Goal: Task Accomplishment & Management: Manage account settings

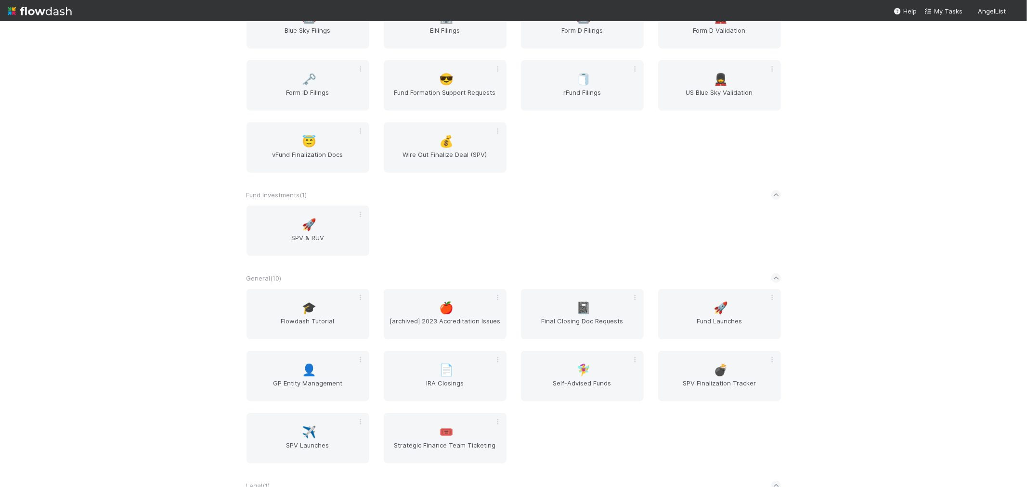
scroll to position [588, 0]
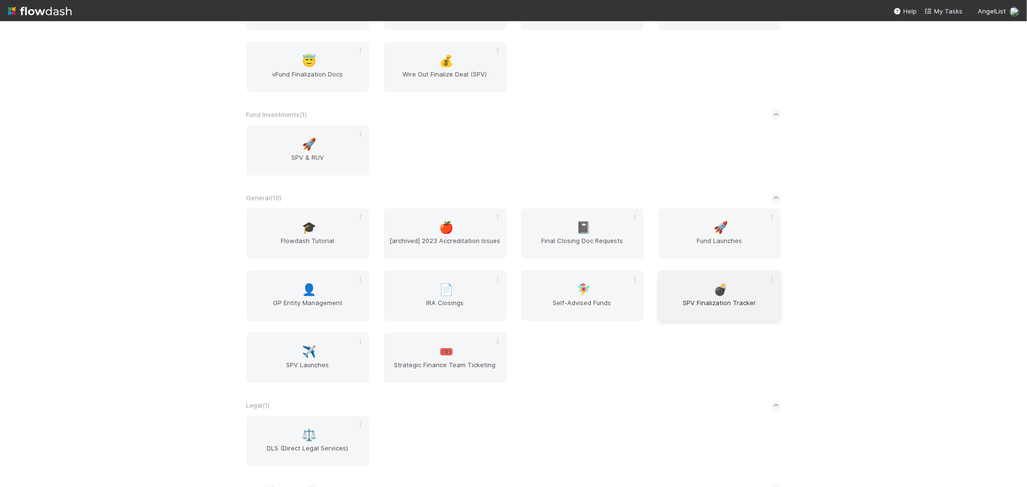
click at [747, 285] on div "💣 SPV Finalization Tracker" at bounding box center [719, 296] width 123 height 51
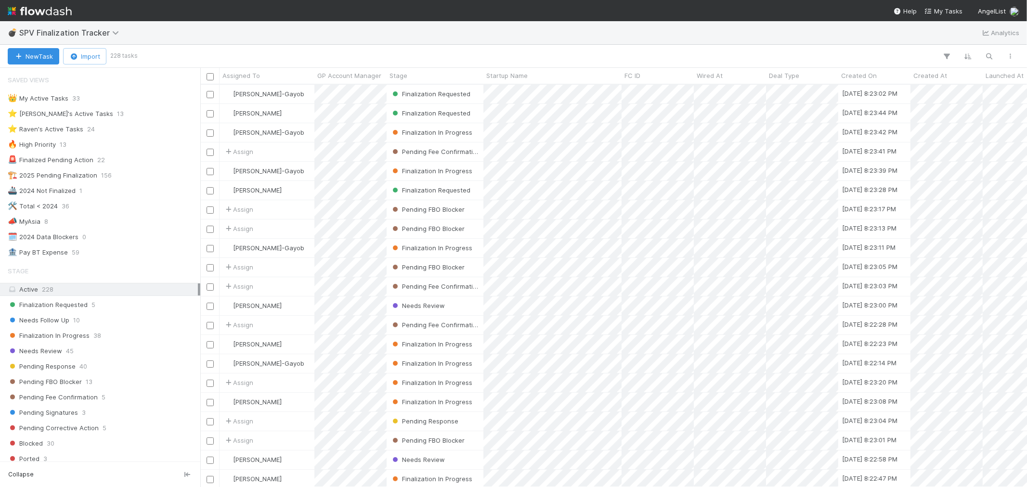
scroll to position [394, 818]
click at [94, 307] on div "Finalization Requested 5" at bounding box center [103, 305] width 190 height 12
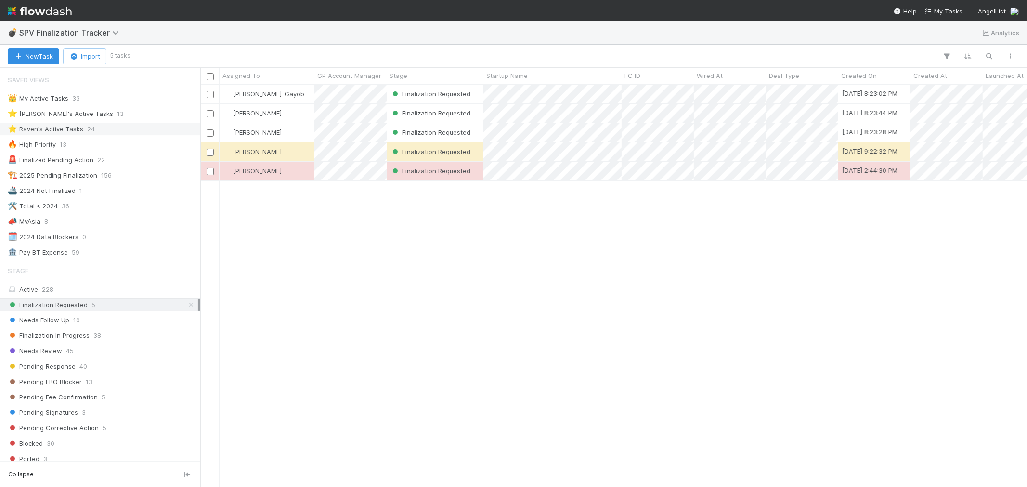
scroll to position [394, 818]
click at [107, 128] on div "⭐ Raven's Active Tasks 24" at bounding box center [103, 129] width 190 height 12
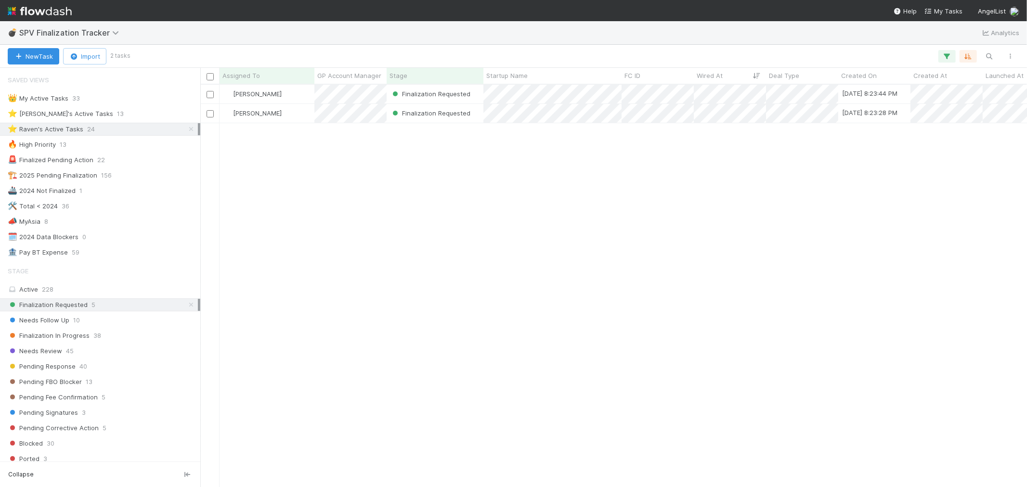
scroll to position [394, 818]
click at [55, 7] on img at bounding box center [40, 11] width 64 height 16
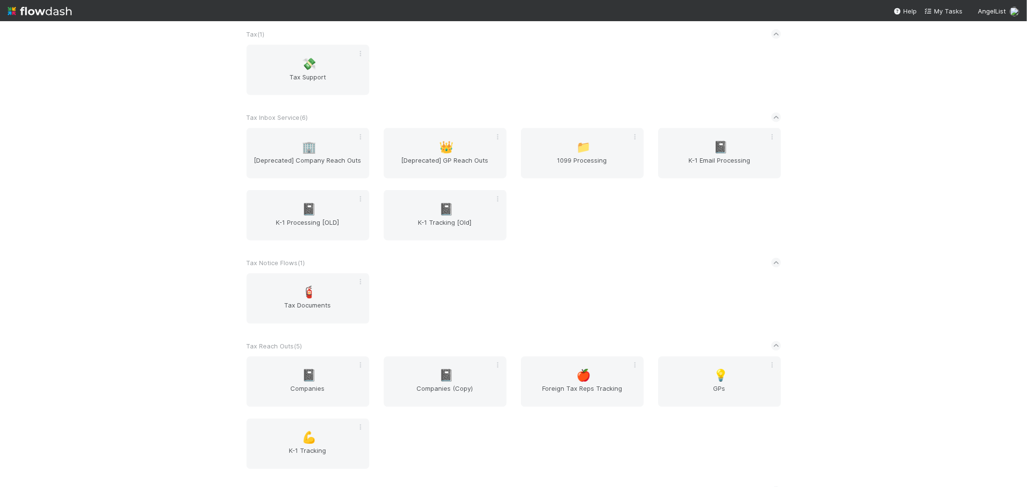
scroll to position [1301, 0]
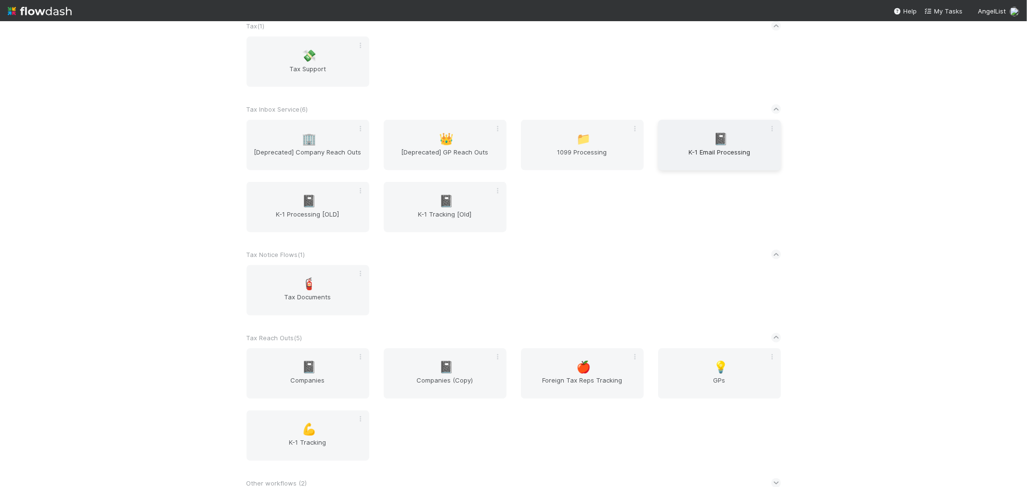
click at [731, 148] on span "K-1 Email Processing" at bounding box center [719, 156] width 115 height 19
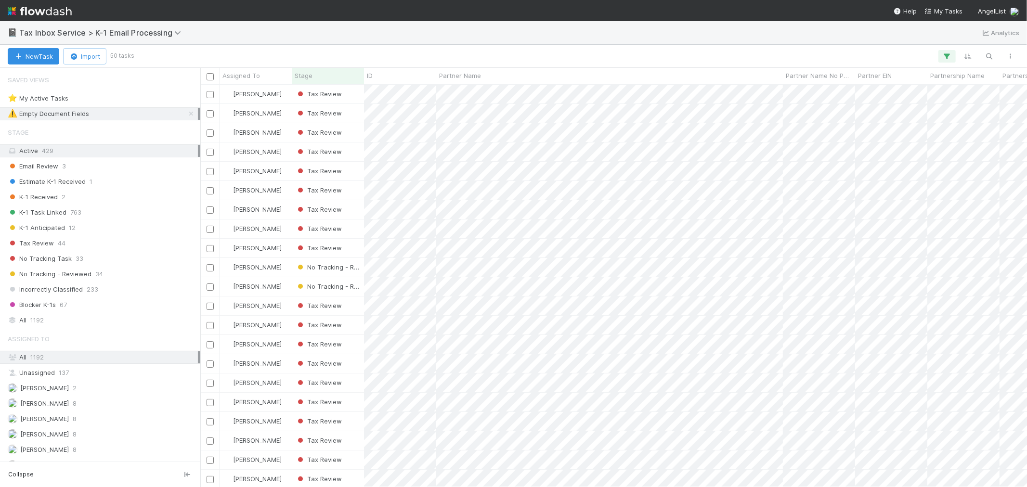
scroll to position [394, 818]
click at [39, 8] on img at bounding box center [40, 11] width 64 height 16
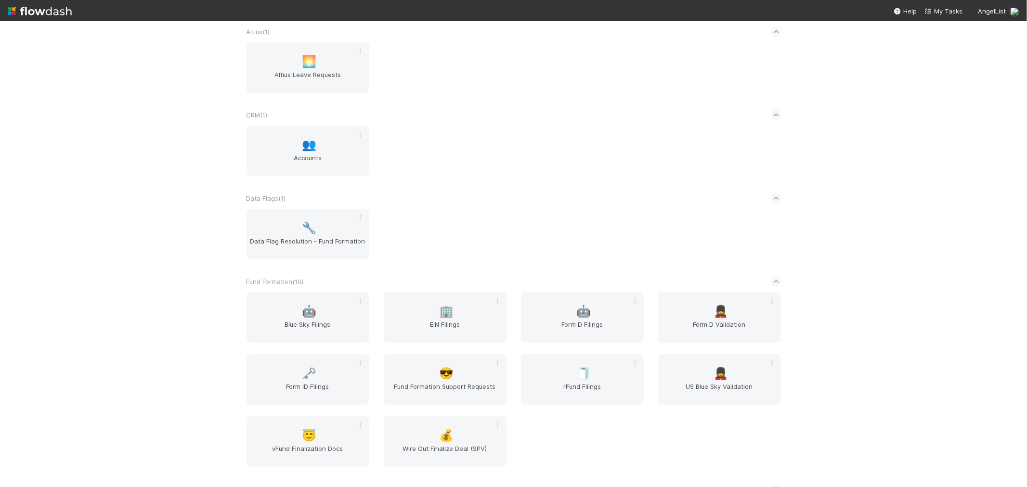
scroll to position [374, 0]
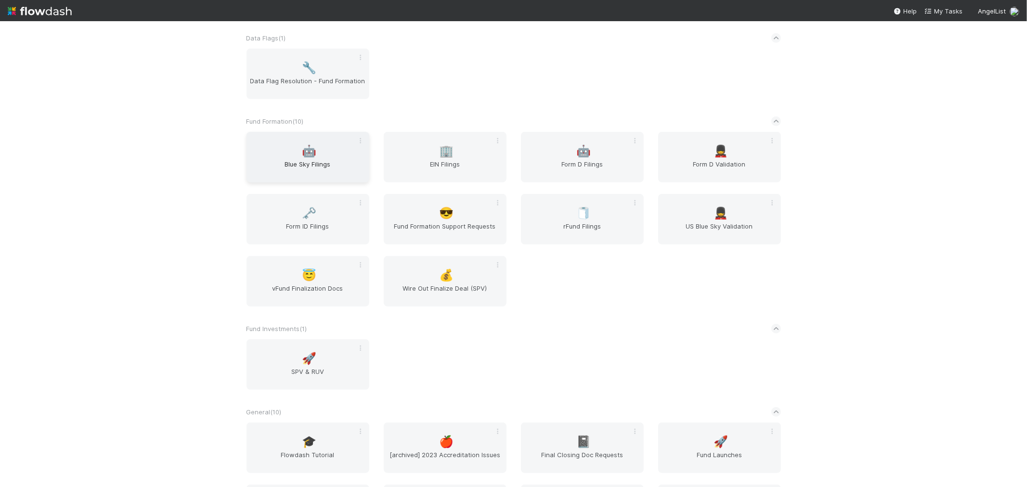
click at [302, 159] on span "Blue Sky Filings" at bounding box center [307, 168] width 115 height 19
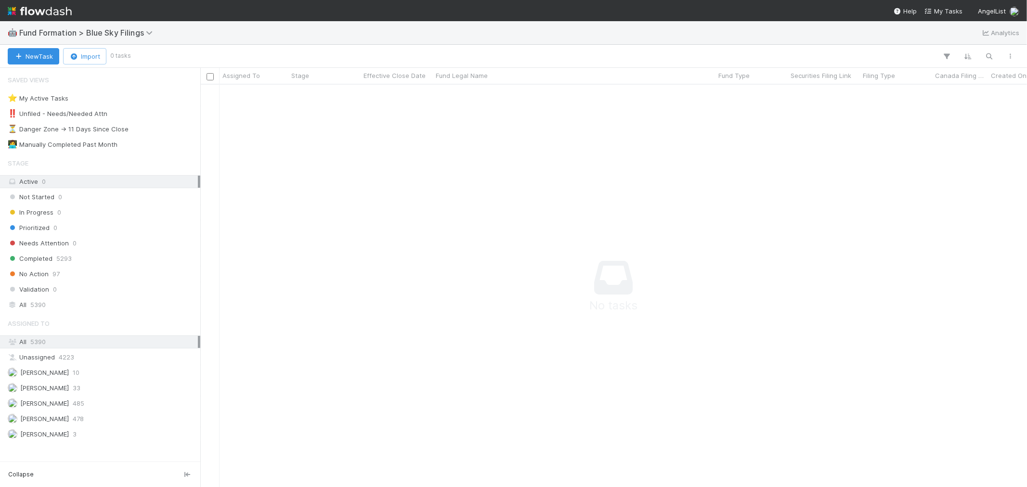
scroll to position [386, 810]
click at [49, 11] on img at bounding box center [40, 11] width 64 height 16
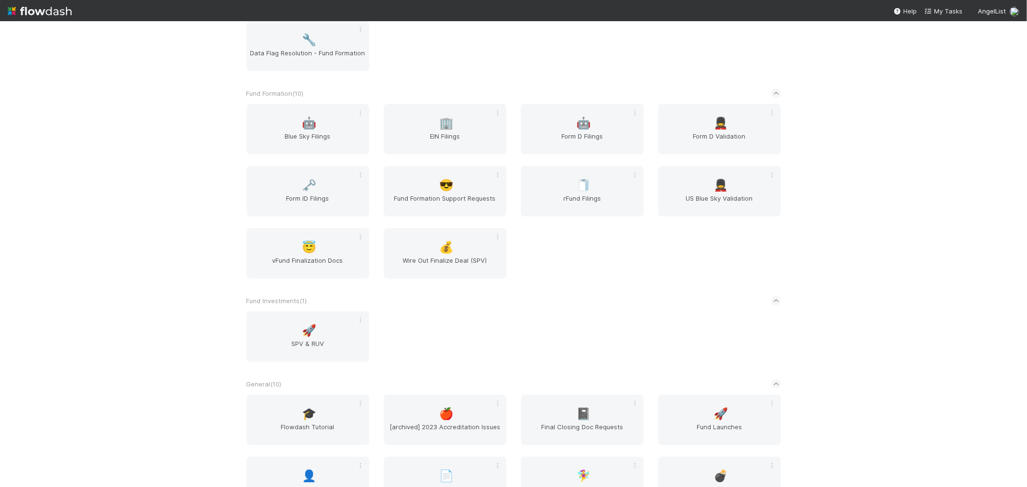
scroll to position [427, 0]
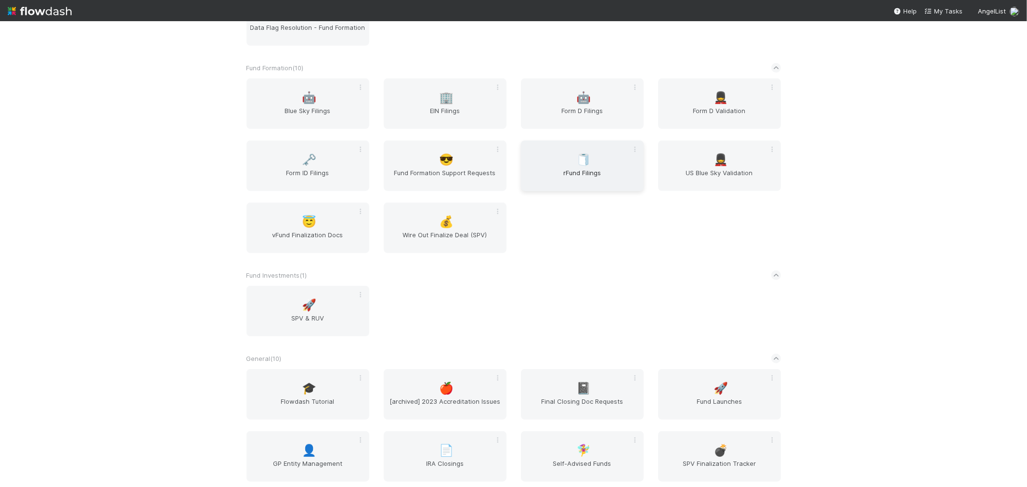
click at [560, 164] on div "🧻 rFund Filings" at bounding box center [582, 166] width 123 height 51
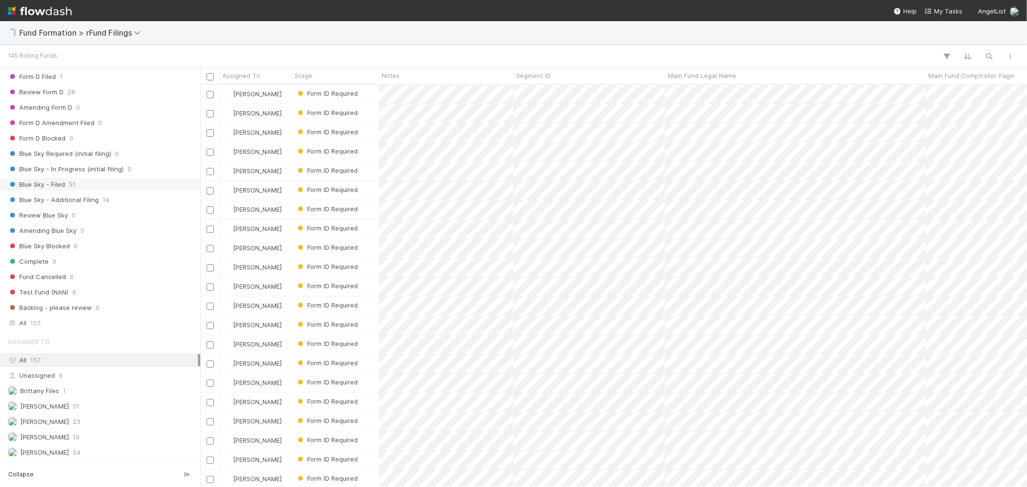
scroll to position [263, 0]
click at [118, 436] on div "Raven Jacinto 19" at bounding box center [103, 437] width 190 height 12
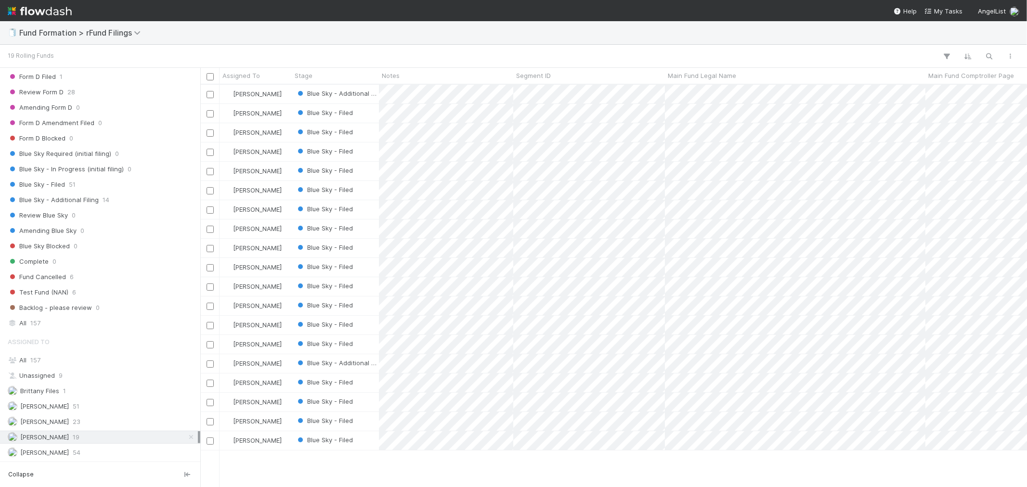
scroll to position [394, 818]
click at [45, 13] on img at bounding box center [40, 11] width 64 height 16
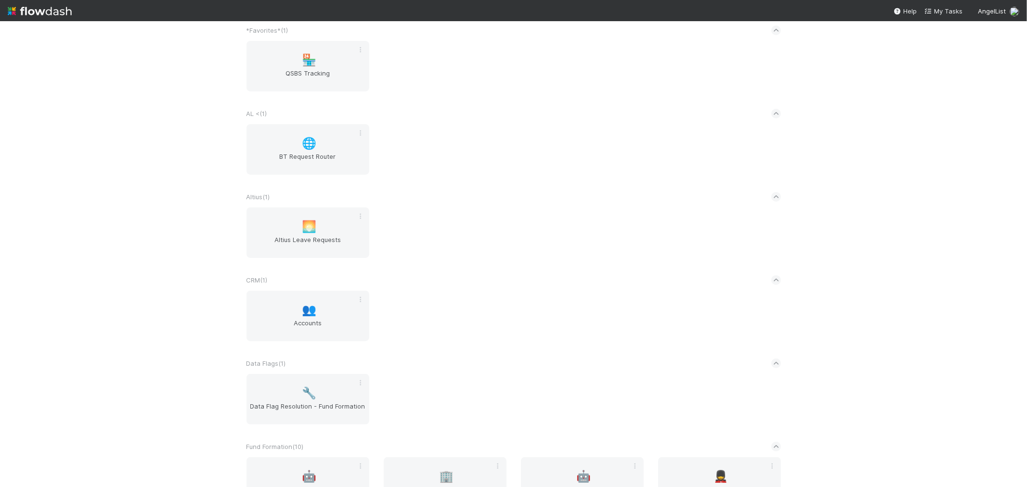
scroll to position [267, 0]
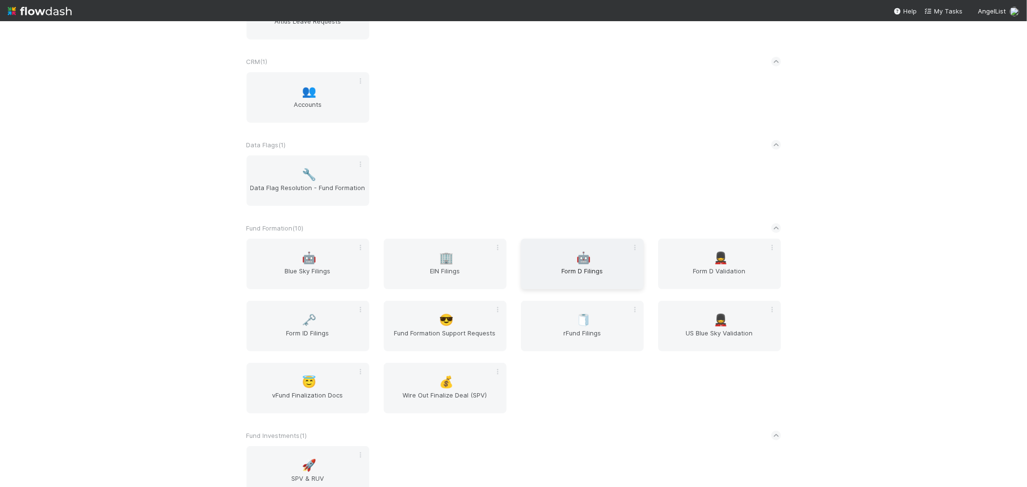
click at [590, 268] on span "Form D Filings" at bounding box center [582, 275] width 115 height 19
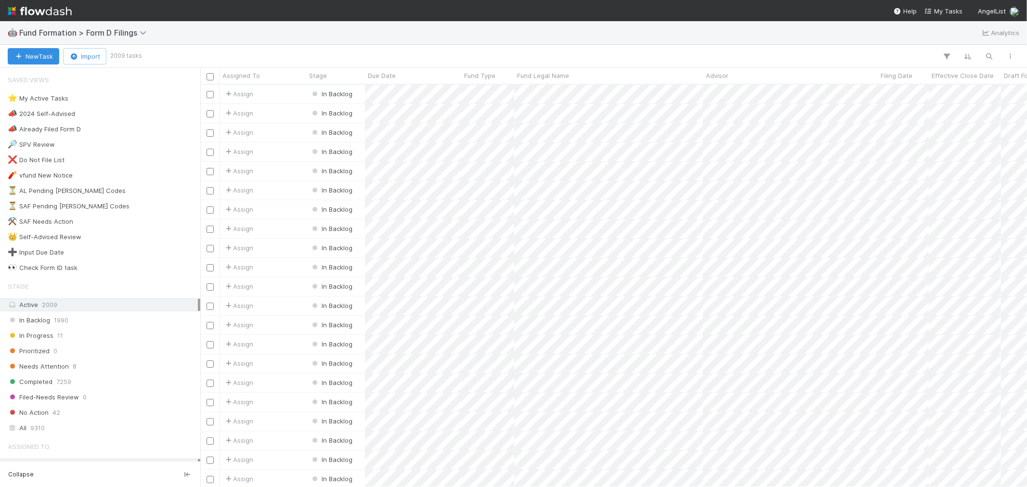
scroll to position [394, 818]
click at [94, 218] on div "⚒️ SAF Needs Action 4" at bounding box center [103, 222] width 190 height 12
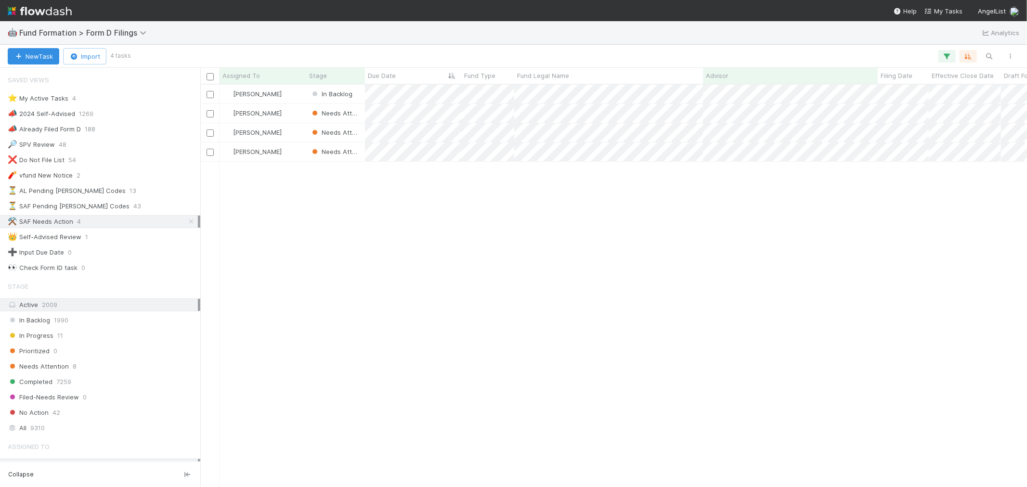
scroll to position [394, 818]
click at [113, 372] on div "Needs Attention 8" at bounding box center [103, 367] width 190 height 12
click at [186, 220] on icon at bounding box center [191, 222] width 10 height 6
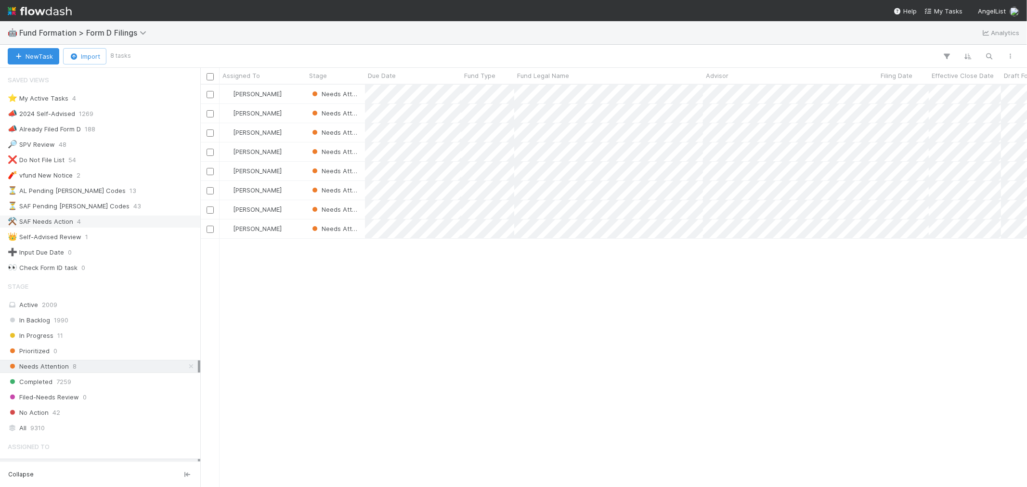
scroll to position [394, 818]
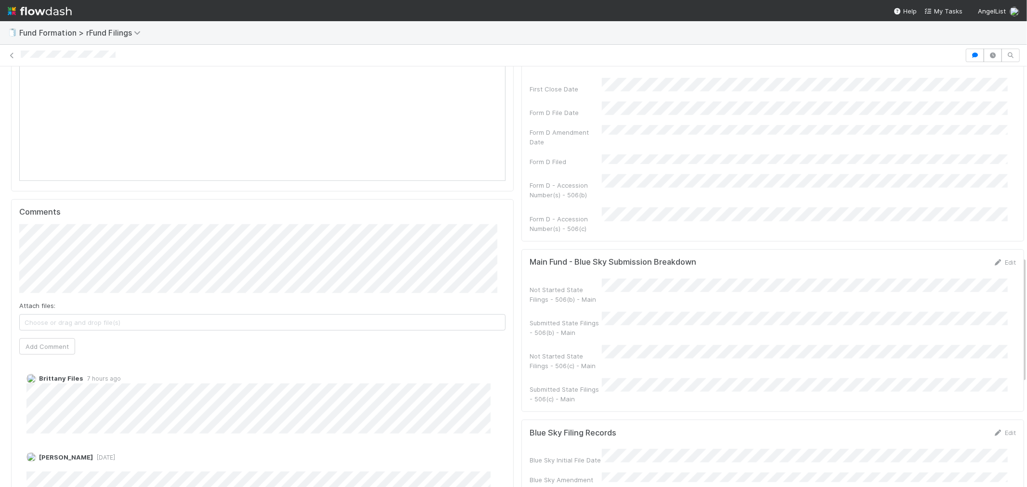
scroll to position [642, 0]
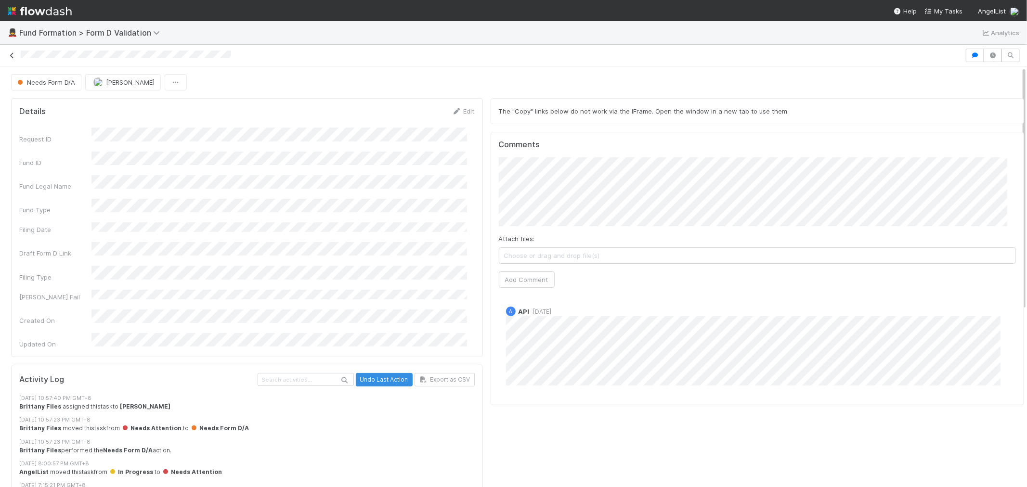
click at [8, 58] on icon at bounding box center [12, 55] width 10 height 6
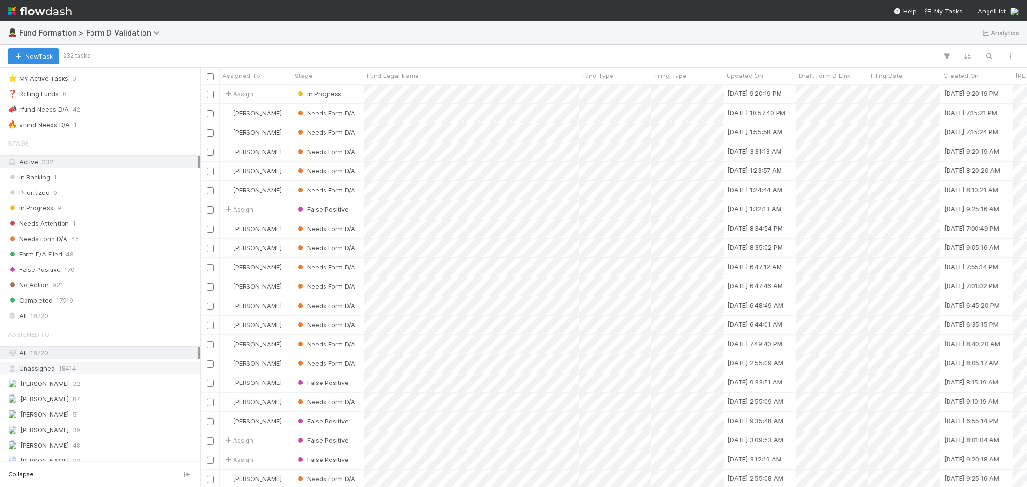
scroll to position [30, 0]
click at [39, 436] on span "[PERSON_NAME]" at bounding box center [44, 437] width 49 height 8
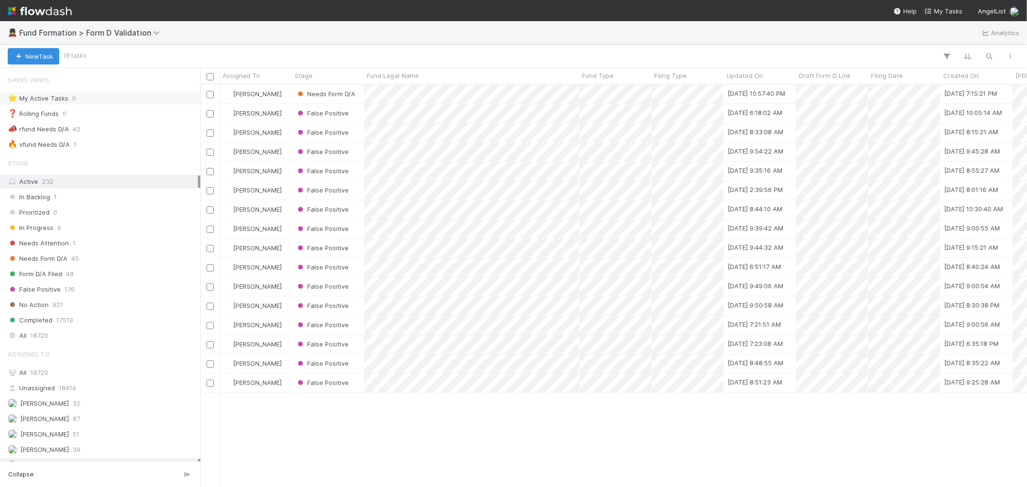
click at [89, 100] on div "⭐ My Active Tasks 0" at bounding box center [103, 98] width 190 height 12
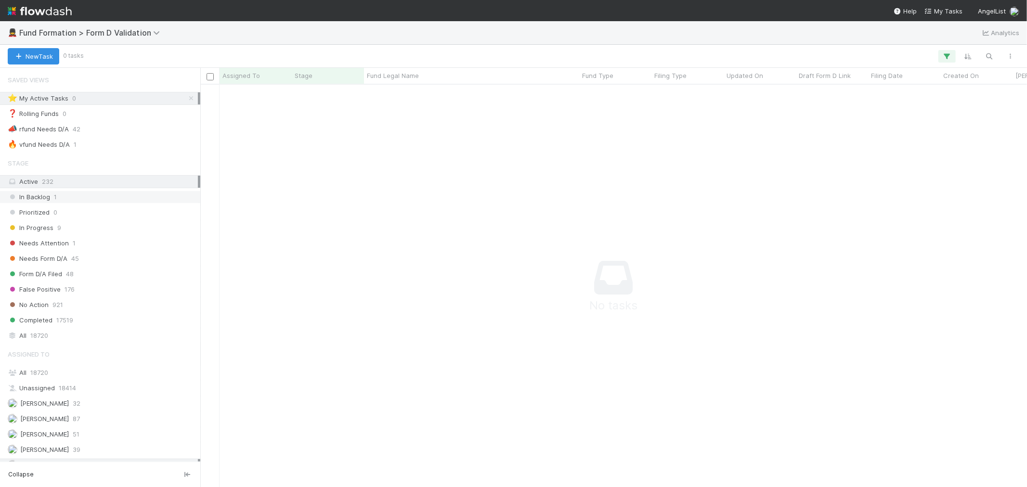
scroll to position [386, 810]
click at [186, 98] on icon at bounding box center [191, 98] width 10 height 6
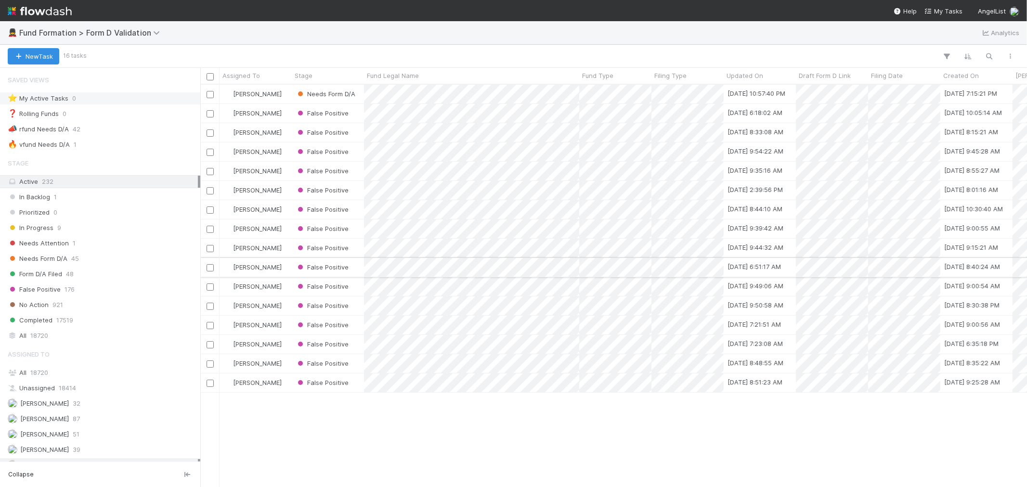
scroll to position [394, 818]
click at [69, 13] on img at bounding box center [40, 11] width 64 height 16
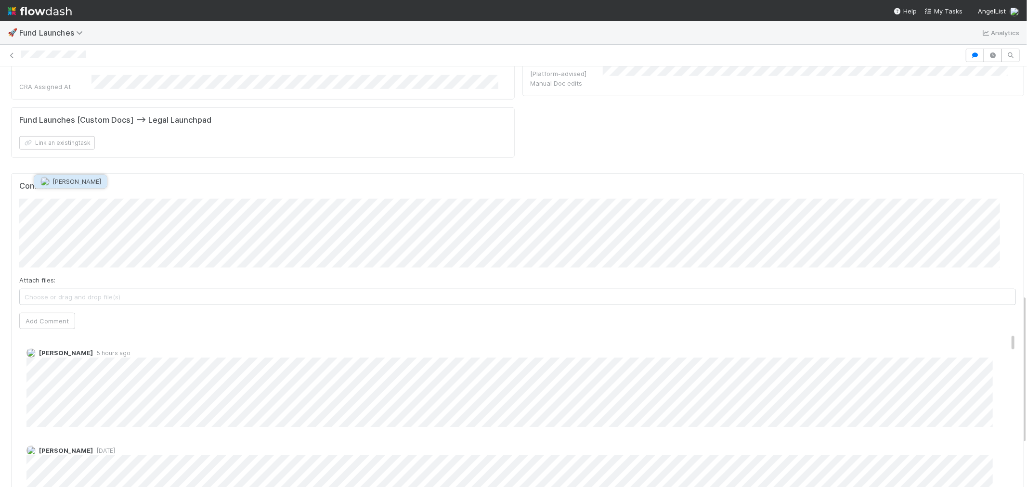
click at [65, 185] on button "Archit Dhar" at bounding box center [70, 181] width 73 height 13
click at [129, 289] on span "Choose or drag and drop file(s)" at bounding box center [517, 296] width 995 height 15
click at [93, 214] on span "[PERSON_NAME]" at bounding box center [68, 216] width 49 height 8
click at [39, 313] on button "Add Comment" at bounding box center [47, 321] width 56 height 16
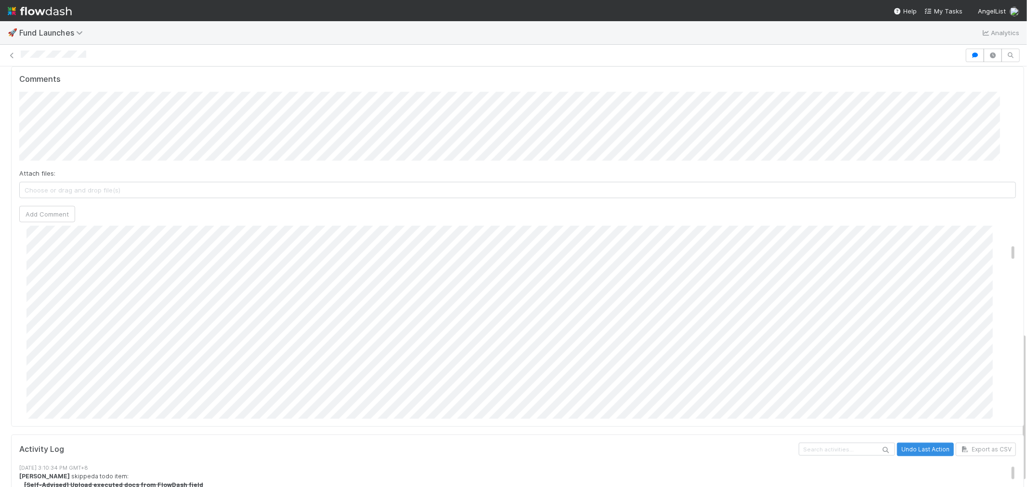
scroll to position [214, 0]
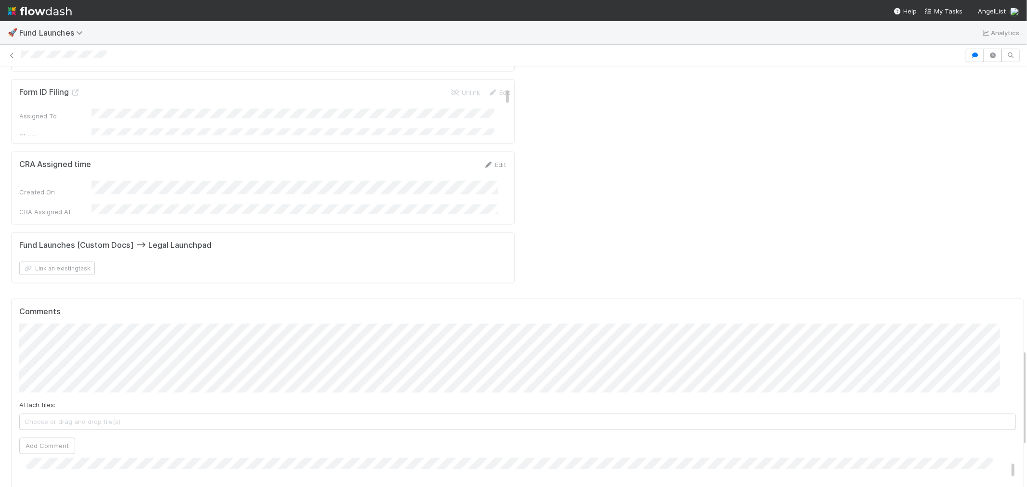
scroll to position [160, 0]
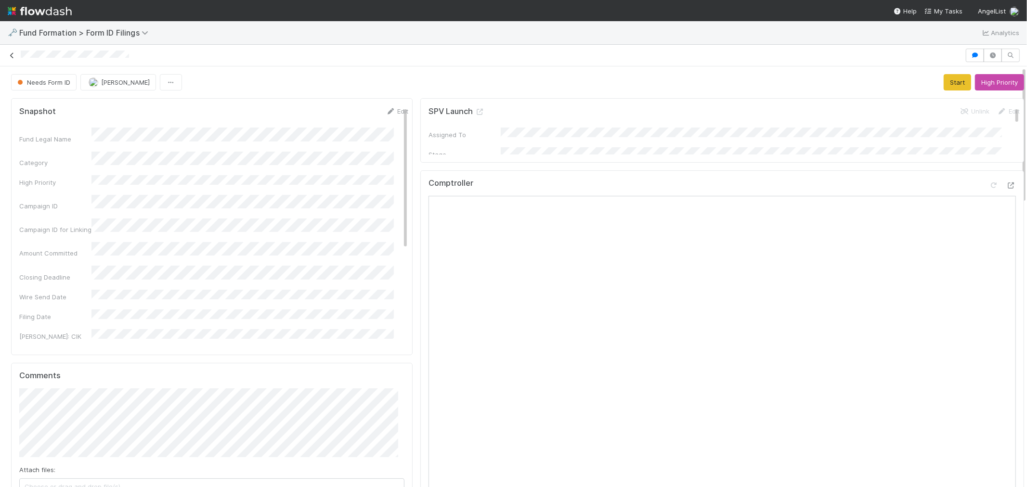
click at [13, 56] on icon at bounding box center [12, 55] width 10 height 6
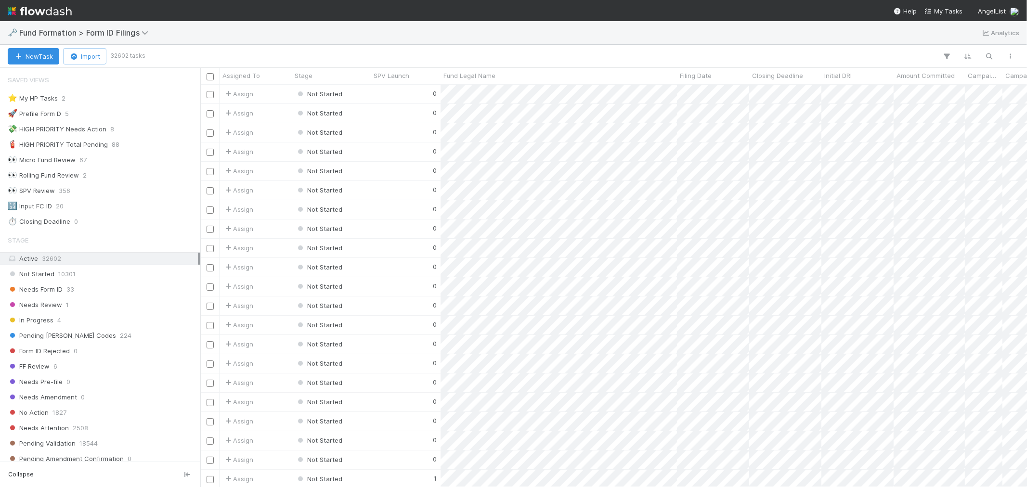
scroll to position [394, 818]
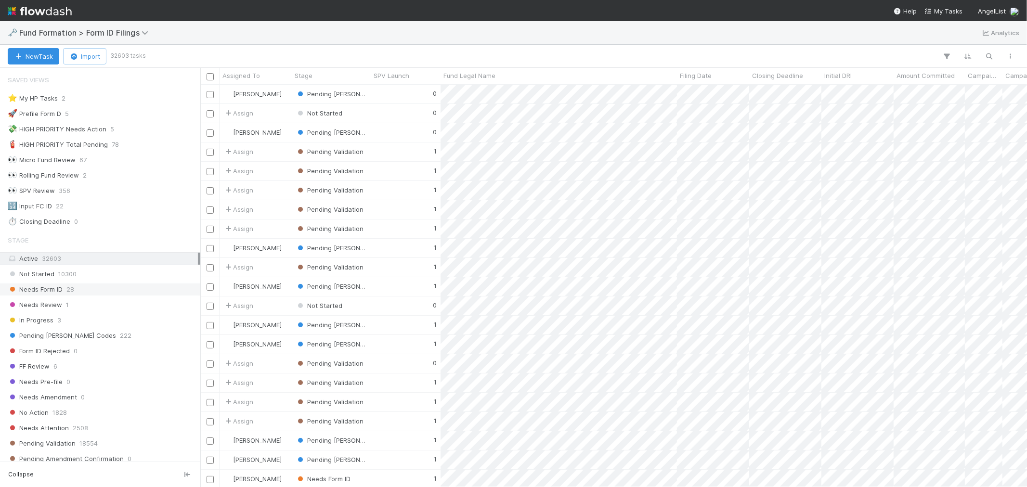
click at [103, 295] on div "Needs Form ID 28" at bounding box center [103, 290] width 190 height 12
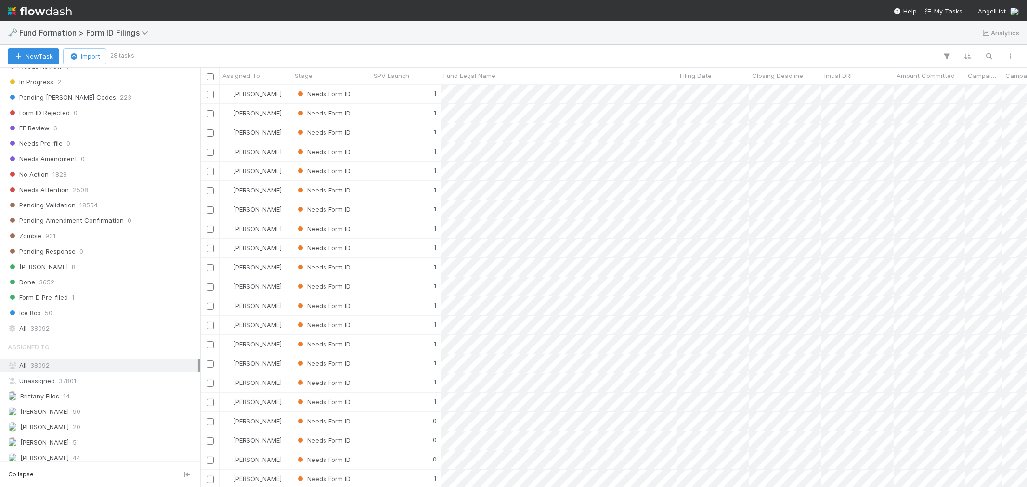
scroll to position [263, 0]
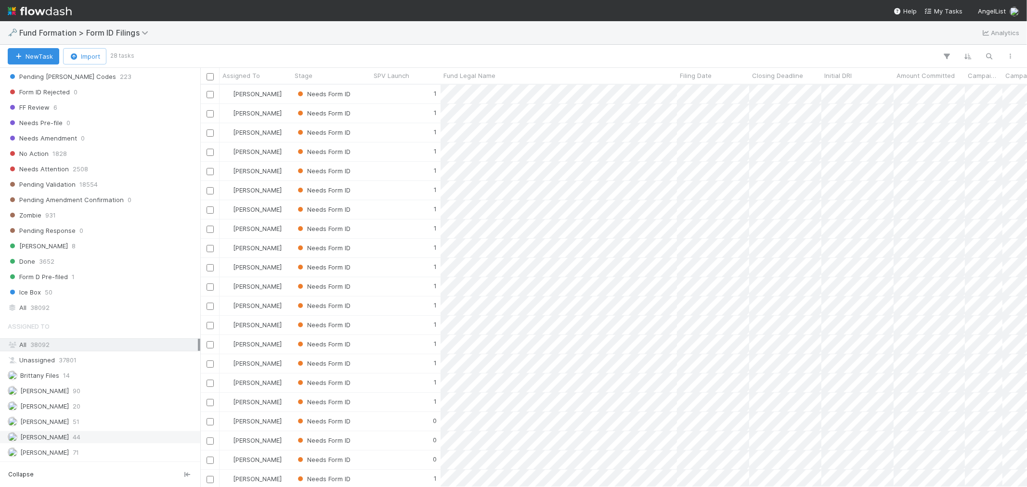
click at [73, 432] on span "44" at bounding box center [77, 437] width 8 height 12
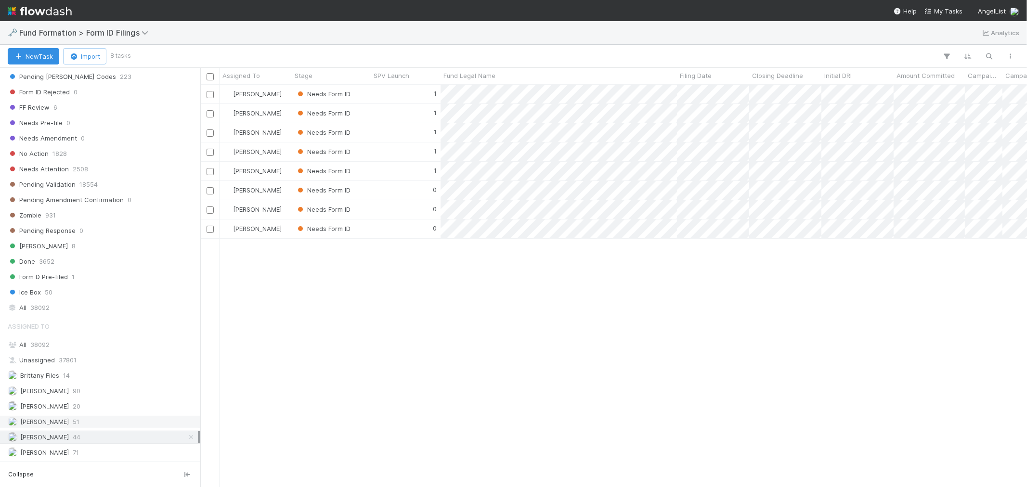
scroll to position [394, 818]
click at [35, 9] on img at bounding box center [40, 11] width 64 height 16
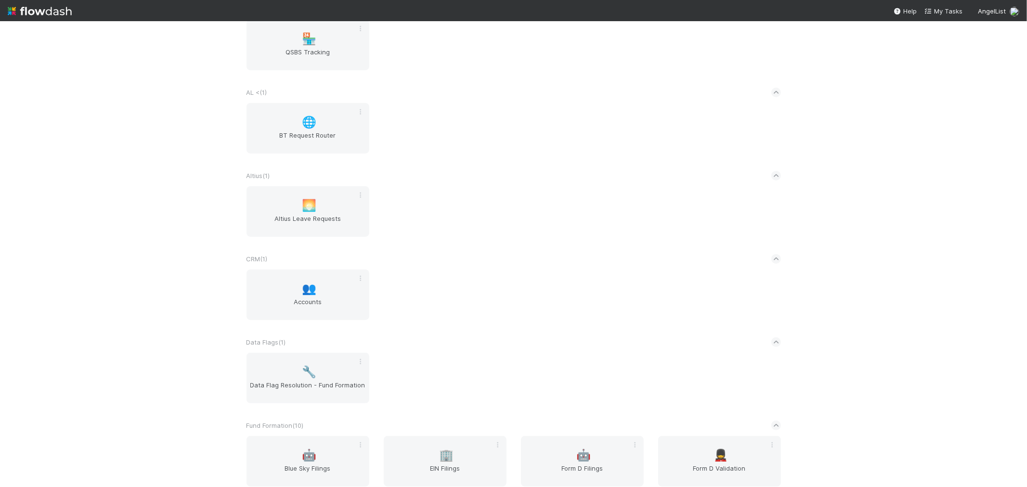
scroll to position [267, 0]
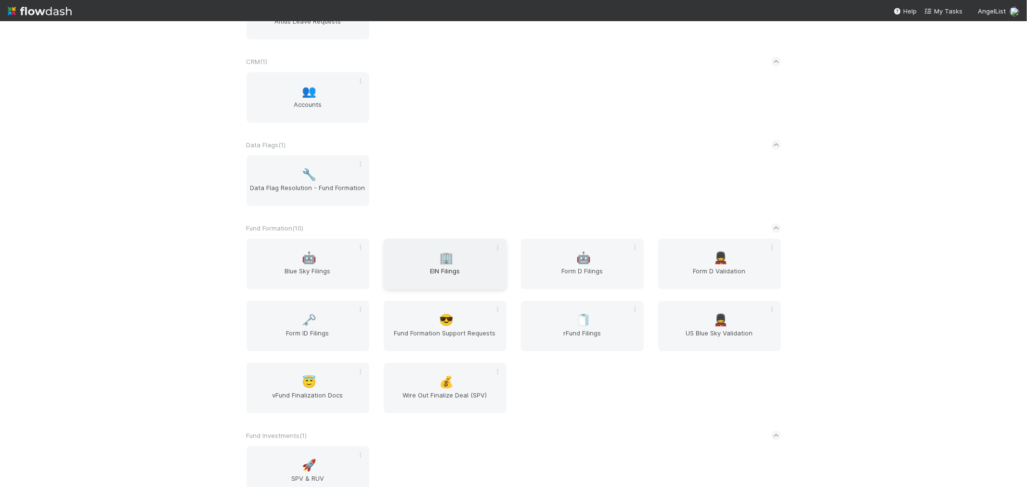
click at [434, 272] on span "EIN Filings" at bounding box center [444, 275] width 115 height 19
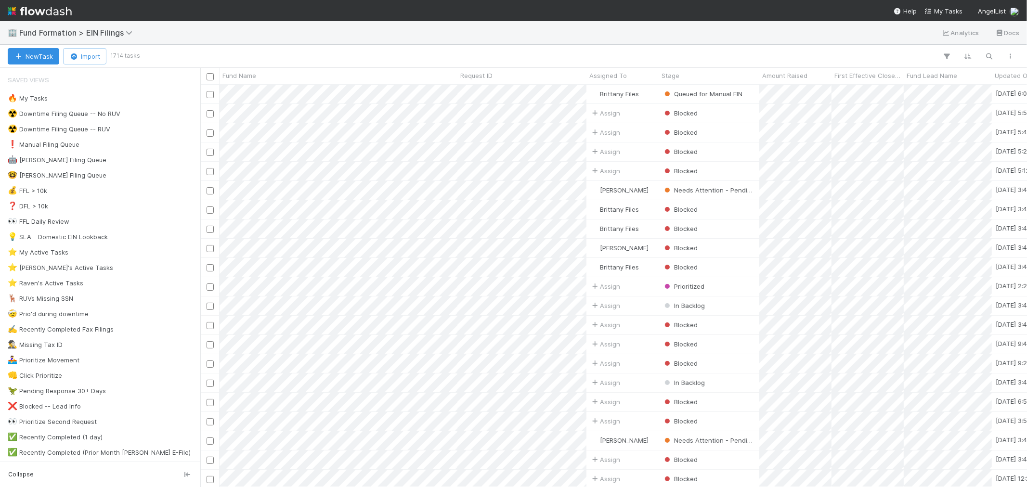
scroll to position [394, 818]
click at [49, 10] on img at bounding box center [40, 11] width 64 height 16
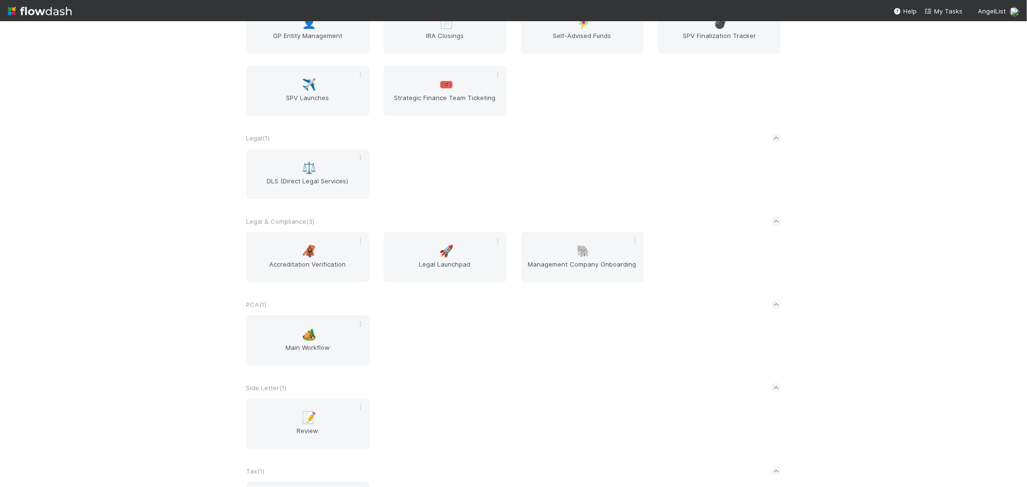
scroll to position [1123, 0]
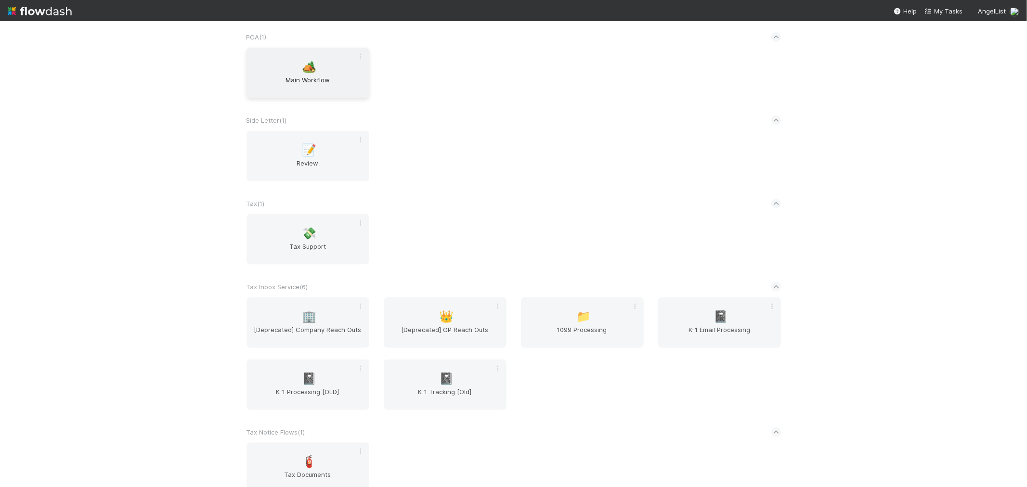
click at [330, 63] on div "🏕️ Main Workflow" at bounding box center [307, 73] width 123 height 51
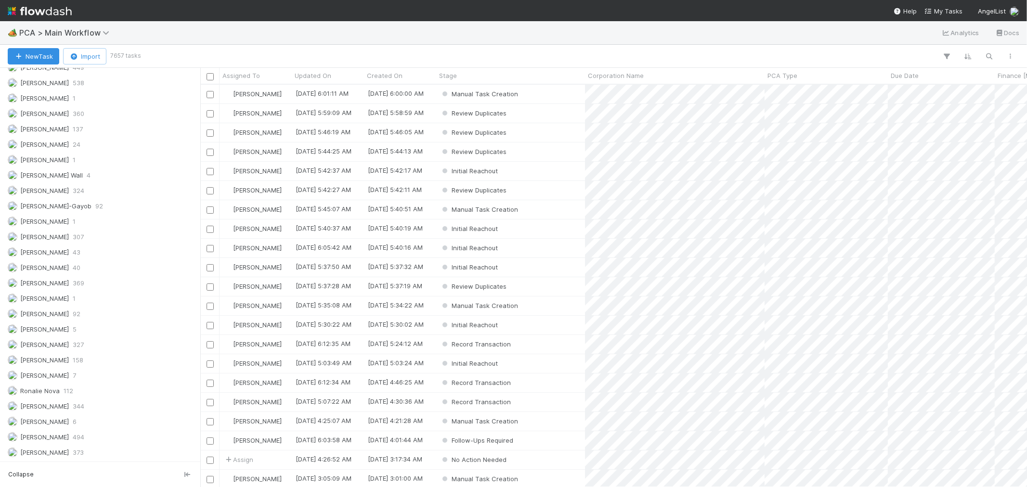
scroll to position [1349, 0]
click at [47, 10] on img at bounding box center [40, 11] width 64 height 16
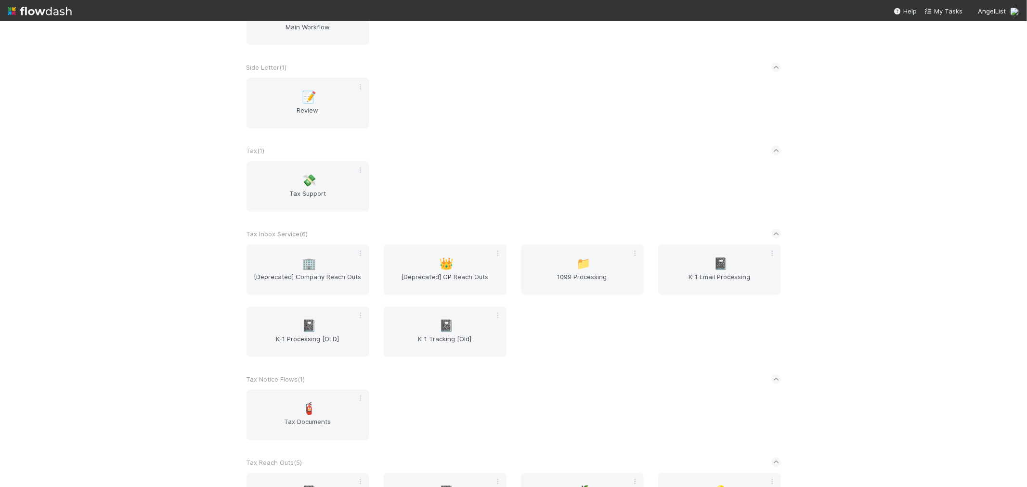
scroll to position [1176, 0]
click at [606, 256] on div "📁 1099 Processing" at bounding box center [582, 269] width 123 height 51
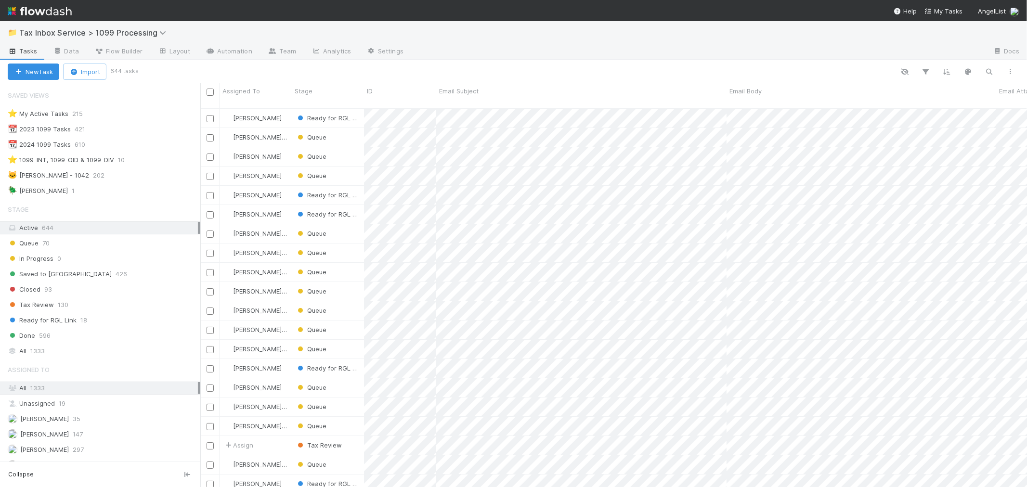
scroll to position [379, 818]
click at [58, 10] on img at bounding box center [40, 11] width 64 height 16
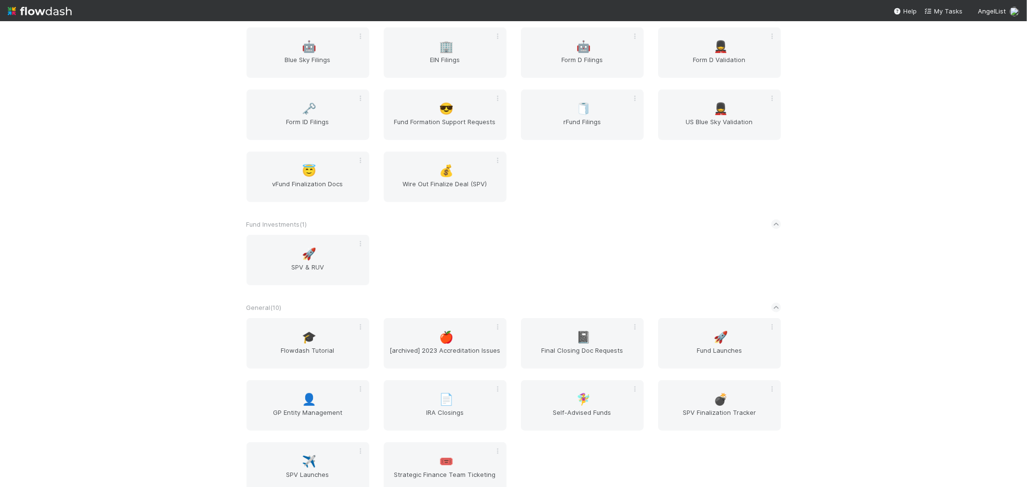
scroll to position [481, 0]
click at [597, 347] on span "Final Closing Doc Requests" at bounding box center [582, 352] width 115 height 19
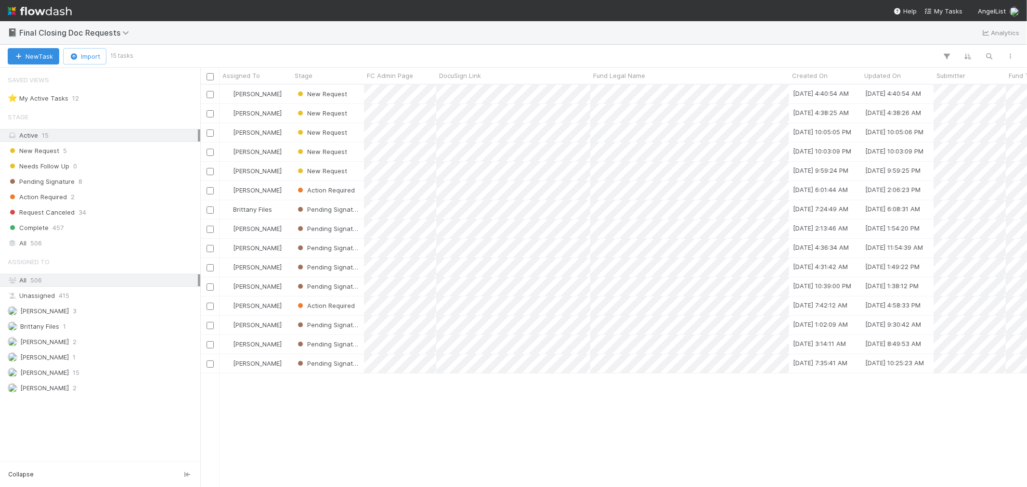
scroll to position [394, 818]
click at [61, 12] on img at bounding box center [40, 11] width 64 height 16
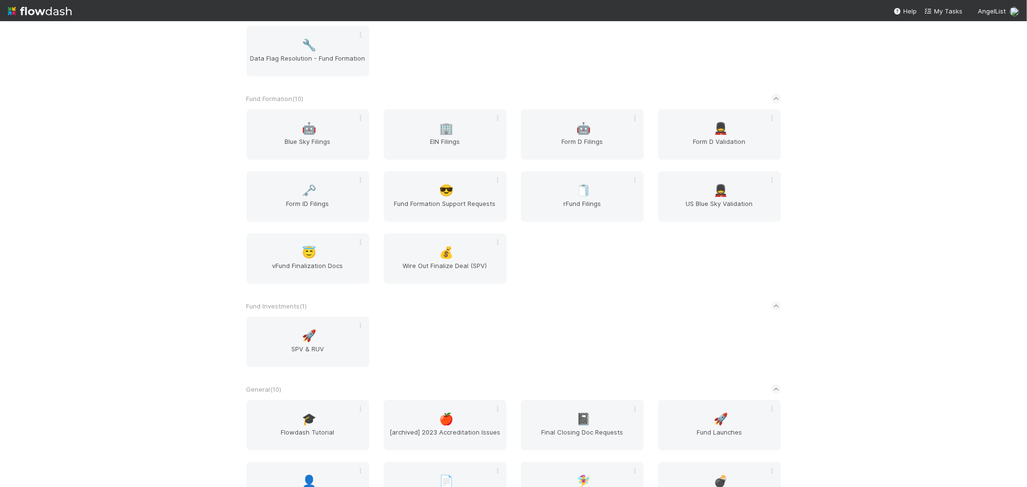
scroll to position [535, 0]
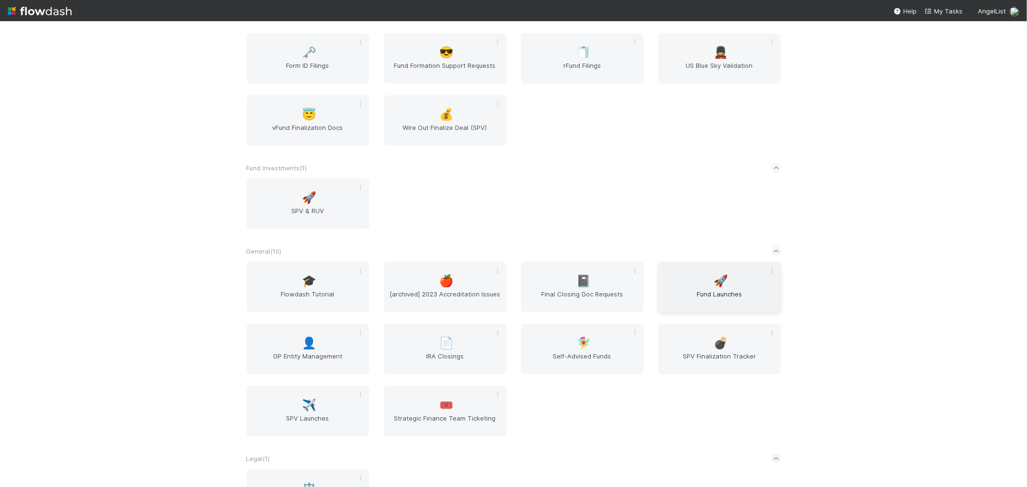
click at [724, 275] on span "🚀" at bounding box center [720, 281] width 14 height 13
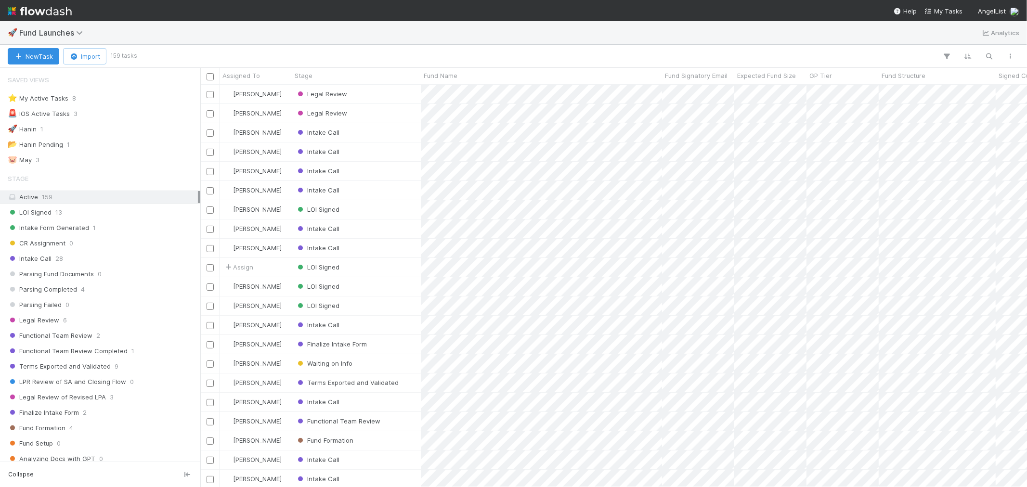
scroll to position [394, 818]
click at [94, 100] on div "⭐ My Active Tasks 8" at bounding box center [103, 98] width 190 height 12
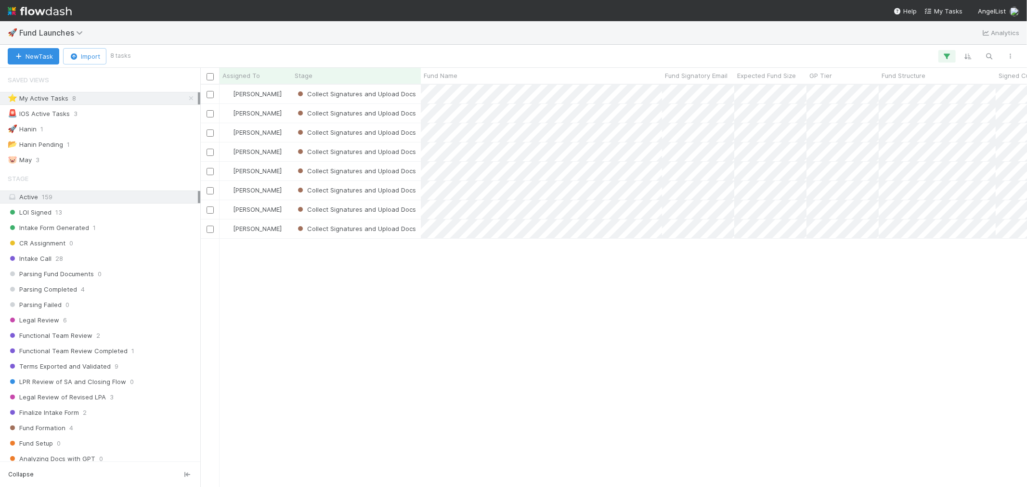
scroll to position [394, 818]
click at [24, 16] on img at bounding box center [40, 11] width 64 height 16
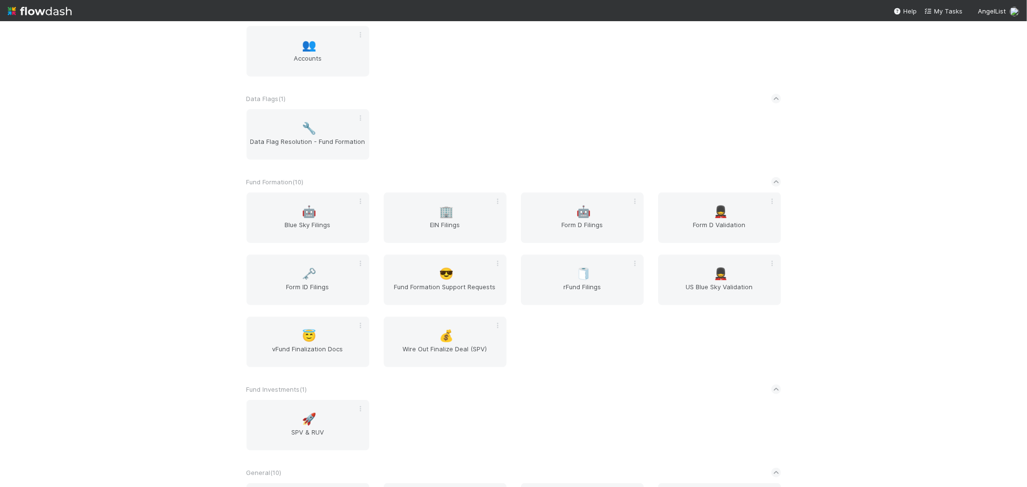
scroll to position [374, 0]
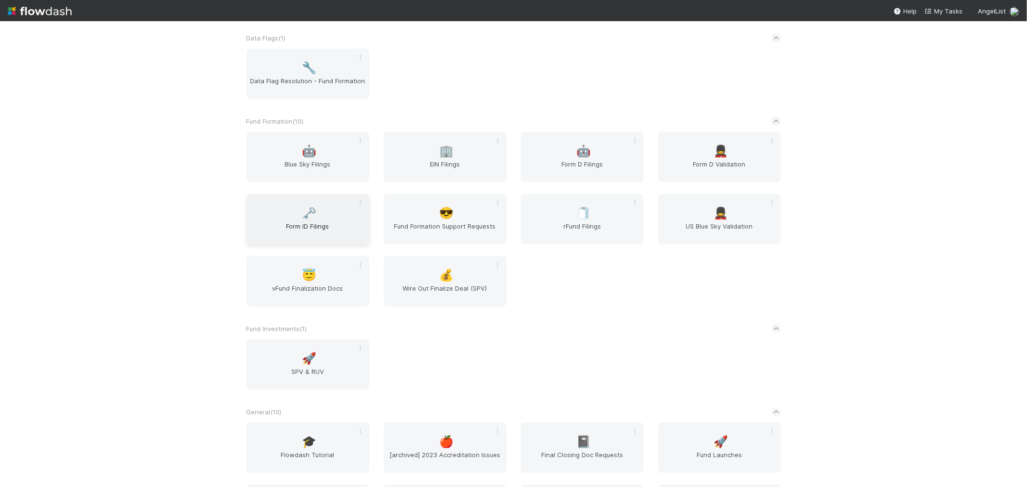
click at [302, 232] on span "Form ID Filings" at bounding box center [307, 230] width 115 height 19
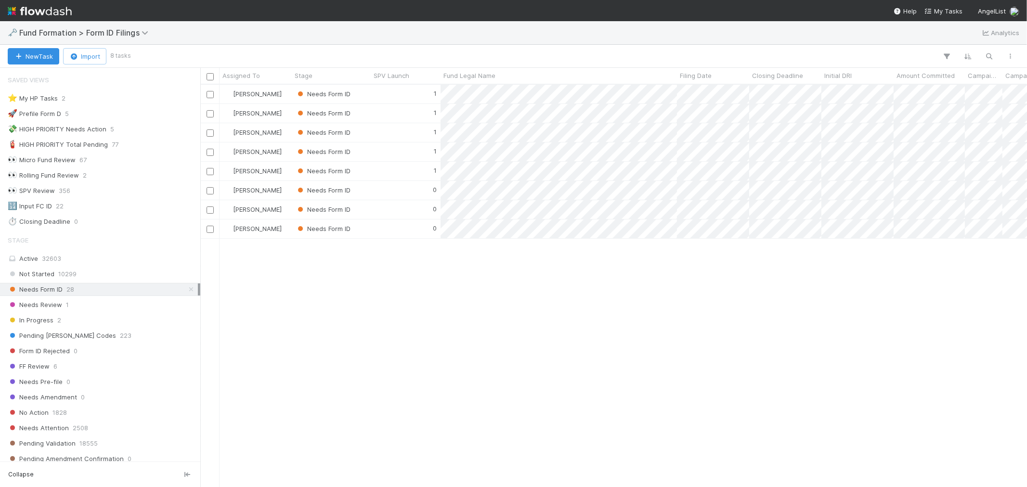
scroll to position [8, 8]
click at [186, 292] on icon at bounding box center [191, 289] width 10 height 6
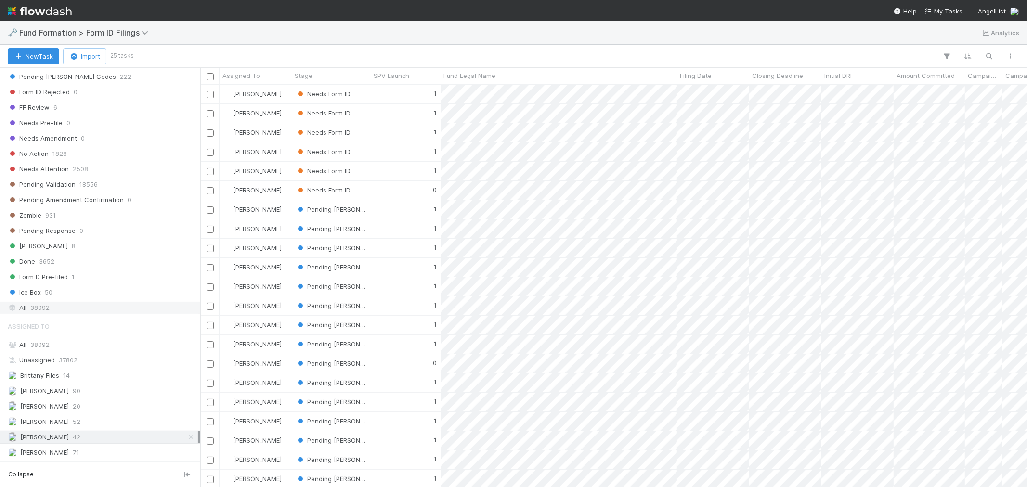
scroll to position [394, 818]
click at [186, 437] on icon at bounding box center [191, 437] width 10 height 6
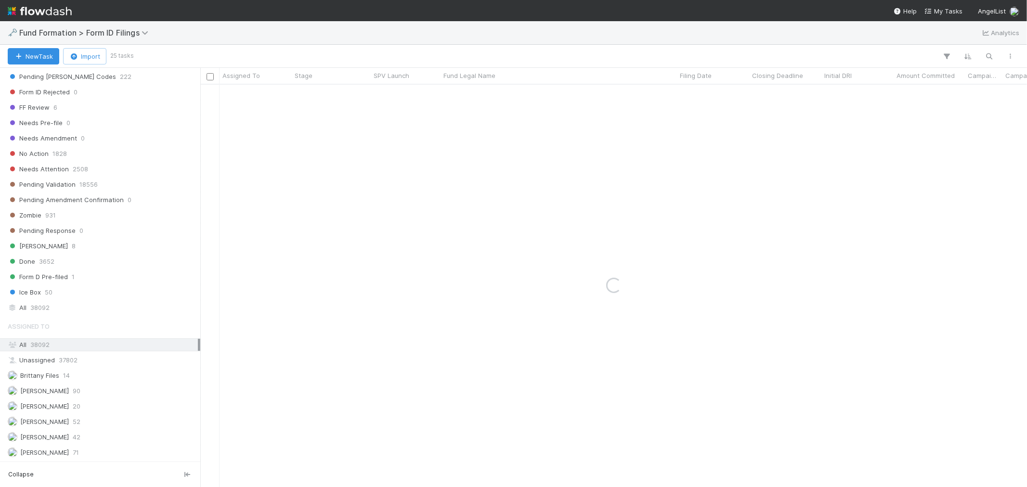
click at [69, 299] on div "Stage Active 32603 Not Started 10299 Needs Form ID 28 Needs Review 1 In Progres…" at bounding box center [100, 143] width 200 height 343
click at [66, 307] on div "All 38092" at bounding box center [103, 308] width 190 height 12
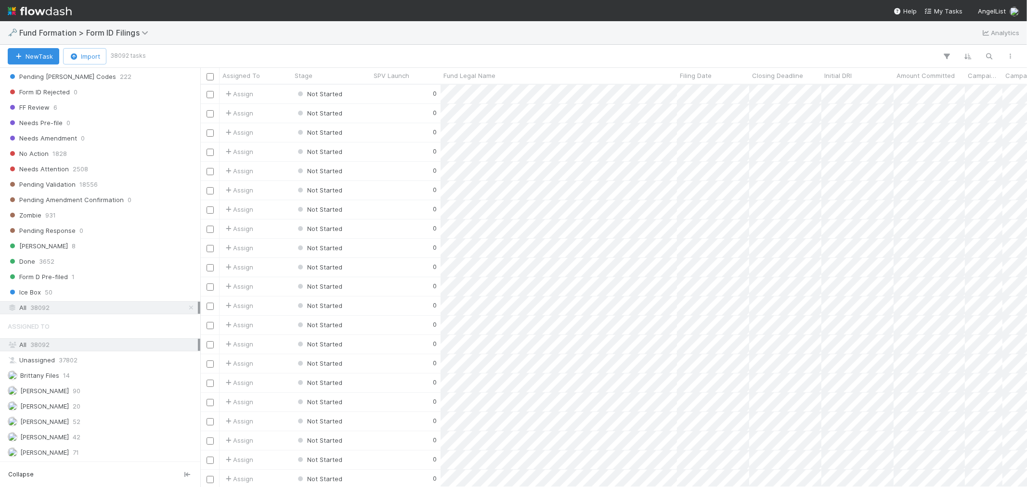
scroll to position [394, 818]
click at [924, 60] on icon "button" at bounding box center [989, 56] width 10 height 9
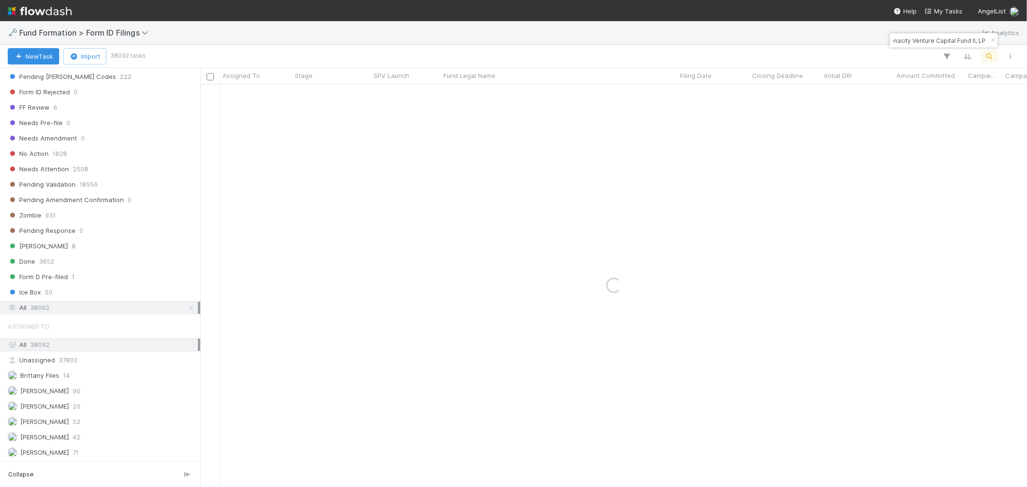
type input "Tenacity Venture Capital Fund II, LP"
click at [398, 95] on div "0" at bounding box center [406, 94] width 70 height 19
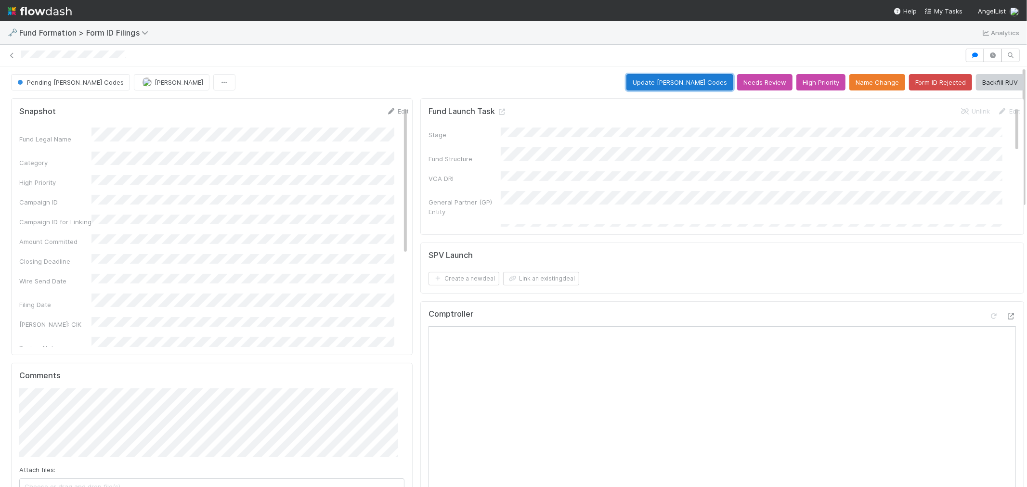
click at [662, 82] on button "Update EDGAR Codes" at bounding box center [679, 82] width 107 height 16
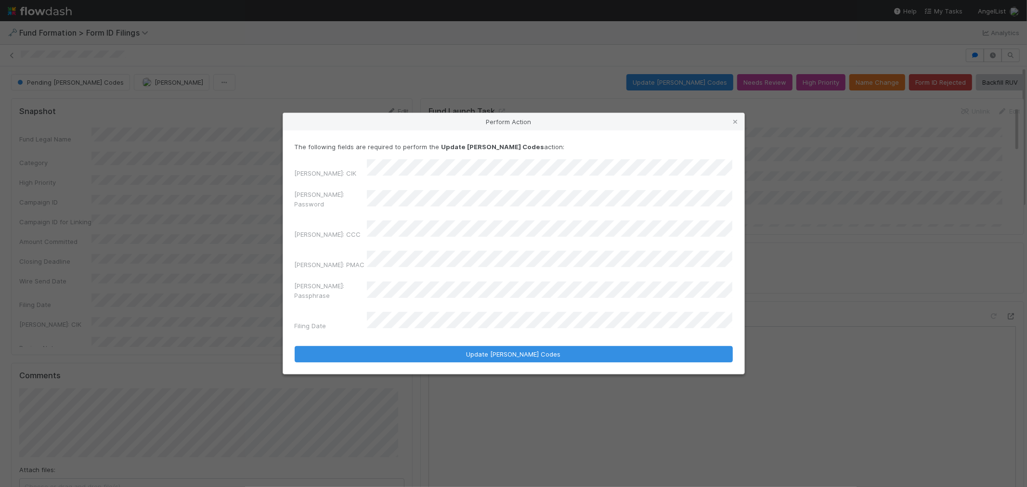
click at [330, 210] on div "[PERSON_NAME]: Password" at bounding box center [514, 201] width 438 height 23
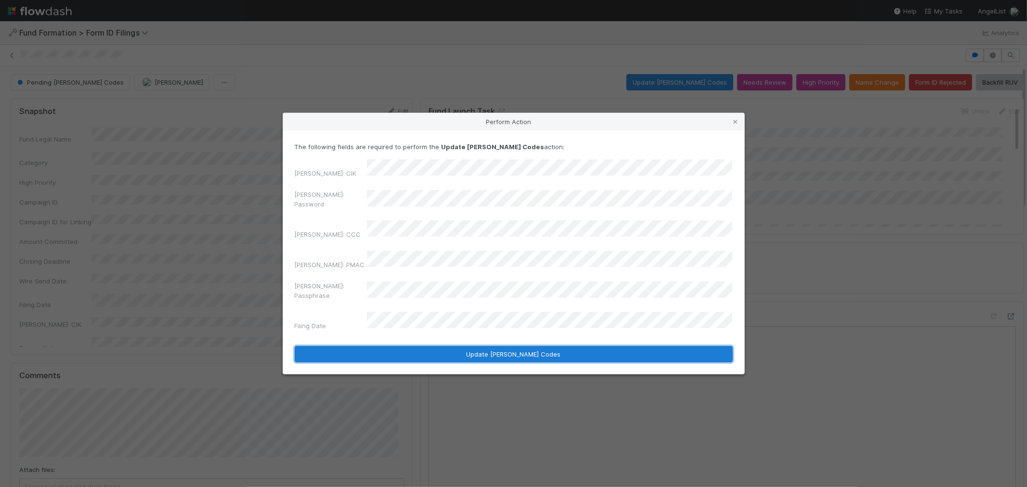
click at [402, 346] on button "Update EDGAR Codes" at bounding box center [514, 354] width 438 height 16
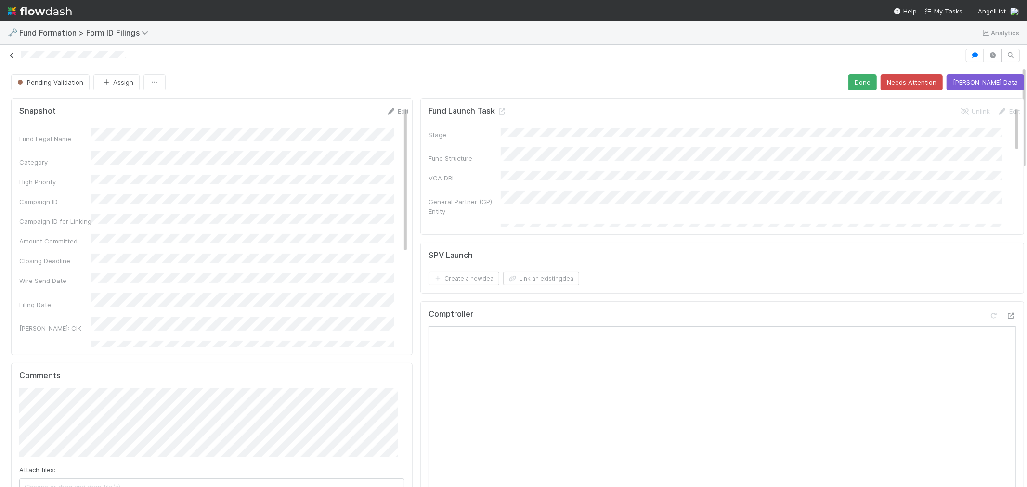
click at [12, 55] on icon at bounding box center [12, 55] width 10 height 6
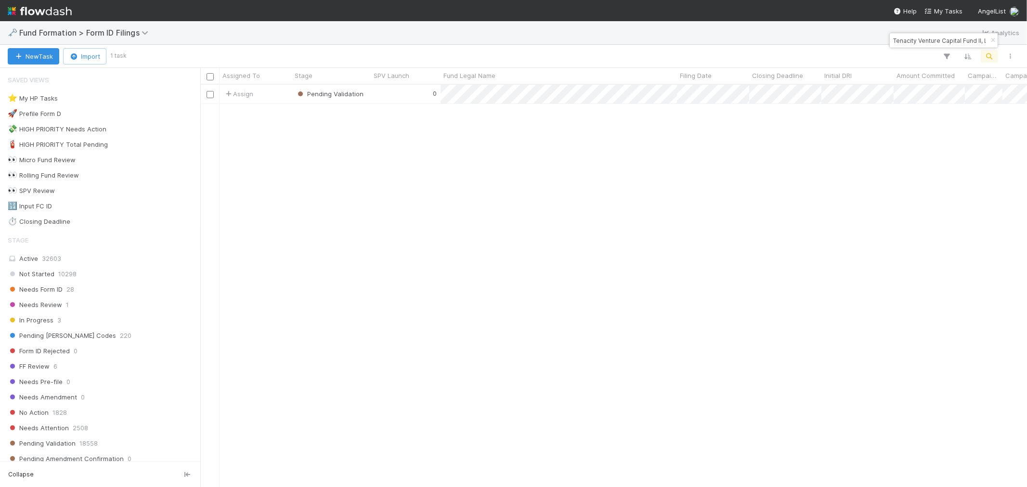
scroll to position [394, 818]
click at [924, 42] on icon "button" at bounding box center [993, 41] width 10 height 6
click at [924, 58] on button "button" at bounding box center [988, 56] width 17 height 13
type input "BI-0806 Fund II, a series of Harvest Ridge Capital Investments, LP"
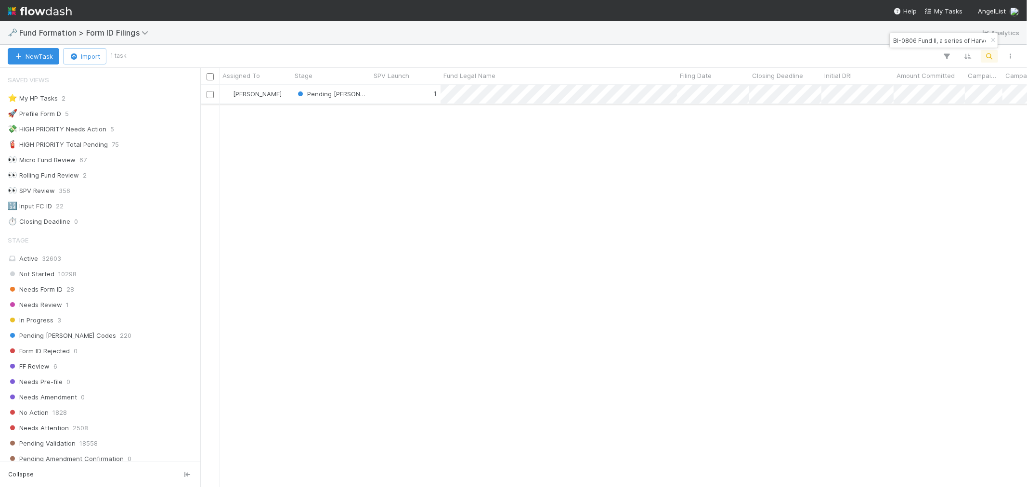
click at [402, 98] on div "1" at bounding box center [406, 94] width 70 height 19
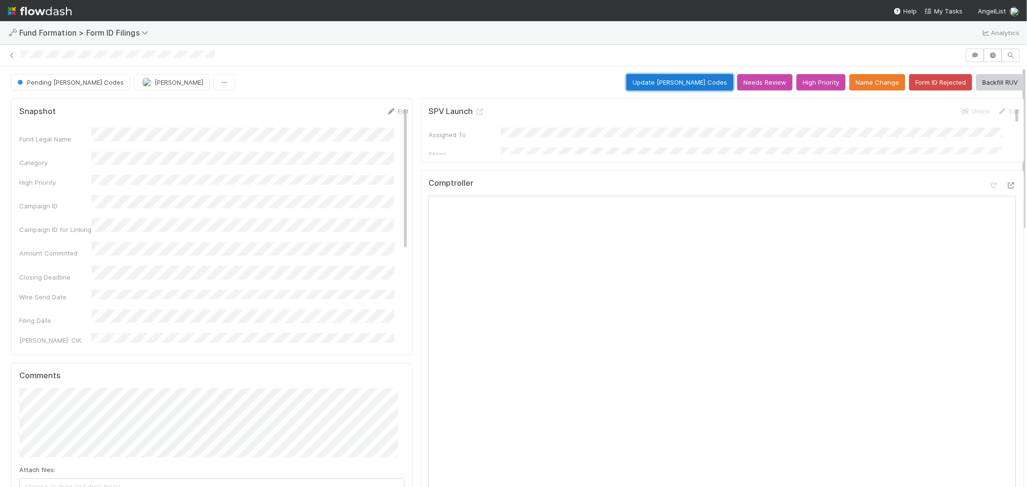
click at [662, 85] on button "Update EDGAR Codes" at bounding box center [679, 82] width 107 height 16
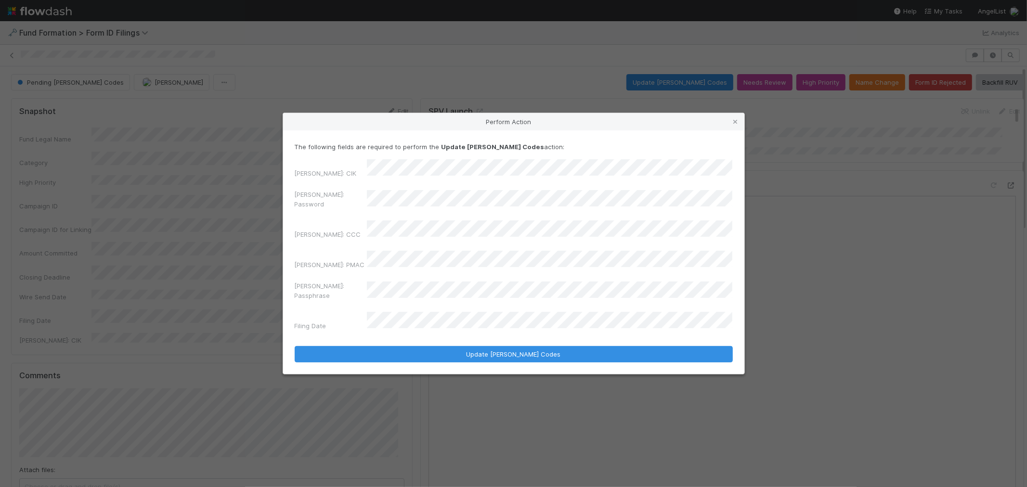
click at [320, 209] on div "[PERSON_NAME]: Password" at bounding box center [514, 201] width 438 height 23
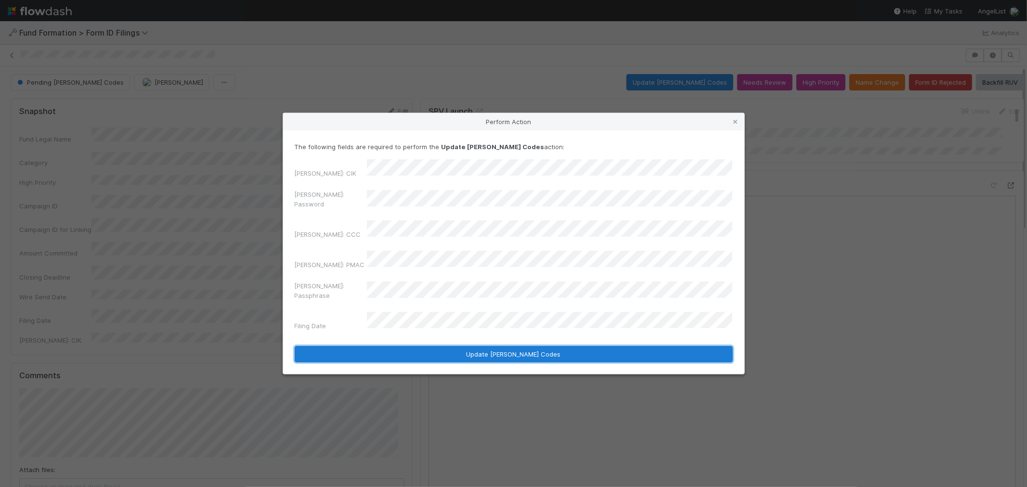
click at [433, 346] on button "Update EDGAR Codes" at bounding box center [514, 354] width 438 height 16
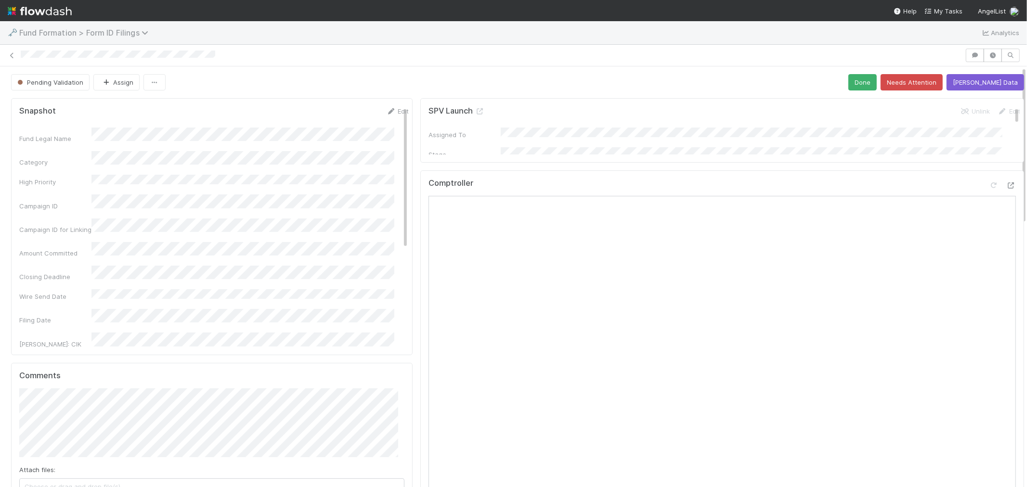
drag, startPoint x: 10, startPoint y: 55, endPoint x: 77, endPoint y: 36, distance: 69.6
click at [10, 55] on icon at bounding box center [12, 55] width 10 height 6
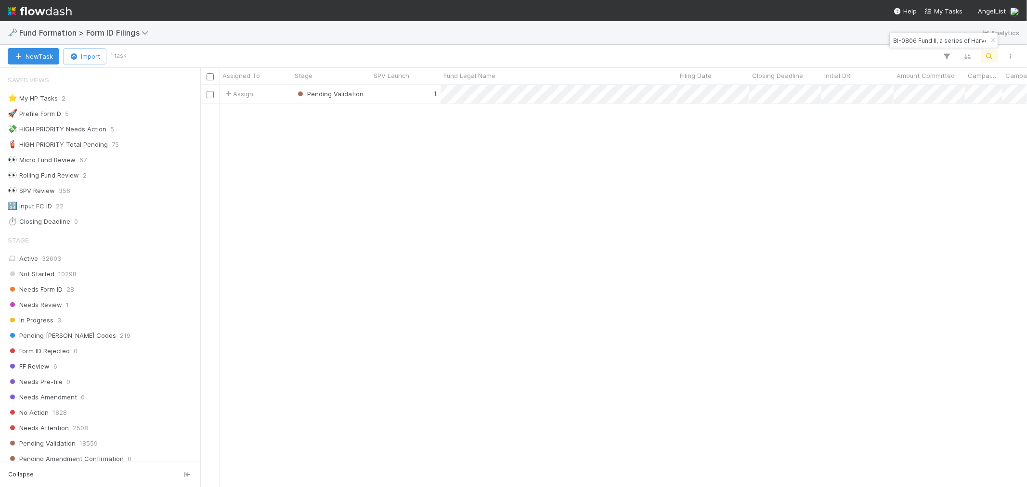
scroll to position [8, 8]
click at [924, 39] on icon "button" at bounding box center [993, 41] width 10 height 6
click at [924, 55] on icon "button" at bounding box center [989, 56] width 10 height 9
paste input "CO-0812 Fund I, a series of MV Funds, LP"
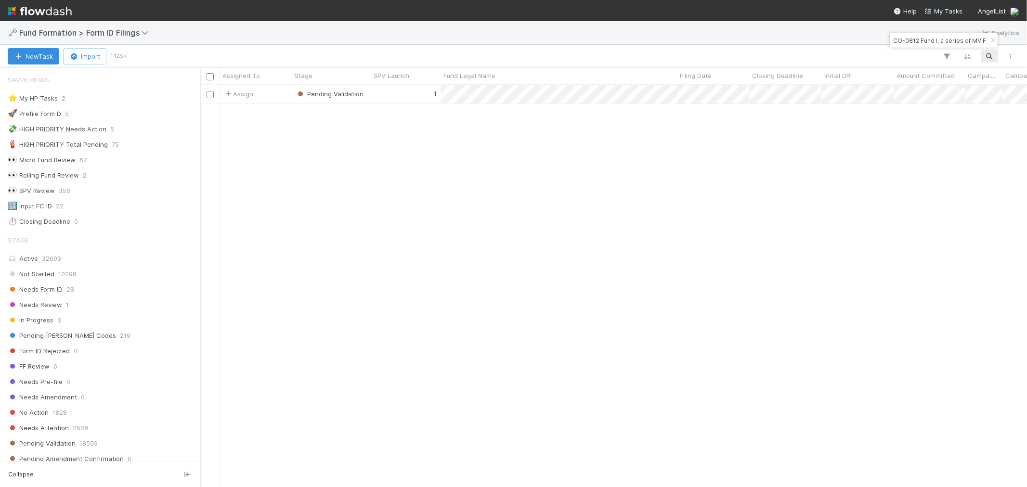
scroll to position [0, 32]
type input "CO-0812 Fund I, a series of MV Funds, LP"
click at [380, 92] on div "1" at bounding box center [406, 94] width 70 height 19
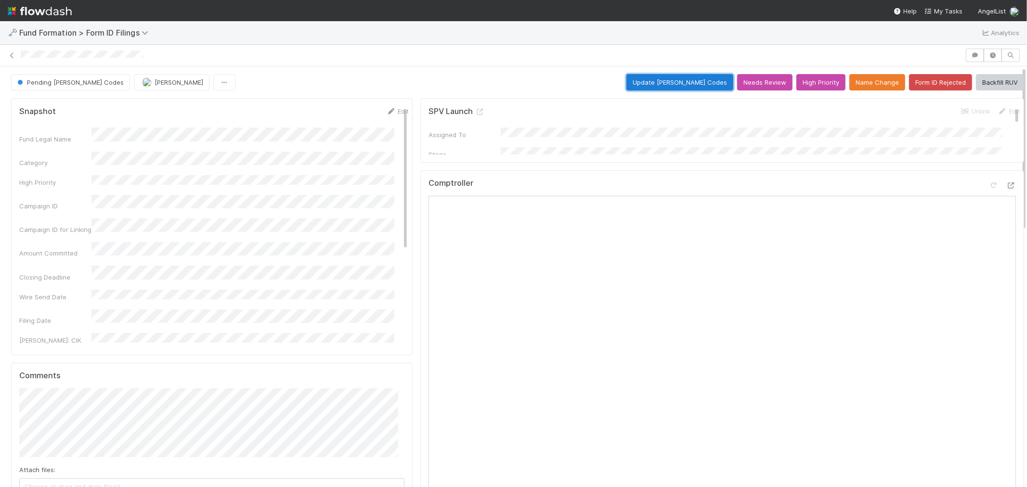
click at [665, 82] on button "Update EDGAR Codes" at bounding box center [679, 82] width 107 height 16
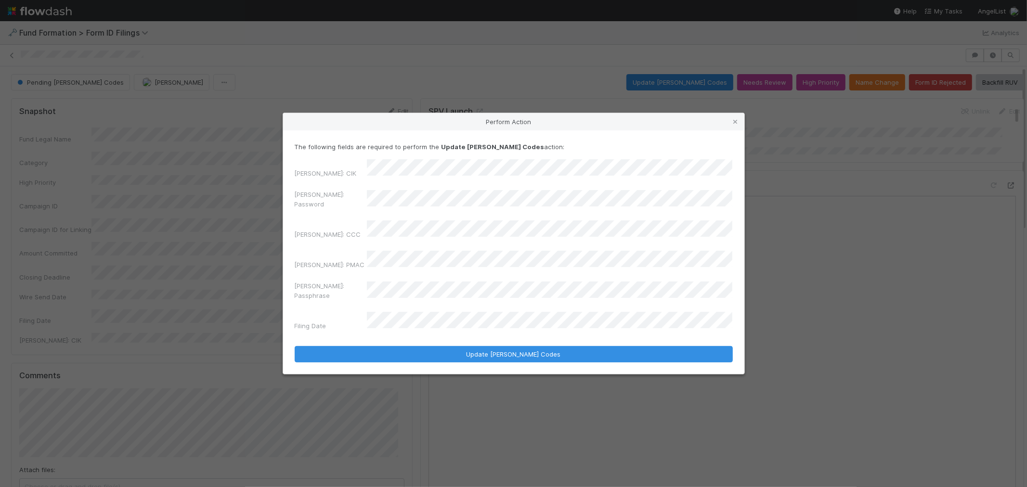
click at [316, 207] on div "[PERSON_NAME]: Password" at bounding box center [514, 201] width 438 height 23
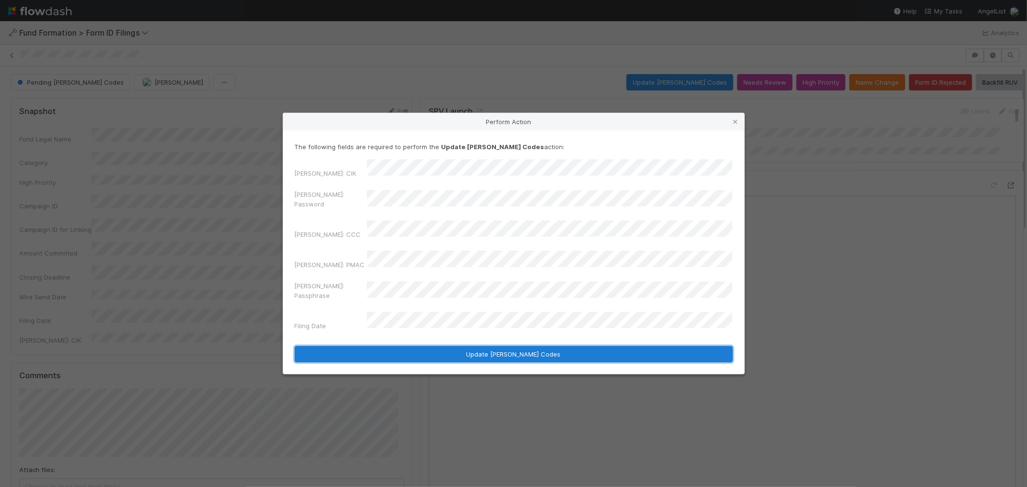
click at [432, 346] on button "Update EDGAR Codes" at bounding box center [514, 354] width 438 height 16
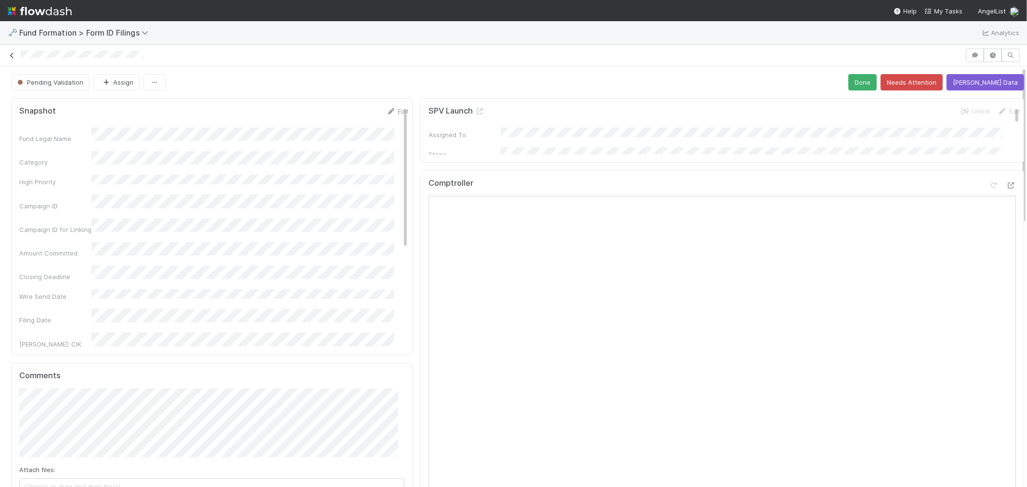
click at [11, 55] on icon at bounding box center [12, 55] width 10 height 6
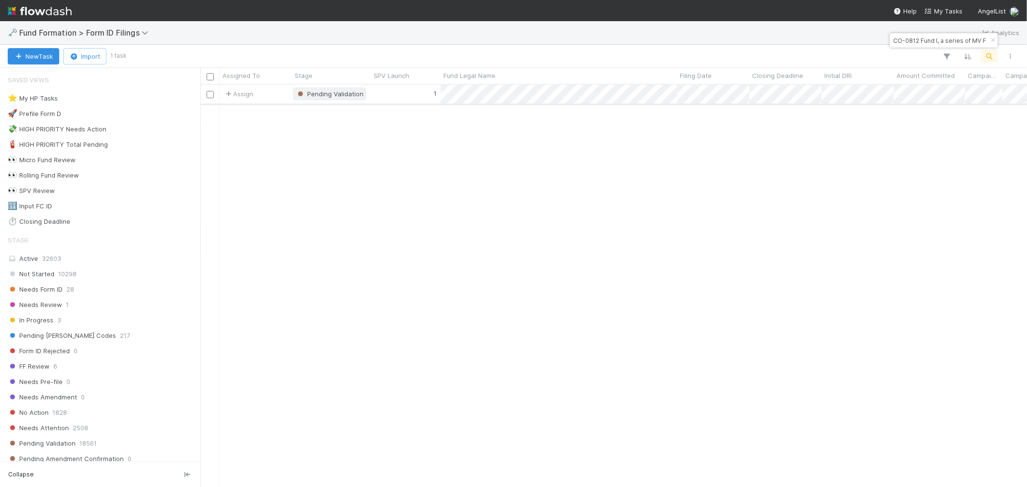
scroll to position [394, 818]
click at [924, 38] on icon "button" at bounding box center [993, 41] width 10 height 6
click at [924, 60] on icon "button" at bounding box center [989, 56] width 10 height 9
type input "FI-0804 Fund I, a series of Banyan Capital Ventures, LP"
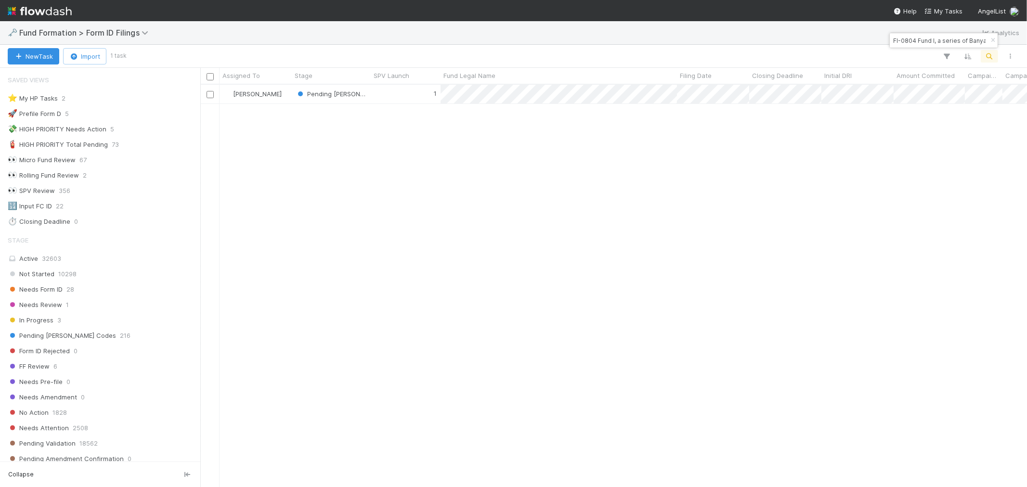
scroll to position [394, 818]
click at [403, 97] on div "1" at bounding box center [406, 94] width 70 height 19
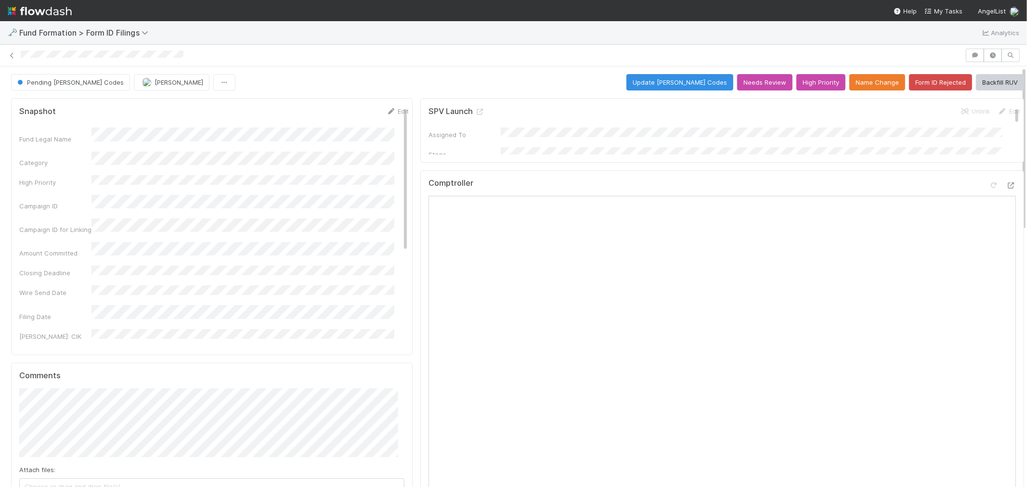
click at [647, 83] on button "Update EDGAR Codes" at bounding box center [679, 82] width 107 height 16
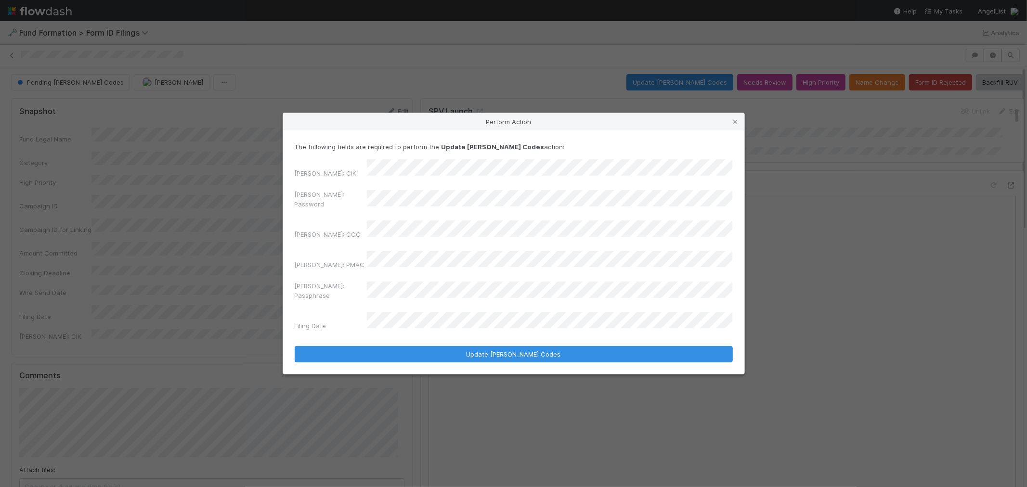
click at [330, 206] on div "[PERSON_NAME]: Password" at bounding box center [514, 201] width 438 height 23
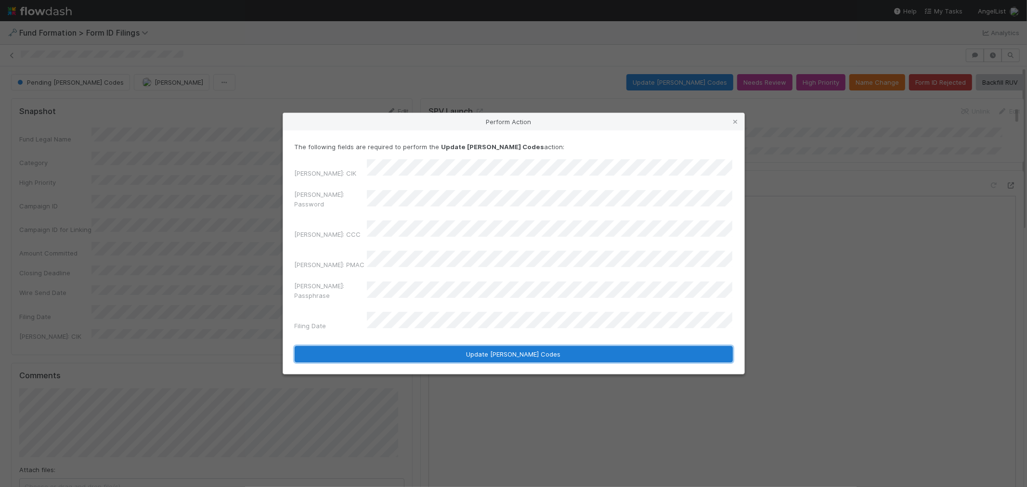
click at [428, 346] on button "Update EDGAR Codes" at bounding box center [514, 354] width 438 height 16
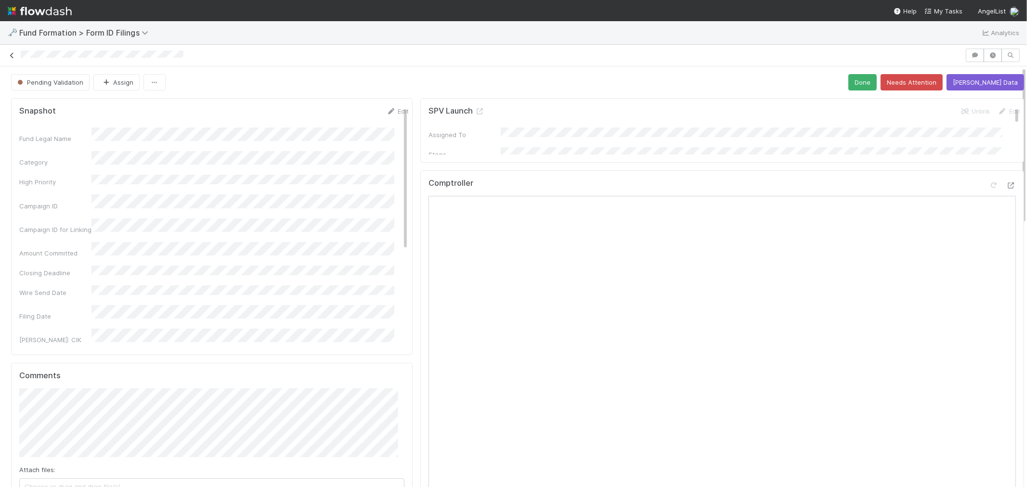
click at [12, 57] on icon at bounding box center [12, 55] width 10 height 6
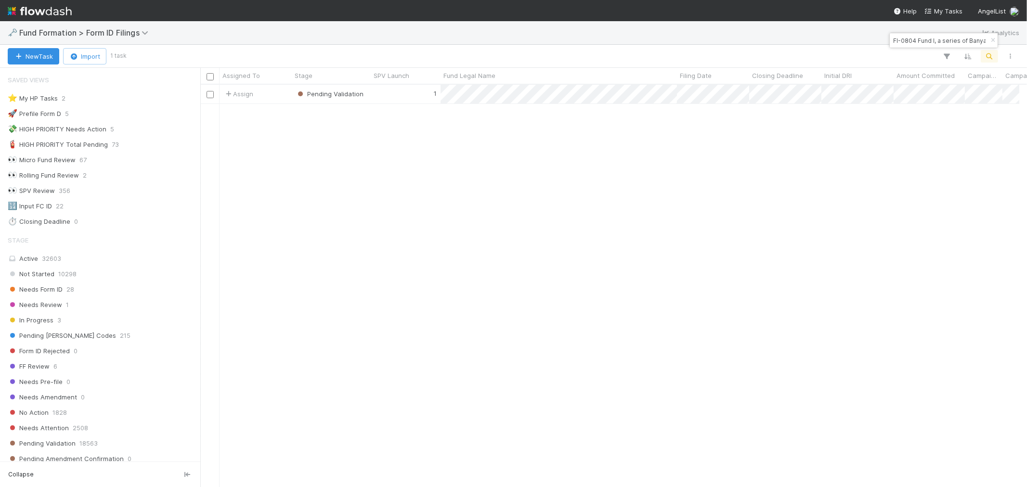
scroll to position [8, 8]
click at [924, 42] on icon "button" at bounding box center [993, 41] width 10 height 6
click at [924, 55] on icon "button" at bounding box center [989, 56] width 10 height 9
type input "CO-0811 Fund II, a series of Jolt VC, LP"
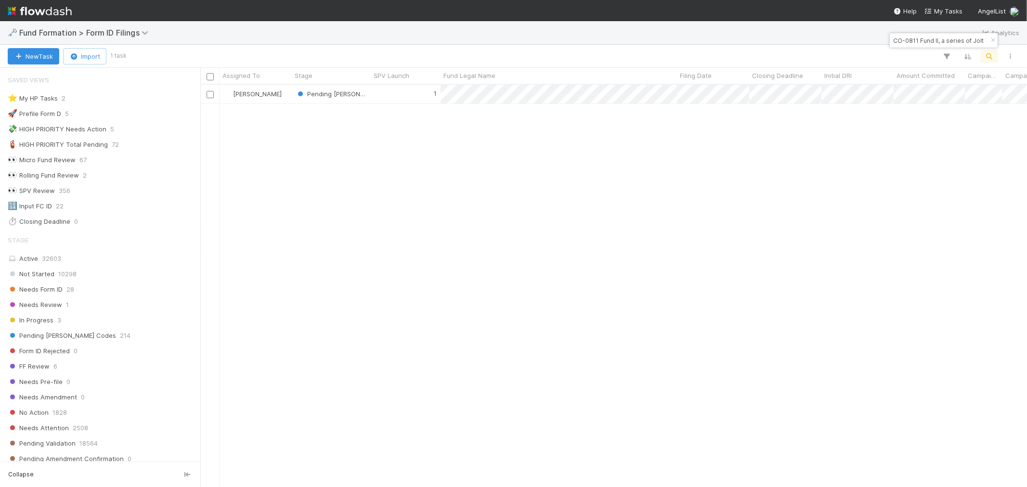
scroll to position [394, 818]
click at [412, 95] on div "1" at bounding box center [406, 94] width 70 height 19
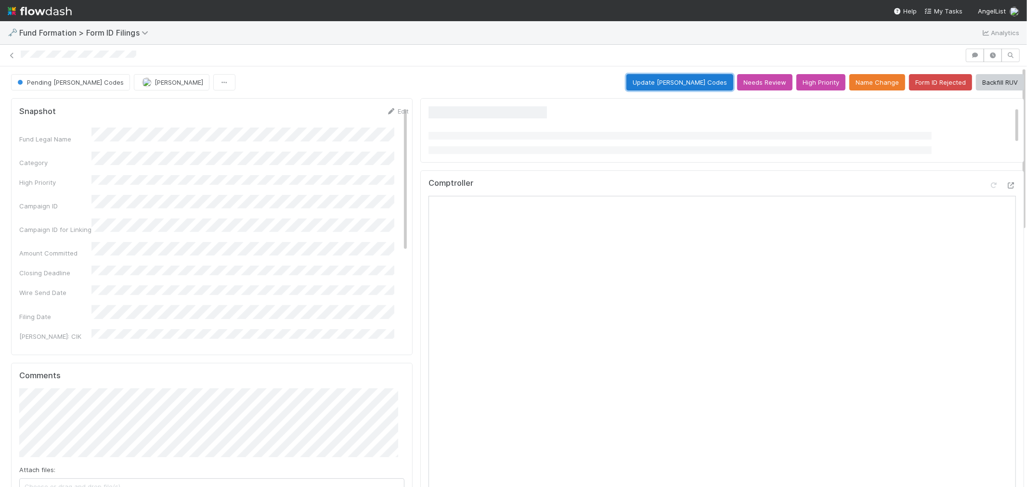
click at [662, 87] on button "Update EDGAR Codes" at bounding box center [679, 82] width 107 height 16
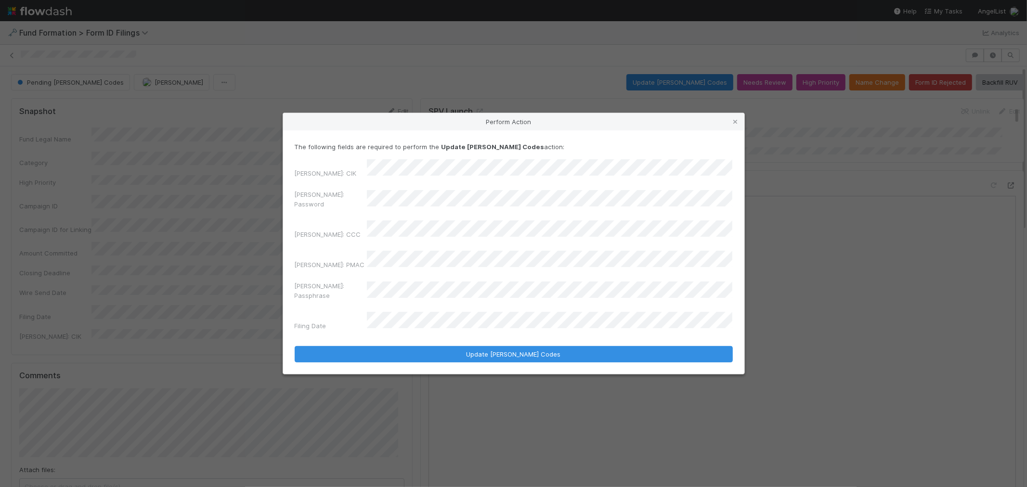
click at [355, 210] on div "[PERSON_NAME]: Password" at bounding box center [514, 201] width 438 height 23
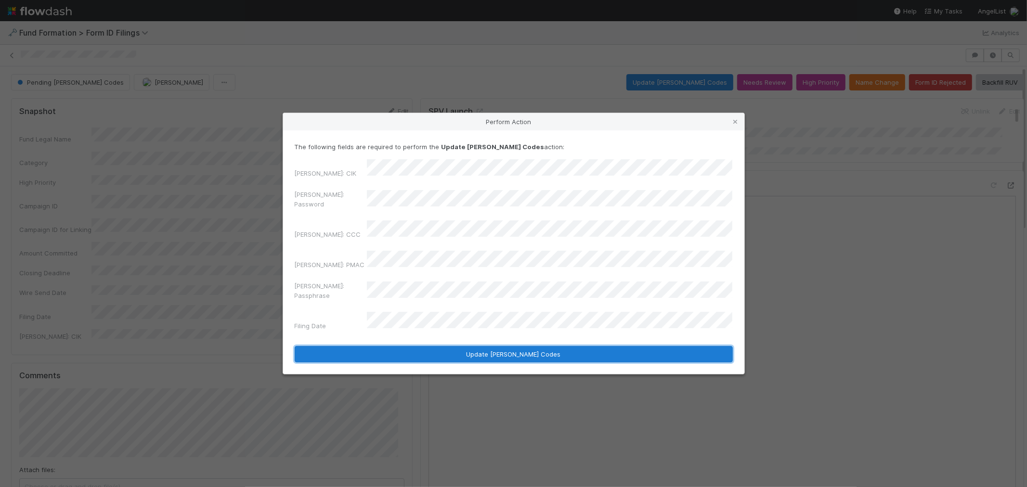
click at [425, 346] on button "Update EDGAR Codes" at bounding box center [514, 354] width 438 height 16
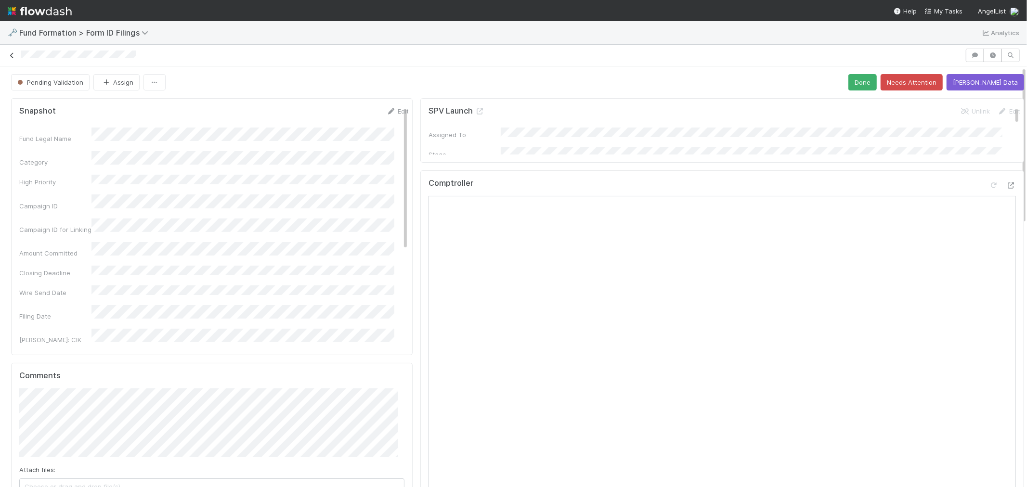
click at [10, 58] on icon at bounding box center [12, 55] width 10 height 6
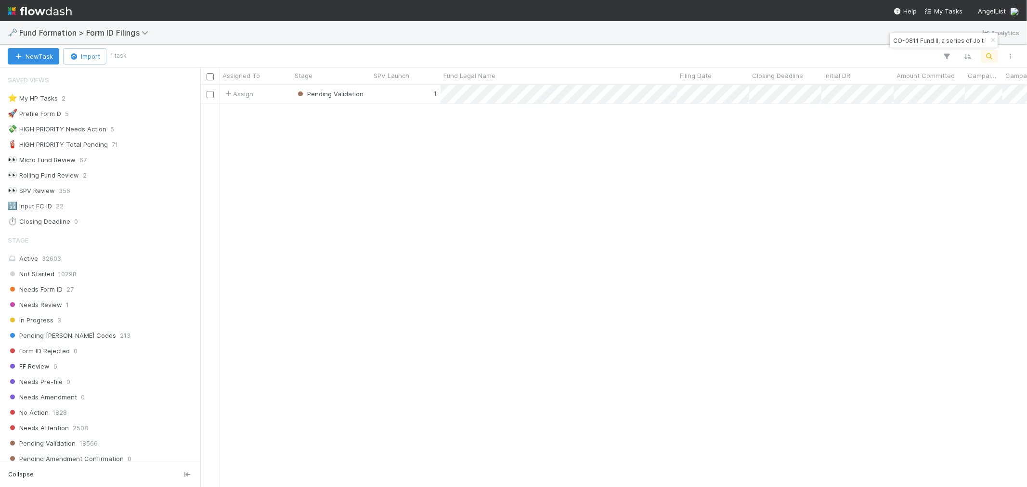
scroll to position [8, 8]
click at [924, 41] on icon "button" at bounding box center [993, 41] width 10 height 6
click at [924, 60] on button "button" at bounding box center [988, 56] width 17 height 13
type input "AU-0806 Fund I, a series of JMWTX Investments, LP"
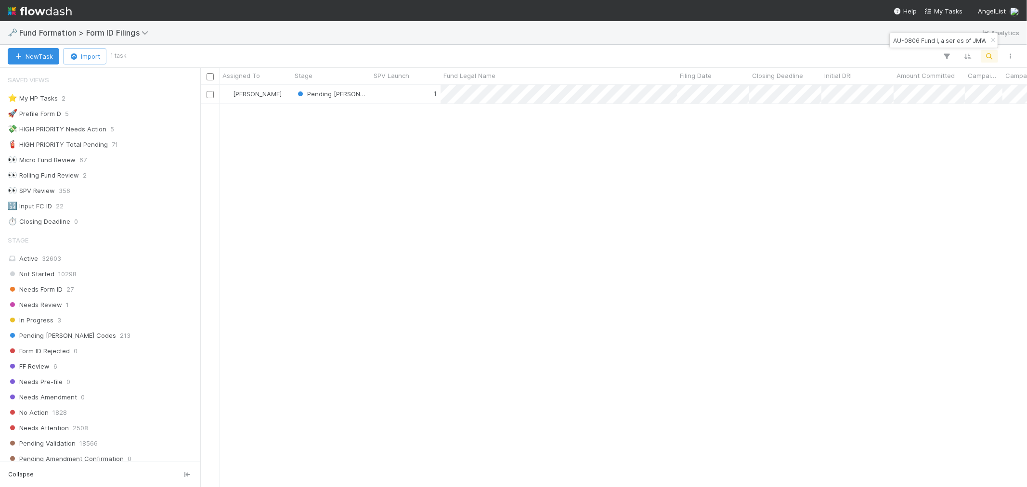
scroll to position [394, 818]
click at [397, 95] on div "1" at bounding box center [406, 94] width 70 height 19
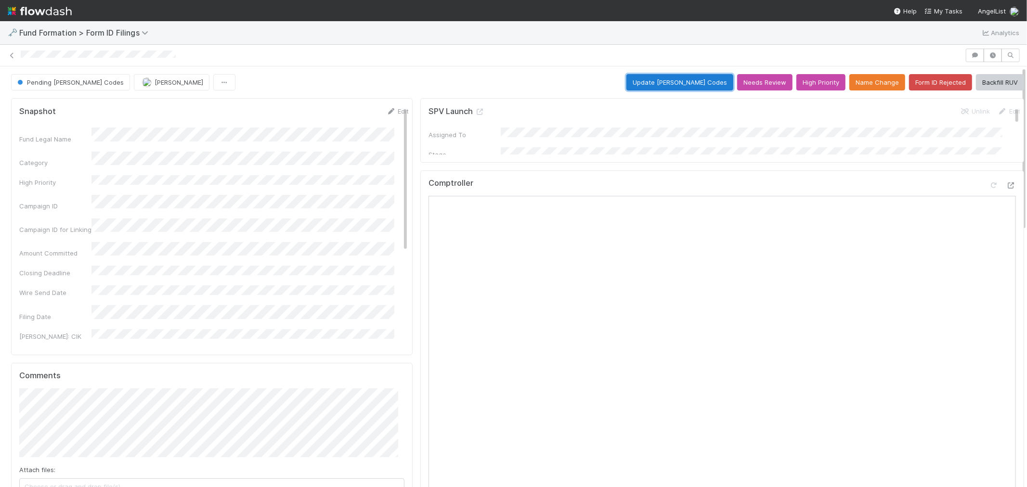
click at [674, 86] on button "Update EDGAR Codes" at bounding box center [679, 82] width 107 height 16
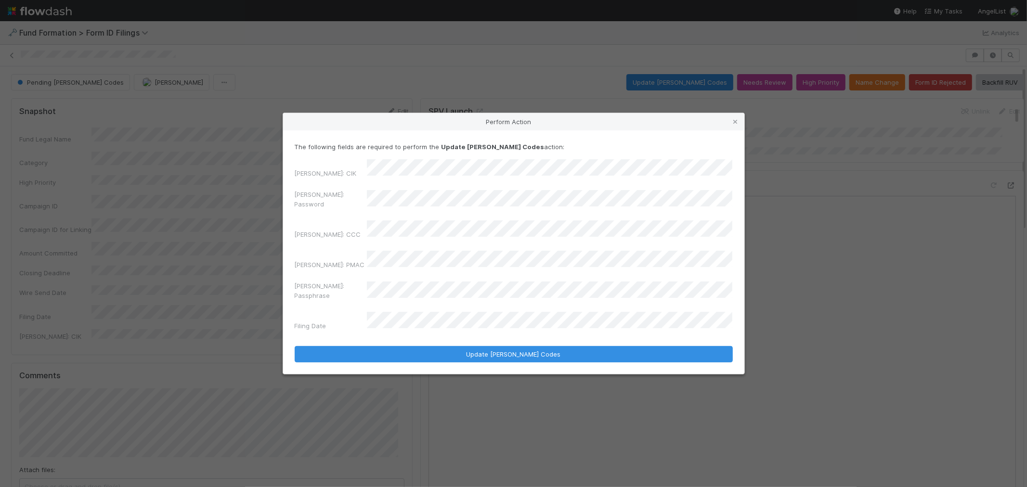
click at [346, 213] on div "[PERSON_NAME]: Password" at bounding box center [514, 201] width 438 height 23
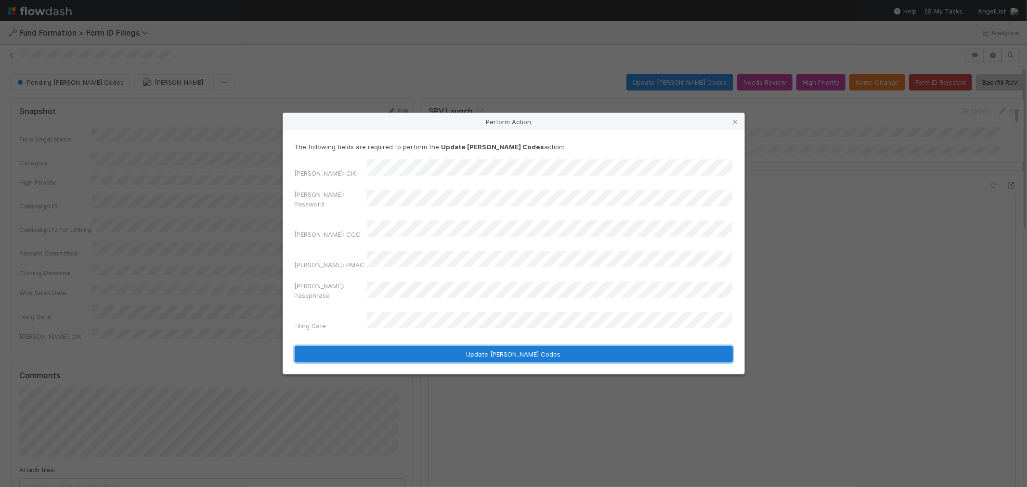
click at [429, 346] on button "Update EDGAR Codes" at bounding box center [514, 354] width 438 height 16
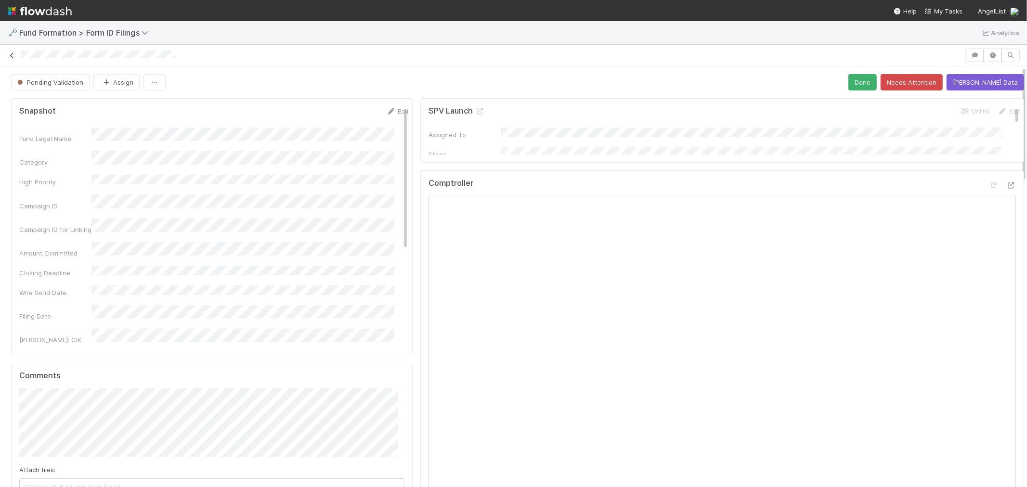
click at [14, 56] on icon at bounding box center [12, 55] width 10 height 6
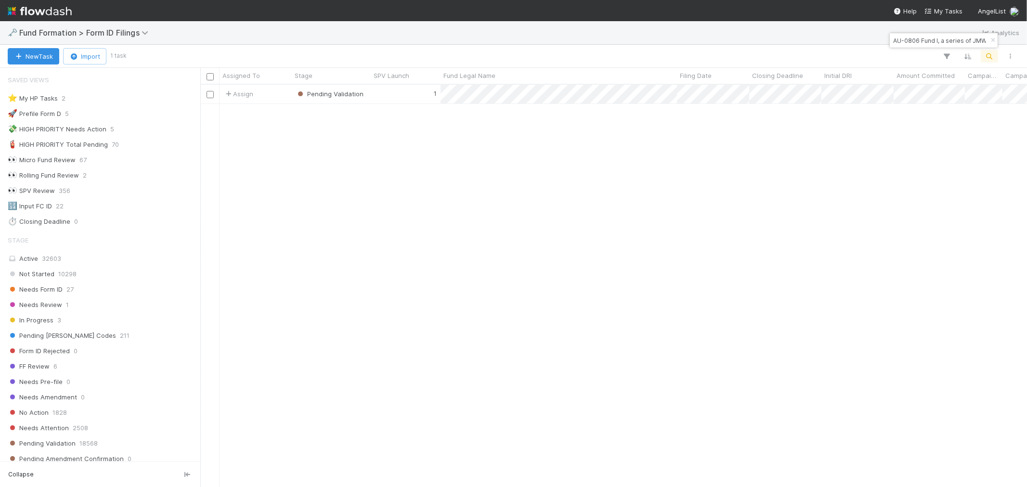
scroll to position [8, 8]
click at [924, 41] on icon "button" at bounding box center [993, 41] width 10 height 6
click at [924, 53] on icon "button" at bounding box center [989, 56] width 10 height 9
type input "BE-0821 Fund III, a series of Zachary Ginsburg Funds, LP"
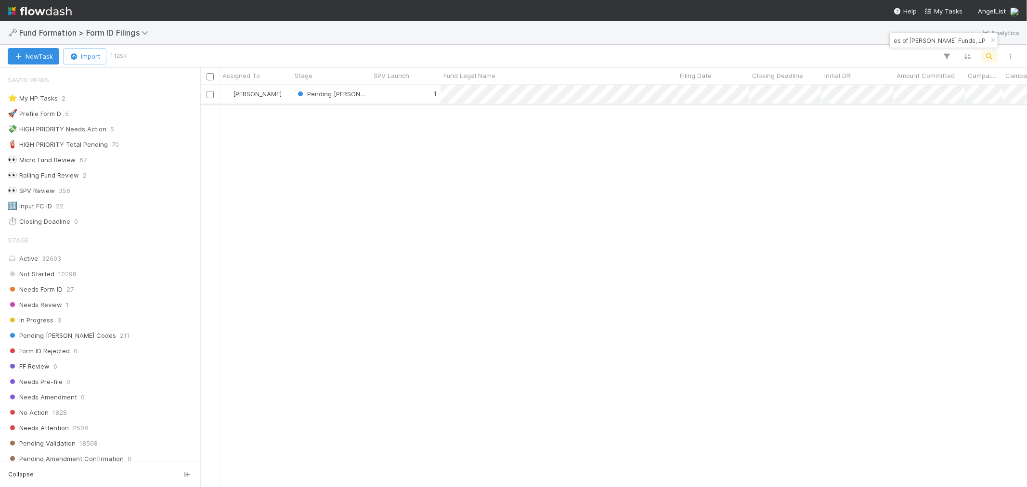
scroll to position [0, 0]
click at [385, 95] on div "1" at bounding box center [406, 94] width 70 height 19
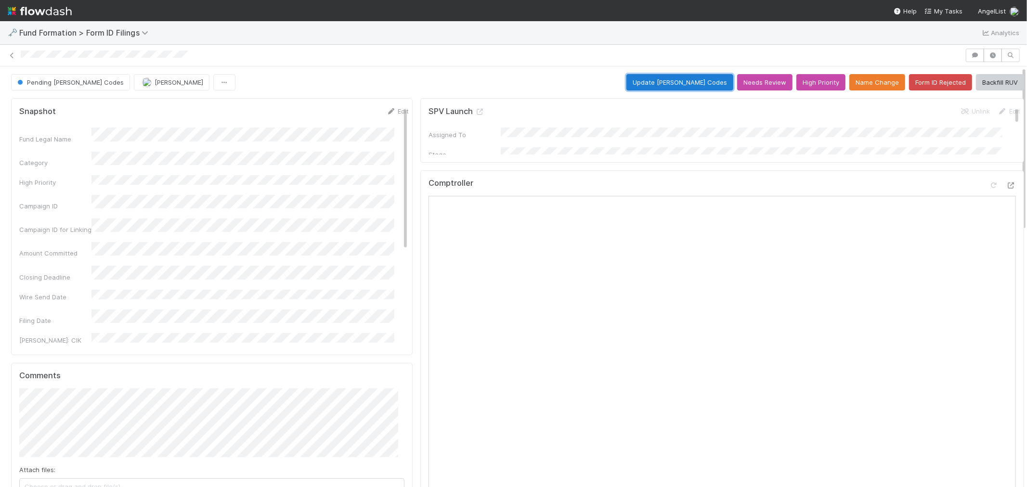
click at [683, 85] on button "Update EDGAR Codes" at bounding box center [679, 82] width 107 height 16
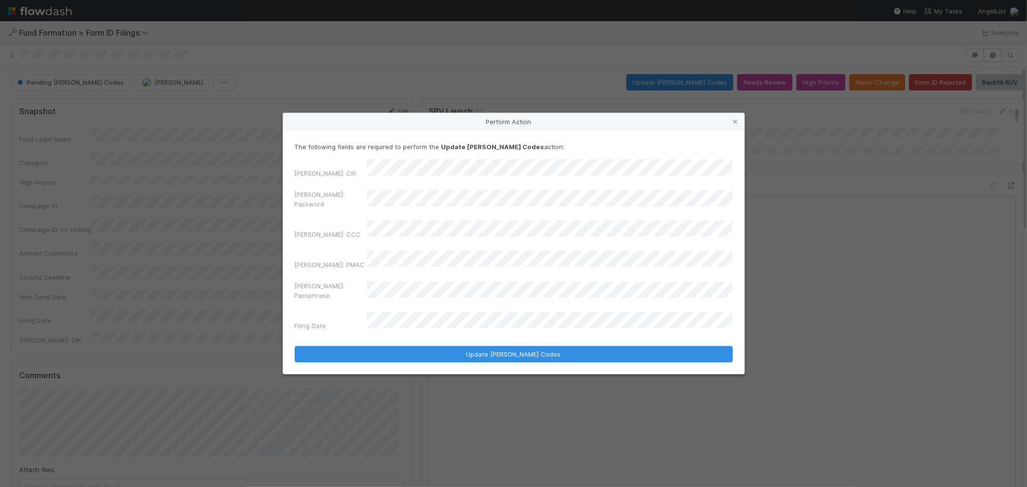
click at [335, 198] on div "EDGAR: CIK EDGAR: Password EDGAR: CCC EDGAR: PMAC EDGAR: Passphrase Filing Date" at bounding box center [514, 246] width 438 height 175
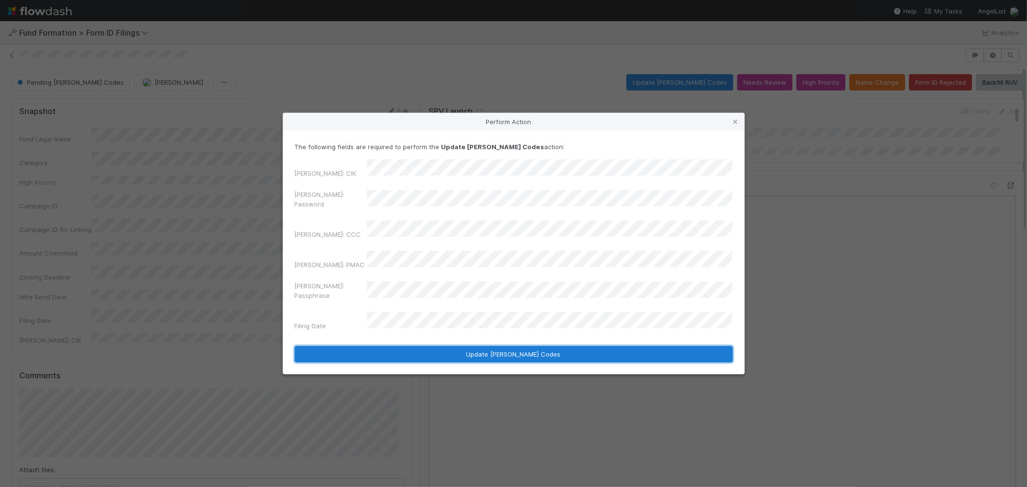
click at [399, 346] on button "Update EDGAR Codes" at bounding box center [514, 354] width 438 height 16
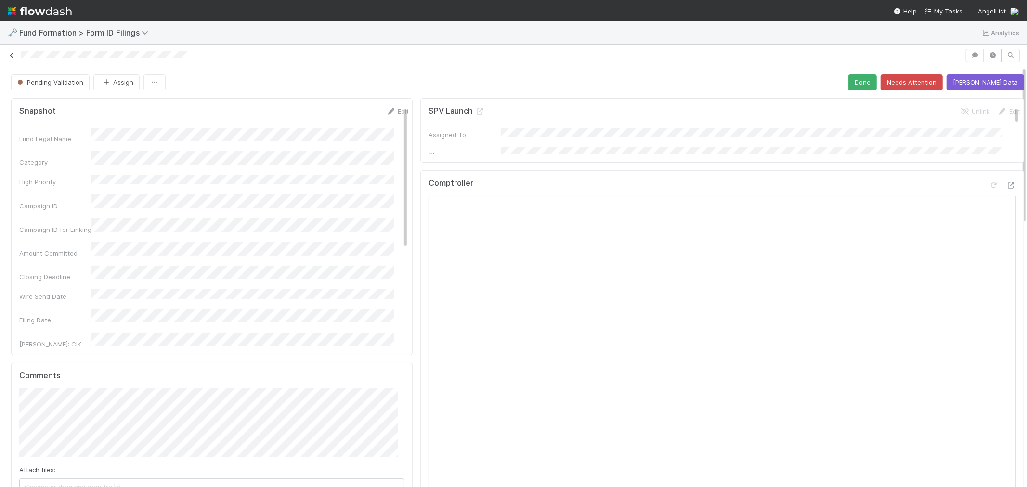
click at [13, 60] on link at bounding box center [12, 56] width 10 height 10
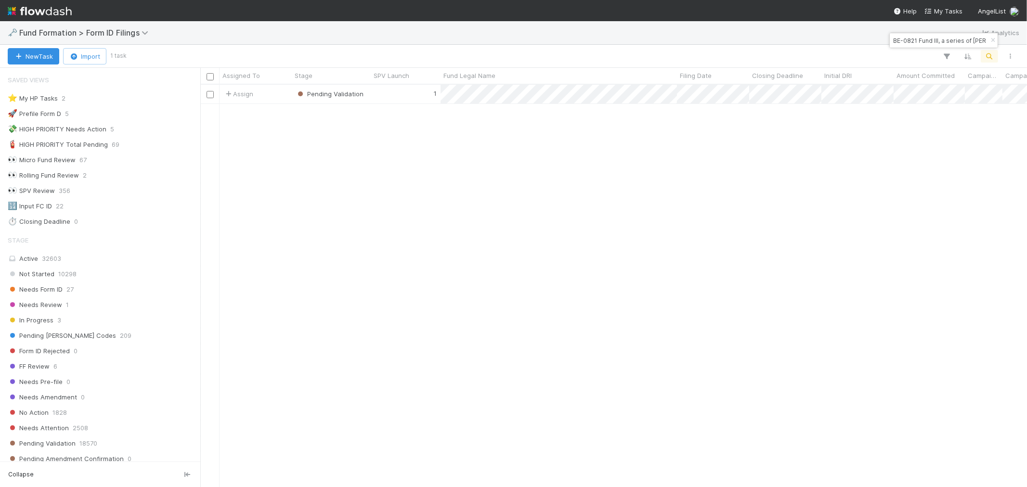
scroll to position [8, 8]
click at [924, 41] on icon "button" at bounding box center [993, 41] width 10 height 6
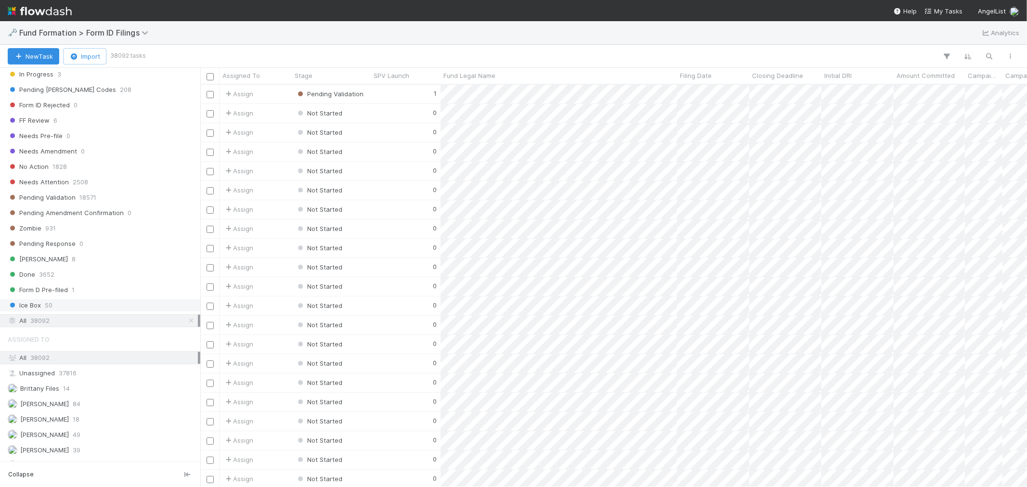
scroll to position [263, 0]
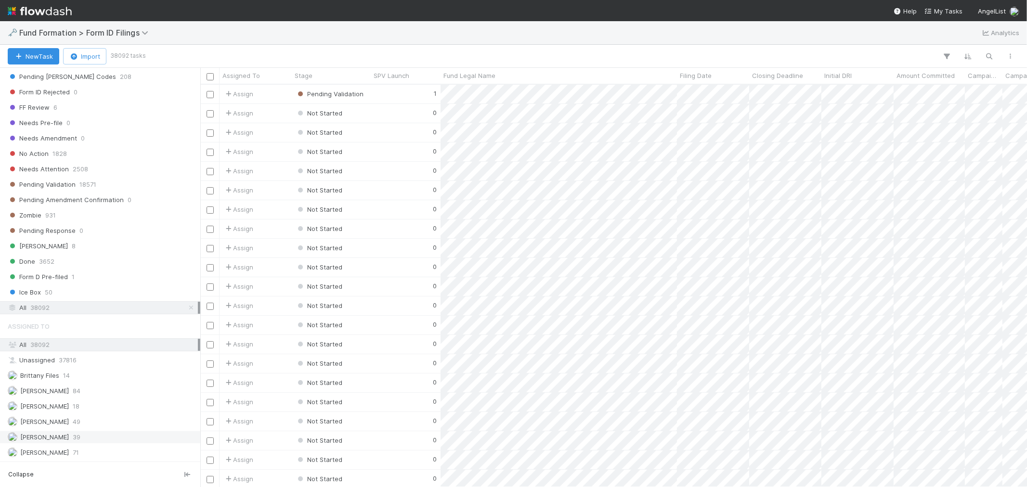
click at [113, 431] on div "Raven Jacinto 39" at bounding box center [103, 437] width 190 height 12
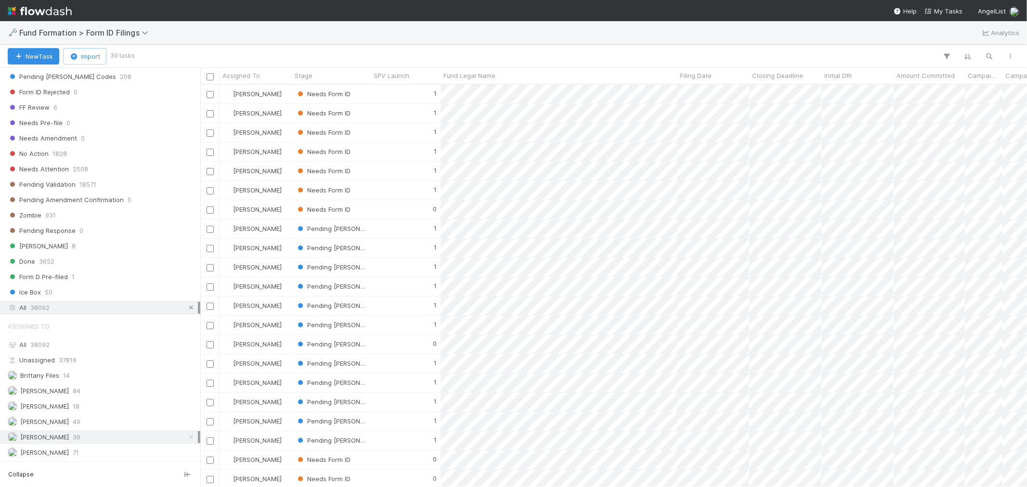
scroll to position [394, 818]
click at [186, 305] on icon at bounding box center [191, 308] width 10 height 6
click at [92, 438] on div "Roselyn de Villa 71" at bounding box center [103, 453] width 190 height 12
click at [108, 427] on div "Novia Bautista 49" at bounding box center [100, 421] width 200 height 13
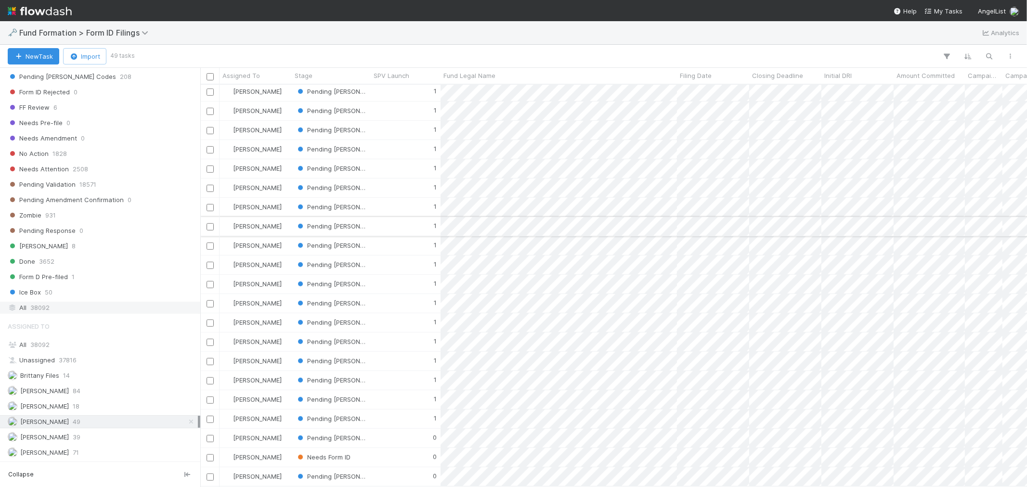
scroll to position [549, 0]
click at [59, 438] on span "[PERSON_NAME]" at bounding box center [38, 437] width 61 height 12
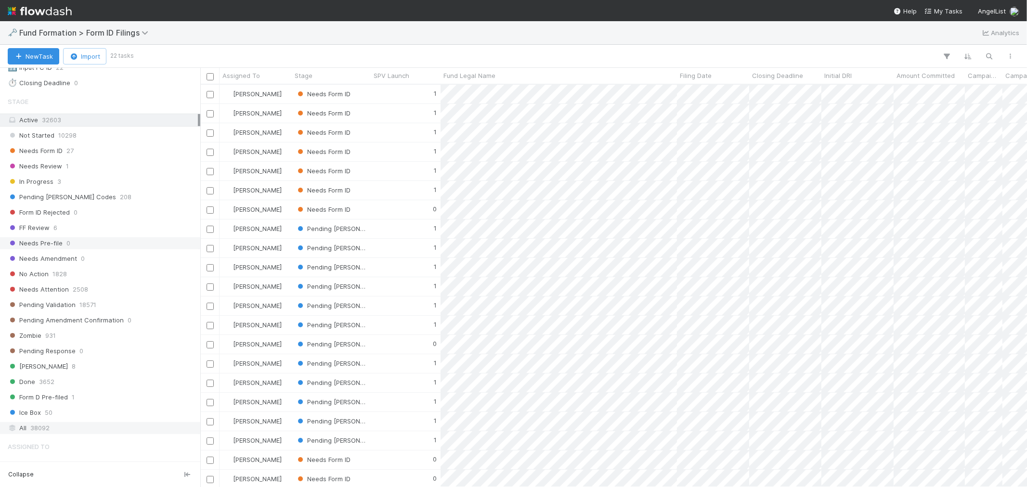
scroll to position [103, 0]
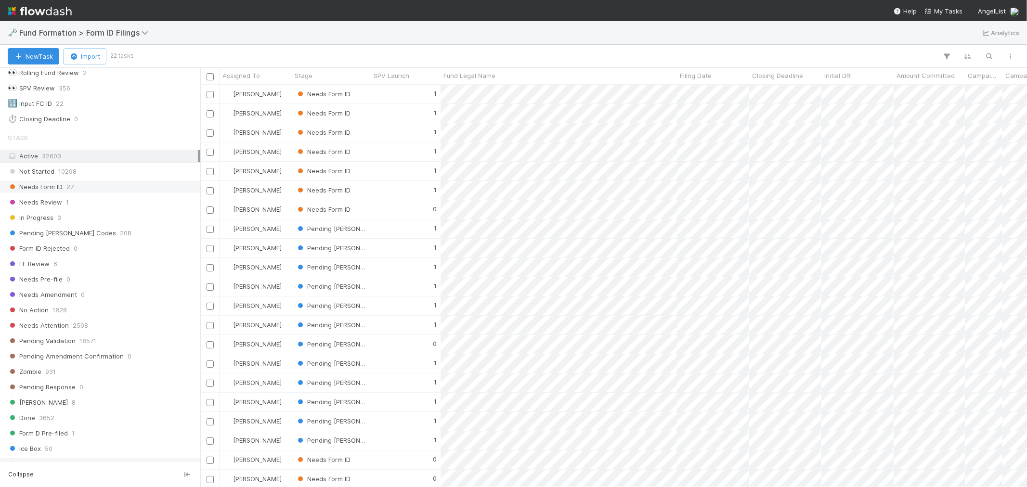
click at [83, 191] on div "Needs Form ID 27" at bounding box center [103, 187] width 190 height 12
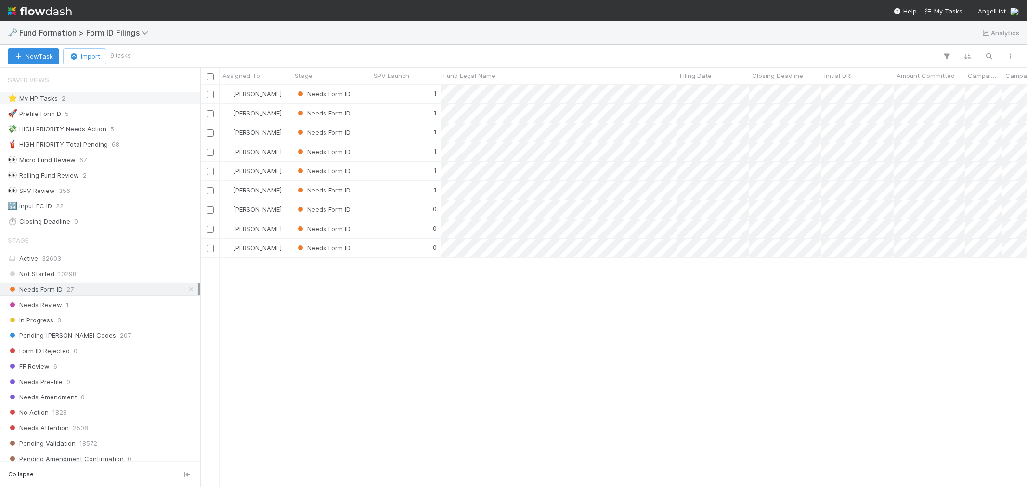
click at [94, 102] on div "⭐ My HP Tasks 2" at bounding box center [103, 98] width 190 height 12
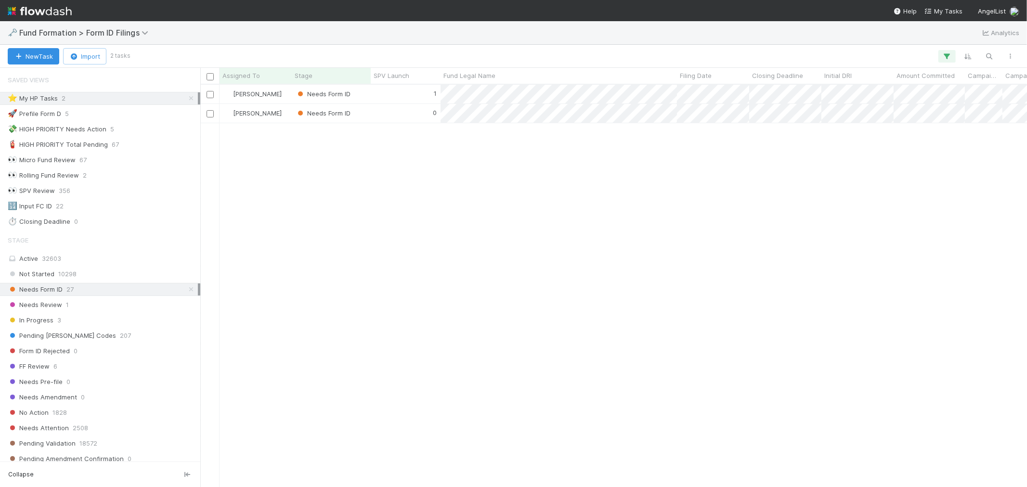
scroll to position [394, 818]
click at [377, 99] on div "1" at bounding box center [406, 94] width 70 height 19
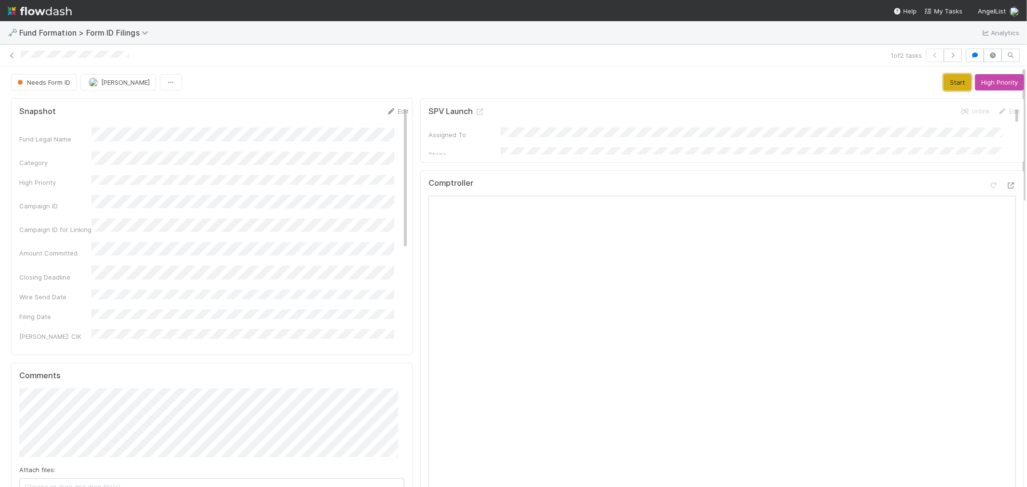
drag, startPoint x: 934, startPoint y: 78, endPoint x: 918, endPoint y: 77, distance: 15.9
click at [924, 78] on button "Start" at bounding box center [956, 82] width 27 height 16
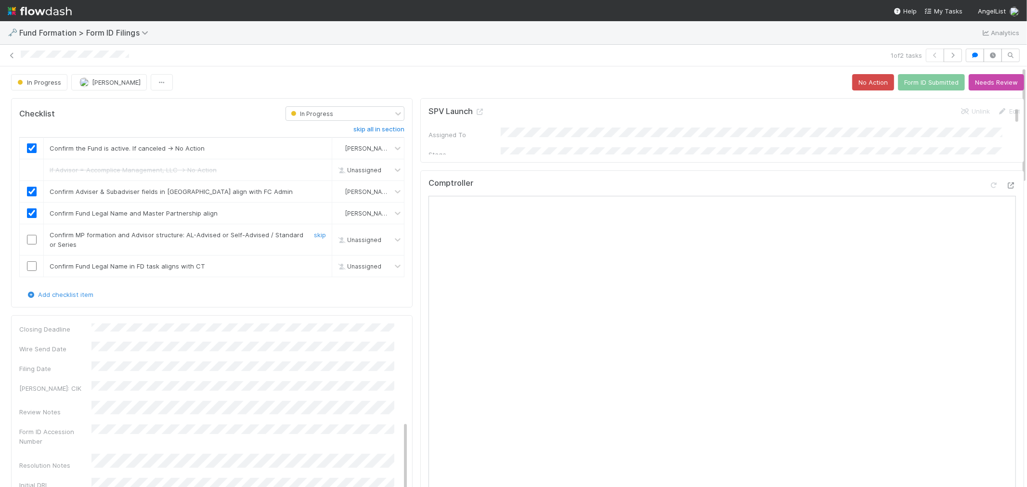
click at [31, 233] on td at bounding box center [32, 239] width 24 height 31
click at [28, 239] on input "checkbox" at bounding box center [32, 240] width 10 height 10
click at [314, 265] on link "skip" at bounding box center [320, 266] width 12 height 8
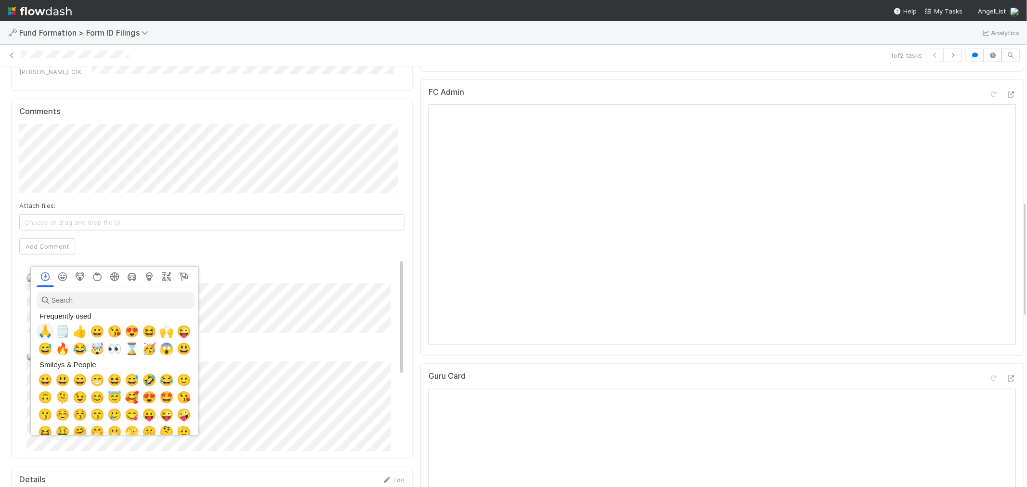
scroll to position [0, 4]
drag, startPoint x: 66, startPoint y: 335, endPoint x: 39, endPoint y: 328, distance: 28.3
click at [39, 328] on span "🙏" at bounding box center [43, 331] width 14 height 13
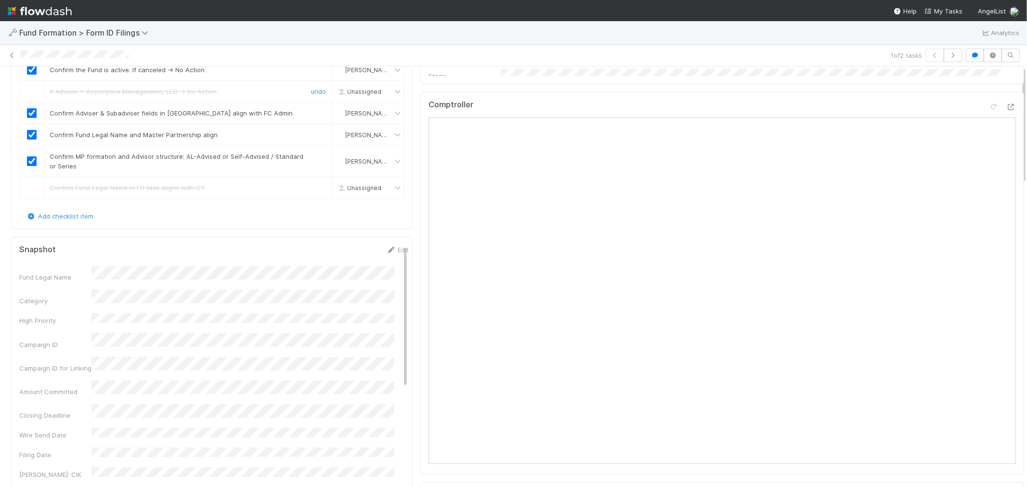
scroll to position [0, 0]
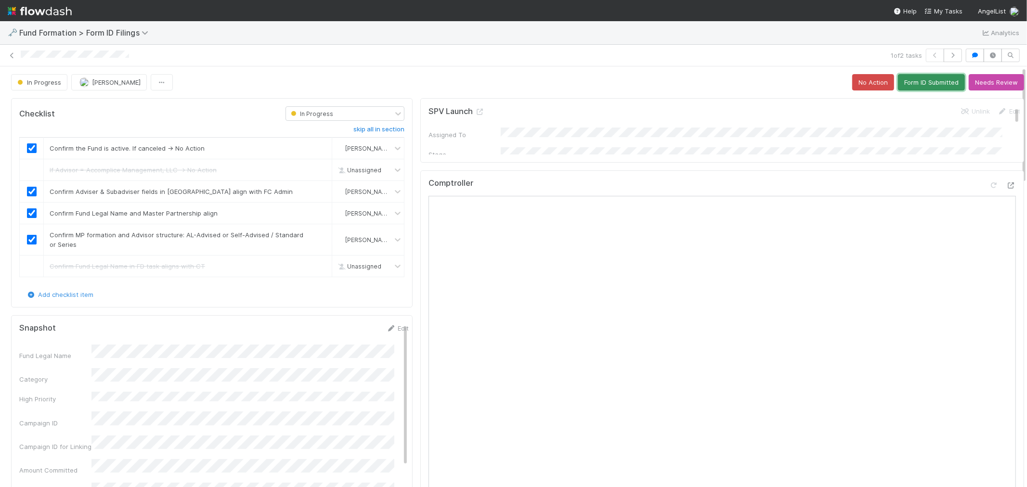
click at [913, 78] on button "Form ID Submitted" at bounding box center [931, 82] width 67 height 16
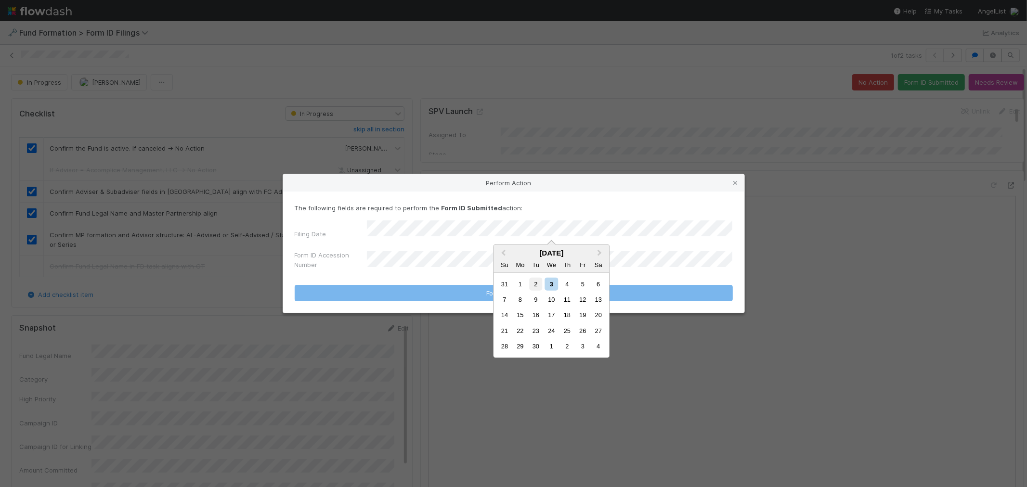
click at [539, 285] on div "2" at bounding box center [535, 283] width 13 height 13
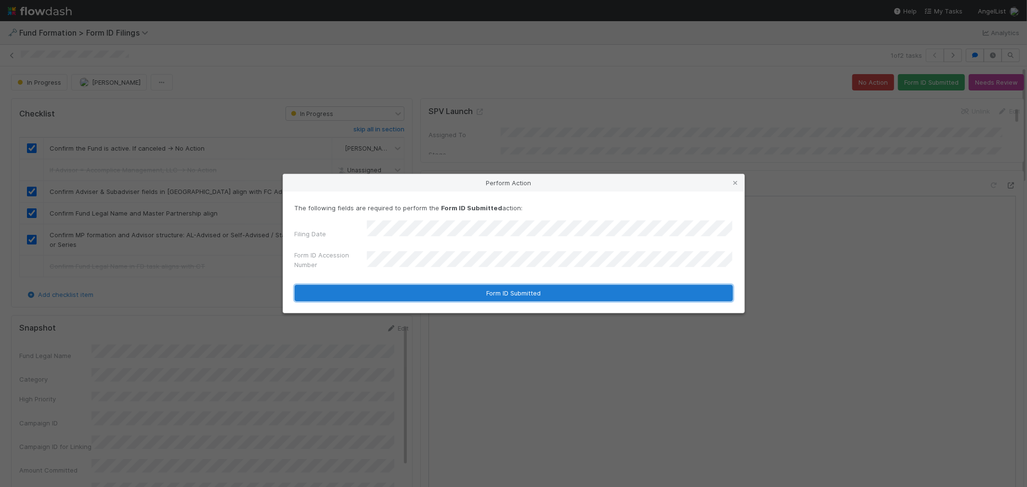
click at [426, 291] on button "Form ID Submitted" at bounding box center [514, 293] width 438 height 16
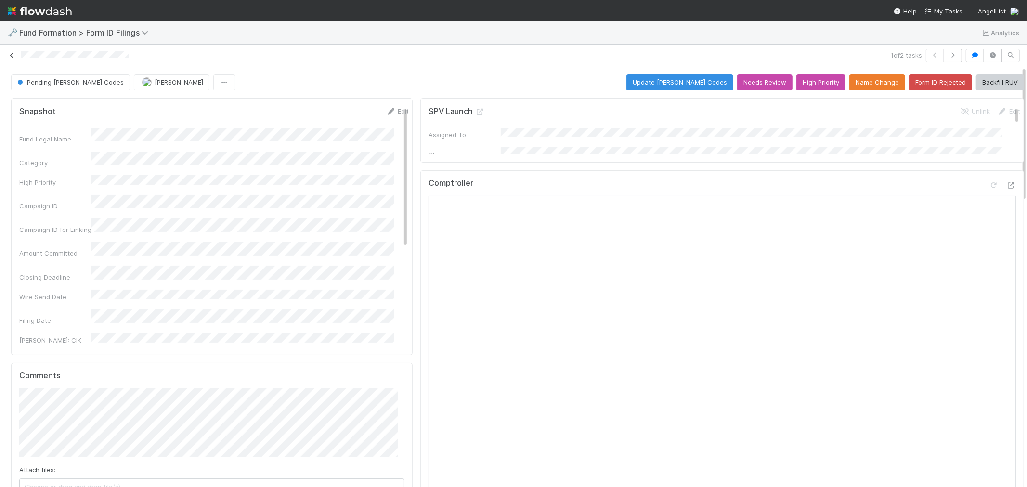
click at [10, 55] on icon at bounding box center [12, 55] width 10 height 6
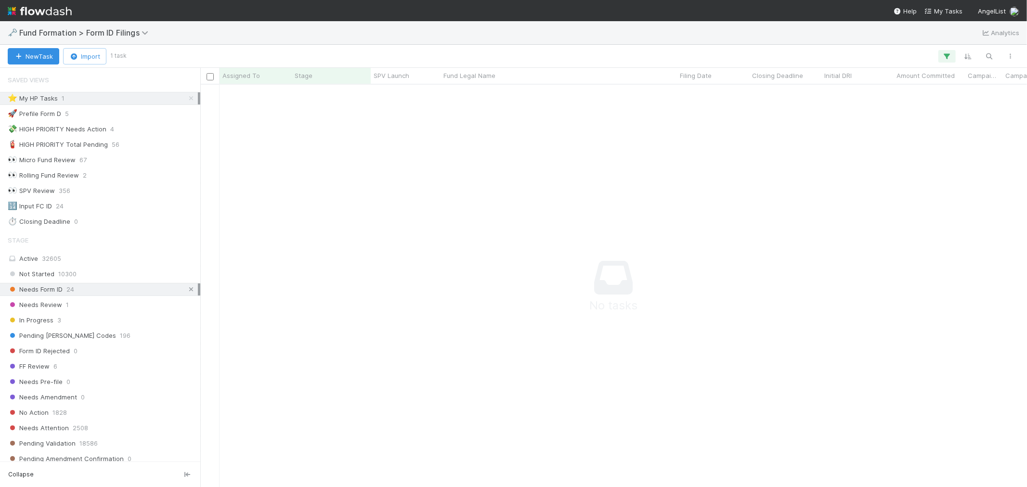
click at [186, 292] on icon at bounding box center [191, 289] width 10 height 6
click at [54, 286] on span "Needs Form ID" at bounding box center [35, 290] width 55 height 12
click at [386, 93] on div "0" at bounding box center [406, 94] width 70 height 19
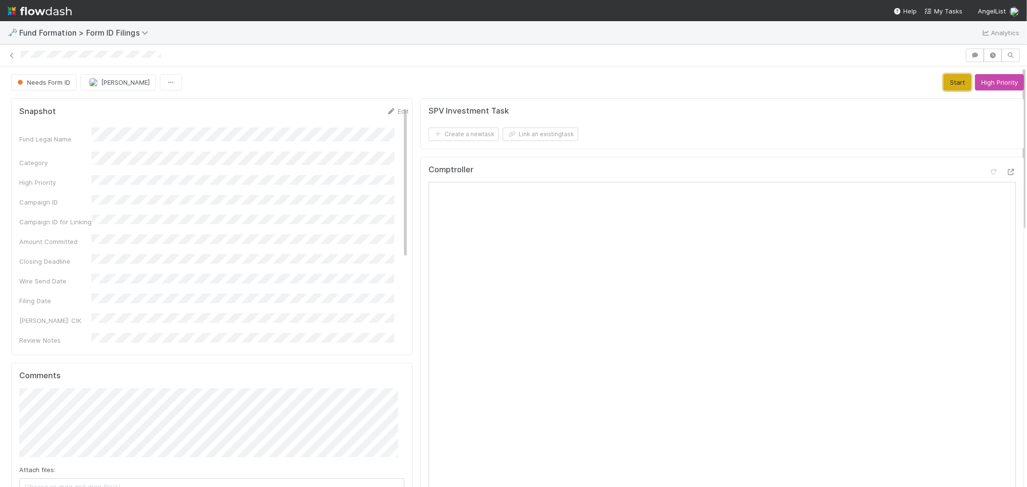
click at [924, 83] on button "Start" at bounding box center [956, 82] width 27 height 16
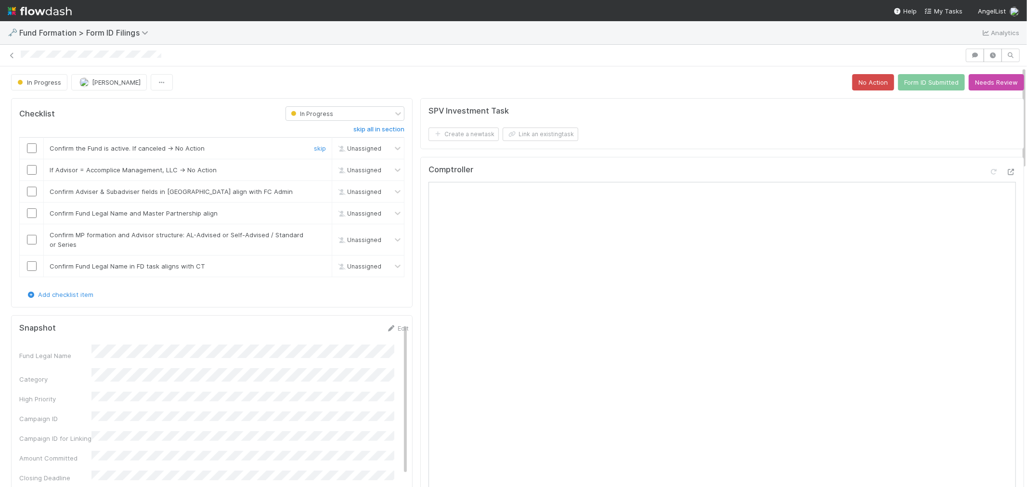
click at [31, 150] on input "checkbox" at bounding box center [32, 148] width 10 height 10
click at [314, 168] on link "skip" at bounding box center [320, 170] width 12 height 8
click at [32, 190] on input "checkbox" at bounding box center [32, 192] width 10 height 10
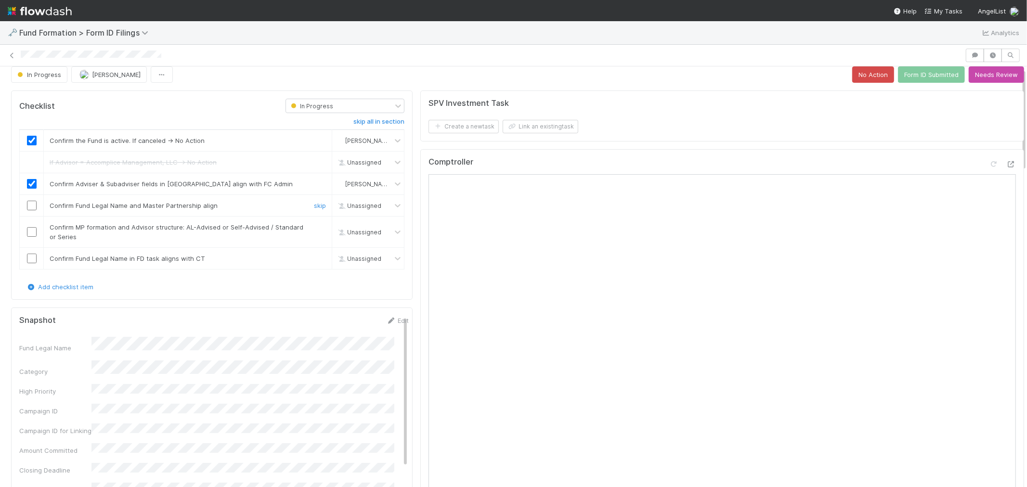
click at [36, 204] on input "checkbox" at bounding box center [32, 206] width 10 height 10
click at [29, 232] on input "checkbox" at bounding box center [32, 232] width 10 height 10
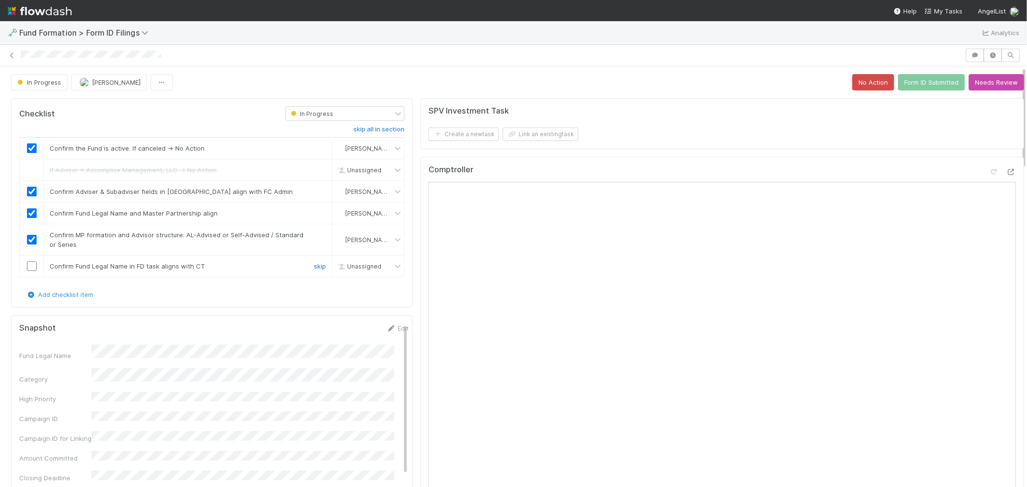
click at [314, 266] on link "skip" at bounding box center [320, 266] width 12 height 8
click at [920, 83] on button "Form ID Submitted" at bounding box center [931, 82] width 67 height 16
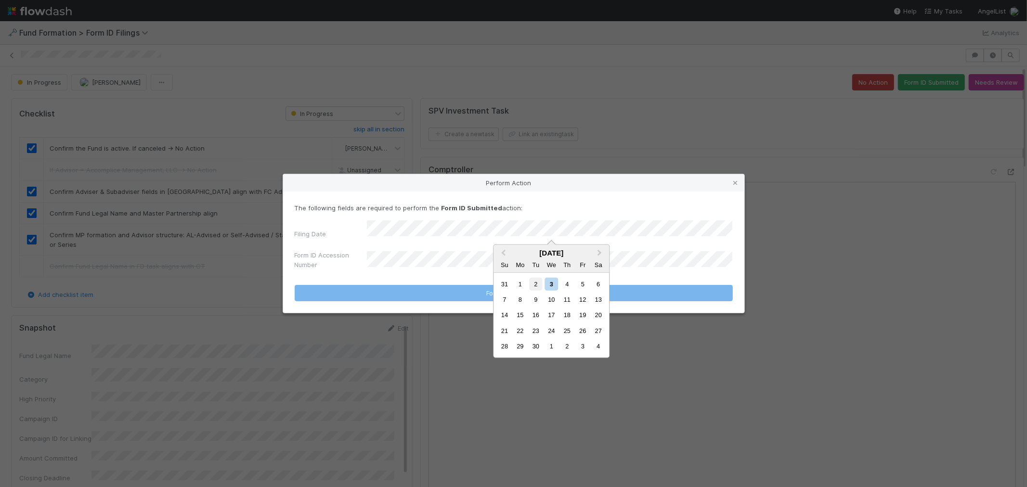
click at [537, 284] on div "2" at bounding box center [535, 283] width 13 height 13
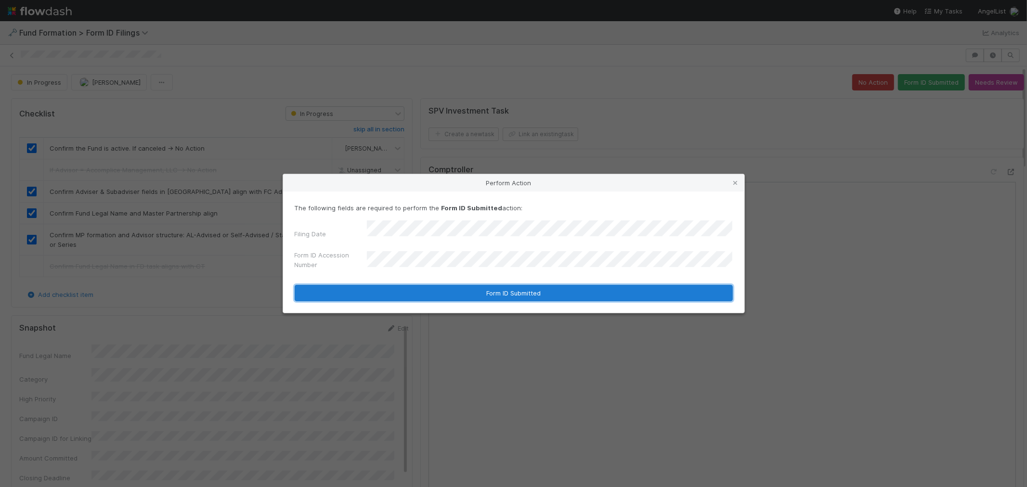
click at [403, 289] on button "Form ID Submitted" at bounding box center [514, 293] width 438 height 16
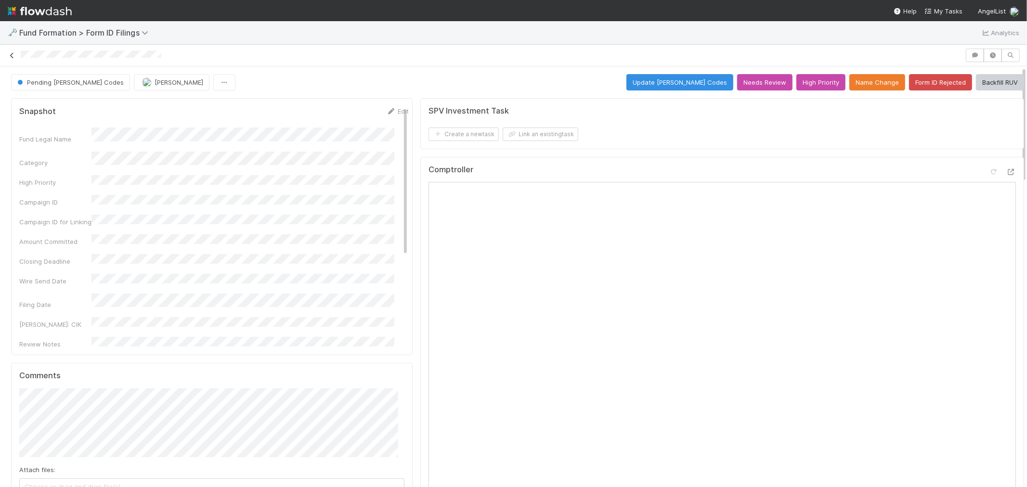
click at [11, 55] on icon at bounding box center [12, 55] width 10 height 6
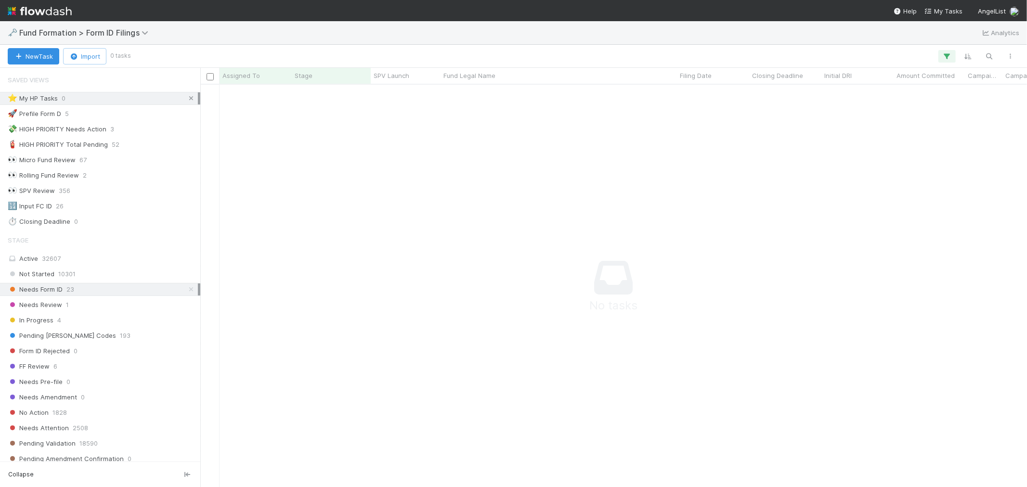
click at [186, 99] on icon at bounding box center [191, 98] width 10 height 6
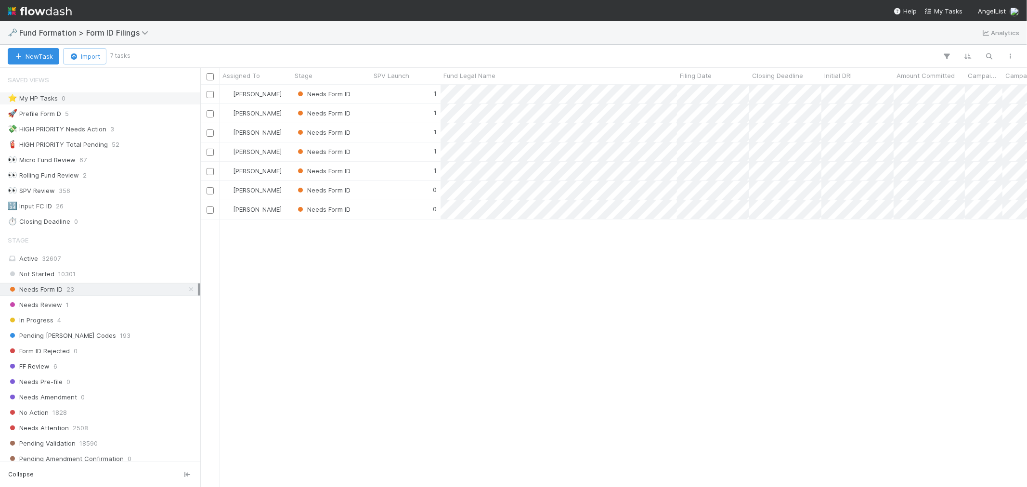
scroll to position [394, 818]
click at [395, 211] on div "0" at bounding box center [406, 209] width 70 height 19
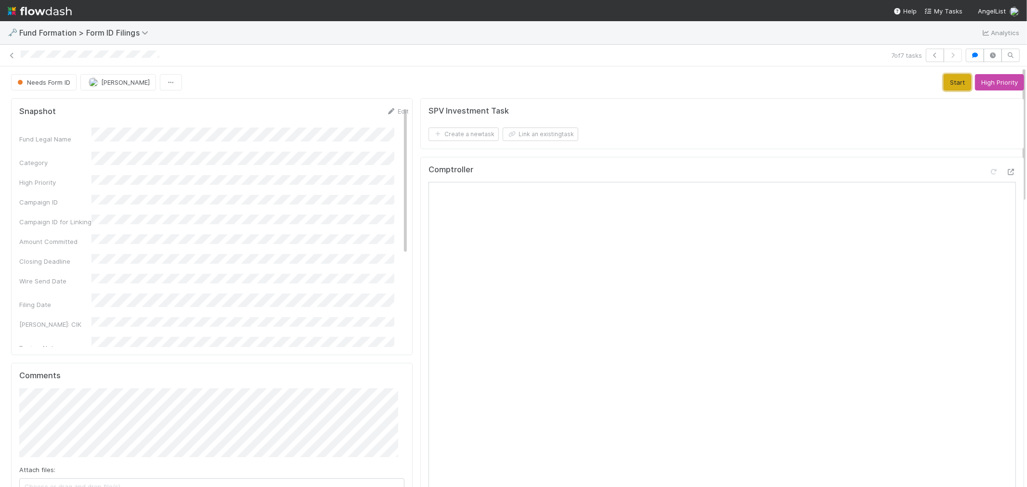
click at [924, 79] on button "Start" at bounding box center [956, 82] width 27 height 16
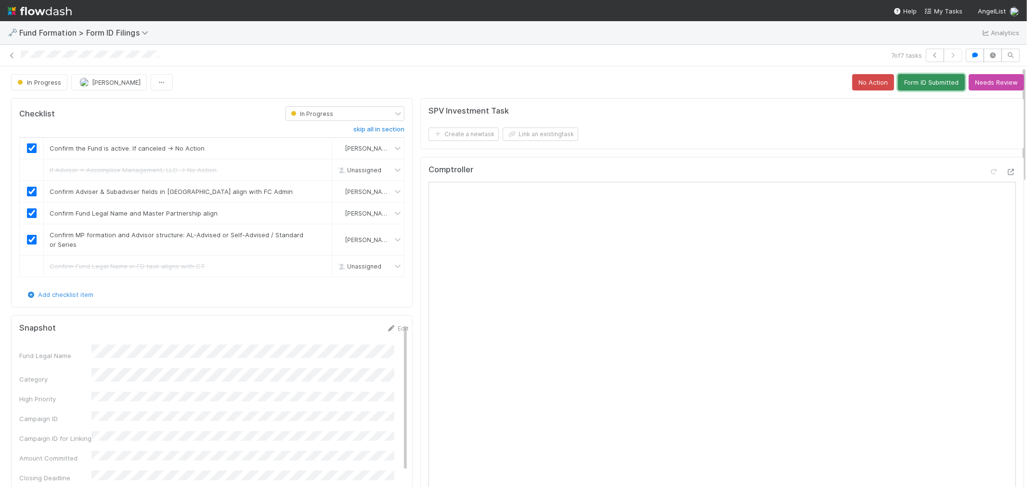
click at [906, 87] on button "Form ID Submitted" at bounding box center [931, 82] width 67 height 16
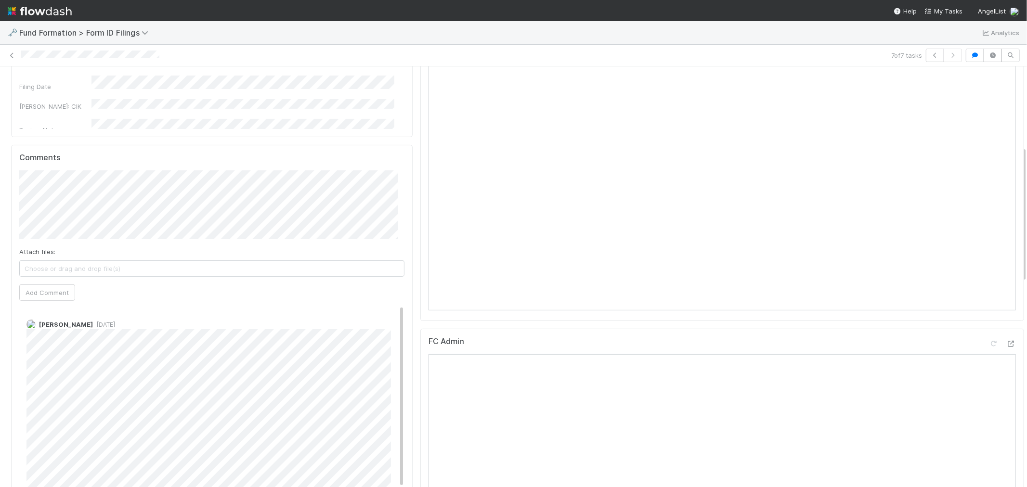
scroll to position [214, 0]
click at [47, 290] on button "Add Comment" at bounding box center [47, 297] width 56 height 16
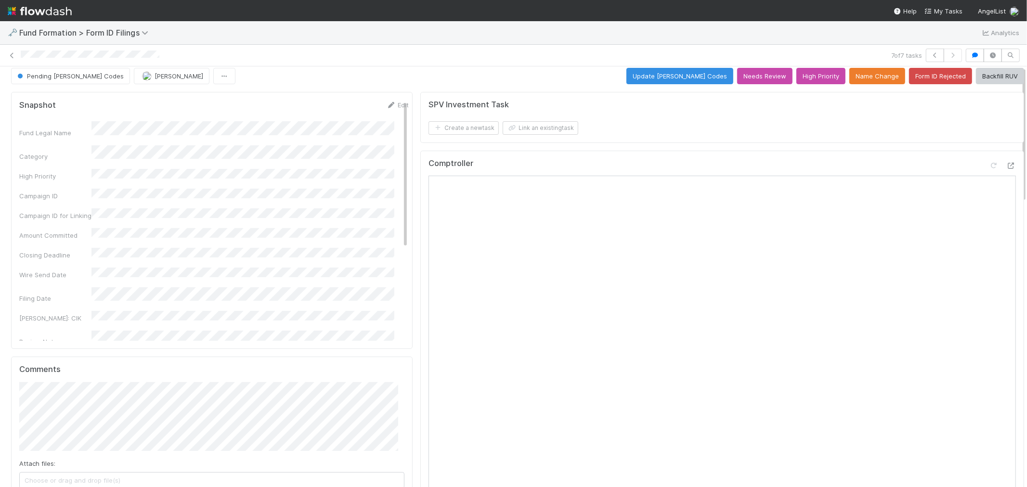
scroll to position [0, 0]
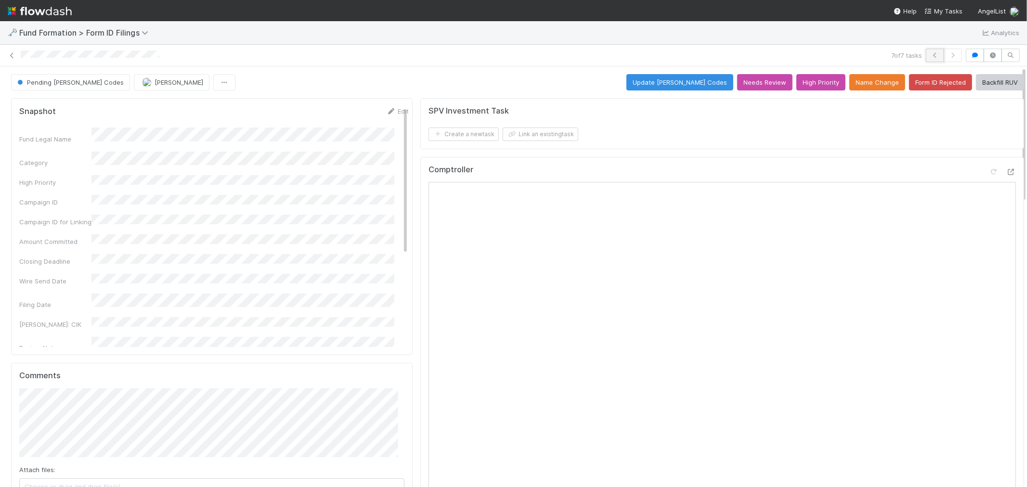
click at [924, 54] on icon "button" at bounding box center [935, 55] width 10 height 6
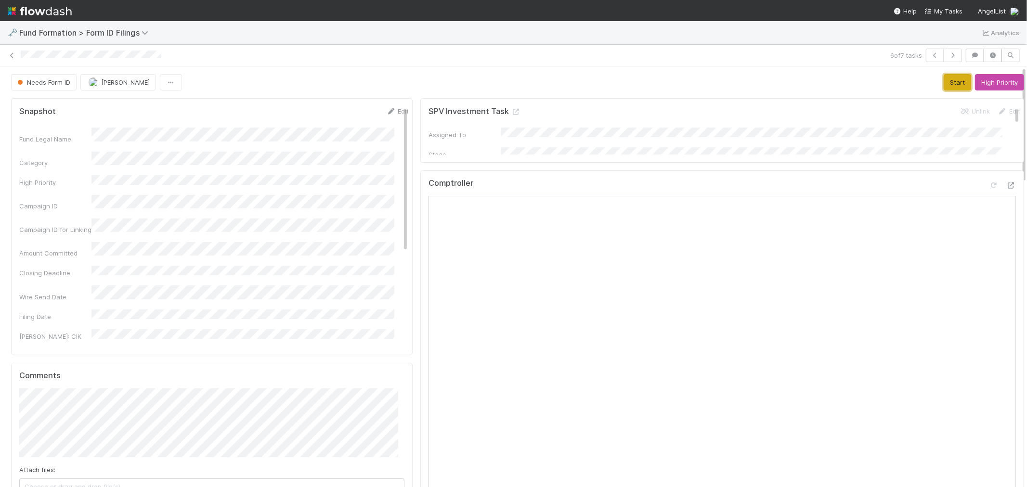
drag, startPoint x: 936, startPoint y: 82, endPoint x: 921, endPoint y: 88, distance: 16.0
click at [924, 82] on button "Start" at bounding box center [956, 82] width 27 height 16
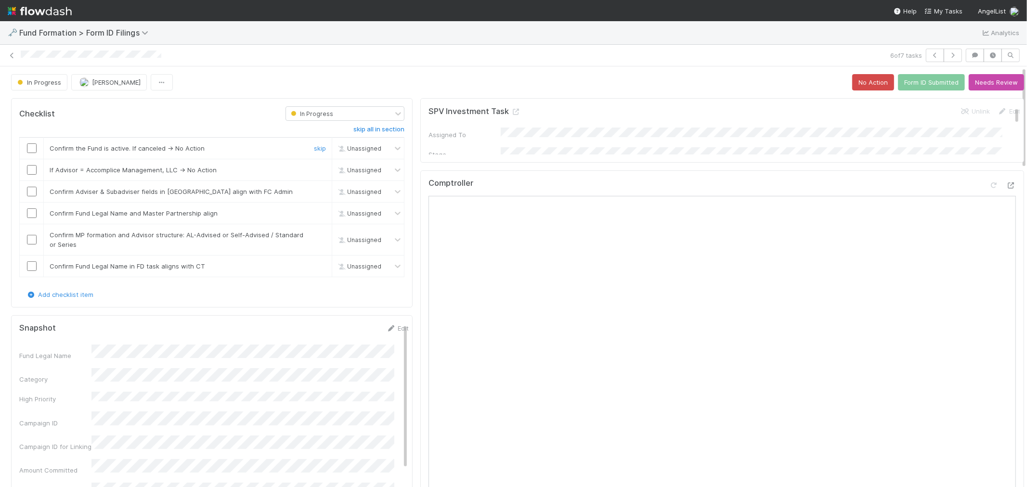
click at [32, 148] on input "checkbox" at bounding box center [32, 148] width 10 height 10
click at [314, 169] on link "skip" at bounding box center [320, 170] width 12 height 8
click at [924, 58] on icon "button" at bounding box center [953, 55] width 10 height 6
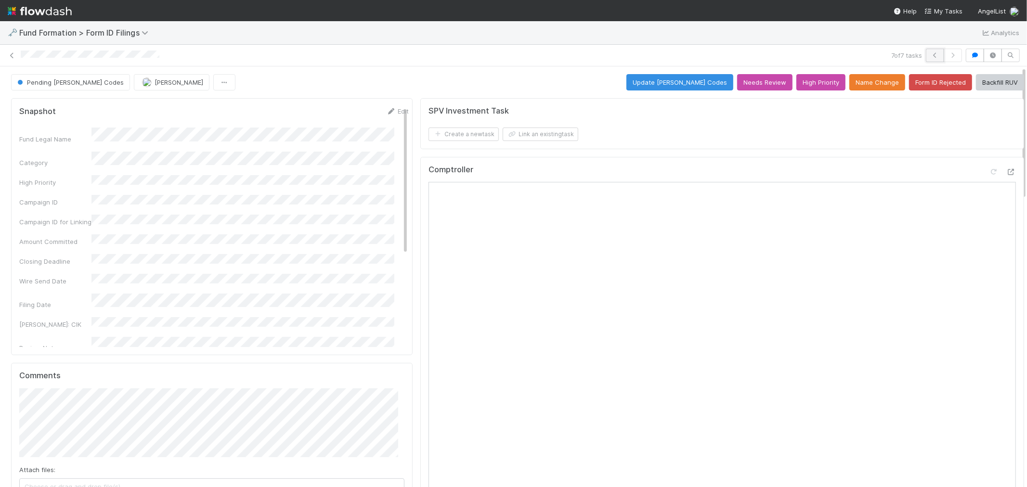
click at [924, 53] on icon "button" at bounding box center [935, 55] width 10 height 6
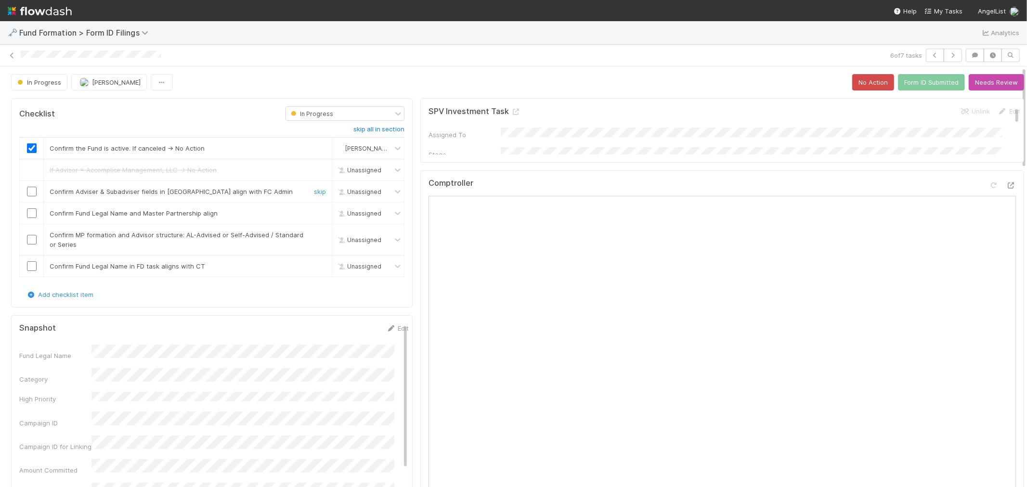
click at [29, 192] on input "checkbox" at bounding box center [32, 192] width 10 height 10
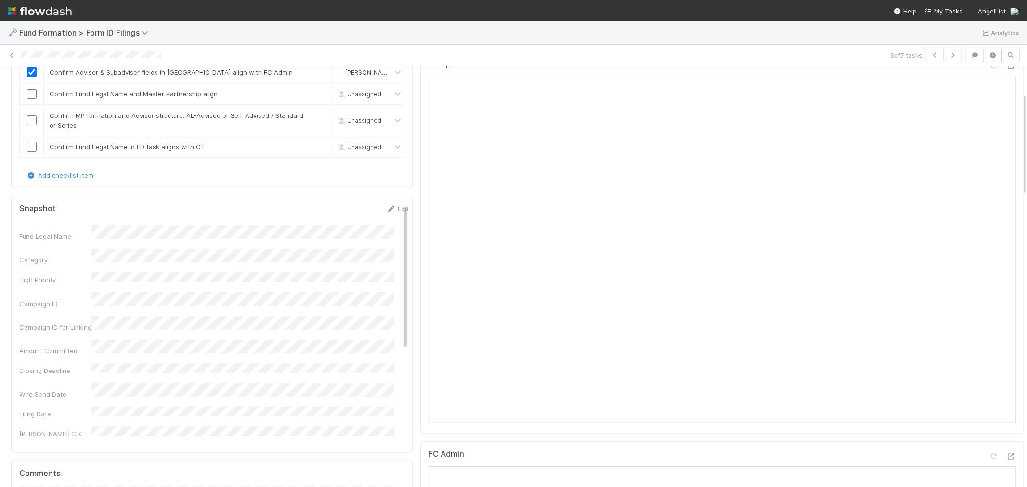
scroll to position [66, 0]
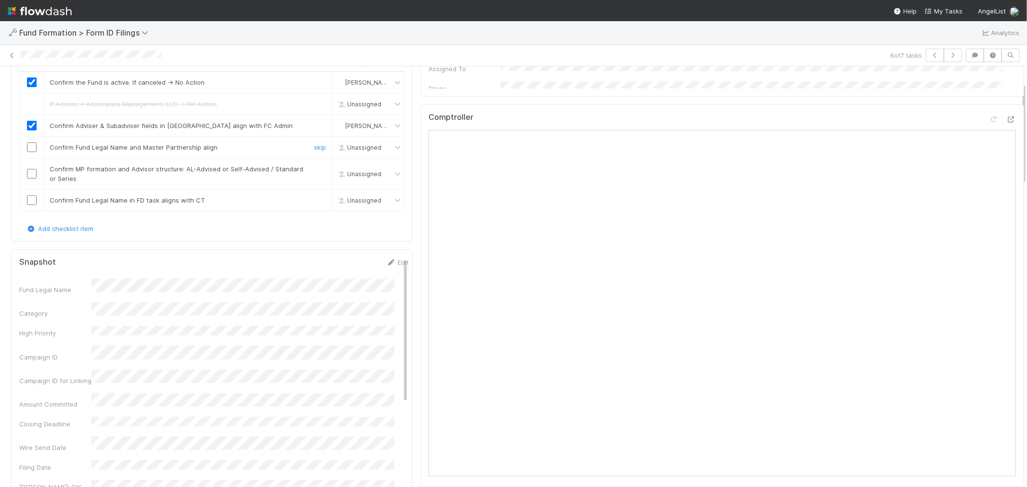
click at [33, 148] on input "checkbox" at bounding box center [32, 147] width 10 height 10
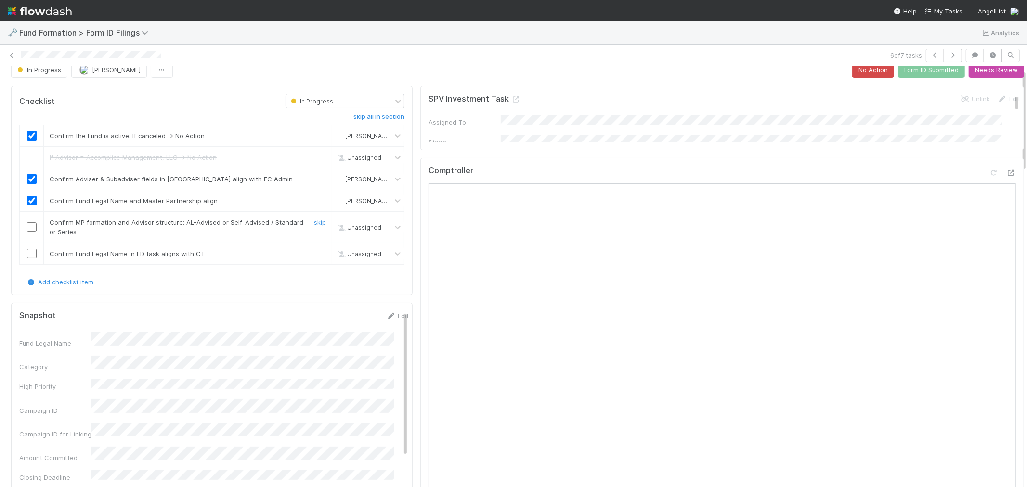
drag, startPoint x: 30, startPoint y: 224, endPoint x: 44, endPoint y: 224, distance: 13.5
click at [30, 224] on input "checkbox" at bounding box center [32, 227] width 10 height 10
click at [314, 256] on link "skip" at bounding box center [320, 254] width 12 height 8
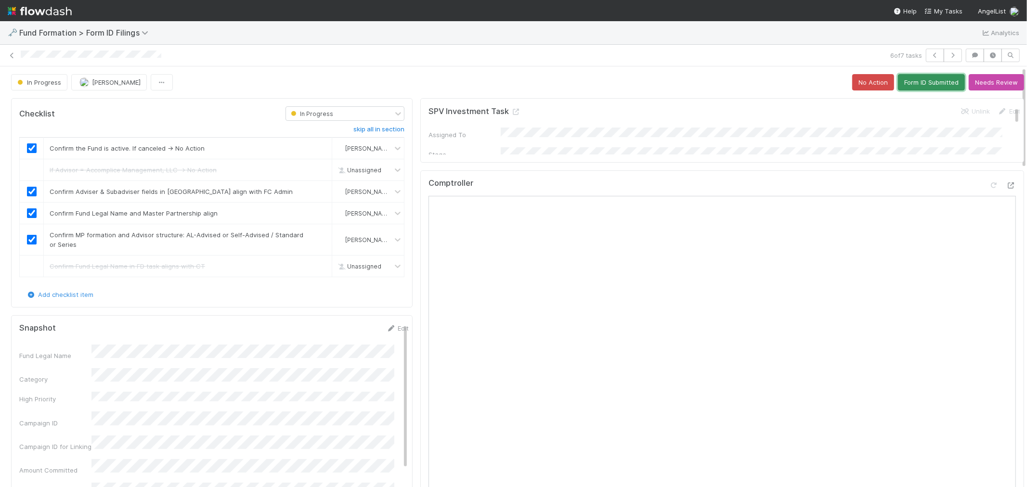
click at [919, 78] on button "Form ID Submitted" at bounding box center [931, 82] width 67 height 16
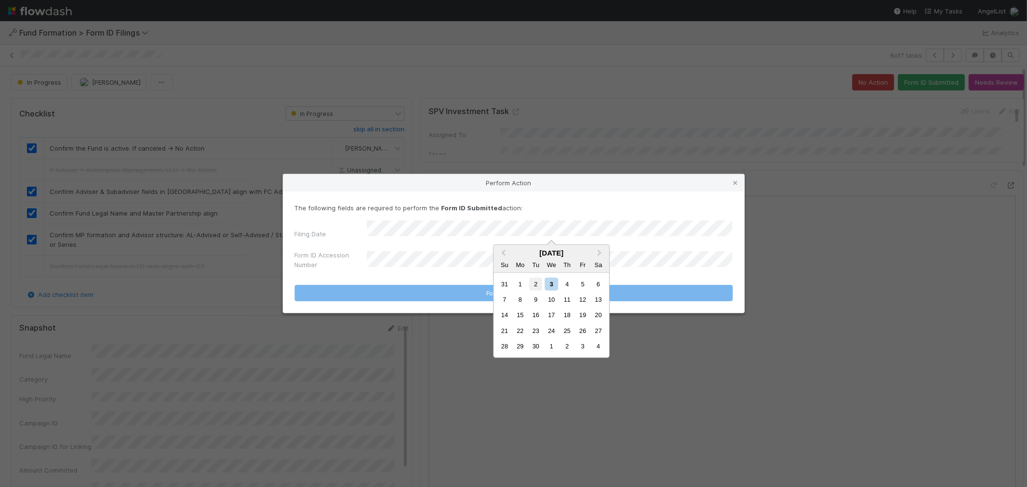
click at [537, 285] on div "2" at bounding box center [535, 283] width 13 height 13
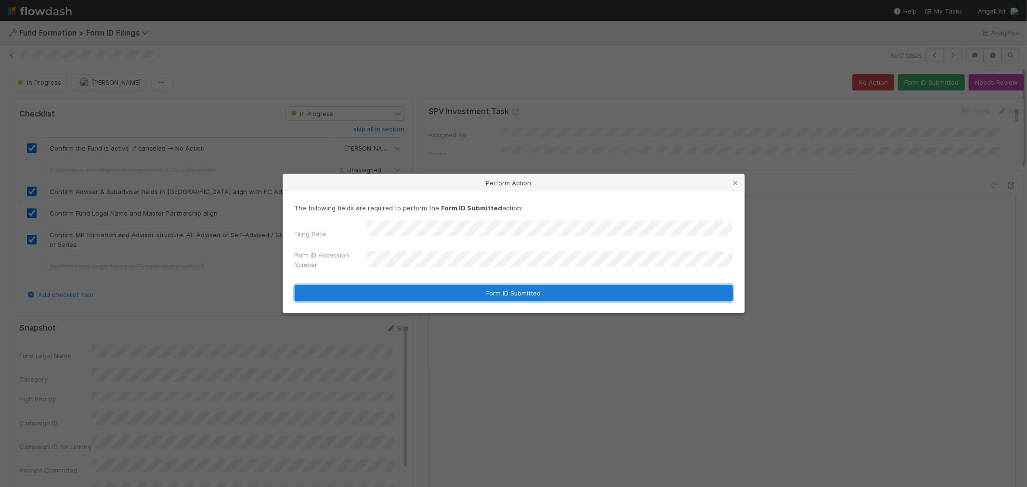
click at [443, 296] on button "Form ID Submitted" at bounding box center [514, 293] width 438 height 16
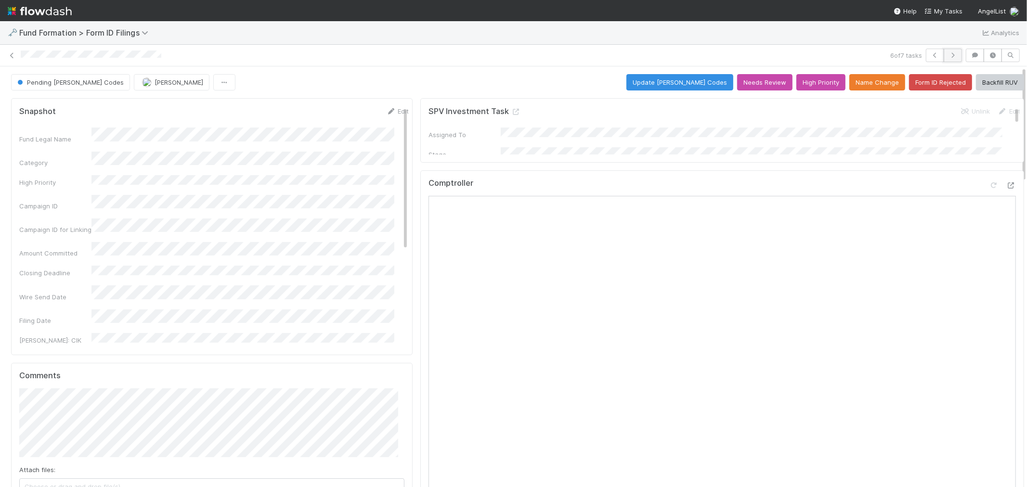
click at [924, 54] on icon "button" at bounding box center [953, 55] width 10 height 6
click at [924, 53] on icon "button" at bounding box center [935, 55] width 10 height 6
click at [924, 50] on button "button" at bounding box center [935, 55] width 18 height 13
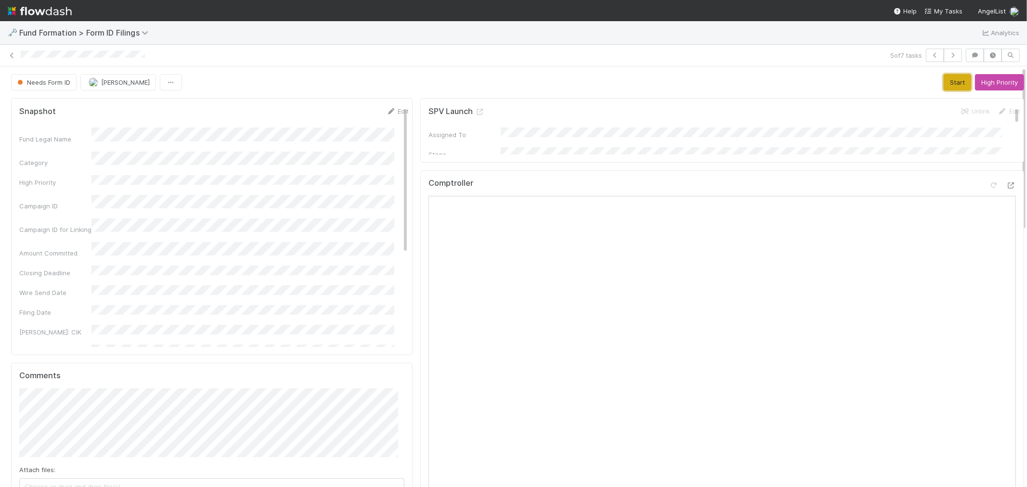
click at [924, 82] on button "Start" at bounding box center [956, 82] width 27 height 16
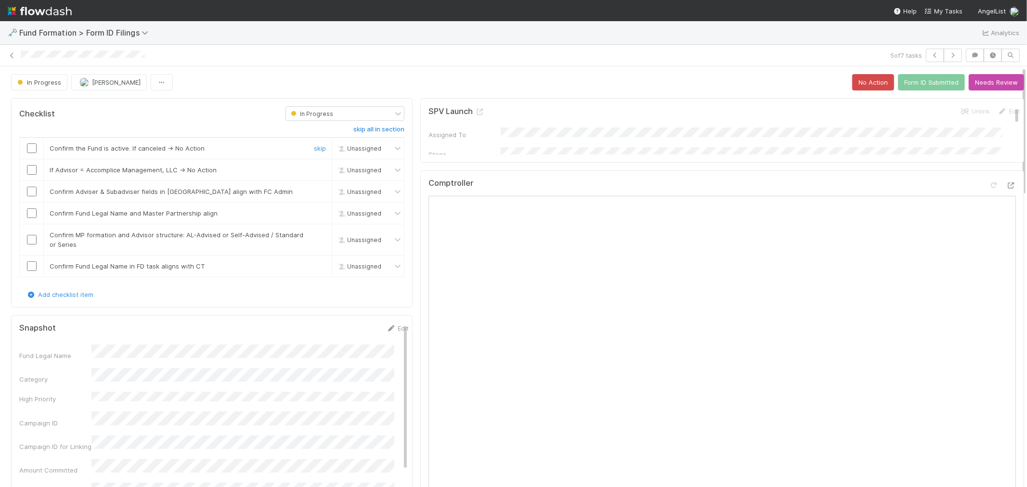
click at [32, 150] on input "checkbox" at bounding box center [32, 148] width 10 height 10
click at [314, 170] on link "skip" at bounding box center [320, 170] width 12 height 8
click at [32, 191] on input "checkbox" at bounding box center [32, 192] width 10 height 10
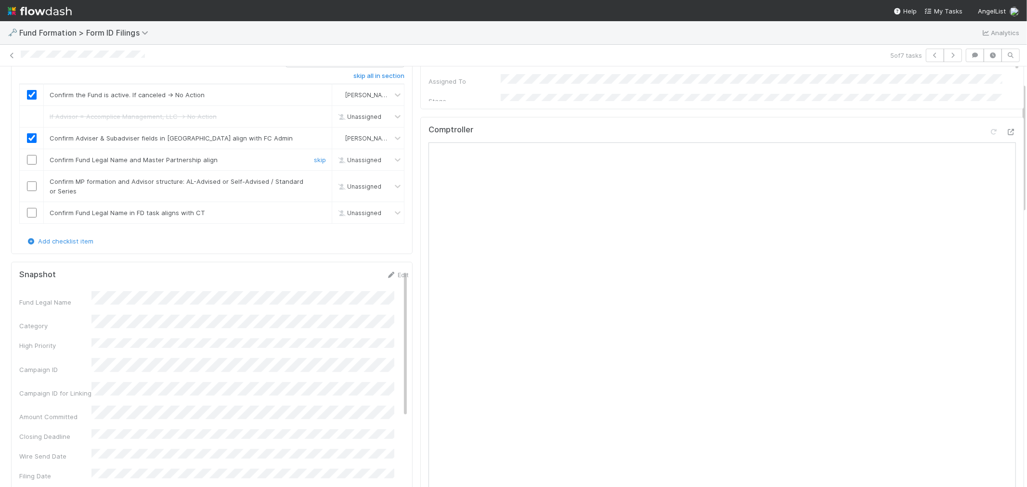
click at [30, 159] on input "checkbox" at bounding box center [32, 160] width 10 height 10
click at [33, 181] on input "checkbox" at bounding box center [32, 186] width 10 height 10
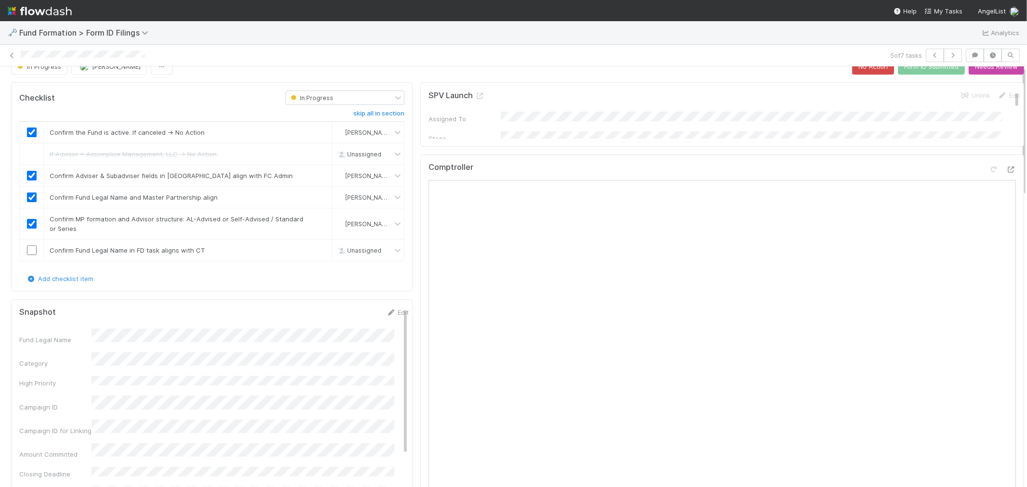
scroll to position [0, 0]
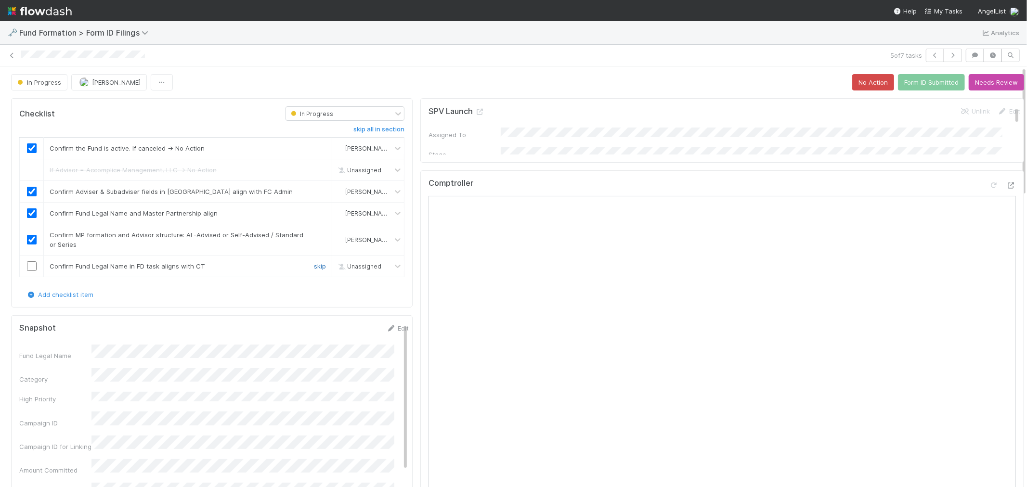
click at [314, 267] on link "skip" at bounding box center [320, 266] width 12 height 8
click at [901, 82] on button "Form ID Submitted" at bounding box center [931, 82] width 67 height 16
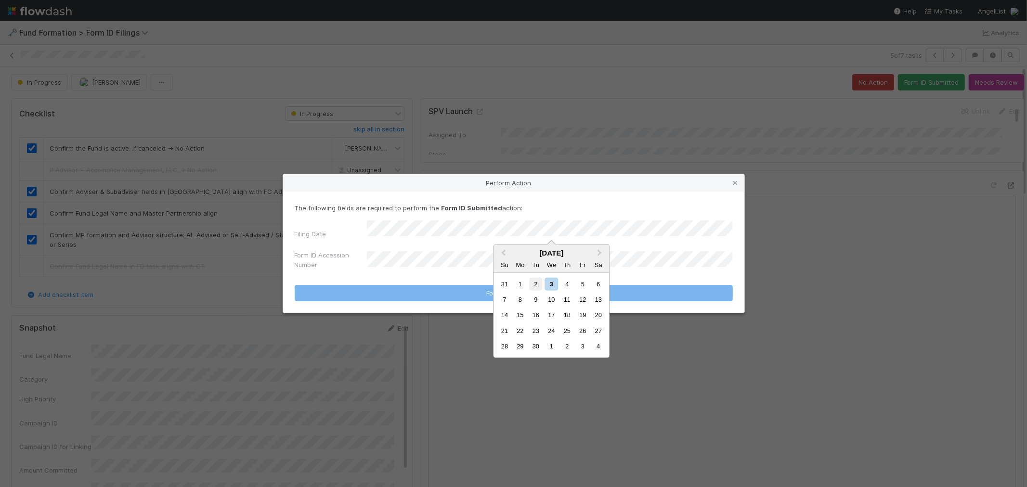
click at [538, 285] on div "2" at bounding box center [535, 283] width 13 height 13
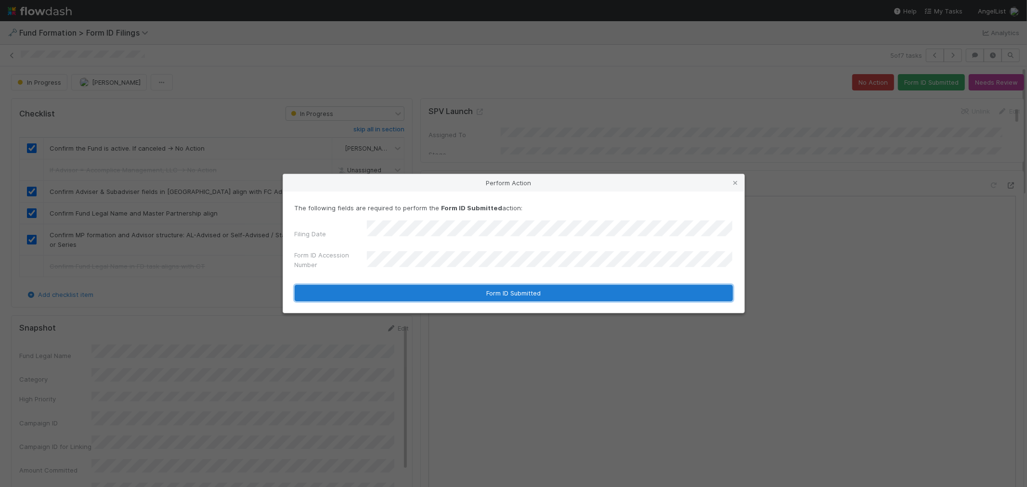
click at [447, 287] on button "Form ID Submitted" at bounding box center [514, 293] width 438 height 16
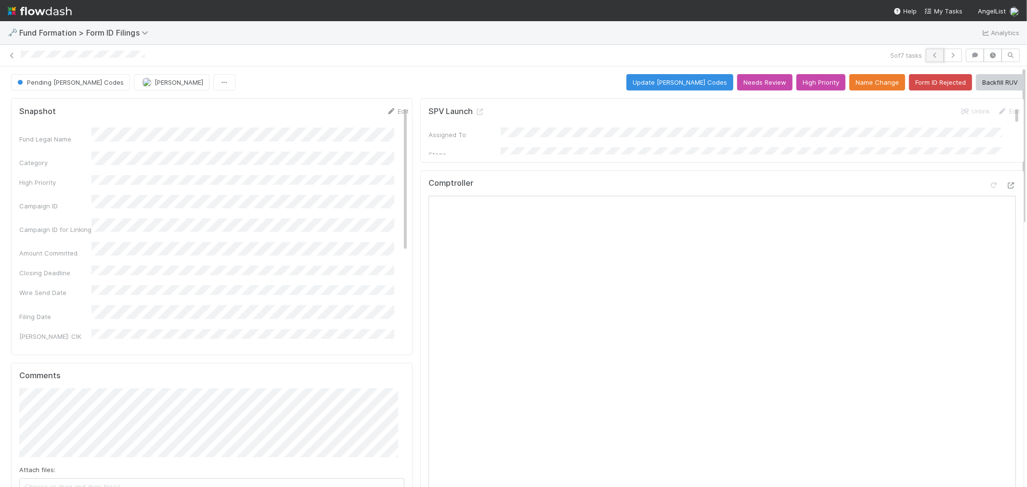
click at [924, 56] on icon "button" at bounding box center [935, 55] width 10 height 6
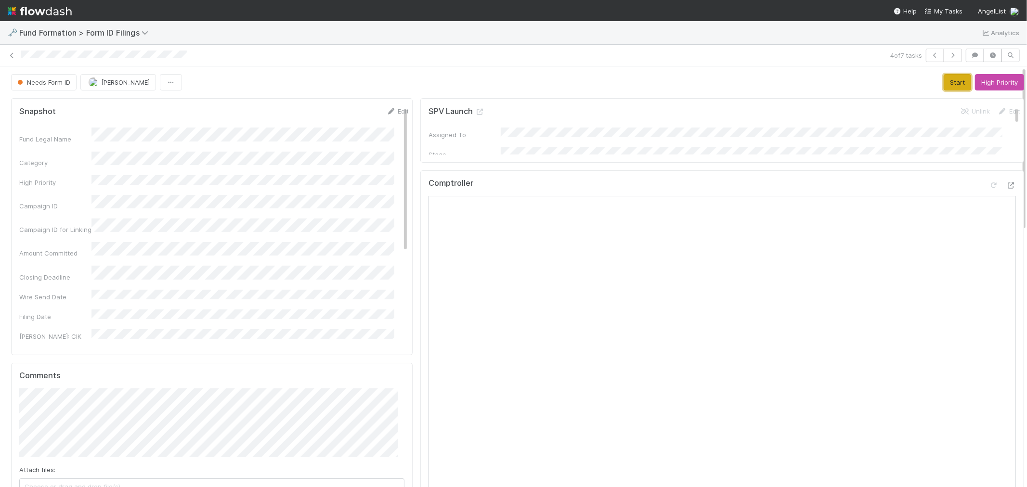
click at [924, 80] on button "Start" at bounding box center [956, 82] width 27 height 16
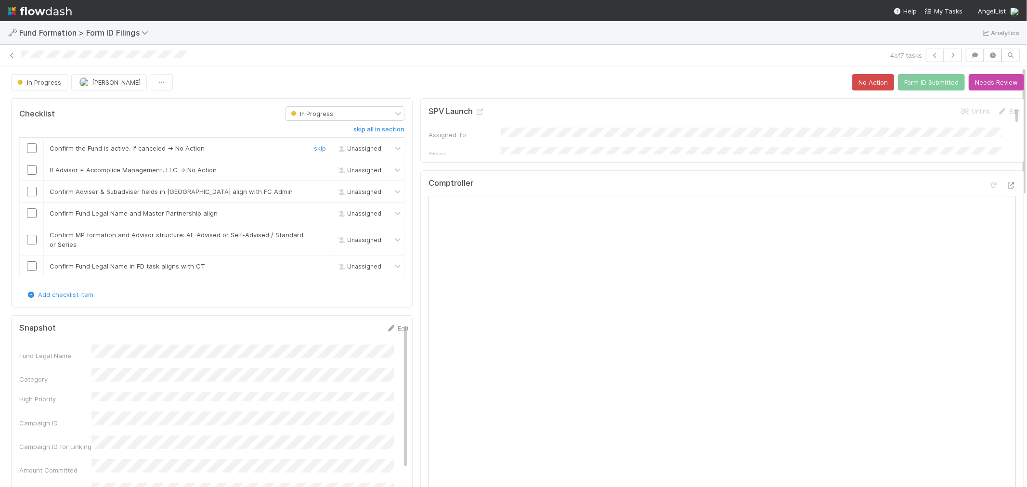
click at [32, 148] on input "checkbox" at bounding box center [32, 148] width 10 height 10
click at [316, 170] on link "skip" at bounding box center [320, 170] width 12 height 8
click at [30, 193] on input "checkbox" at bounding box center [32, 192] width 10 height 10
click at [31, 214] on input "checkbox" at bounding box center [32, 213] width 10 height 10
click at [31, 239] on input "checkbox" at bounding box center [32, 240] width 10 height 10
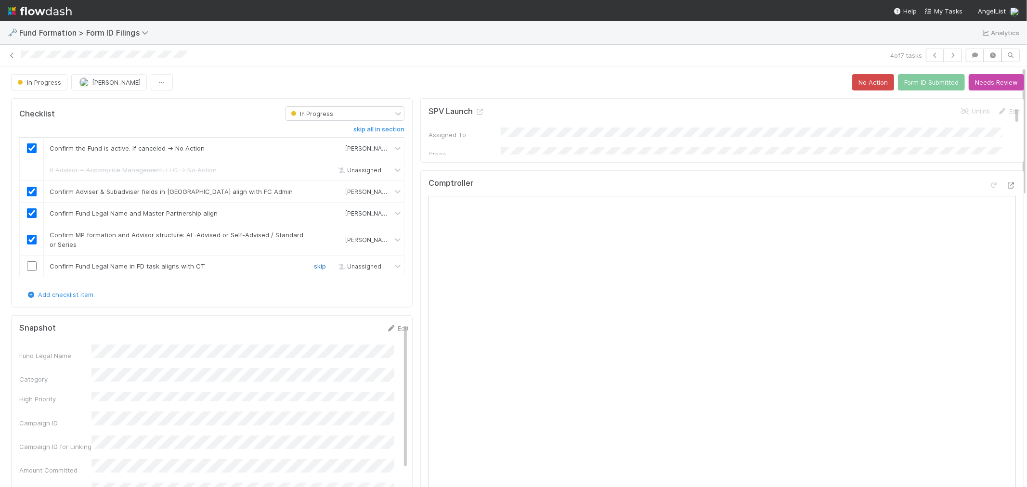
click at [314, 268] on link "skip" at bounding box center [320, 266] width 12 height 8
click at [912, 81] on button "Form ID Submitted" at bounding box center [931, 82] width 67 height 16
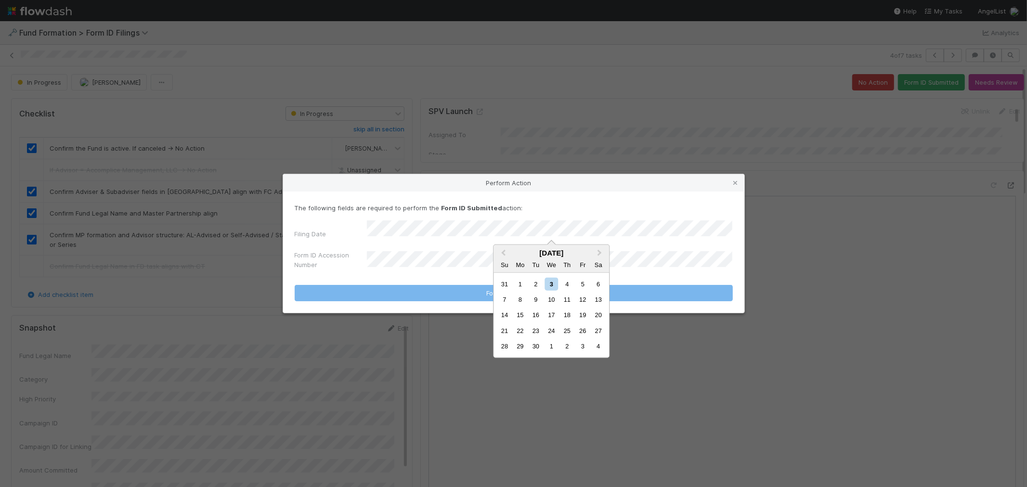
drag, startPoint x: 536, startPoint y: 284, endPoint x: 446, endPoint y: 275, distance: 90.0
click at [536, 283] on div "2" at bounding box center [535, 283] width 13 height 13
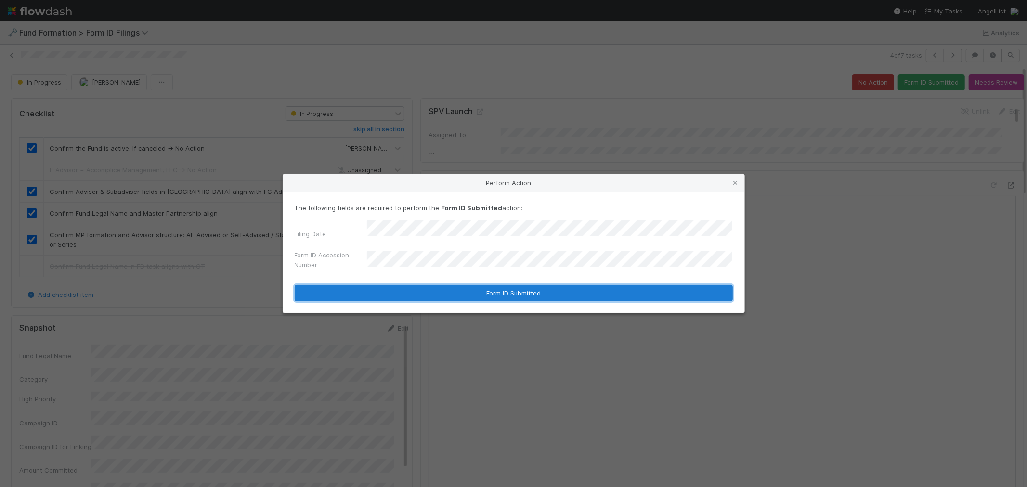
click at [405, 286] on button "Form ID Submitted" at bounding box center [514, 293] width 438 height 16
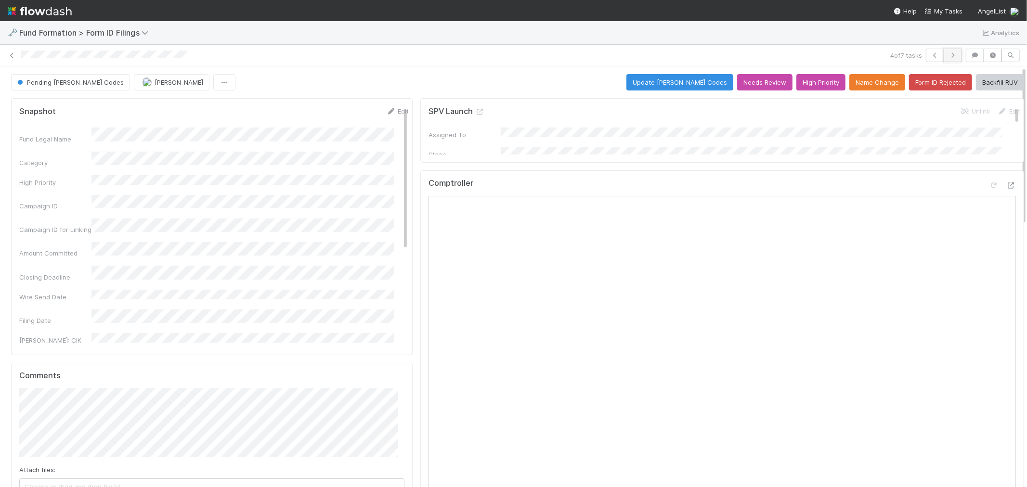
click at [924, 54] on icon "button" at bounding box center [953, 55] width 10 height 6
click at [924, 56] on icon "button" at bounding box center [935, 55] width 10 height 6
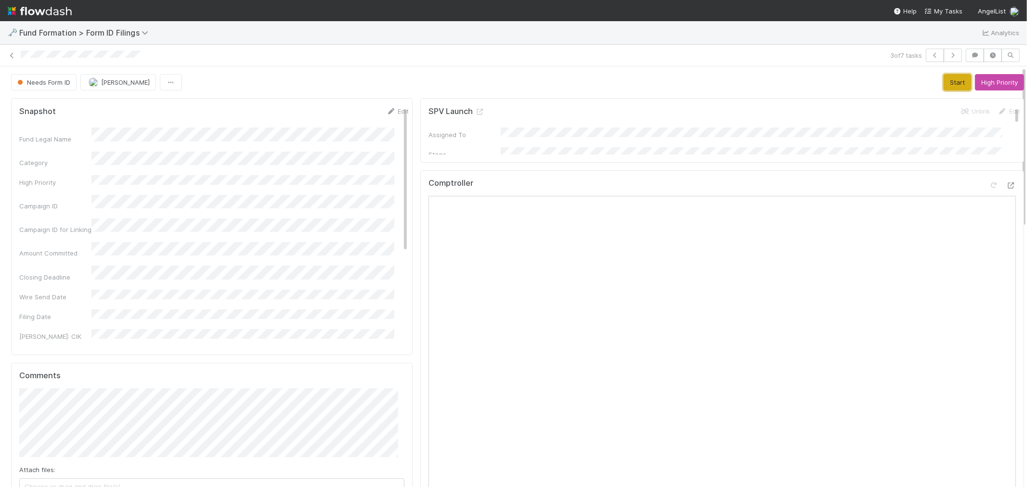
click at [924, 82] on button "Start" at bounding box center [956, 82] width 27 height 16
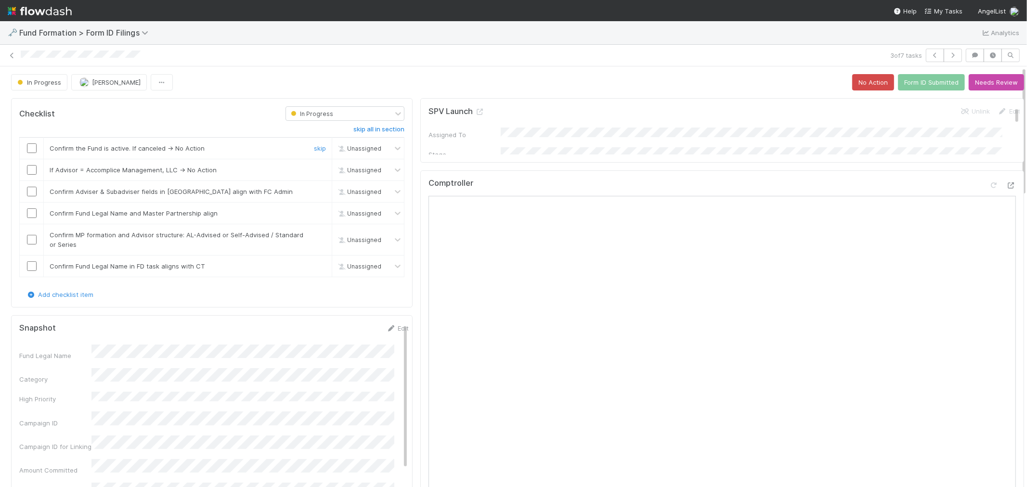
click at [33, 143] on input "checkbox" at bounding box center [32, 148] width 10 height 10
click at [314, 169] on link "skip" at bounding box center [320, 170] width 12 height 8
click at [27, 195] on input "checkbox" at bounding box center [32, 192] width 10 height 10
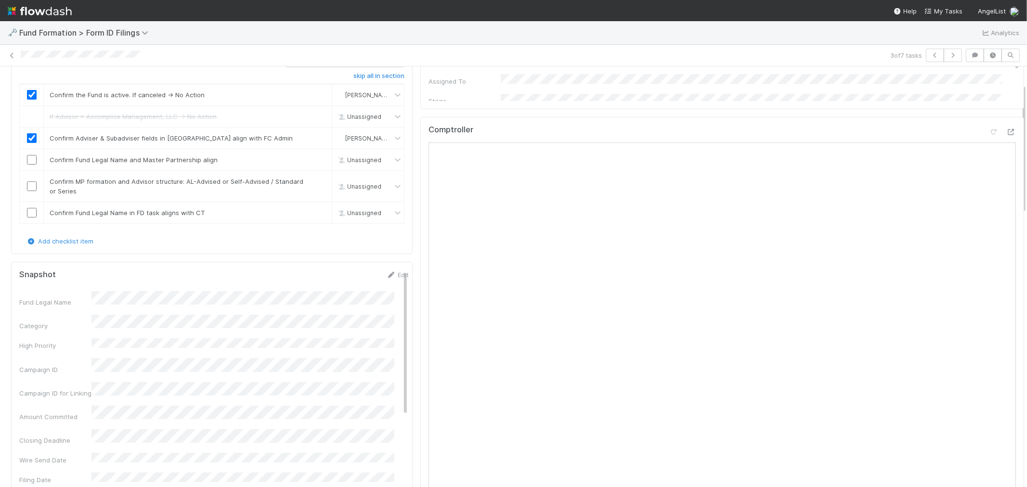
scroll to position [107, 0]
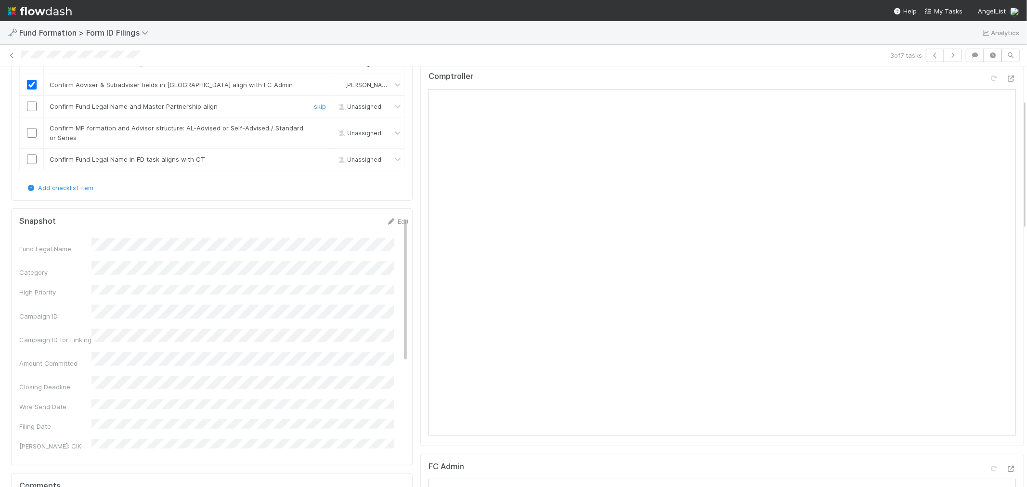
click at [27, 106] on input "checkbox" at bounding box center [32, 107] width 10 height 10
checkbox input "true"
click at [30, 135] on input "checkbox" at bounding box center [32, 133] width 10 height 10
click at [386, 222] on icon at bounding box center [391, 222] width 10 height 6
click at [49, 238] on form "Snapshot Save Cancel Fund Legal Name * Category High Priority Campaign ID Campa…" at bounding box center [213, 474] width 389 height 515
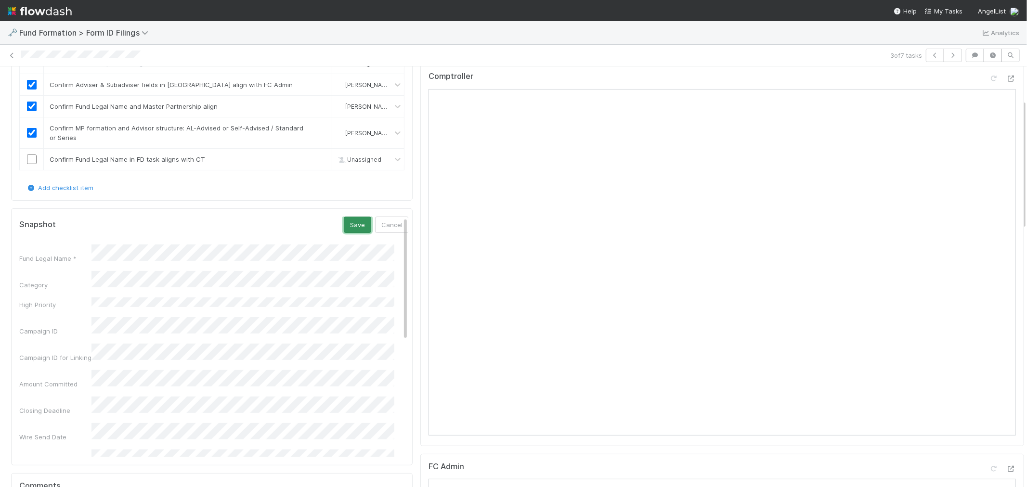
click at [347, 224] on button "Save" at bounding box center [357, 225] width 27 height 16
click at [31, 160] on input "checkbox" at bounding box center [32, 160] width 10 height 10
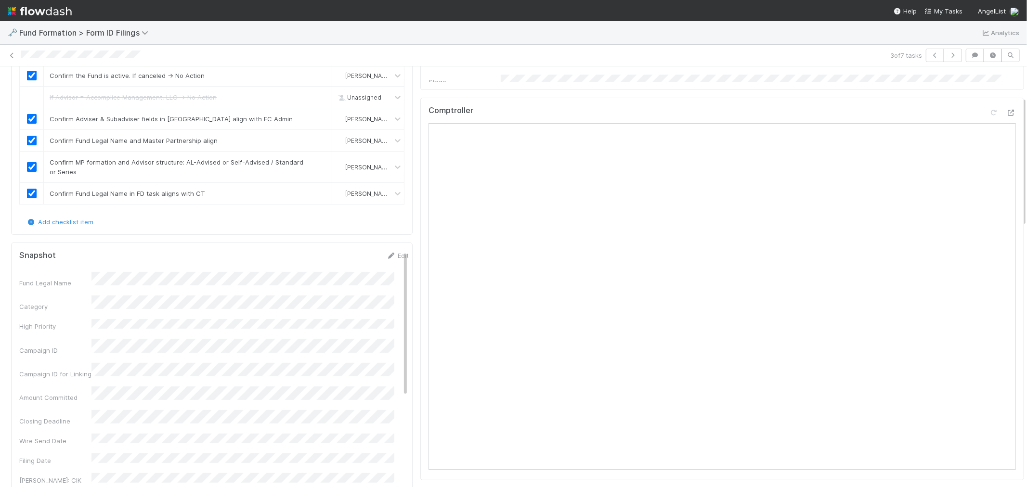
scroll to position [53, 0]
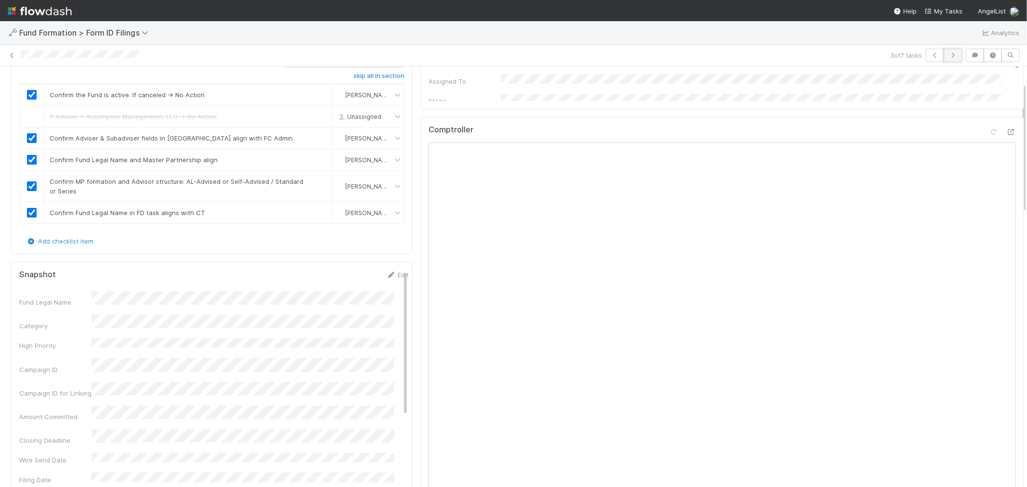
click at [924, 56] on button "button" at bounding box center [952, 55] width 18 height 13
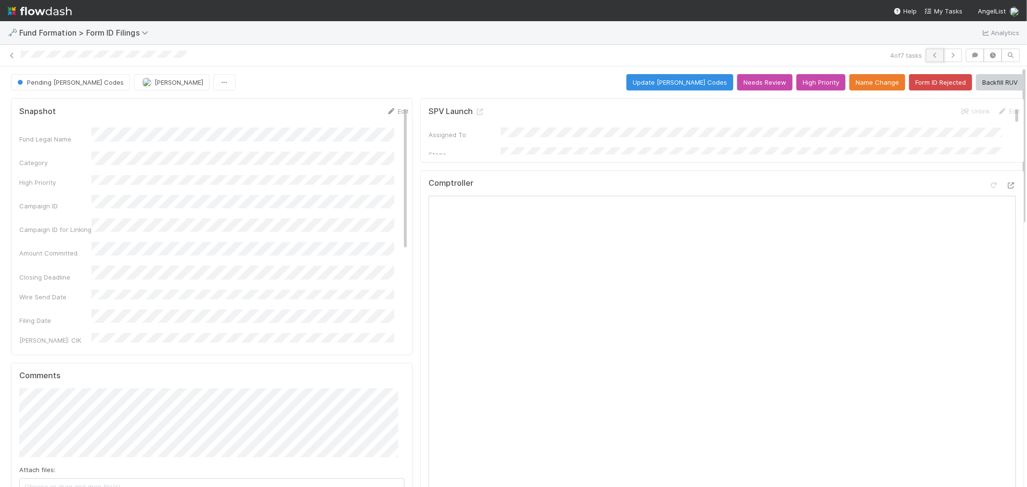
click at [924, 54] on icon "button" at bounding box center [935, 55] width 10 height 6
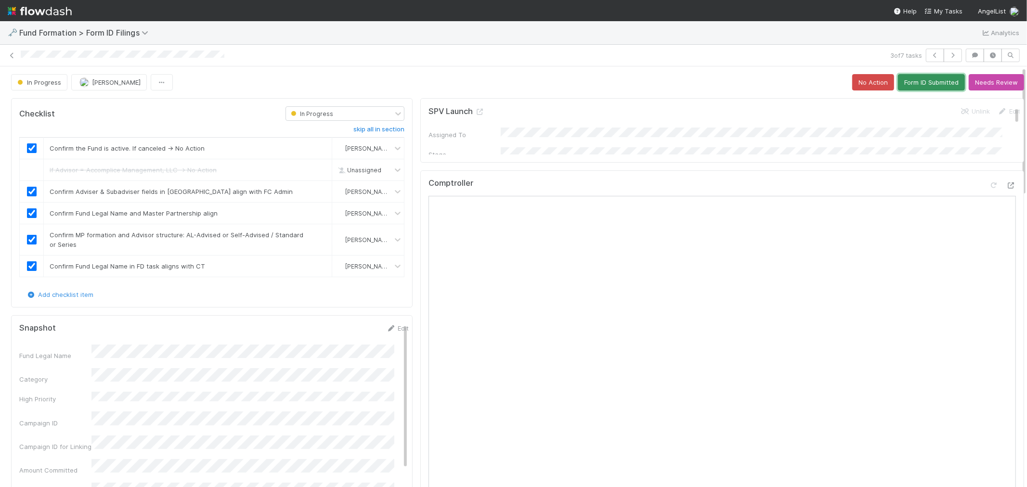
click at [913, 79] on button "Form ID Submitted" at bounding box center [931, 82] width 67 height 16
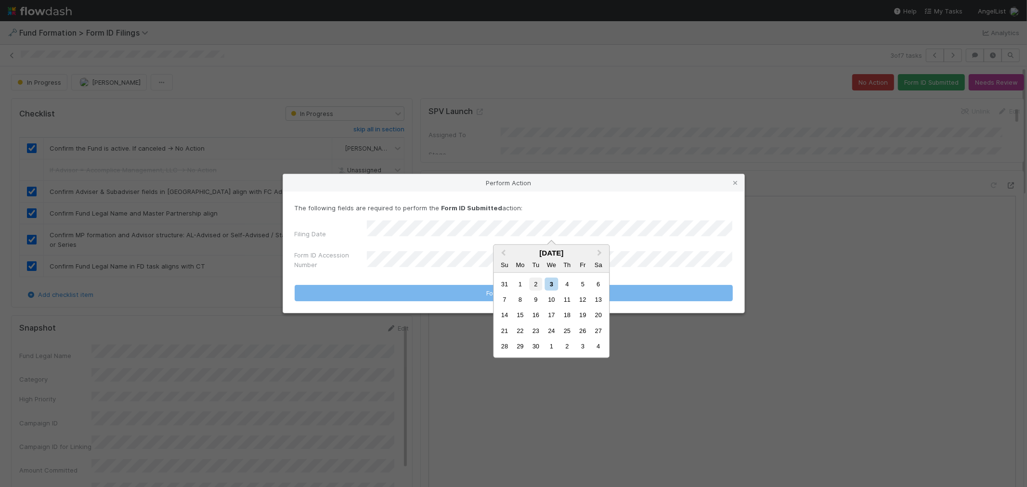
click at [535, 288] on div "2" at bounding box center [535, 283] width 13 height 13
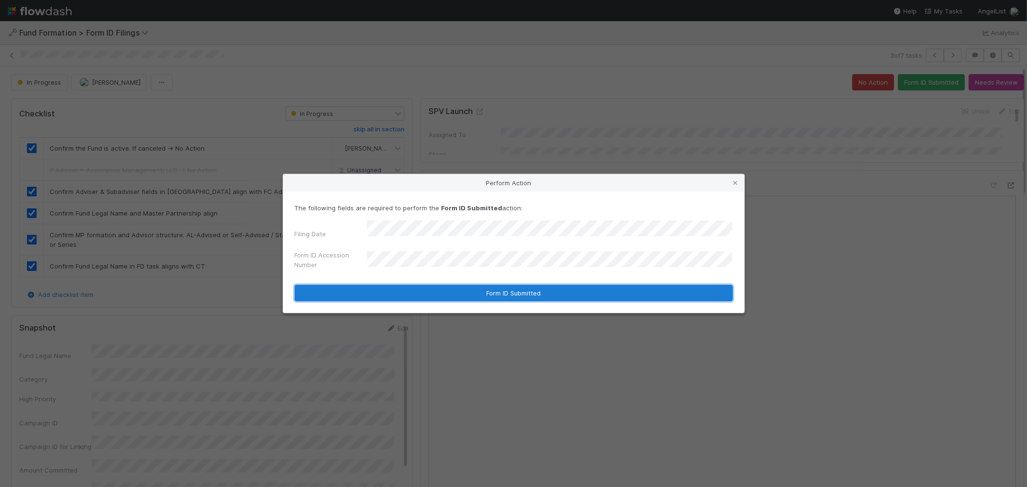
click at [411, 285] on button "Form ID Submitted" at bounding box center [514, 293] width 438 height 16
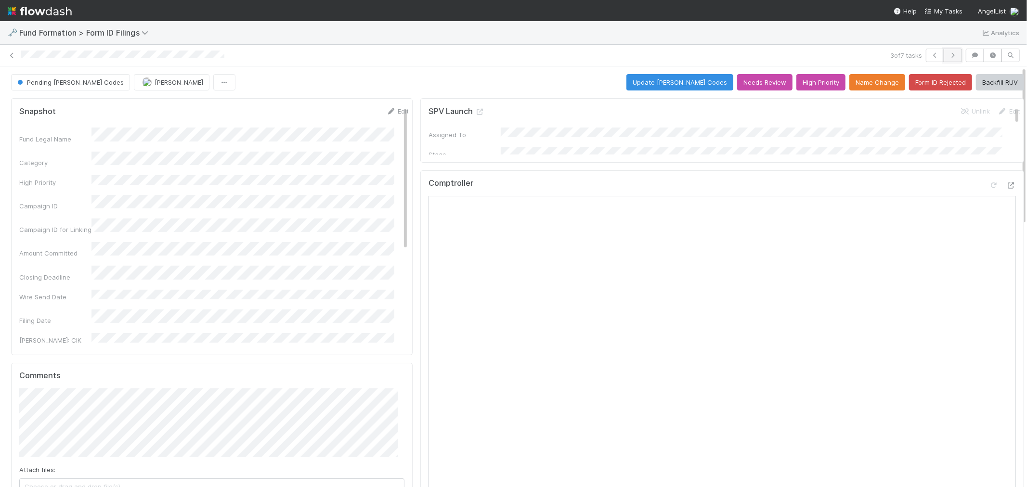
click at [924, 56] on icon "button" at bounding box center [953, 55] width 10 height 6
click at [924, 56] on icon "button" at bounding box center [935, 55] width 10 height 6
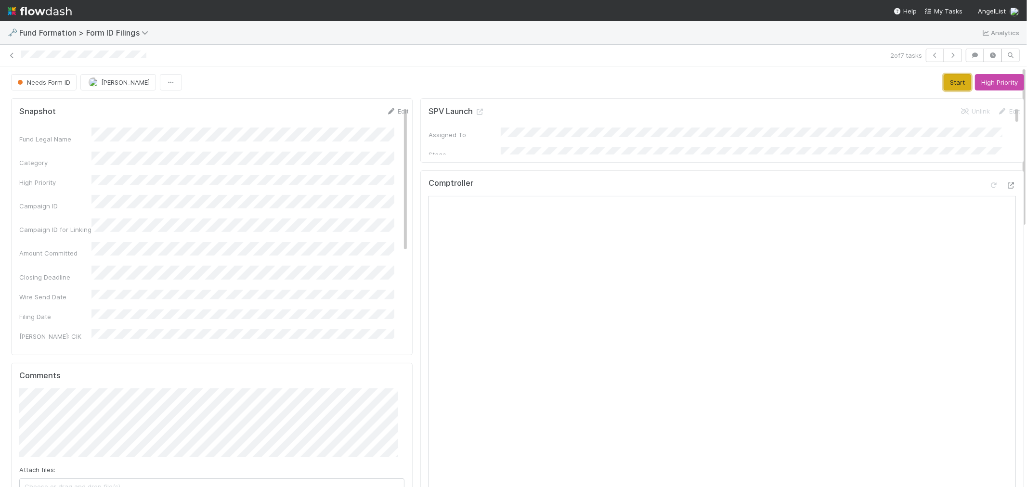
click at [924, 80] on button "Start" at bounding box center [956, 82] width 27 height 16
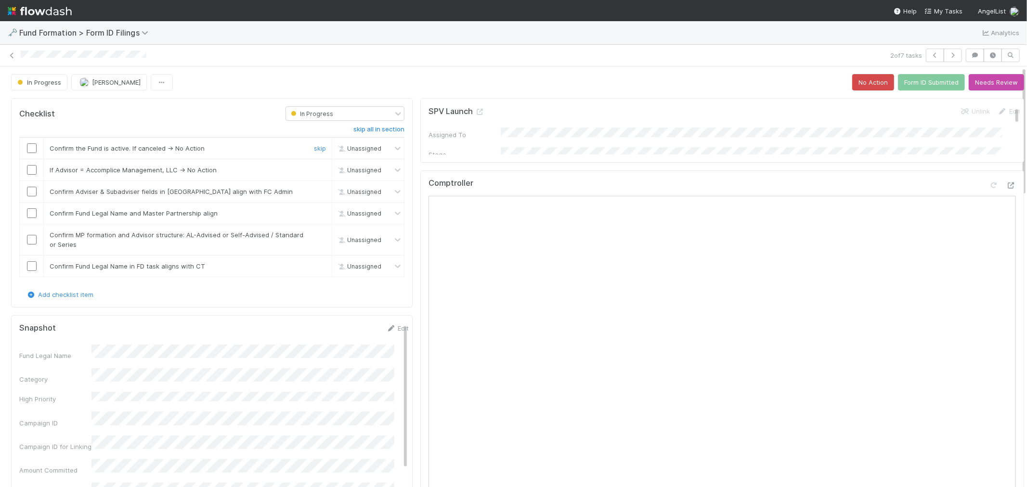
click at [32, 146] on input "checkbox" at bounding box center [32, 148] width 10 height 10
click at [314, 168] on link "skip" at bounding box center [320, 170] width 12 height 8
click at [29, 194] on input "checkbox" at bounding box center [32, 192] width 10 height 10
click at [30, 213] on input "checkbox" at bounding box center [32, 213] width 10 height 10
click at [34, 241] on input "checkbox" at bounding box center [32, 240] width 10 height 10
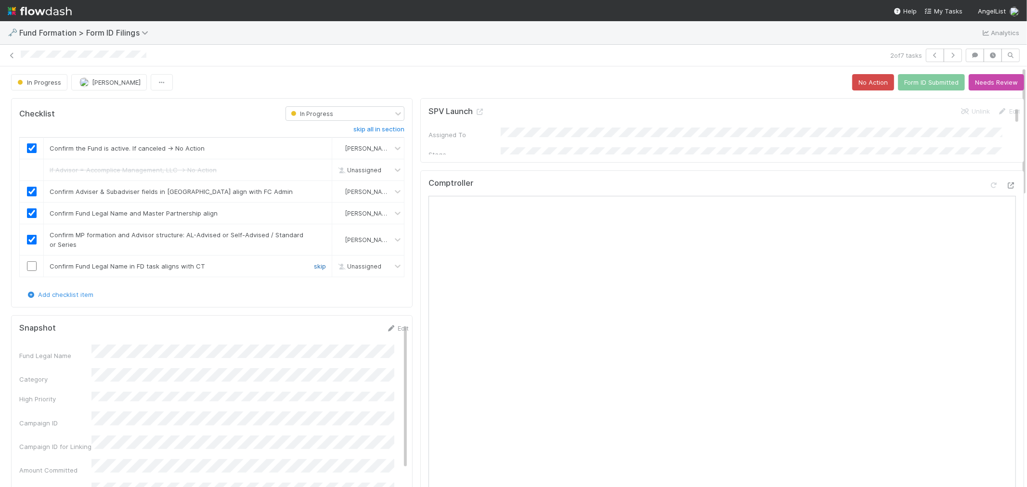
click at [314, 264] on link "skip" at bounding box center [320, 266] width 12 height 8
click at [923, 79] on button "Form ID Submitted" at bounding box center [931, 82] width 67 height 16
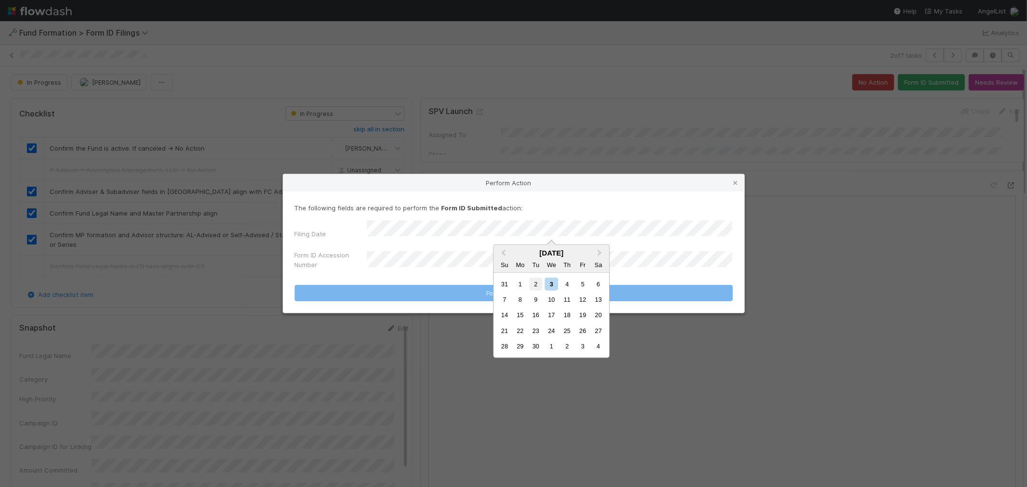
click at [538, 284] on div "2" at bounding box center [535, 283] width 13 height 13
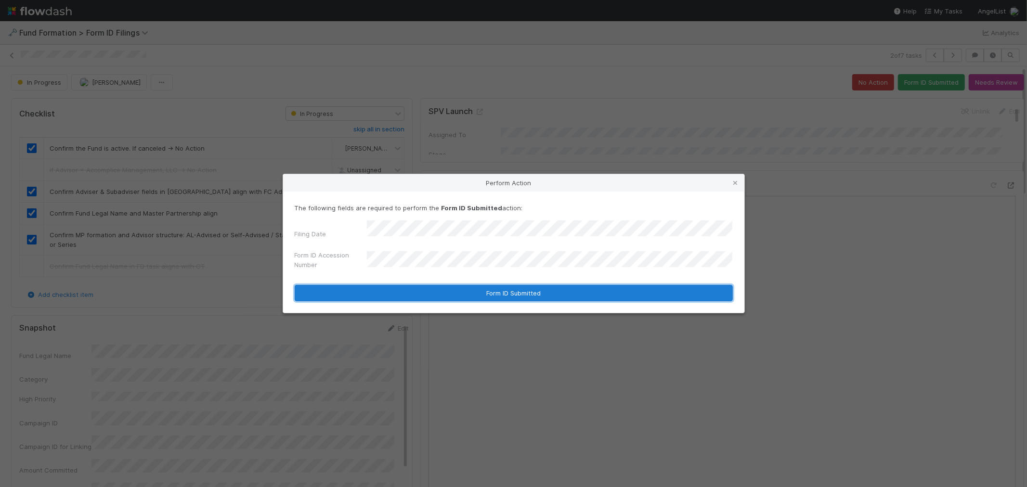
click at [506, 290] on button "Form ID Submitted" at bounding box center [514, 293] width 438 height 16
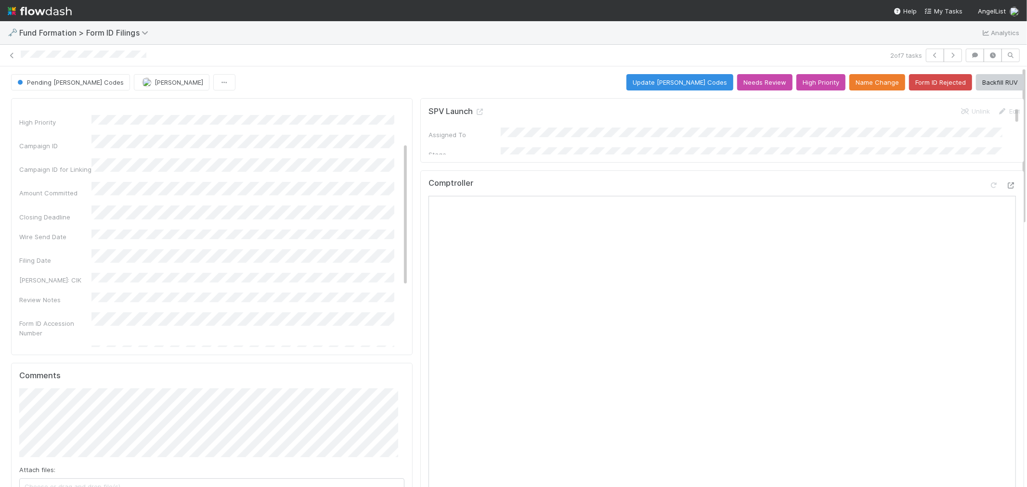
scroll to position [107, 0]
click at [924, 58] on icon "button" at bounding box center [935, 55] width 10 height 6
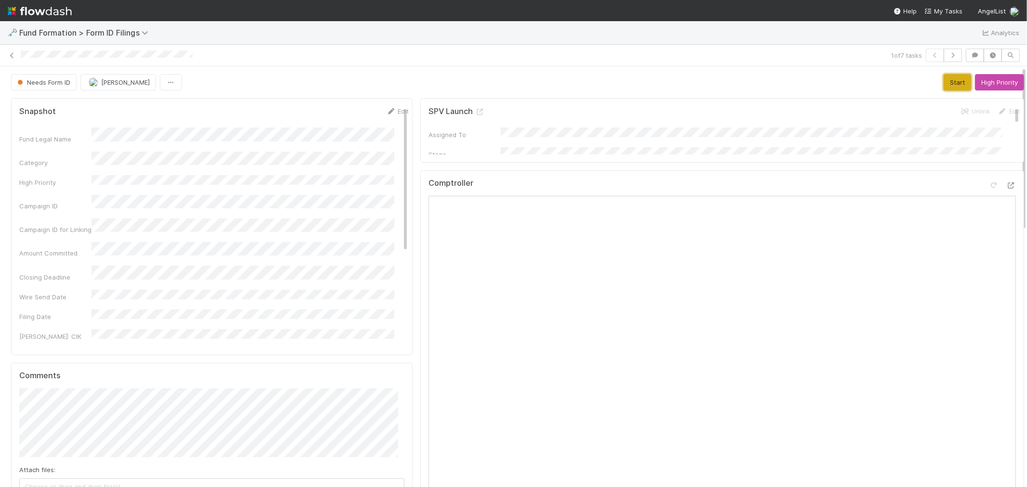
click at [924, 82] on button "Start" at bounding box center [956, 82] width 27 height 16
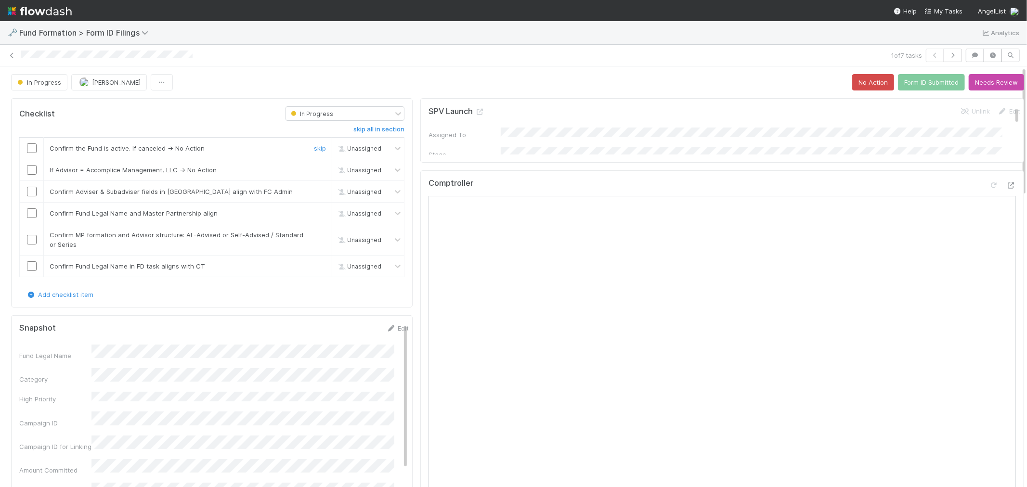
click at [29, 147] on input "checkbox" at bounding box center [32, 148] width 10 height 10
click at [314, 169] on link "skip" at bounding box center [320, 170] width 12 height 8
click at [31, 191] on input "checkbox" at bounding box center [32, 192] width 10 height 10
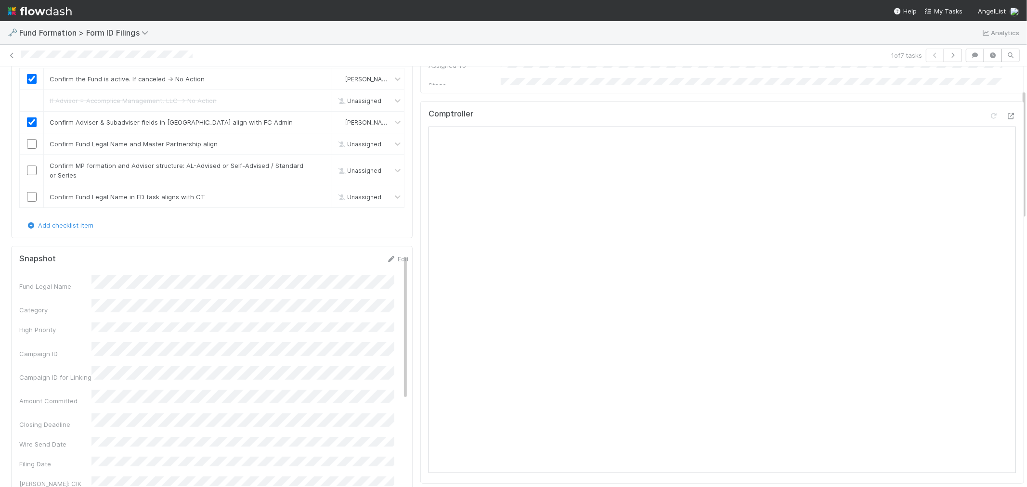
scroll to position [66, 0]
click at [35, 147] on input "checkbox" at bounding box center [32, 147] width 10 height 10
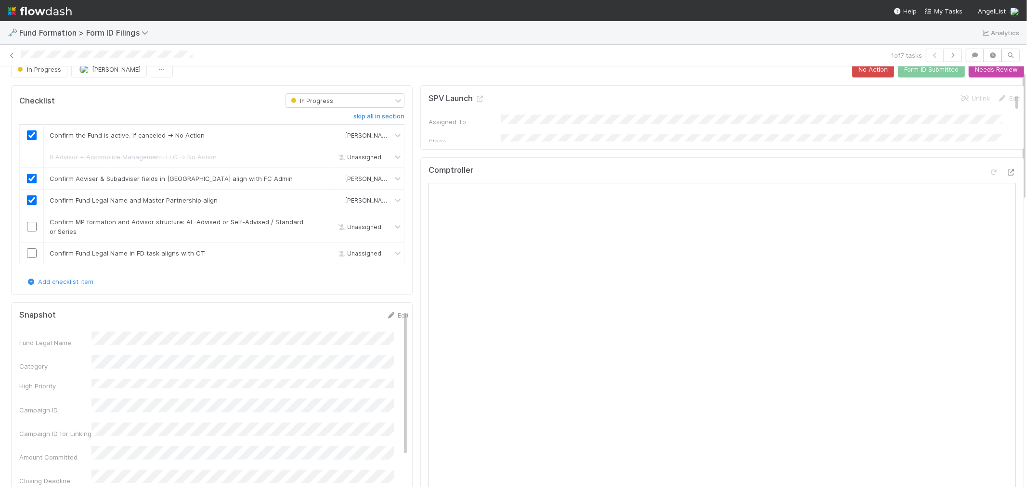
scroll to position [0, 0]
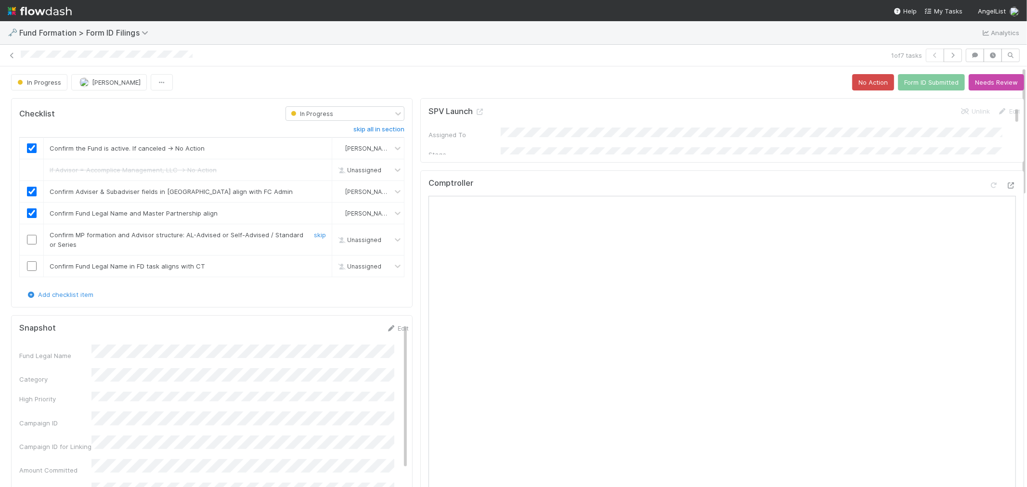
click at [30, 239] on input "checkbox" at bounding box center [32, 240] width 10 height 10
click at [316, 263] on link "skip" at bounding box center [320, 266] width 12 height 8
click at [919, 87] on button "Form ID Submitted" at bounding box center [931, 82] width 67 height 16
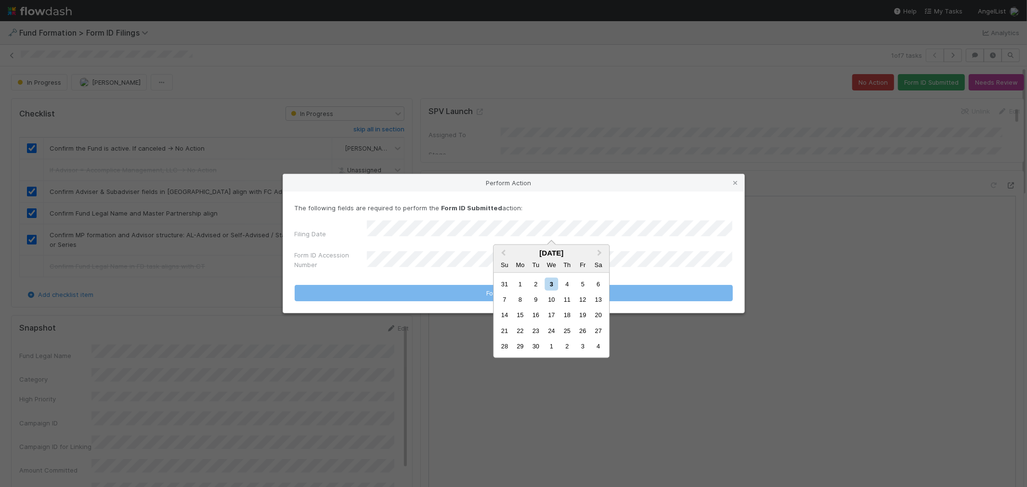
drag, startPoint x: 535, startPoint y: 285, endPoint x: 460, endPoint y: 271, distance: 76.5
click at [534, 285] on div "2" at bounding box center [535, 283] width 13 height 13
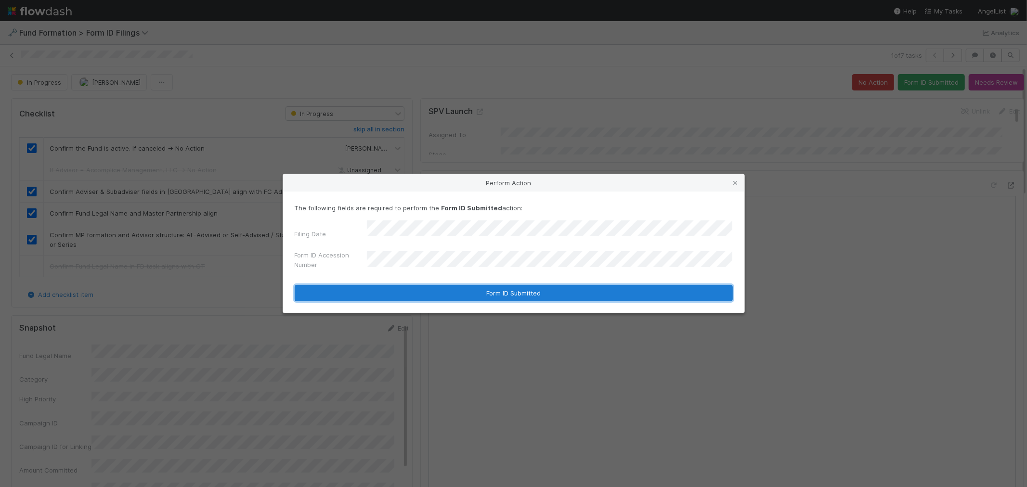
click at [388, 289] on button "Form ID Submitted" at bounding box center [514, 293] width 438 height 16
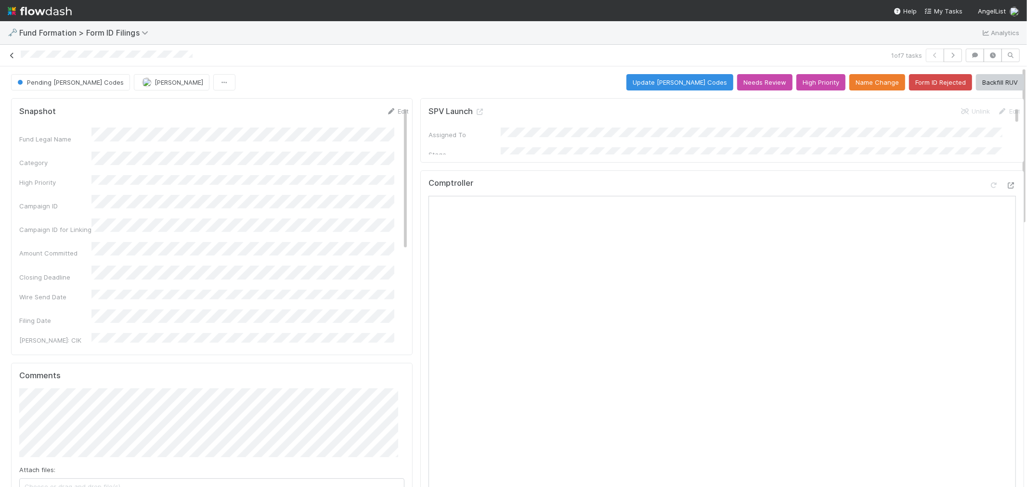
click at [10, 54] on icon at bounding box center [12, 55] width 10 height 6
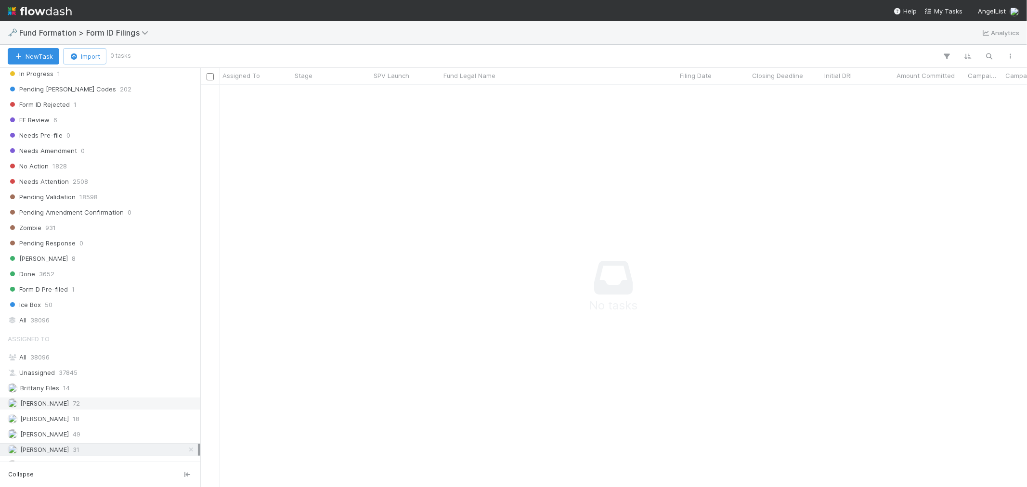
scroll to position [263, 0]
click at [186, 436] on icon at bounding box center [191, 437] width 10 height 6
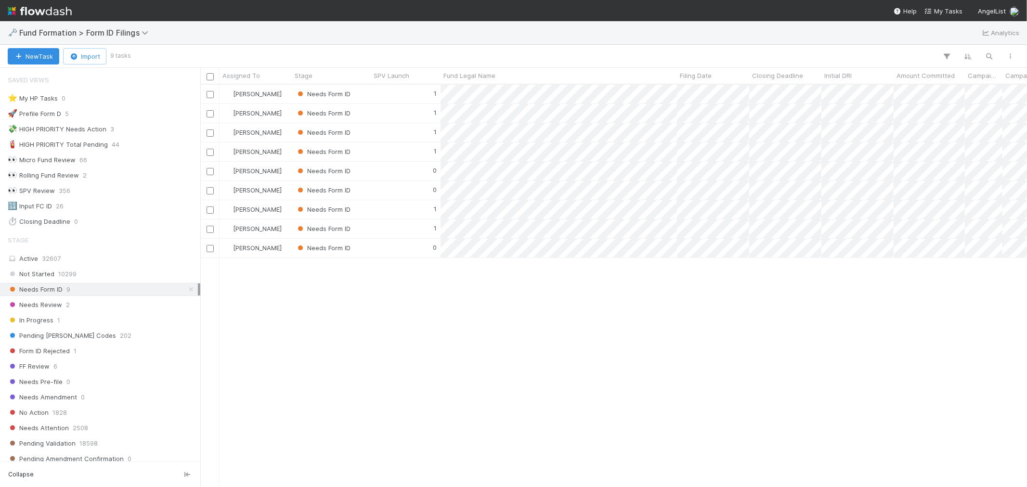
click at [54, 10] on img at bounding box center [40, 11] width 64 height 16
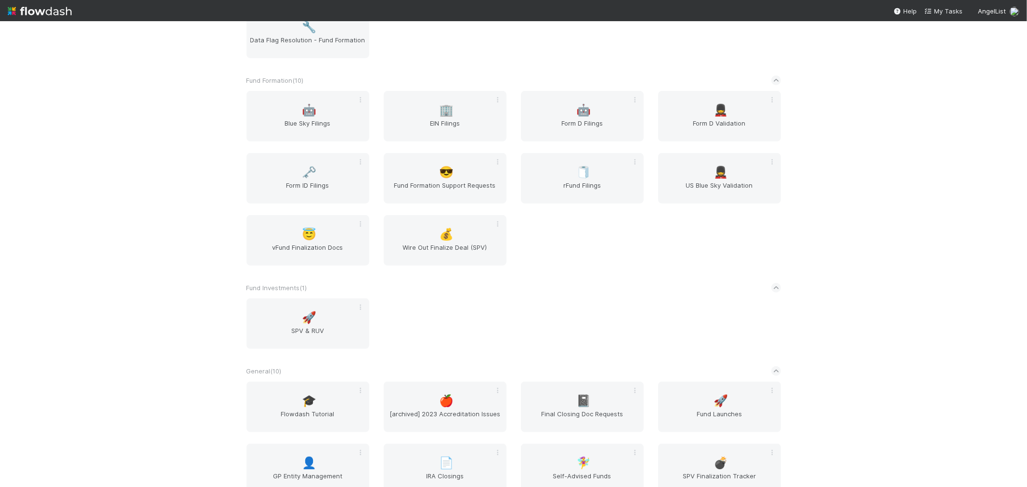
scroll to position [427, 0]
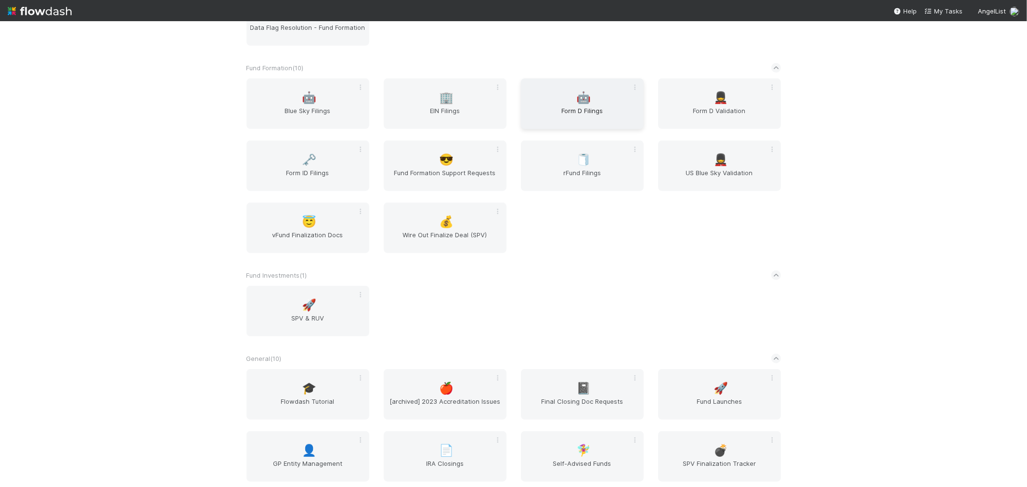
click at [544, 108] on span "Form D Filings" at bounding box center [582, 115] width 115 height 19
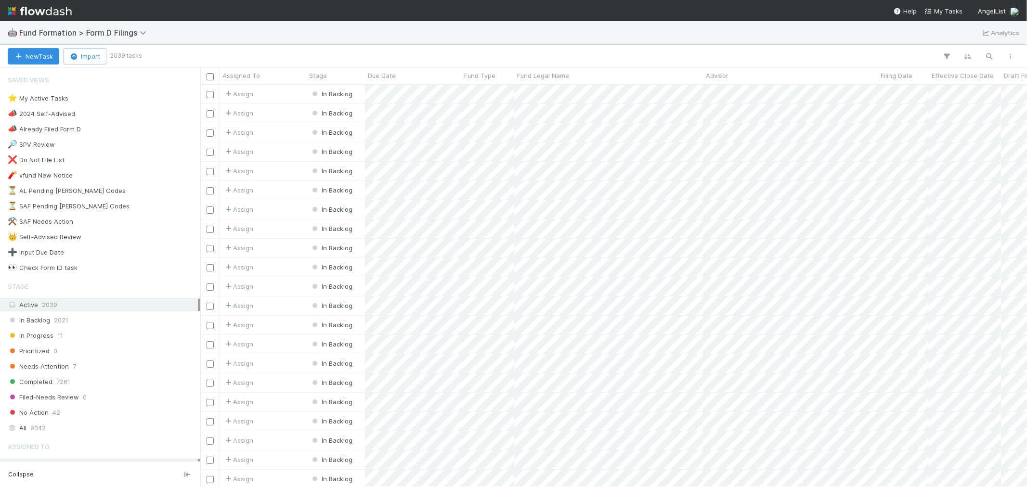
scroll to position [394, 818]
click at [74, 218] on div "⚒️ SAF Needs Action 4" at bounding box center [103, 222] width 190 height 12
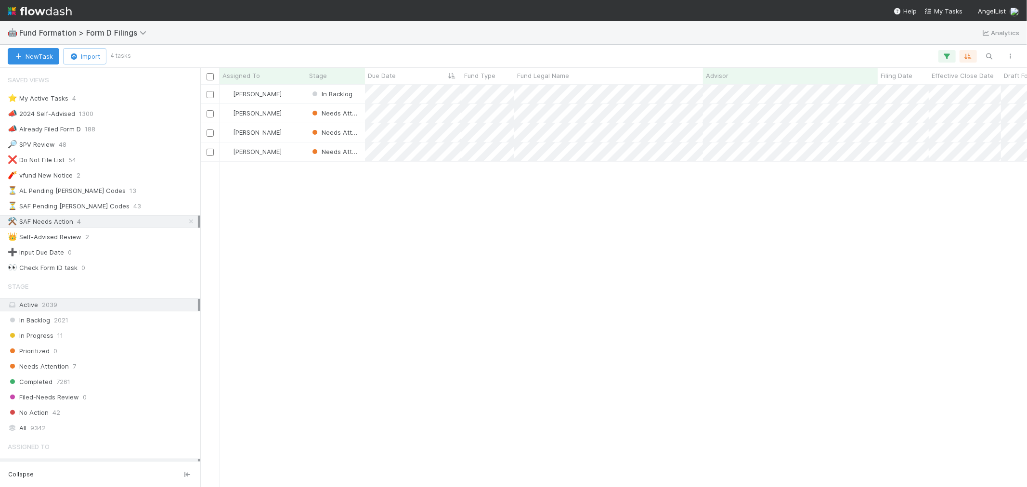
scroll to position [394, 818]
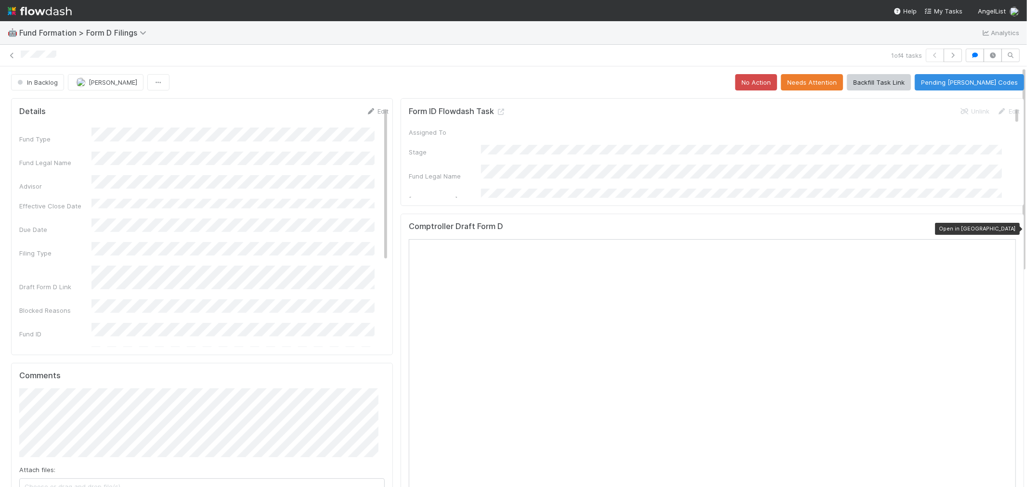
click at [924, 229] on icon at bounding box center [1011, 229] width 10 height 6
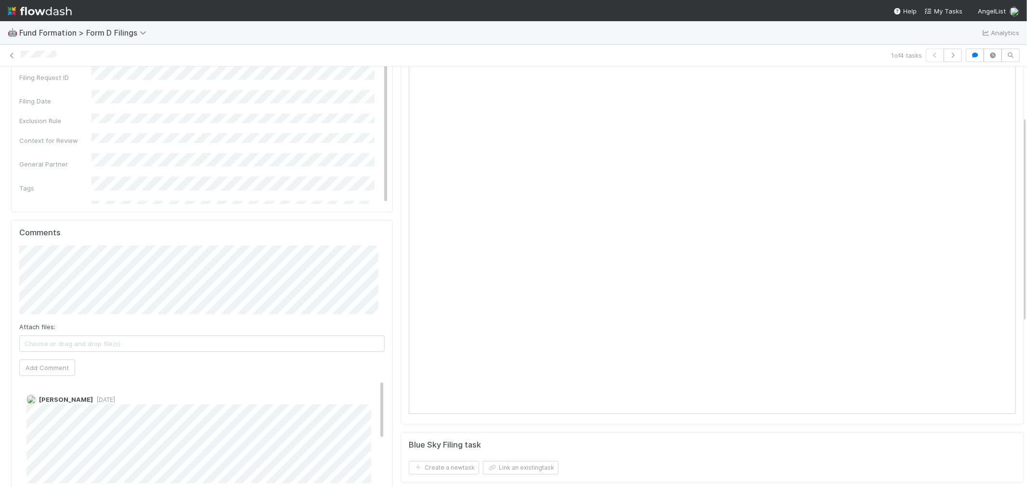
scroll to position [160, 0]
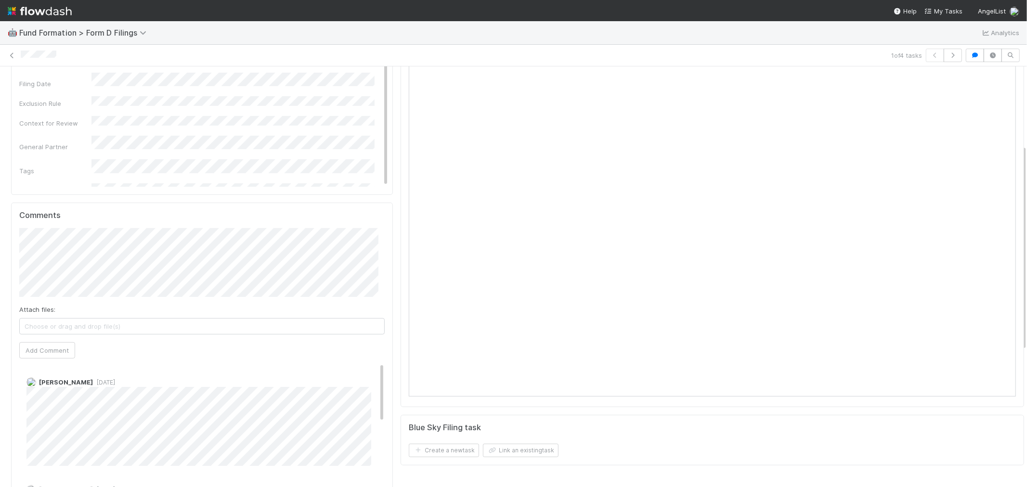
click at [165, 331] on span "Choose or drag and drop file(s)" at bounding box center [202, 326] width 364 height 15
click at [43, 354] on button "Add Comment" at bounding box center [47, 350] width 56 height 16
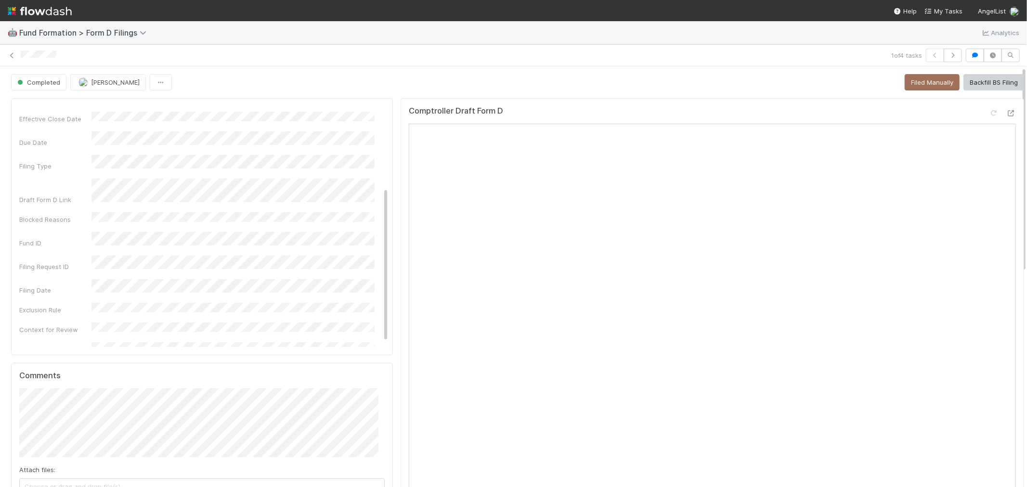
scroll to position [0, 0]
click at [924, 53] on icon "button" at bounding box center [953, 55] width 10 height 6
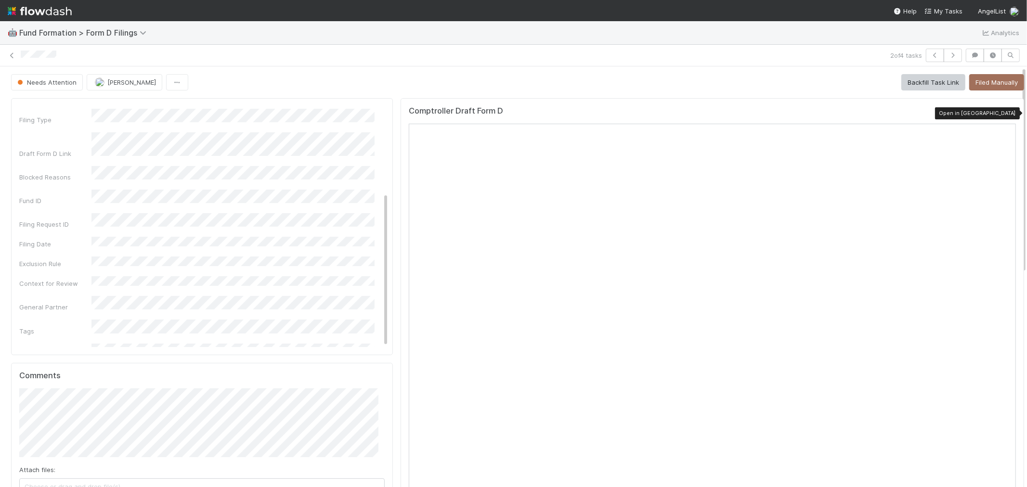
click at [924, 116] on icon at bounding box center [1011, 113] width 10 height 6
click at [924, 55] on icon "button" at bounding box center [953, 55] width 10 height 6
click at [924, 53] on icon "button" at bounding box center [953, 55] width 10 height 6
click at [924, 53] on button "button" at bounding box center [935, 55] width 18 height 13
click at [924, 52] on button "button" at bounding box center [935, 55] width 18 height 13
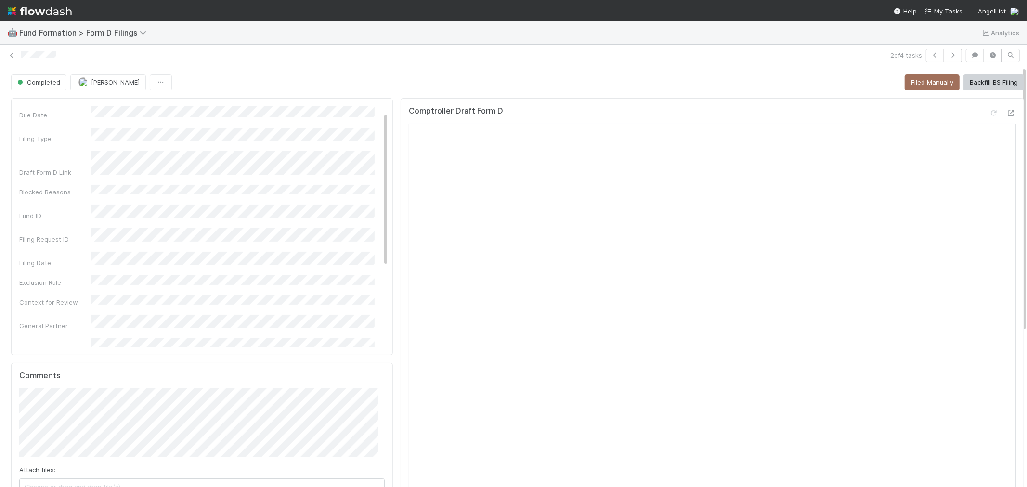
scroll to position [133, 0]
click at [11, 56] on icon at bounding box center [12, 55] width 10 height 6
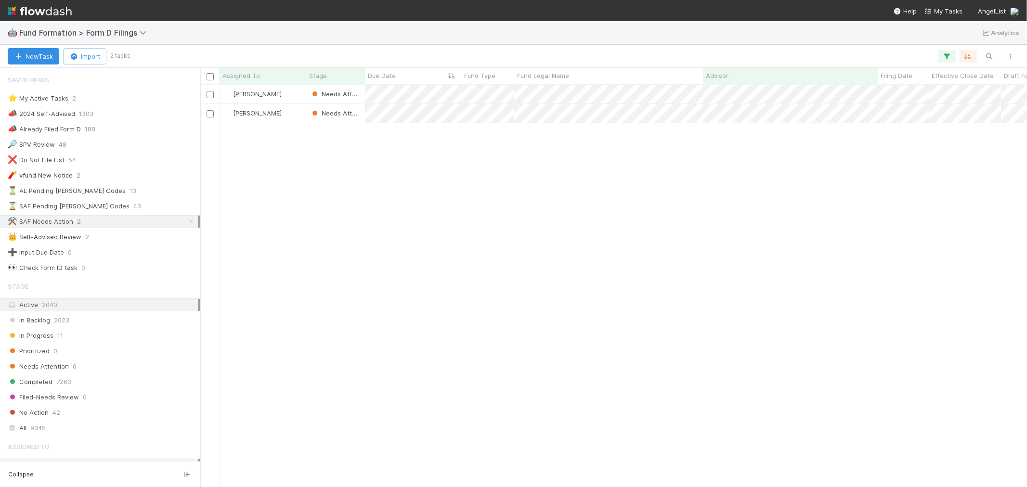
scroll to position [394, 818]
click at [186, 221] on icon at bounding box center [191, 222] width 10 height 6
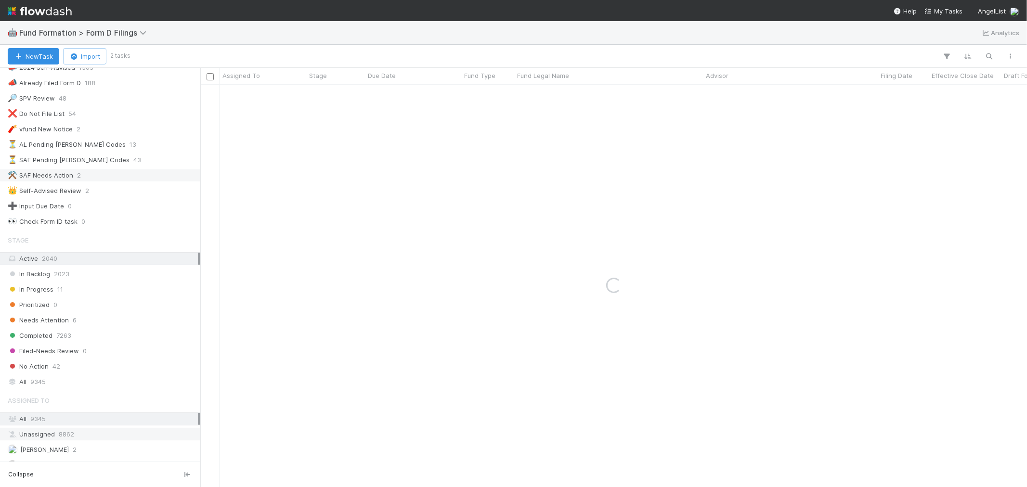
scroll to position [107, 0]
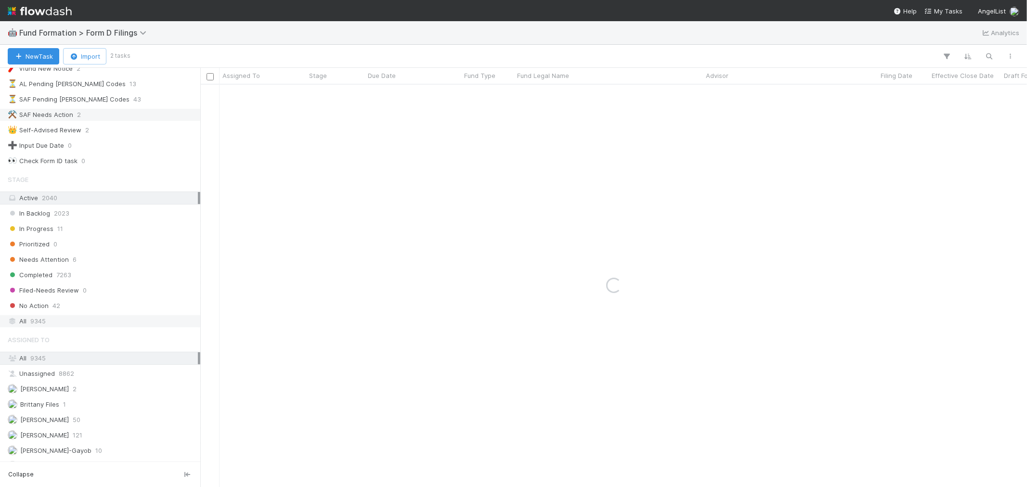
click at [65, 325] on div "All 9345" at bounding box center [103, 321] width 190 height 12
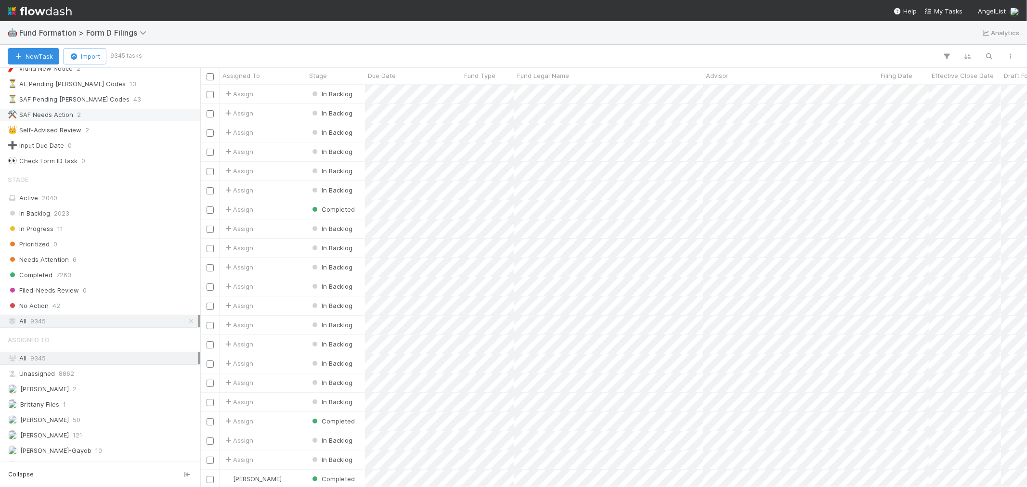
scroll to position [394, 818]
click at [924, 56] on icon "button" at bounding box center [989, 56] width 10 height 9
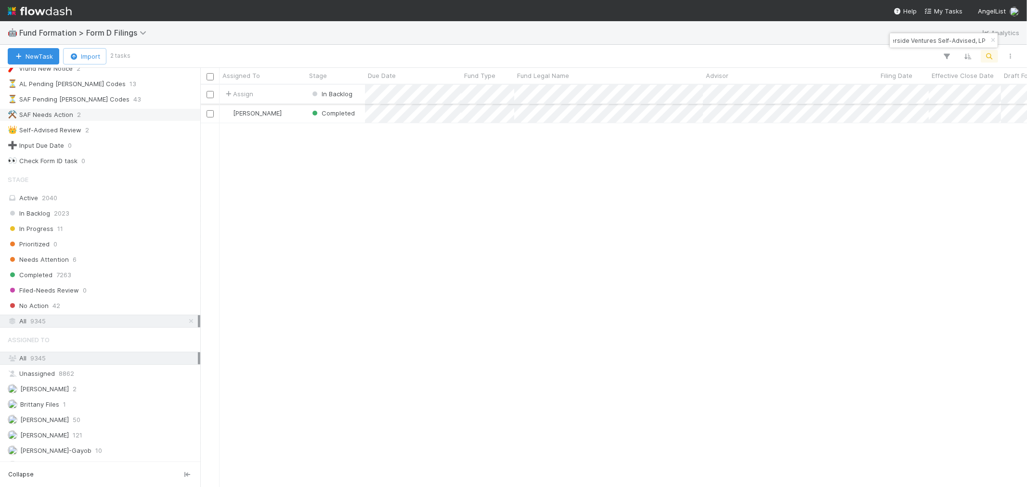
type input "SHI3 SPV, a series of Riverside Ventures Self-Advised, LP"
click at [290, 93] on div "Assign" at bounding box center [262, 94] width 87 height 19
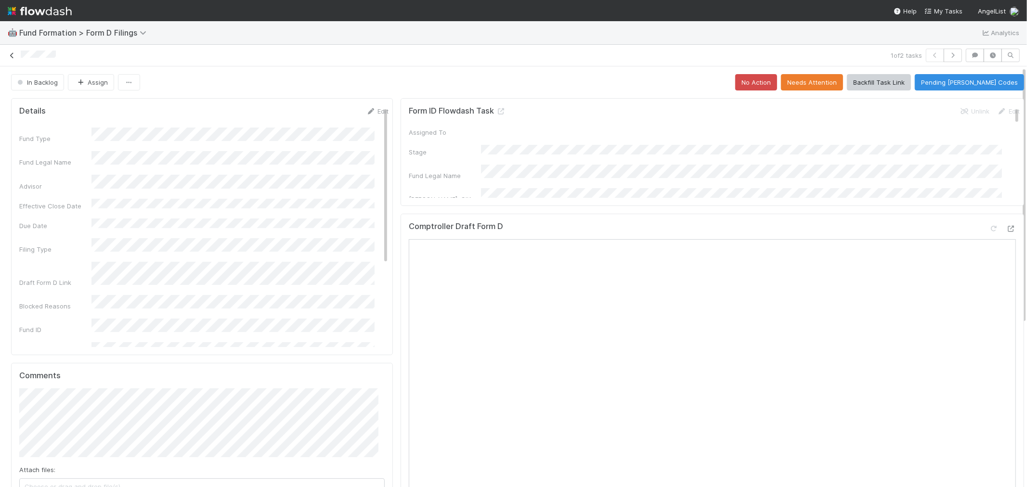
click at [15, 58] on icon at bounding box center [12, 55] width 10 height 6
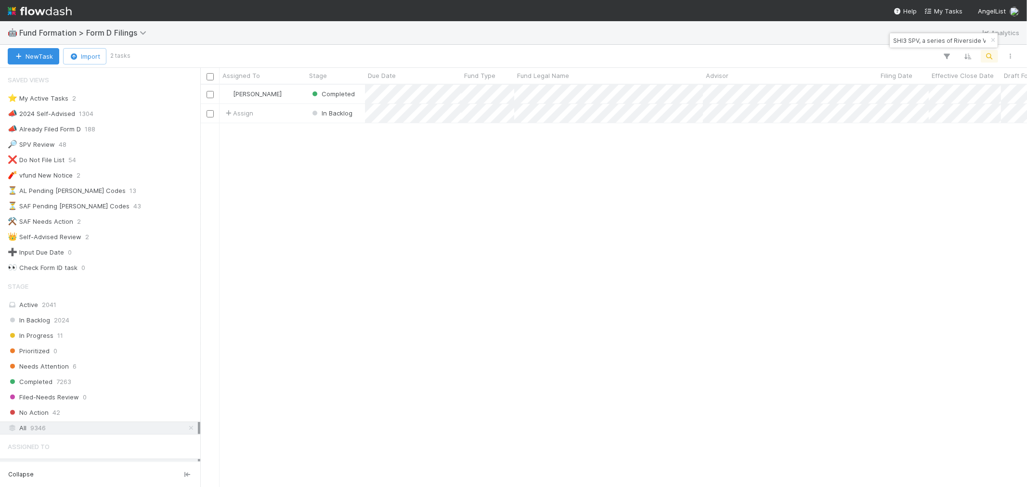
scroll to position [394, 818]
click at [924, 41] on icon "button" at bounding box center [993, 41] width 10 height 6
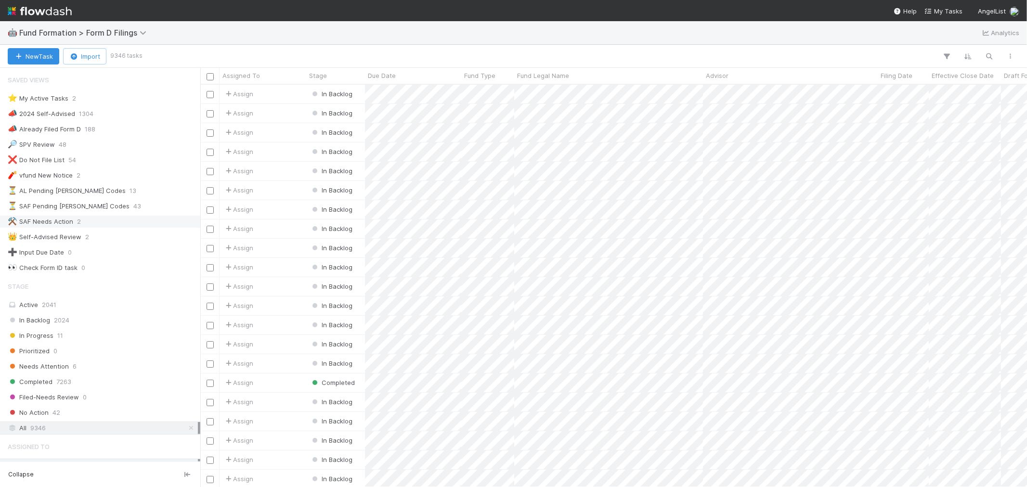
click at [51, 220] on div "⚒️ SAF Needs Action" at bounding box center [40, 222] width 65 height 12
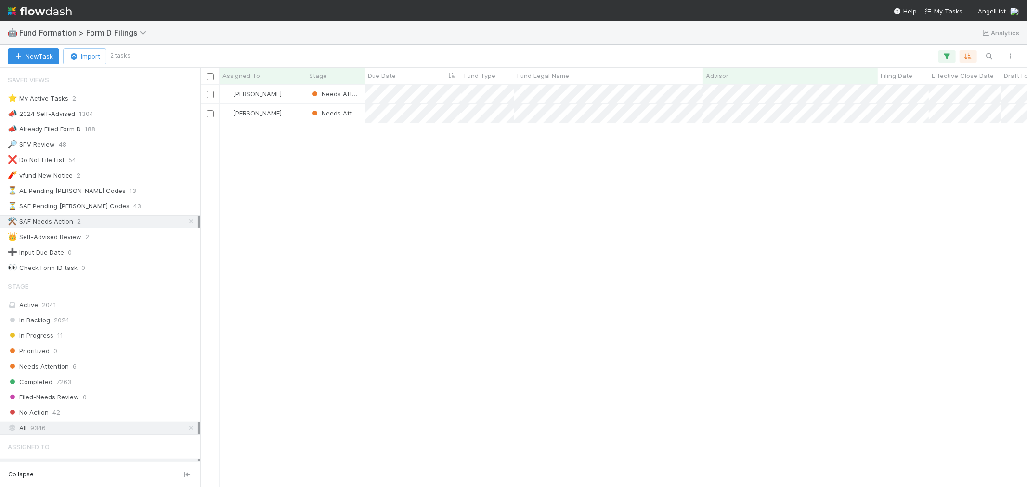
scroll to position [394, 818]
click at [291, 93] on div "[PERSON_NAME]" at bounding box center [262, 94] width 87 height 19
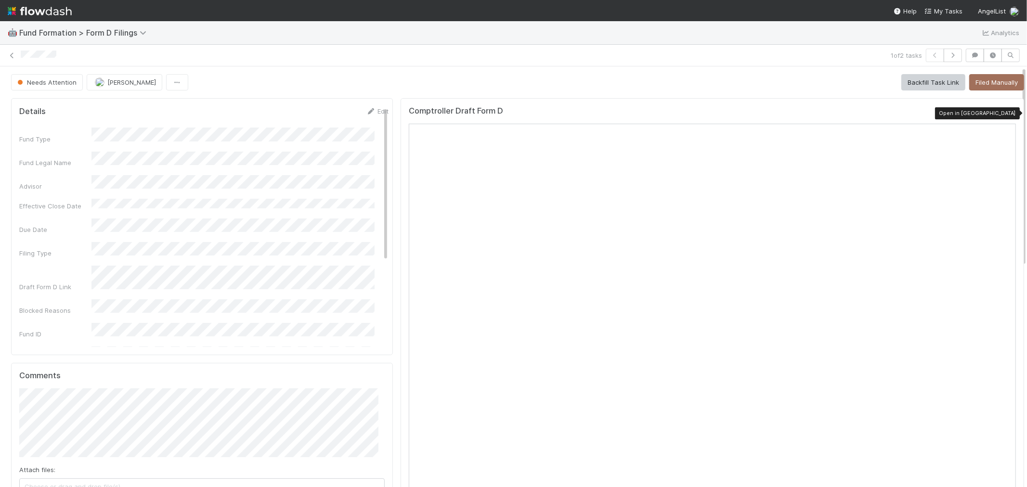
click at [924, 113] on icon at bounding box center [1011, 113] width 10 height 6
click at [12, 53] on icon at bounding box center [12, 55] width 10 height 6
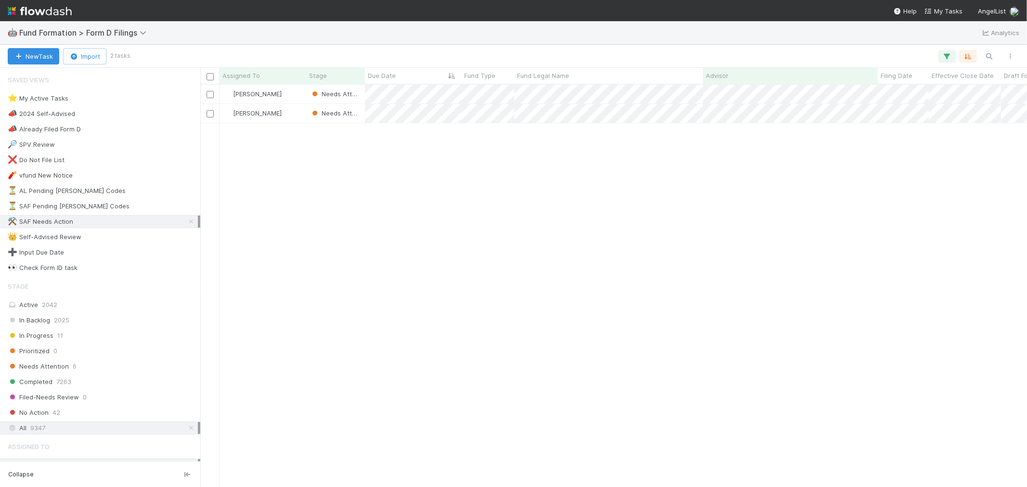
scroll to position [394, 818]
click at [124, 363] on div "Needs Attention 6" at bounding box center [103, 367] width 190 height 12
click at [186, 222] on icon at bounding box center [191, 222] width 10 height 6
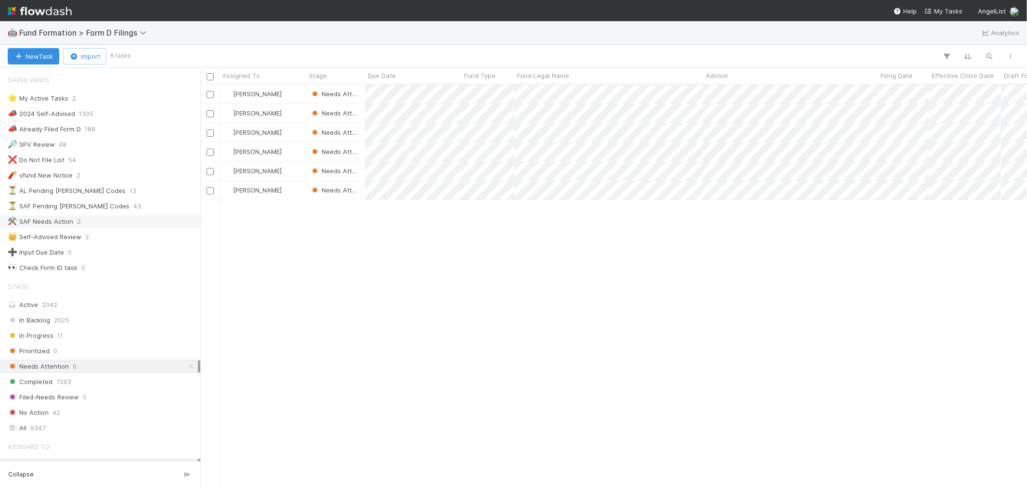
scroll to position [394, 818]
click at [51, 7] on img at bounding box center [40, 11] width 64 height 16
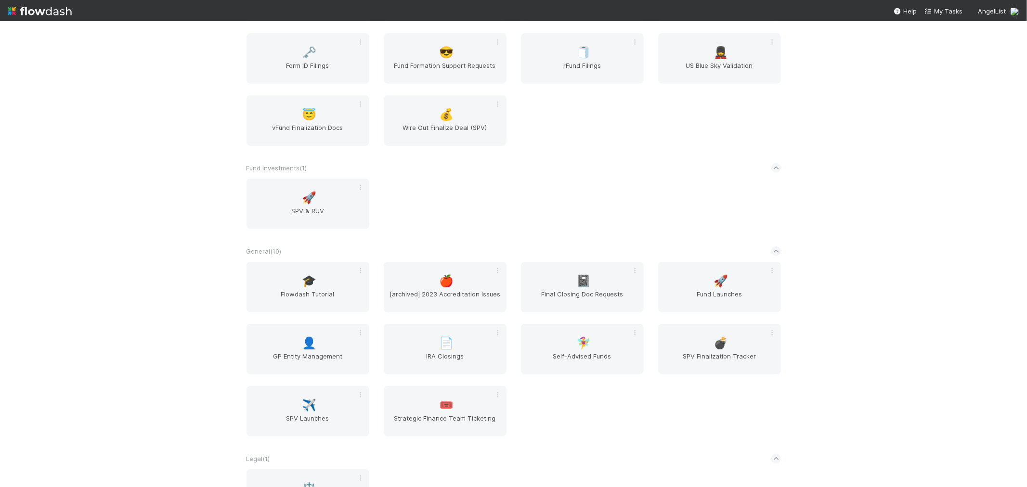
scroll to position [427, 0]
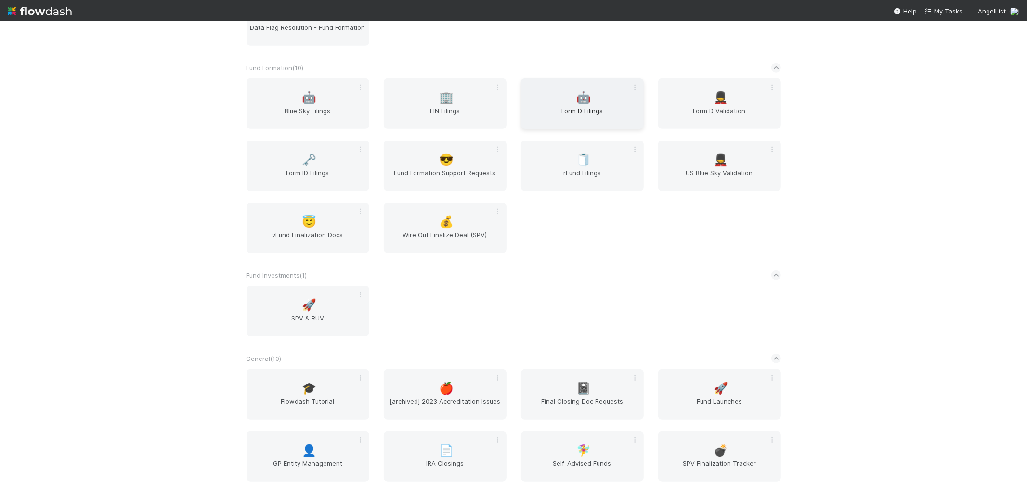
click at [600, 109] on span "Form D Filings" at bounding box center [582, 115] width 115 height 19
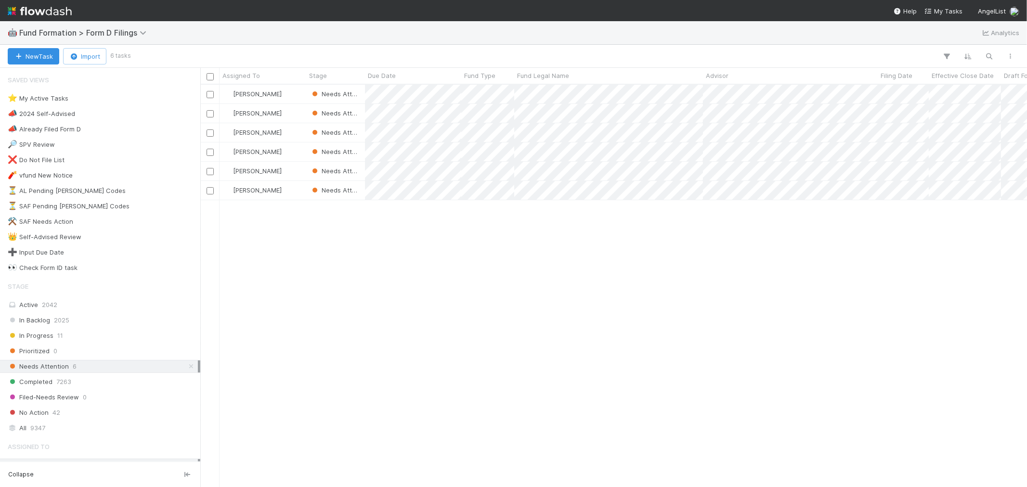
scroll to position [394, 818]
click at [69, 219] on div "⚒️ SAF Needs Action" at bounding box center [40, 222] width 65 height 12
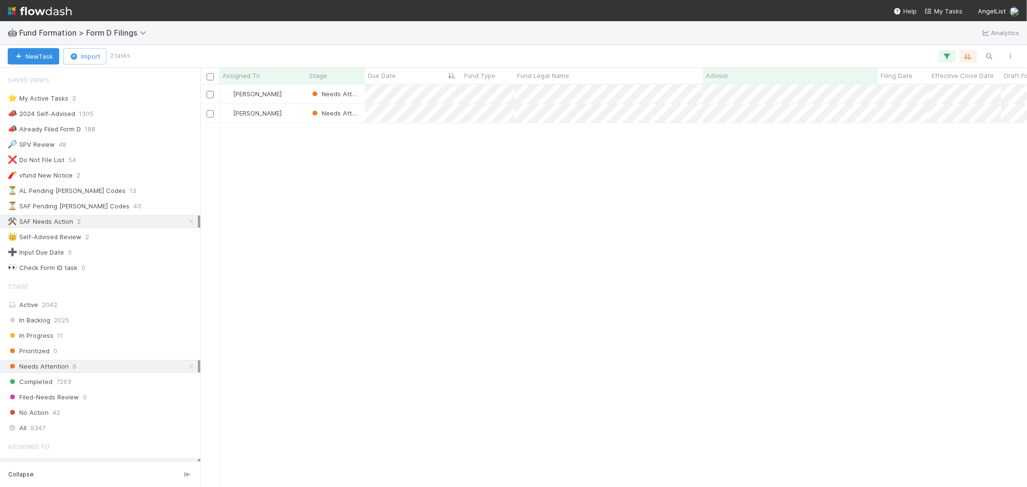
scroll to position [394, 818]
click at [287, 92] on div "[PERSON_NAME]" at bounding box center [262, 94] width 87 height 19
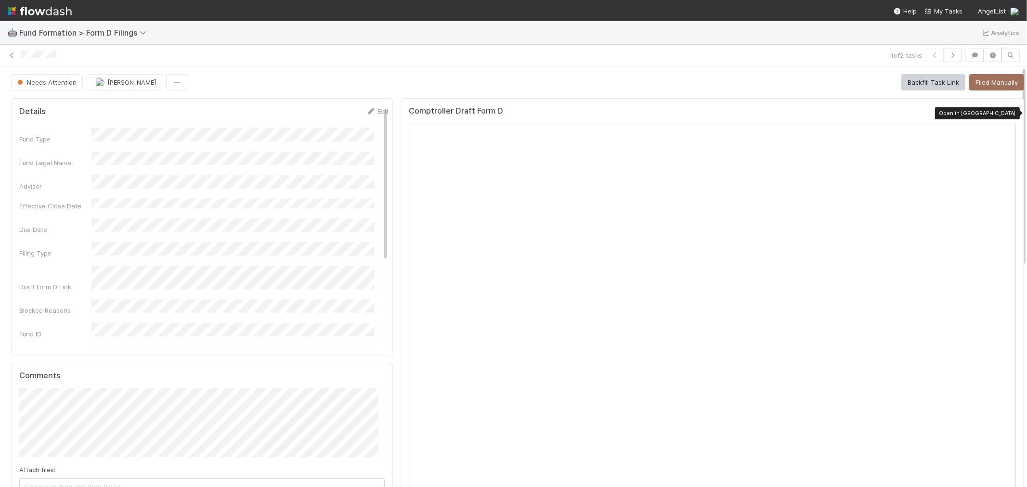
click at [924, 114] on icon at bounding box center [1011, 113] width 10 height 6
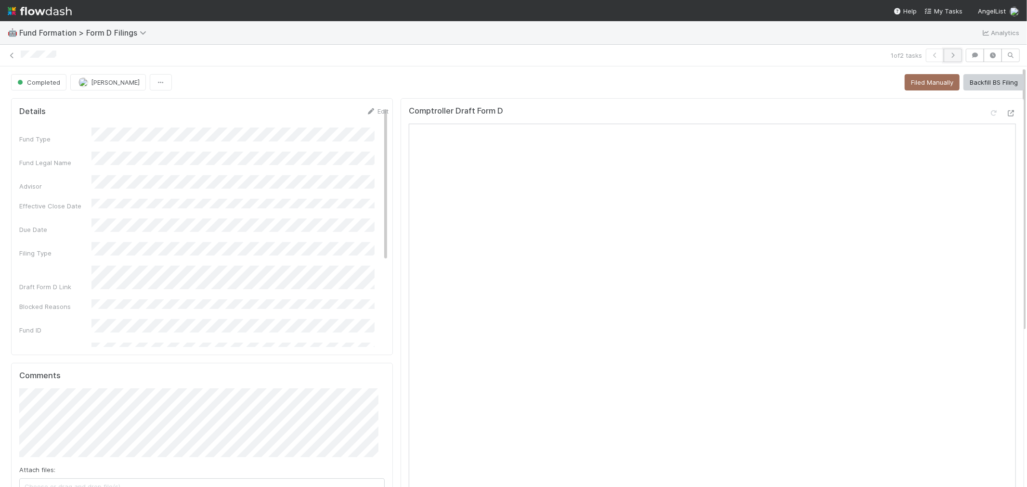
click at [924, 56] on icon "button" at bounding box center [953, 55] width 10 height 6
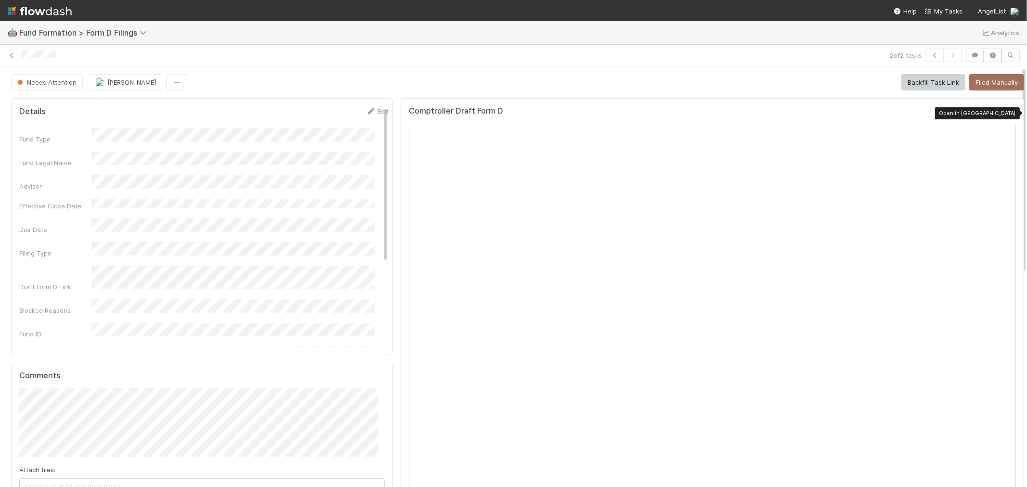
click at [924, 115] on icon at bounding box center [1011, 113] width 10 height 6
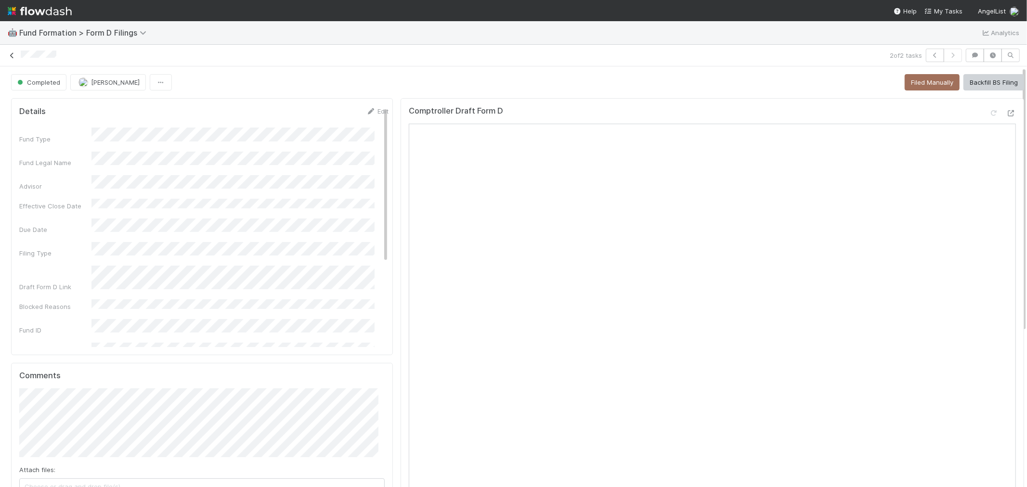
click at [16, 58] on icon at bounding box center [12, 55] width 10 height 6
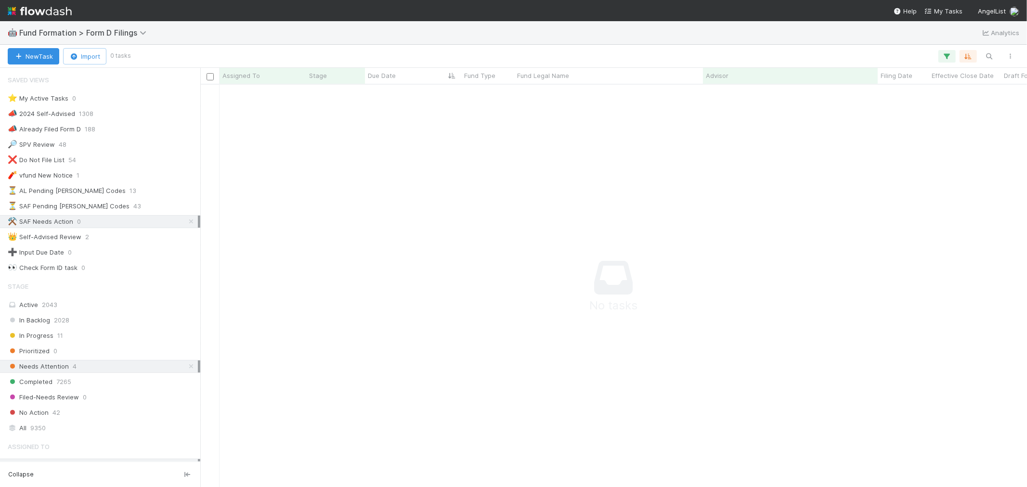
scroll to position [8, 8]
click at [60, 8] on img at bounding box center [40, 11] width 64 height 16
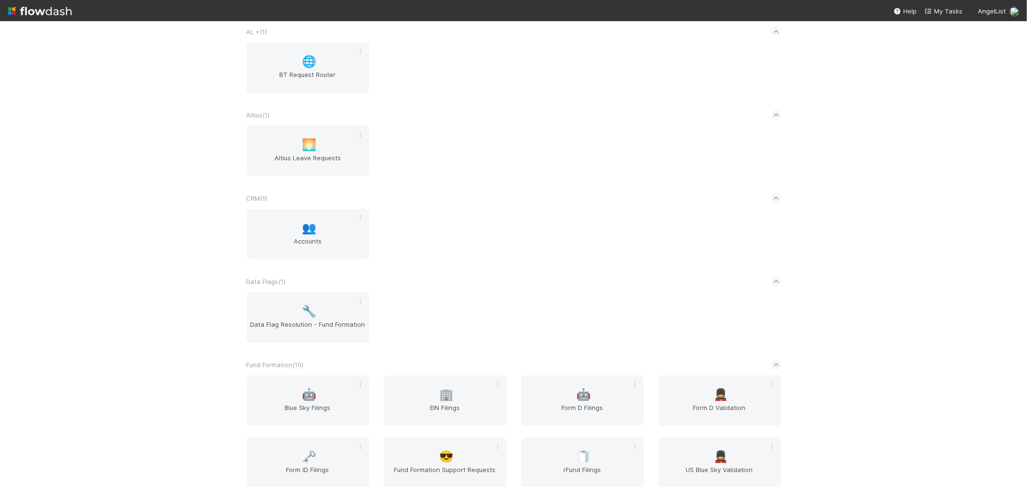
scroll to position [160, 0]
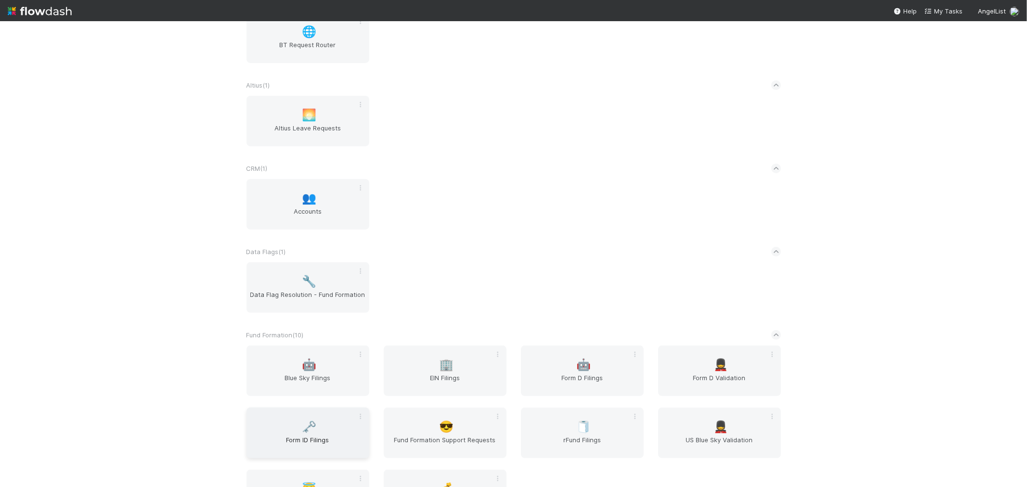
click at [292, 436] on span "Form ID Filings" at bounding box center [307, 444] width 115 height 19
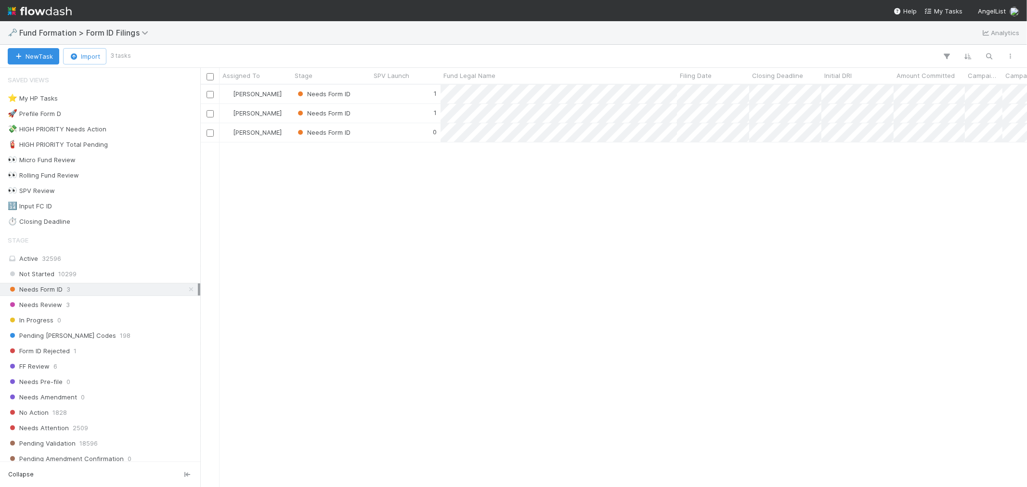
scroll to position [394, 818]
click at [81, 306] on div "Needs Review 3" at bounding box center [103, 305] width 190 height 12
click at [401, 90] on div "1" at bounding box center [406, 94] width 70 height 19
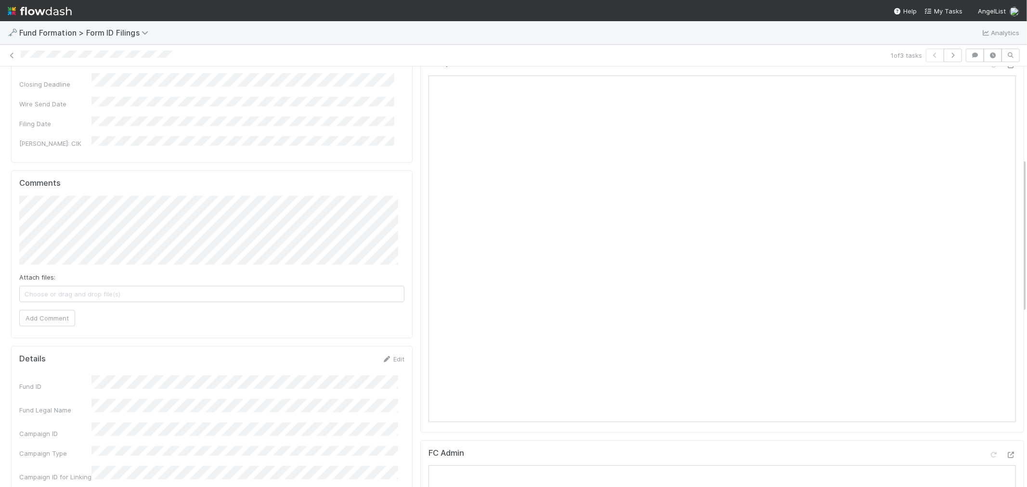
scroll to position [192, 0]
click at [924, 53] on icon "button" at bounding box center [953, 55] width 10 height 6
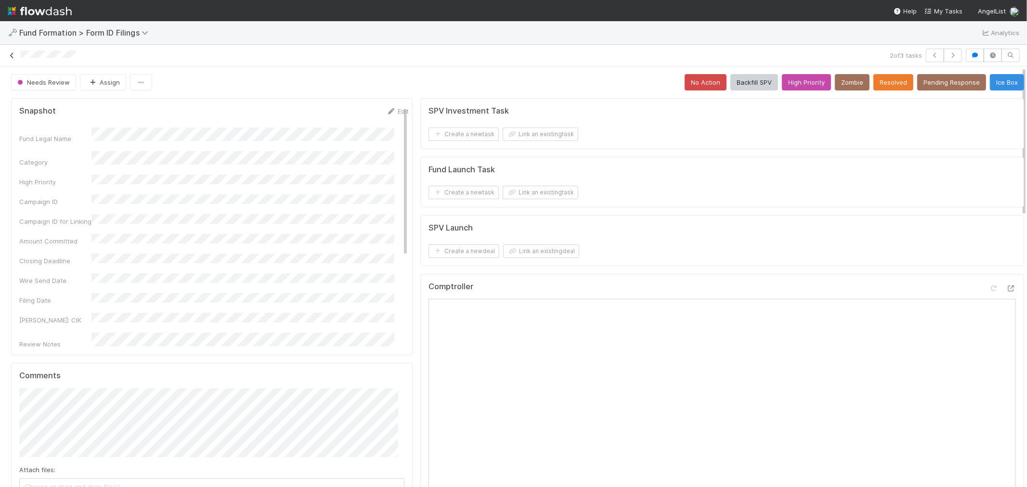
click at [12, 55] on icon at bounding box center [12, 55] width 10 height 6
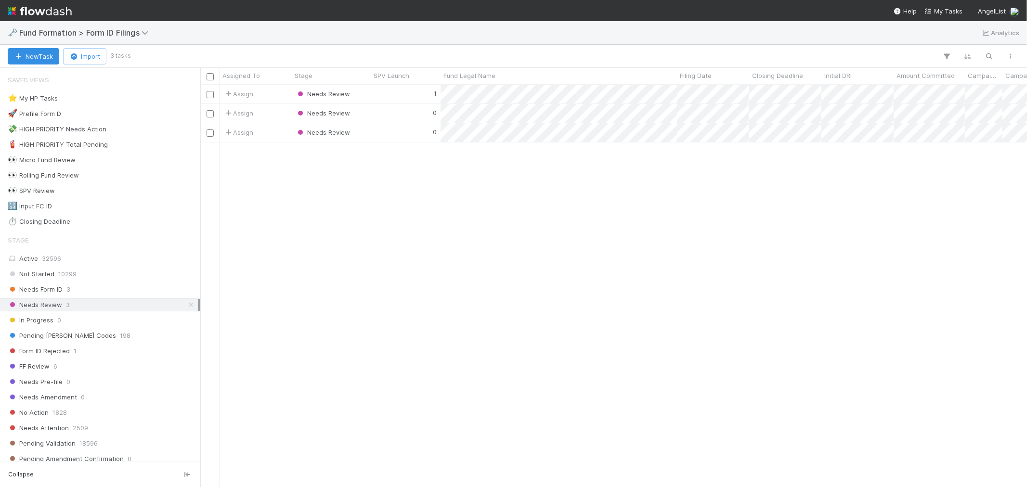
scroll to position [394, 818]
click at [407, 134] on div "0" at bounding box center [406, 132] width 70 height 19
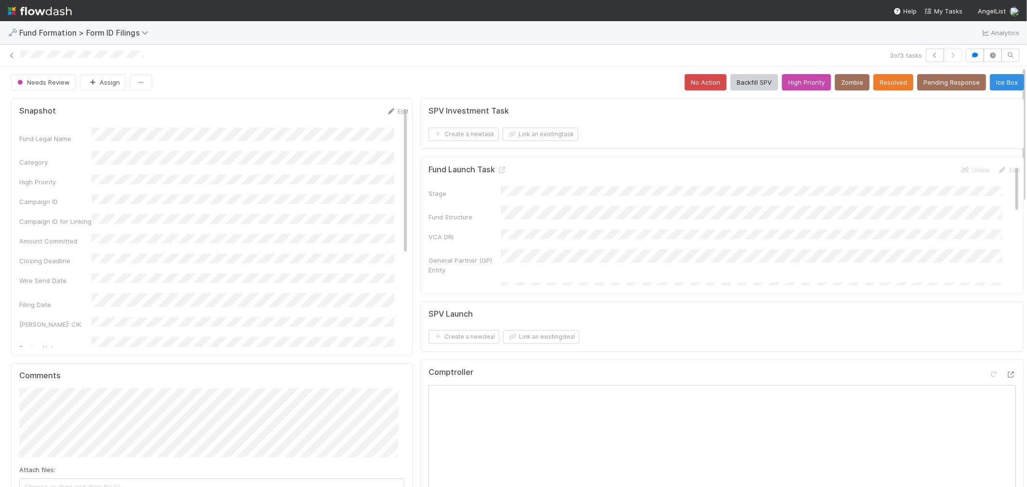
click at [51, 15] on img at bounding box center [40, 11] width 64 height 16
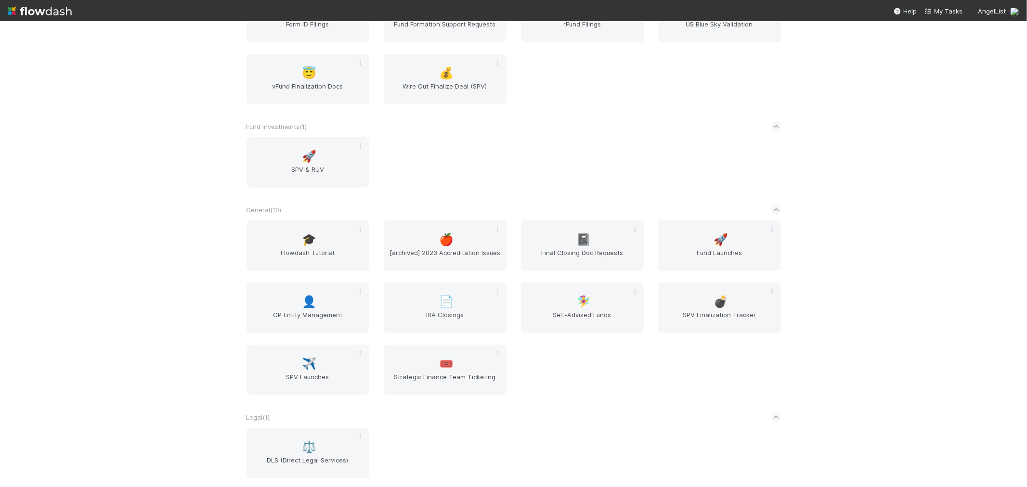
scroll to position [588, 0]
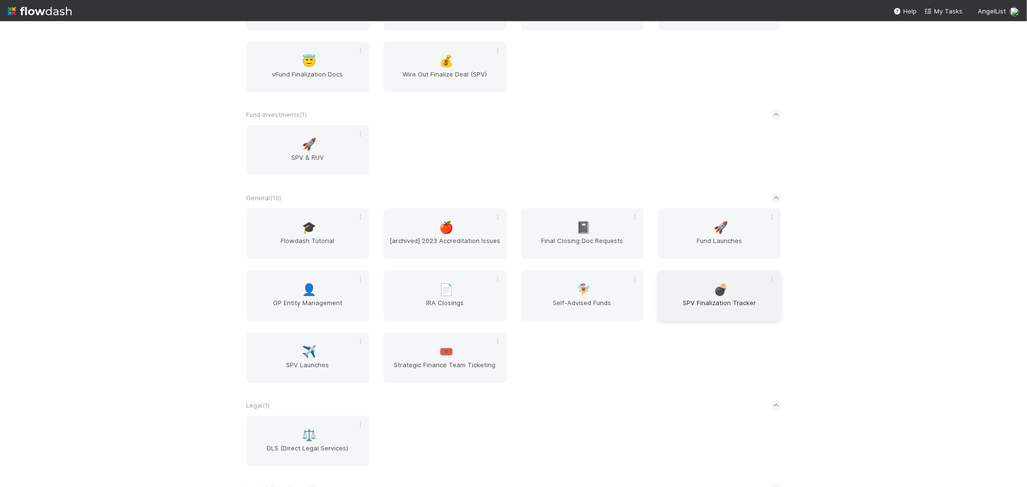
click at [745, 299] on span "SPV Finalization Tracker" at bounding box center [719, 307] width 115 height 19
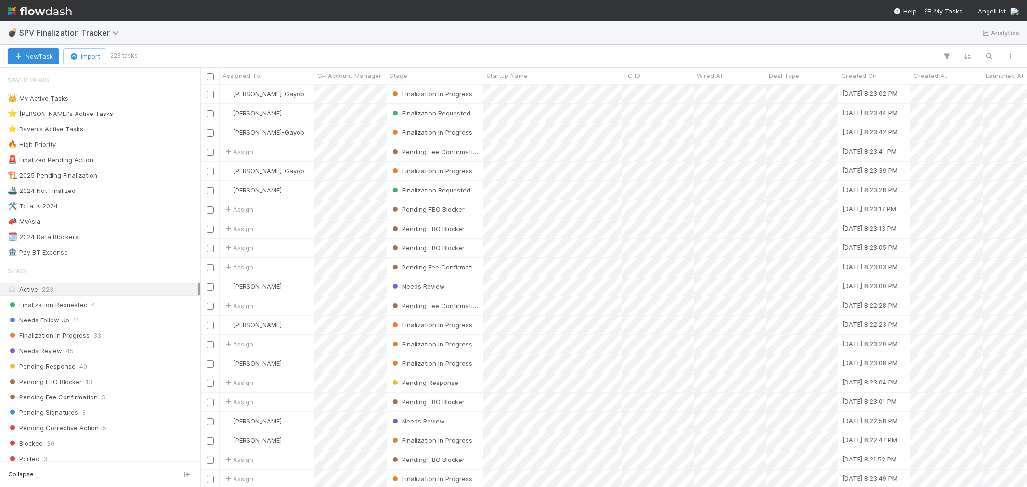
scroll to position [394, 818]
click at [80, 126] on div "⭐ Raven's Active Tasks" at bounding box center [46, 129] width 76 height 12
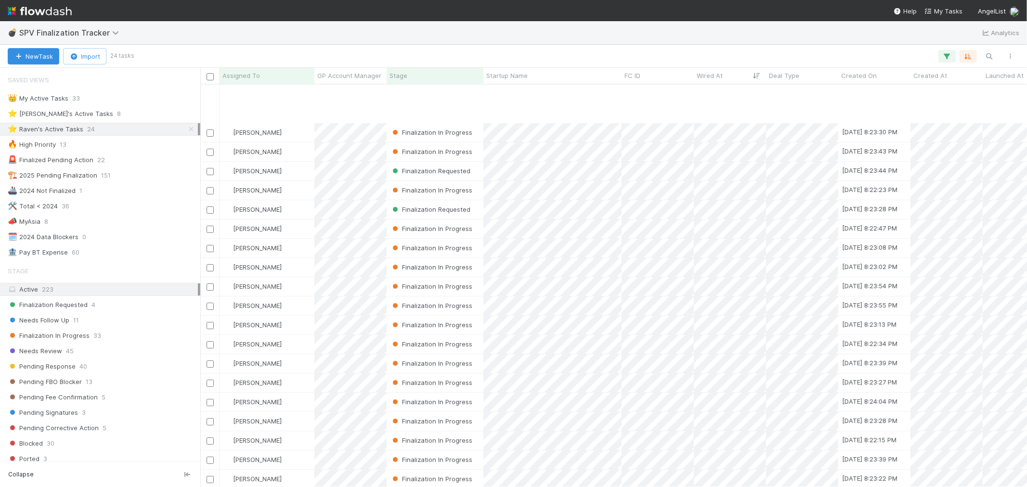
scroll to position [68, 0]
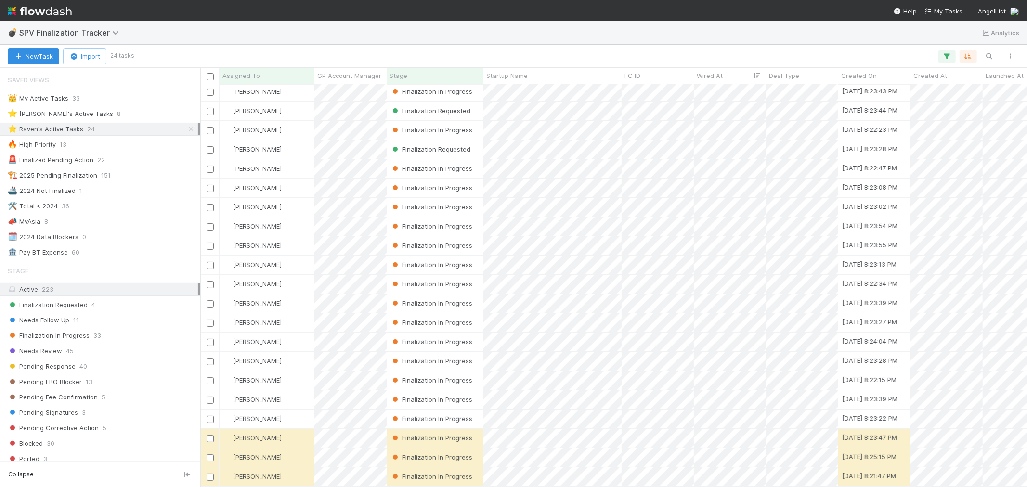
click at [61, 7] on img at bounding box center [40, 11] width 64 height 16
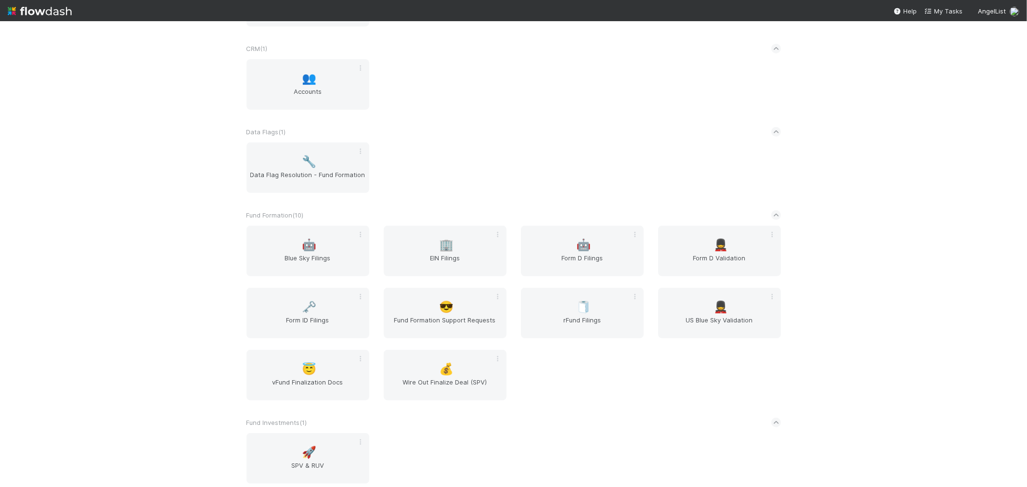
scroll to position [321, 0]
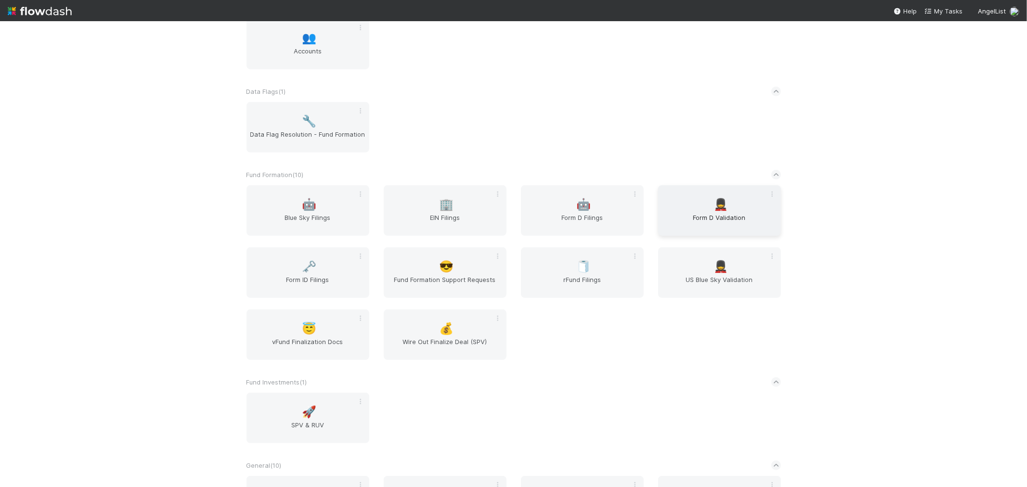
click at [708, 215] on span "Form D Validation" at bounding box center [719, 222] width 115 height 19
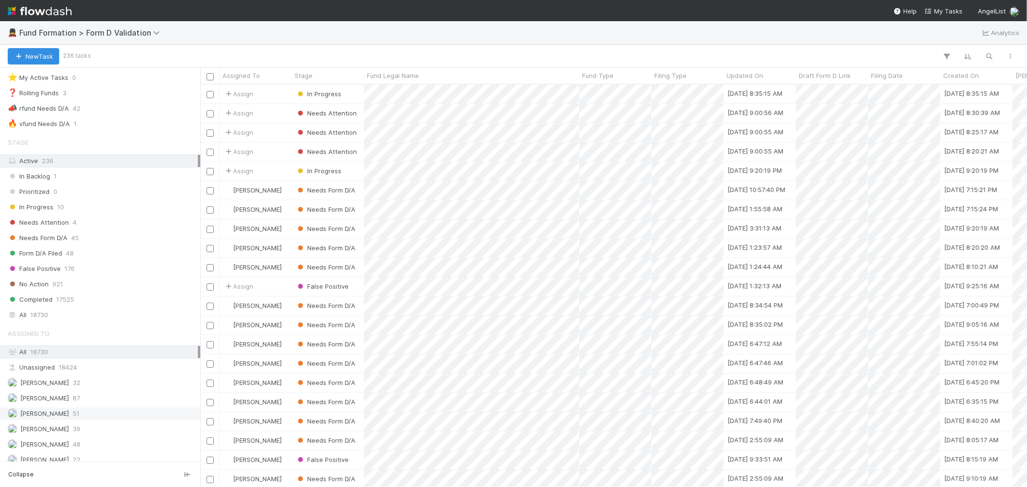
scroll to position [30, 0]
click at [53, 431] on span "[PERSON_NAME]" at bounding box center [38, 437] width 61 height 12
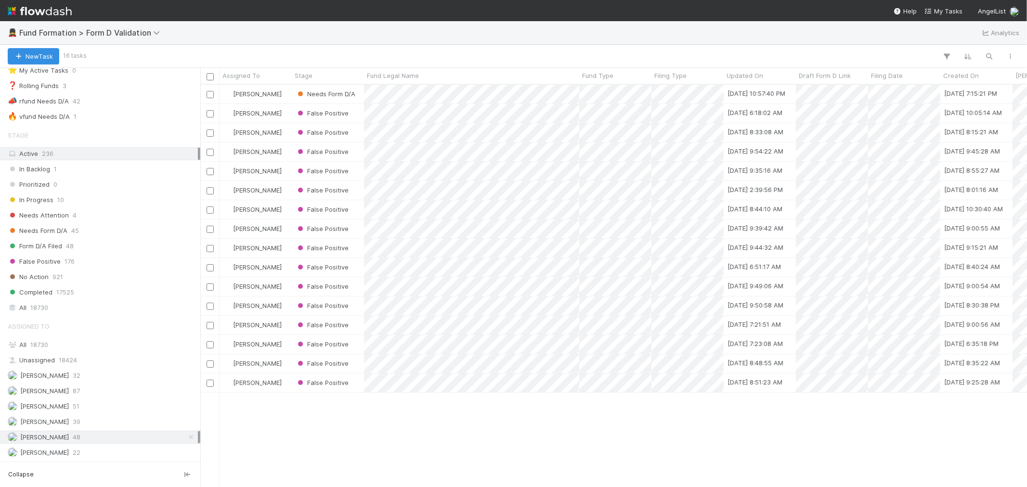
scroll to position [394, 818]
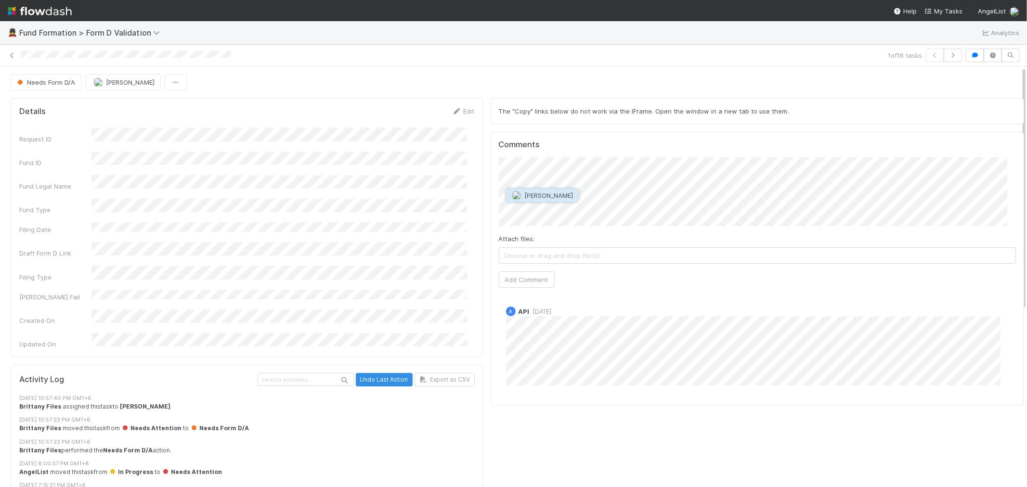
click at [543, 195] on span "[PERSON_NAME]" at bounding box center [548, 196] width 49 height 8
click at [585, 193] on button "Brittany Files" at bounding box center [612, 195] width 63 height 13
click at [547, 207] on button "[PERSON_NAME]" at bounding box center [542, 212] width 73 height 13
click at [535, 276] on button "Add Comment" at bounding box center [527, 279] width 56 height 16
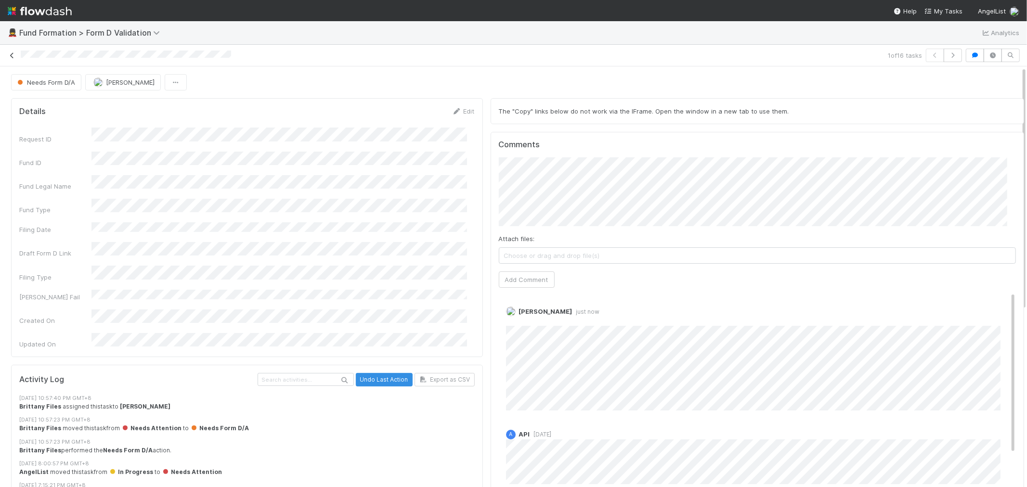
click at [9, 56] on icon at bounding box center [12, 55] width 10 height 6
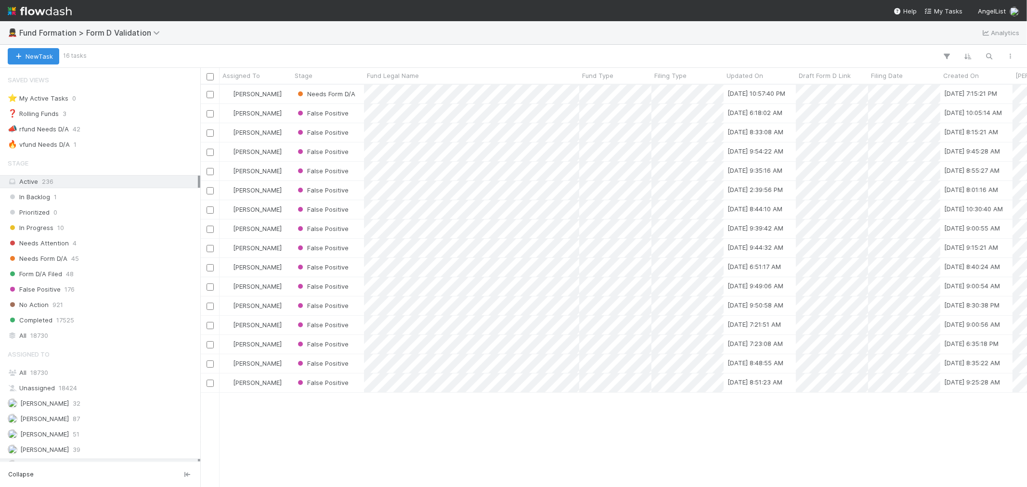
scroll to position [394, 818]
click at [46, 1] on link at bounding box center [40, 11] width 64 height 22
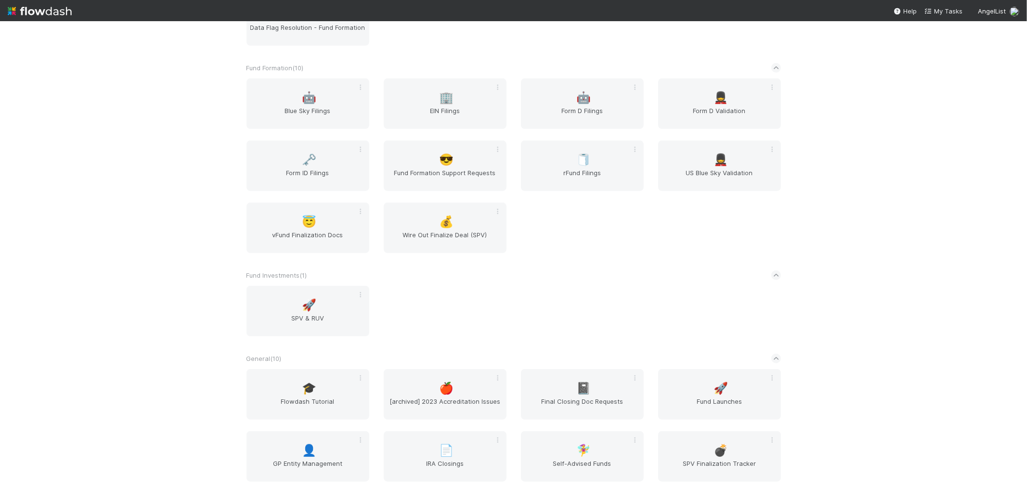
scroll to position [535, 0]
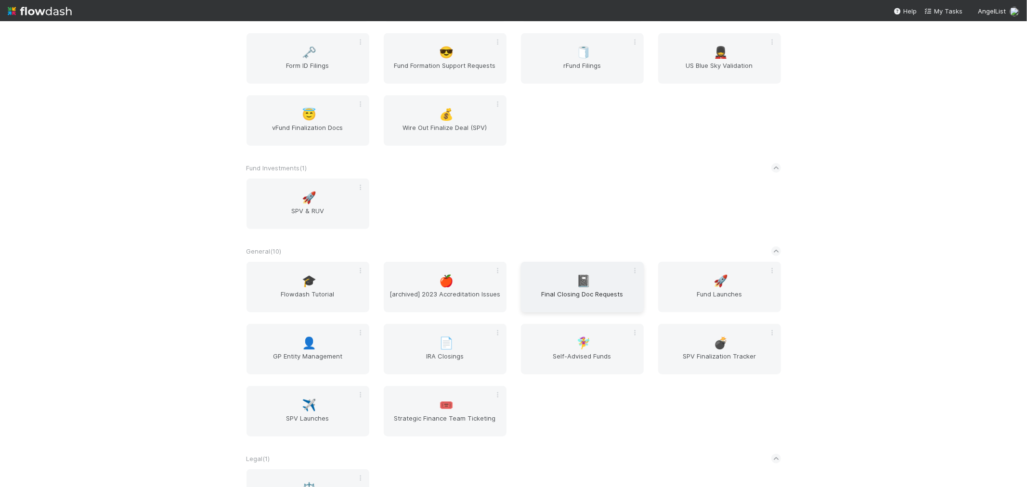
click at [591, 285] on div "📓 Final Closing Doc Requests" at bounding box center [582, 287] width 123 height 51
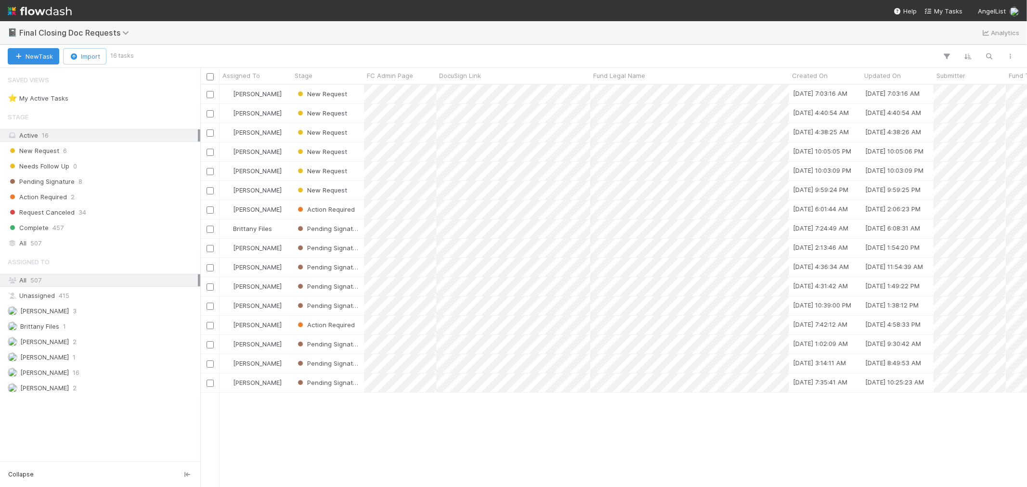
scroll to position [394, 818]
click at [97, 151] on div "New Request 6" at bounding box center [103, 151] width 190 height 12
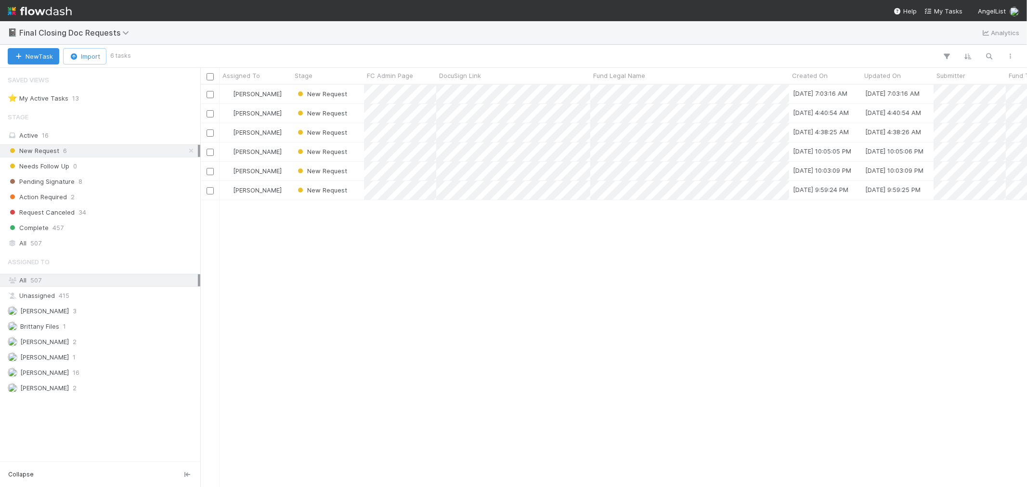
scroll to position [394, 818]
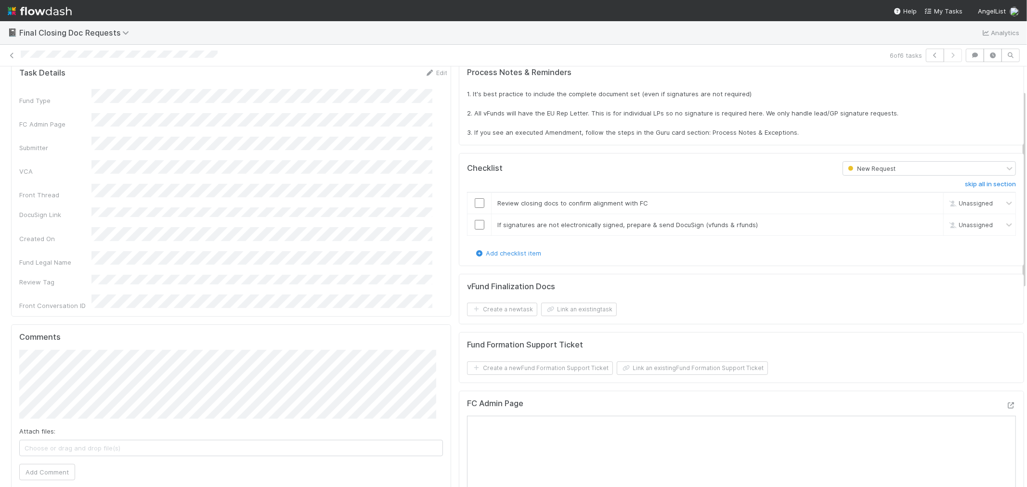
scroll to position [53, 0]
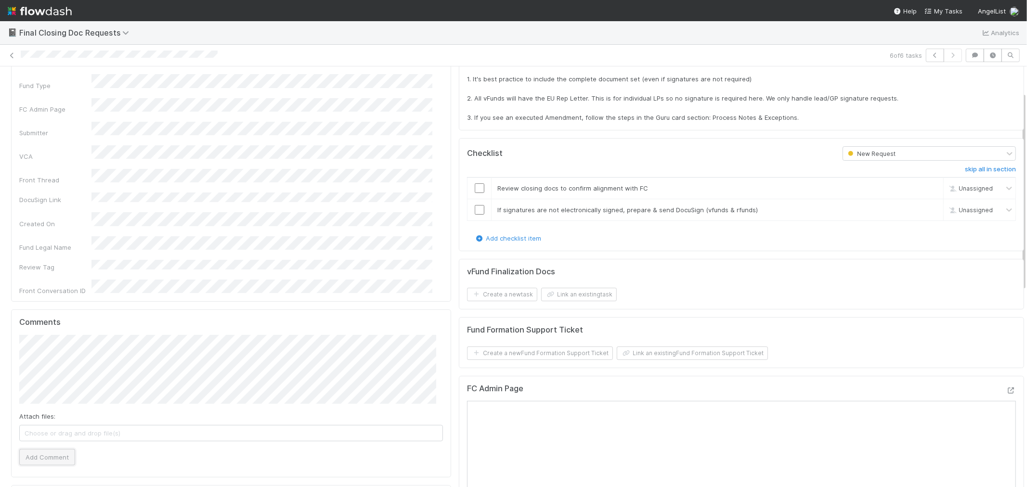
click at [27, 438] on button "Add Comment" at bounding box center [47, 457] width 56 height 16
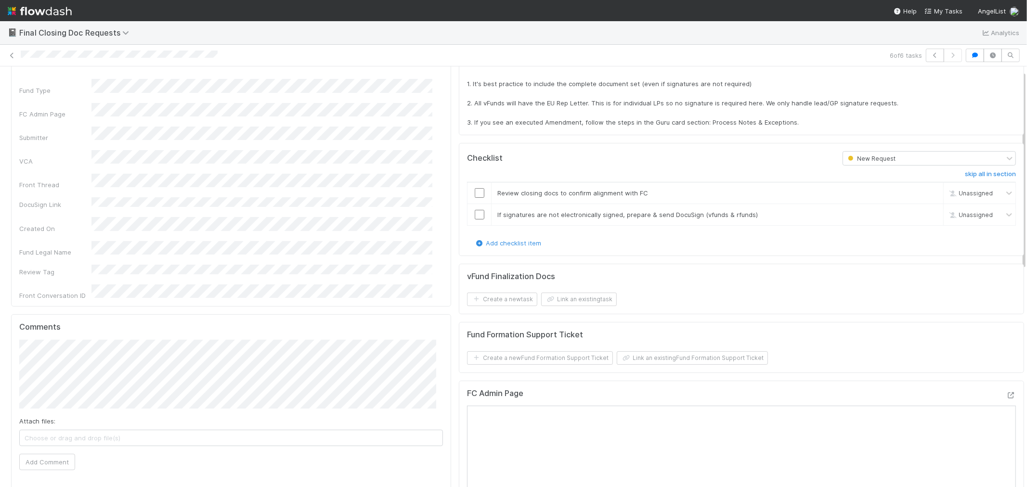
scroll to position [0, 0]
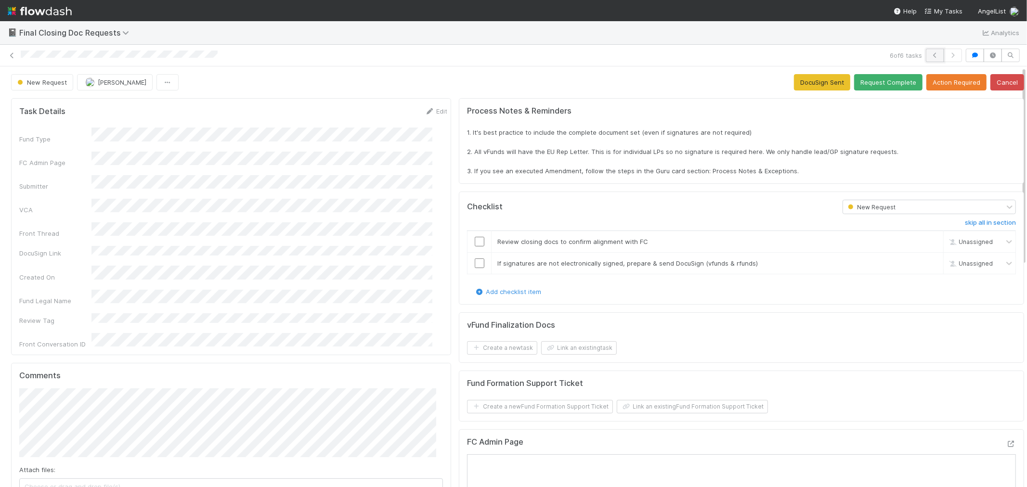
click at [924, 57] on icon "button" at bounding box center [935, 55] width 10 height 6
click at [924, 53] on icon "button" at bounding box center [953, 55] width 10 height 6
click at [13, 57] on icon at bounding box center [12, 55] width 10 height 6
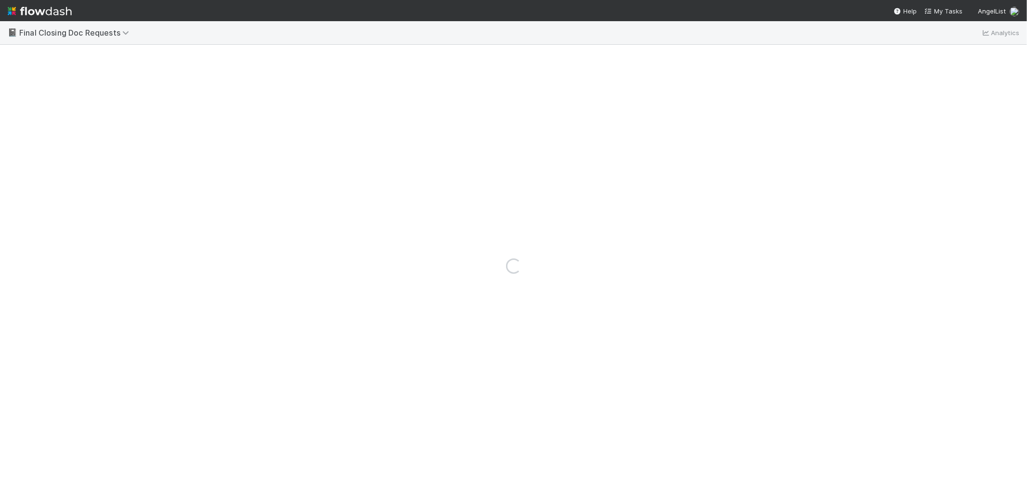
click at [44, 6] on img at bounding box center [40, 11] width 64 height 16
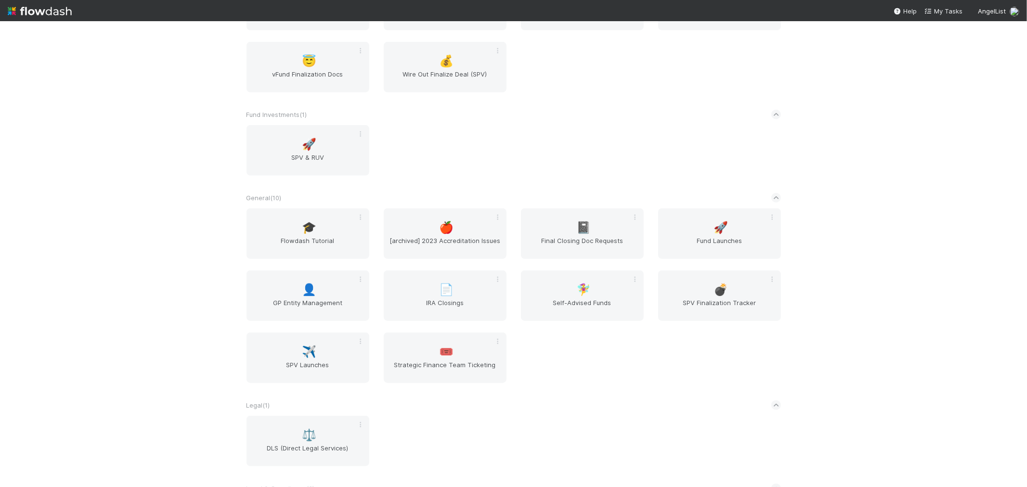
scroll to position [642, 0]
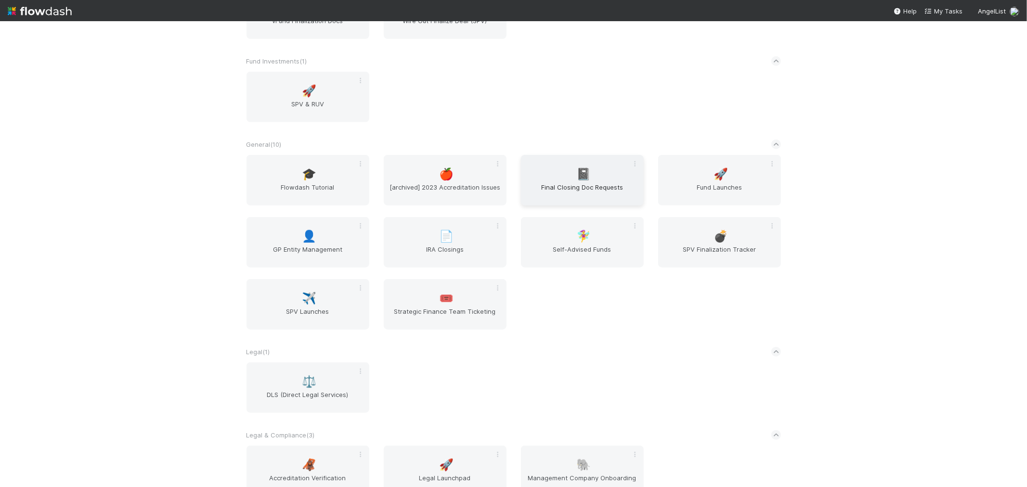
click at [608, 174] on div "📓 Final Closing Doc Requests" at bounding box center [582, 180] width 123 height 51
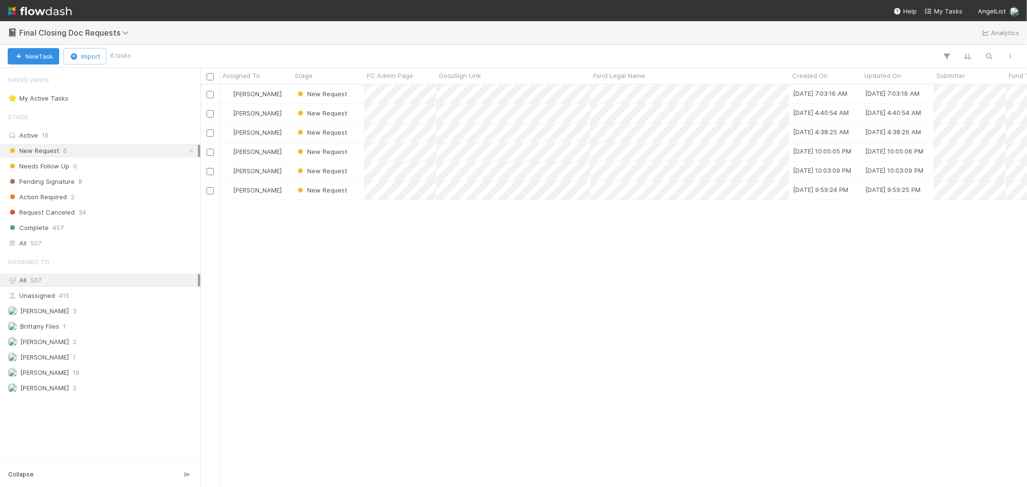
scroll to position [394, 818]
click at [49, 182] on span "Pending Signature" at bounding box center [41, 182] width 67 height 12
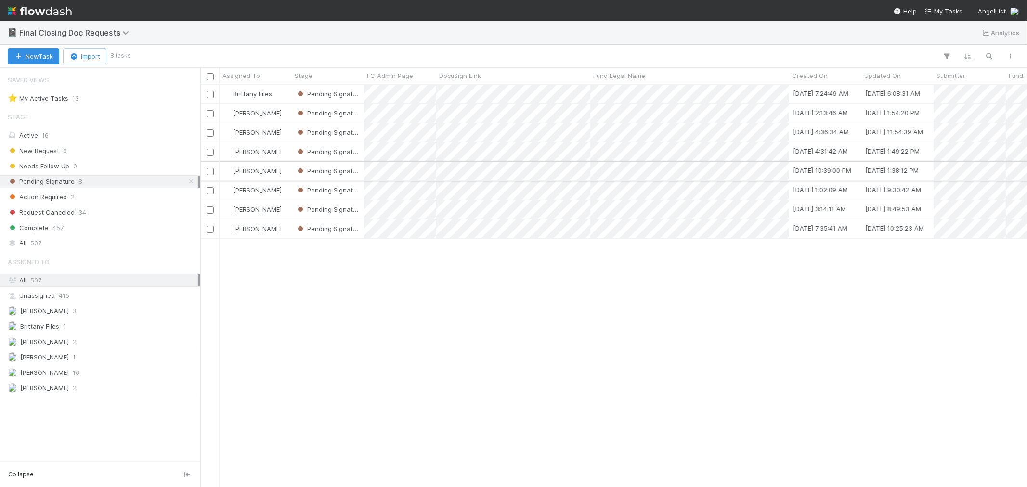
scroll to position [394, 818]
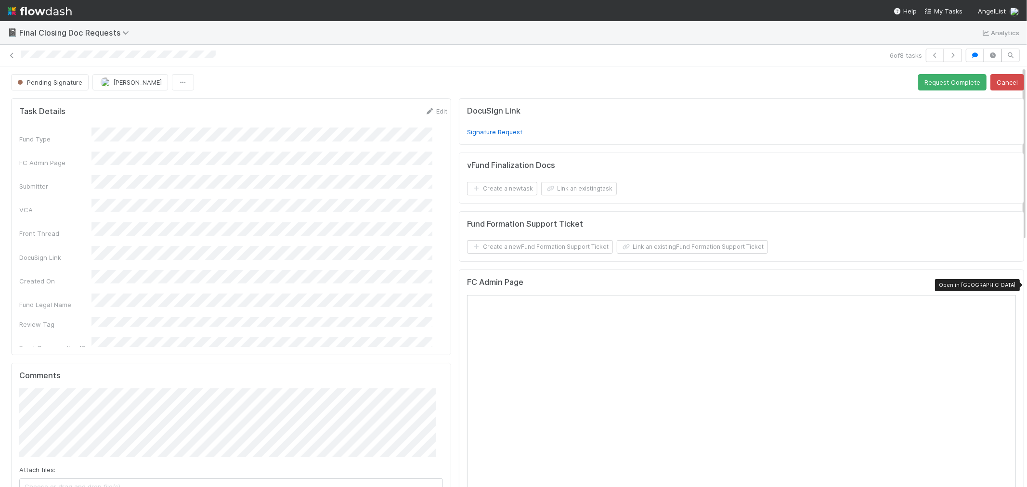
click at [924, 283] on icon at bounding box center [1011, 285] width 10 height 6
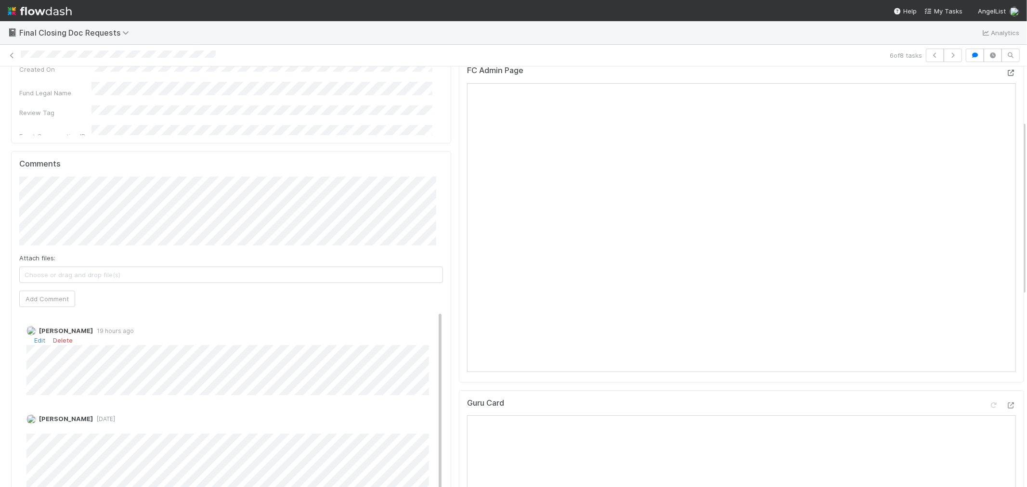
scroll to position [214, 0]
click at [68, 297] on button "Add Comment" at bounding box center [47, 297] width 56 height 16
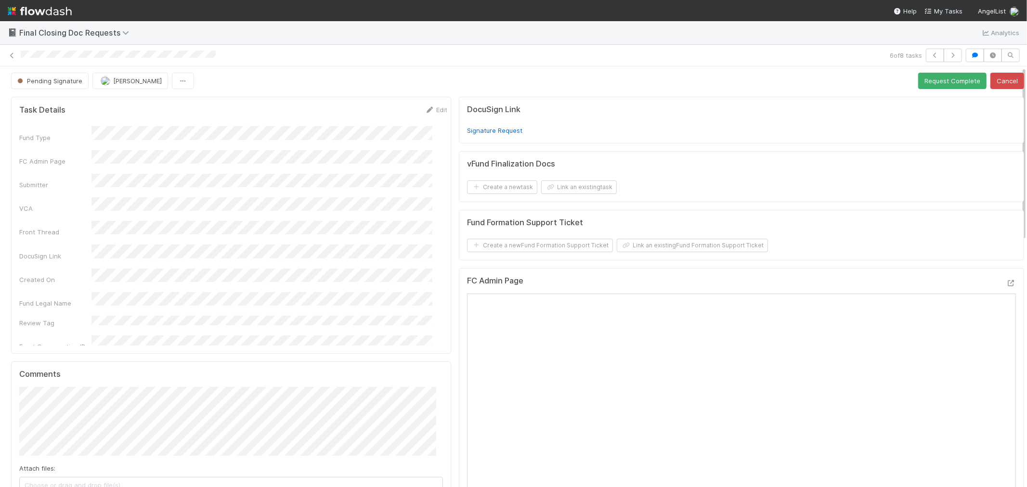
scroll to position [0, 0]
click at [919, 77] on button "Request Complete" at bounding box center [952, 82] width 68 height 16
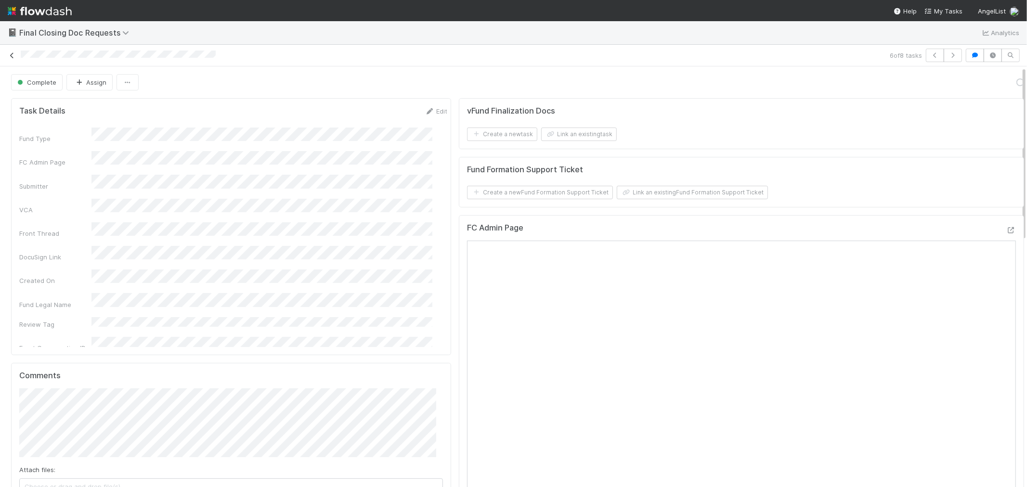
click at [14, 54] on icon at bounding box center [12, 55] width 10 height 6
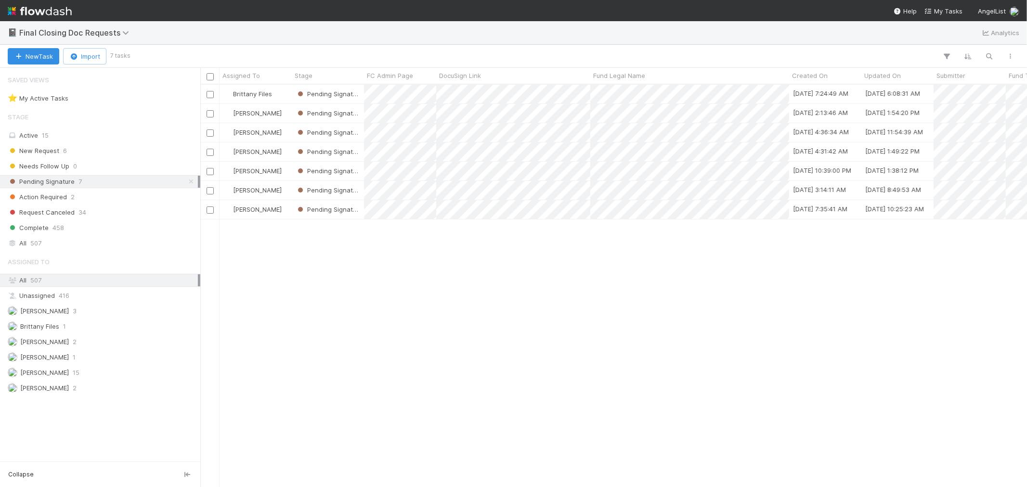
scroll to position [394, 818]
click at [187, 183] on icon at bounding box center [191, 182] width 10 height 6
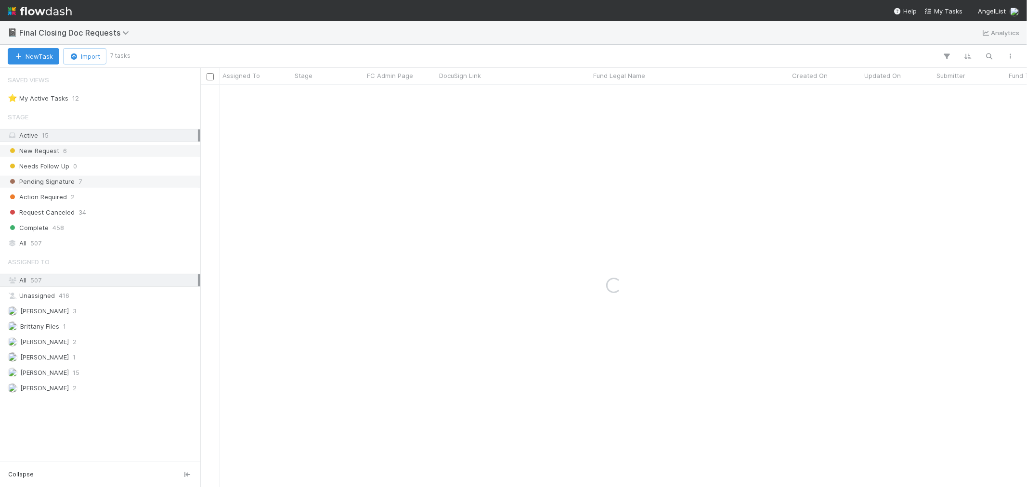
click at [119, 147] on div "New Request 6" at bounding box center [103, 151] width 190 height 12
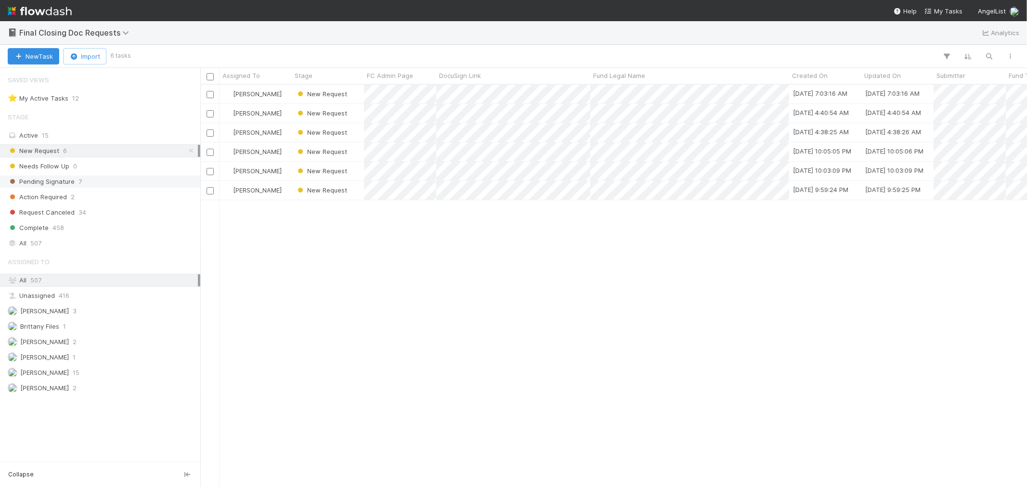
scroll to position [394, 818]
click at [284, 193] on div "[PERSON_NAME]" at bounding box center [255, 190] width 72 height 19
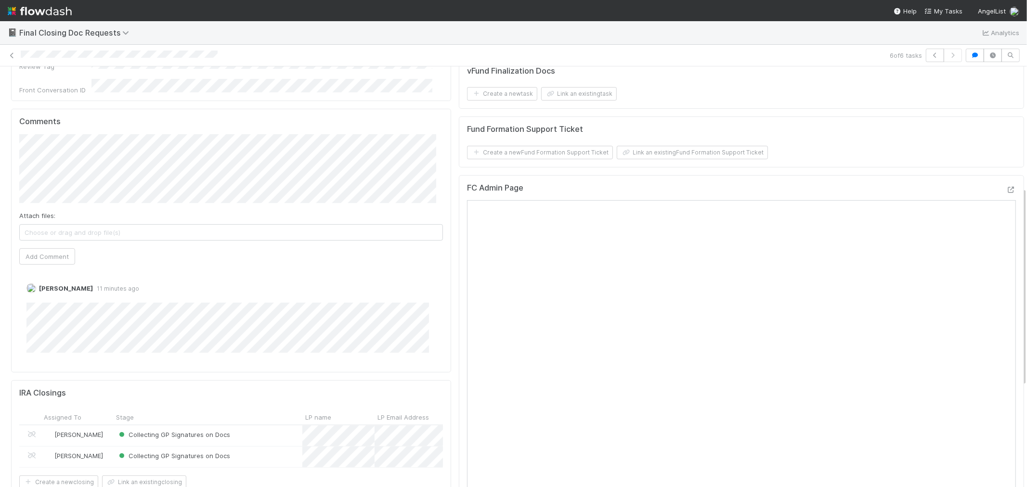
scroll to position [160, 0]
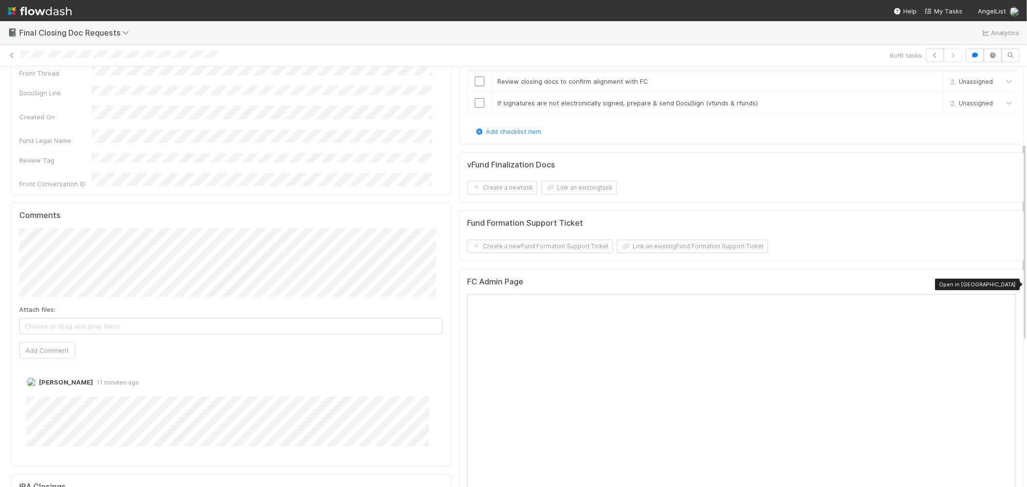
click at [924, 284] on icon at bounding box center [1011, 284] width 10 height 6
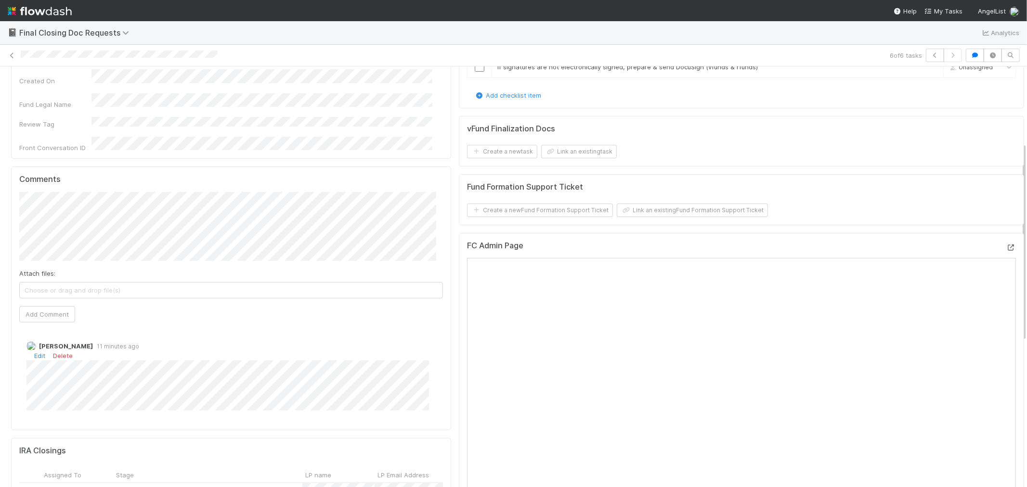
scroll to position [214, 0]
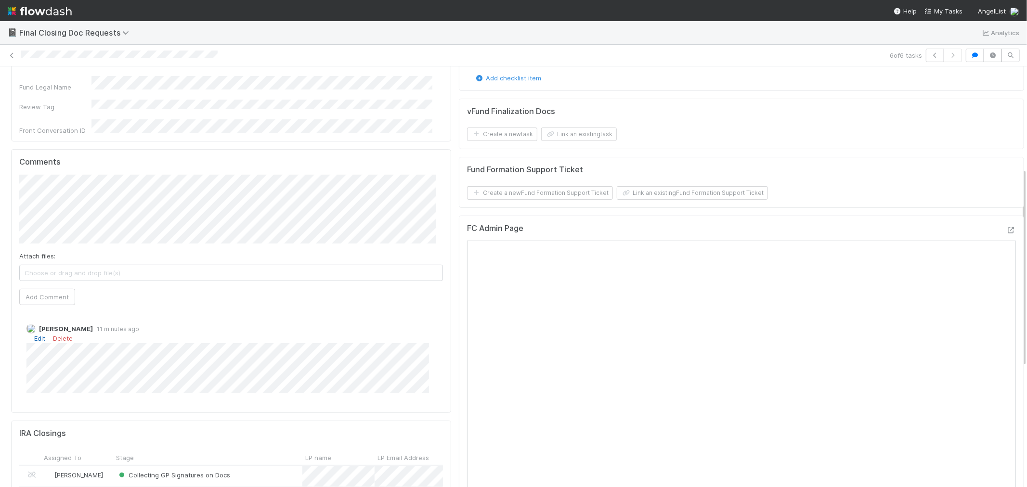
click at [39, 335] on link "Edit" at bounding box center [39, 339] width 11 height 8
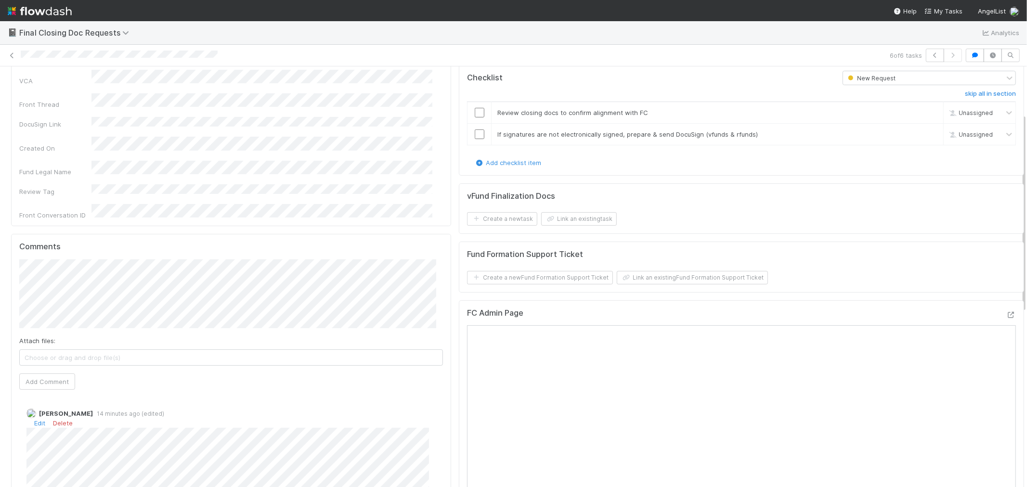
scroll to position [0, 0]
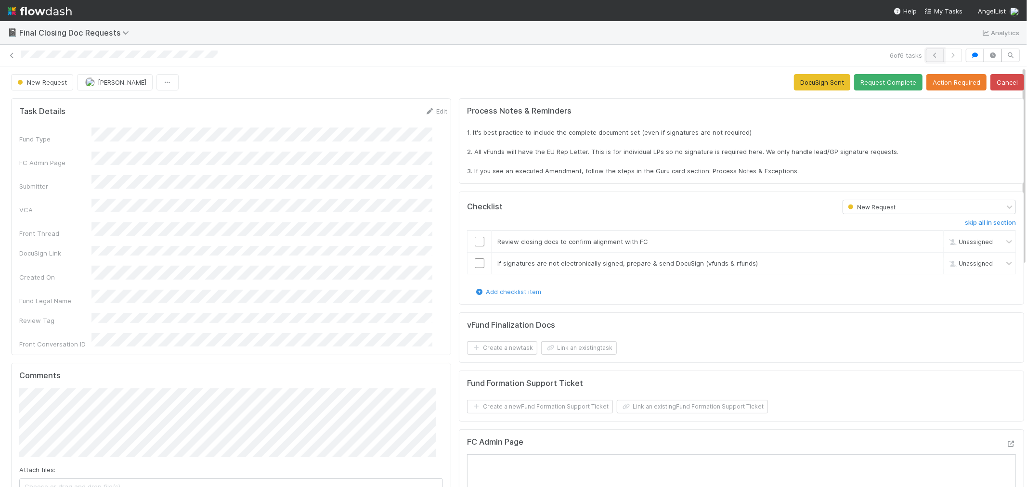
click at [924, 53] on icon "button" at bounding box center [935, 55] width 10 height 6
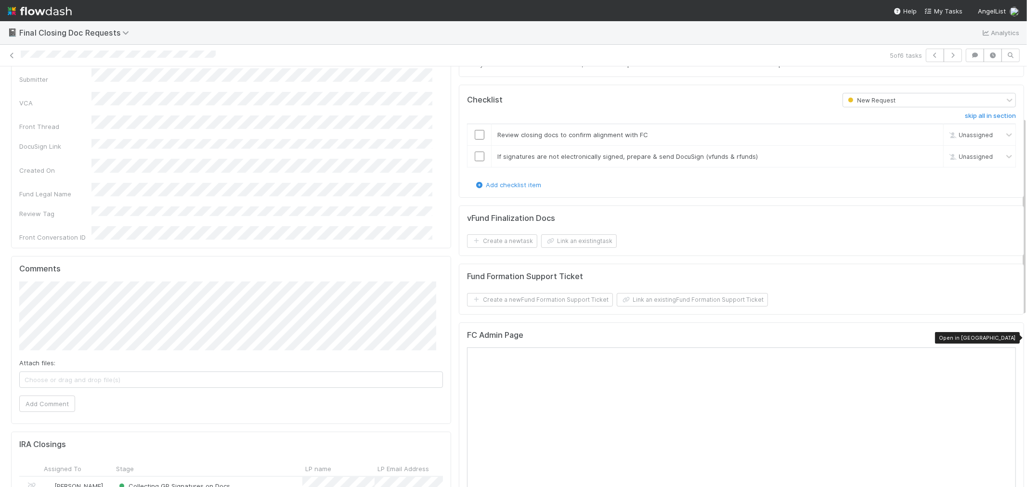
click at [924, 335] on icon at bounding box center [1011, 337] width 10 height 6
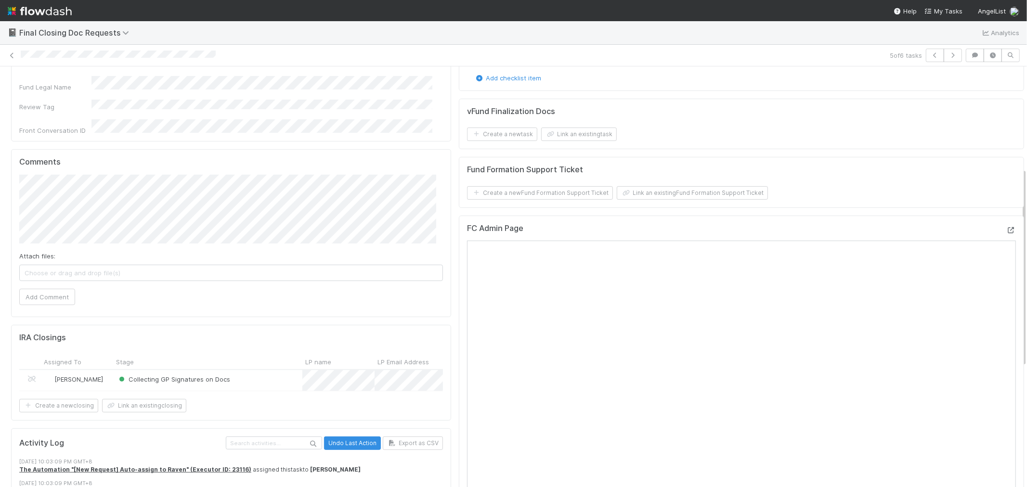
scroll to position [0, 0]
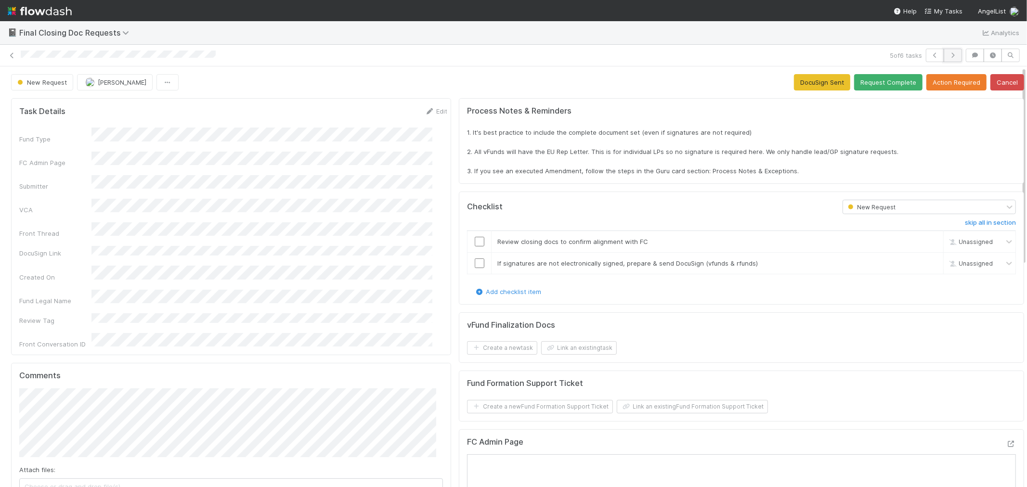
click at [924, 56] on icon "button" at bounding box center [953, 55] width 10 height 6
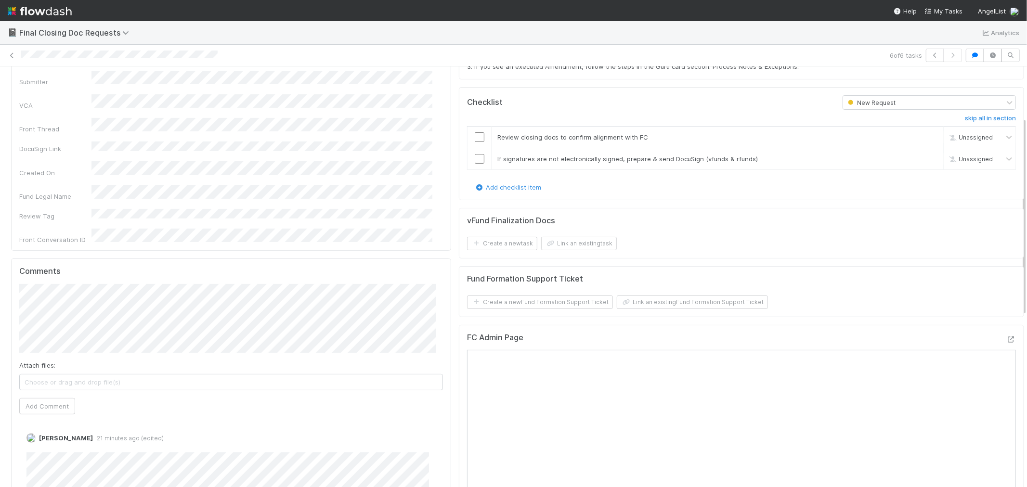
scroll to position [107, 0]
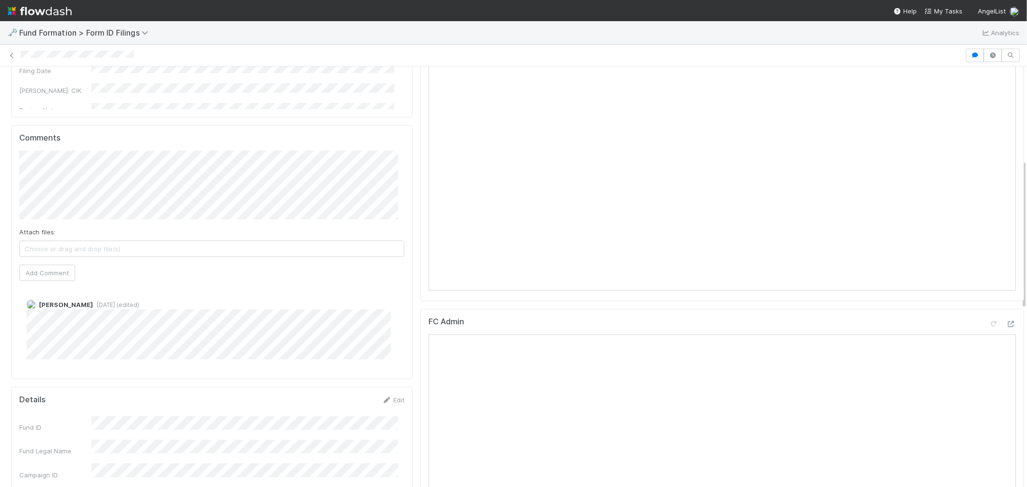
scroll to position [374, 0]
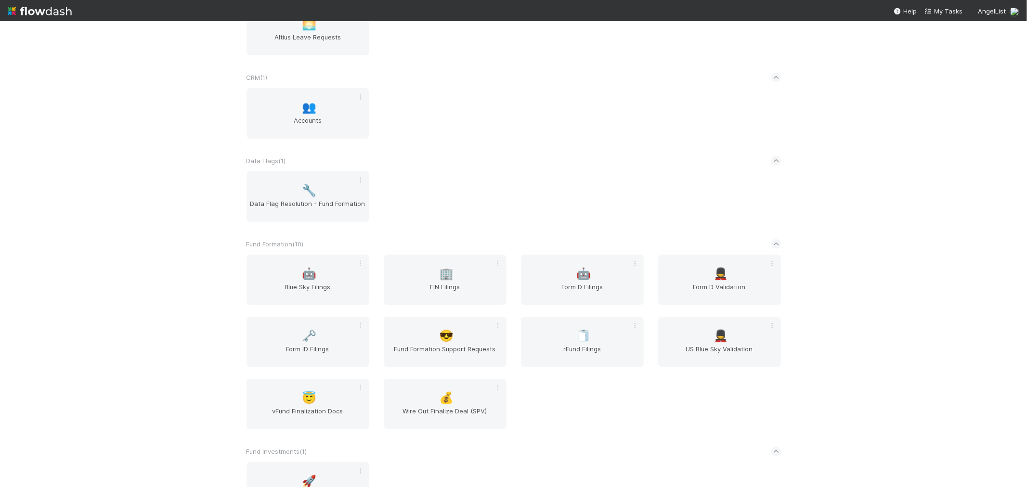
scroll to position [267, 0]
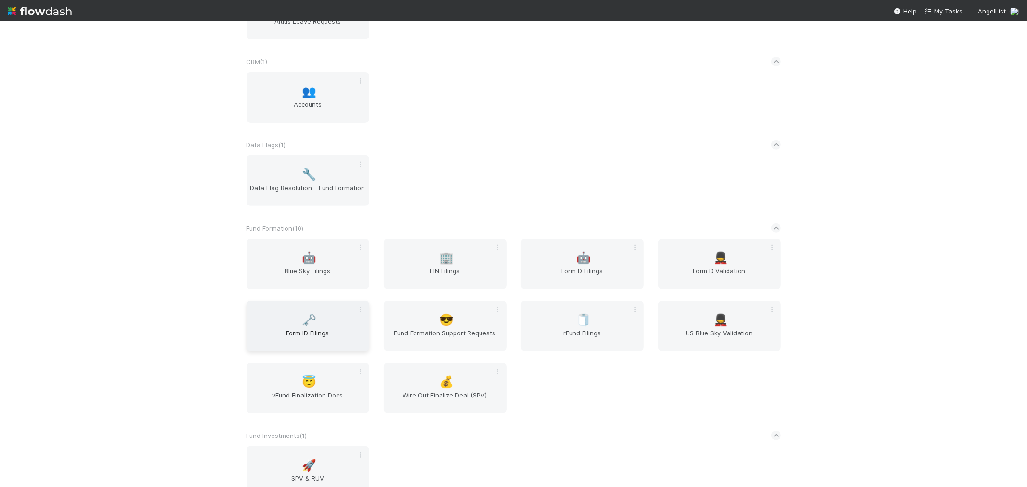
click at [320, 328] on span "Form ID Filings" at bounding box center [307, 337] width 115 height 19
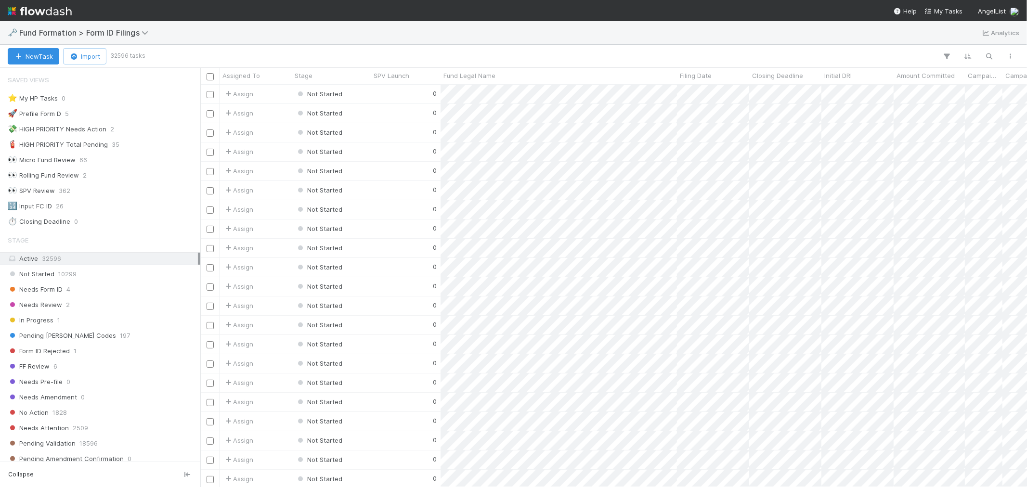
scroll to position [394, 818]
click at [66, 293] on span "4" at bounding box center [68, 290] width 4 height 12
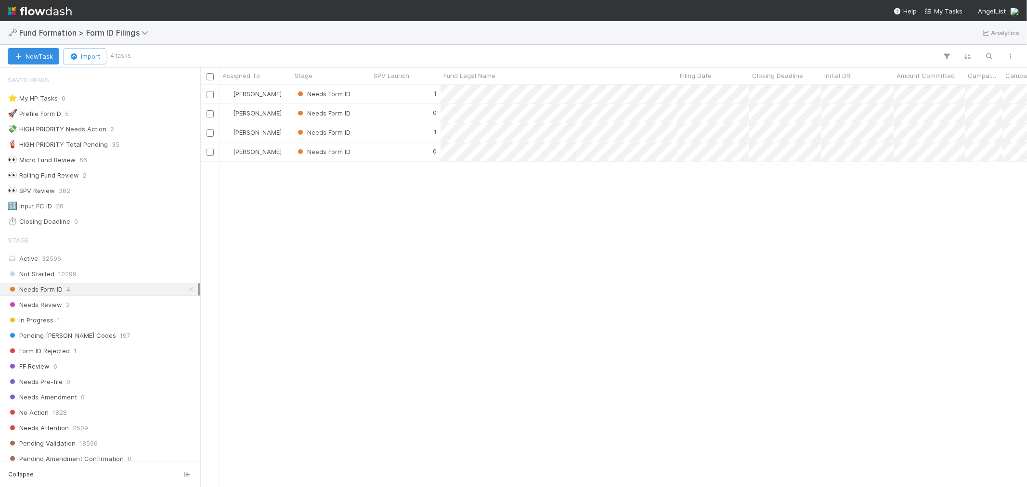
scroll to position [394, 818]
click at [378, 155] on div "0" at bounding box center [406, 151] width 70 height 19
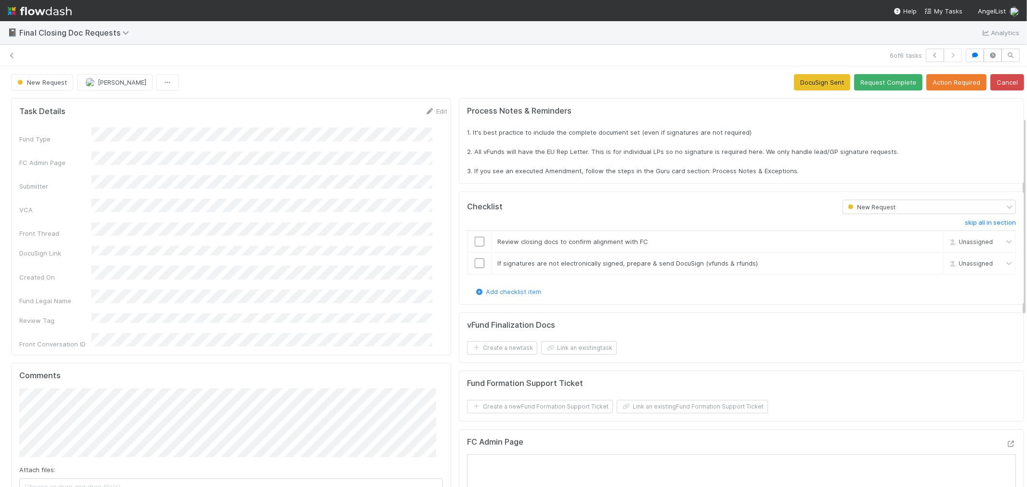
scroll to position [107, 0]
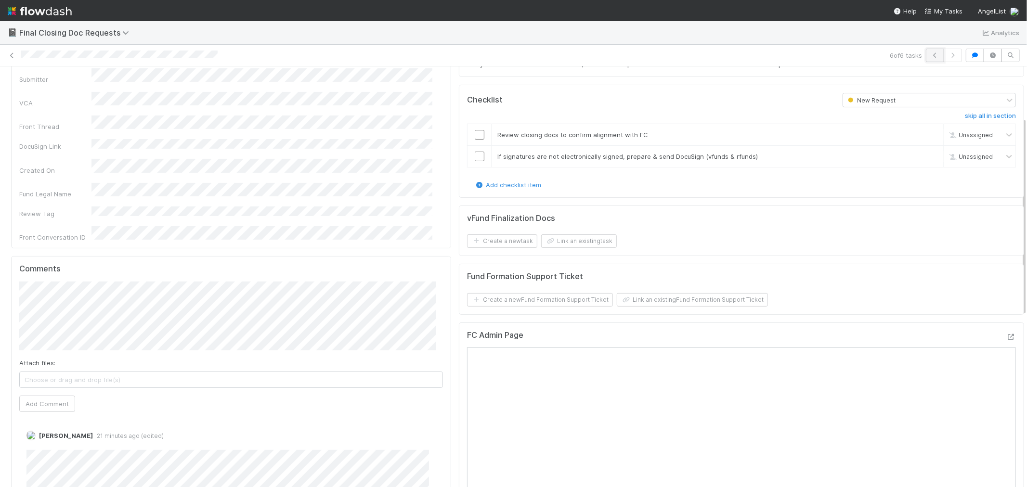
click at [930, 55] on icon "button" at bounding box center [935, 55] width 10 height 6
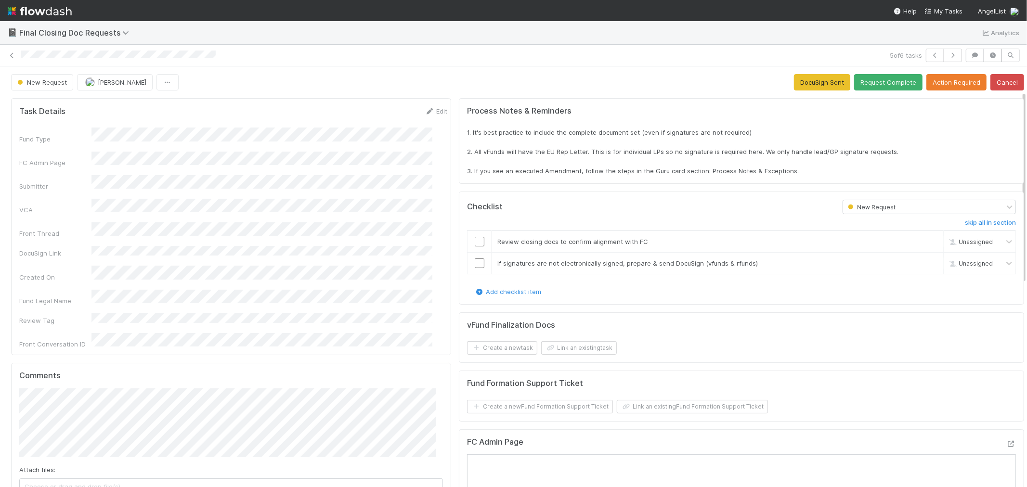
scroll to position [53, 0]
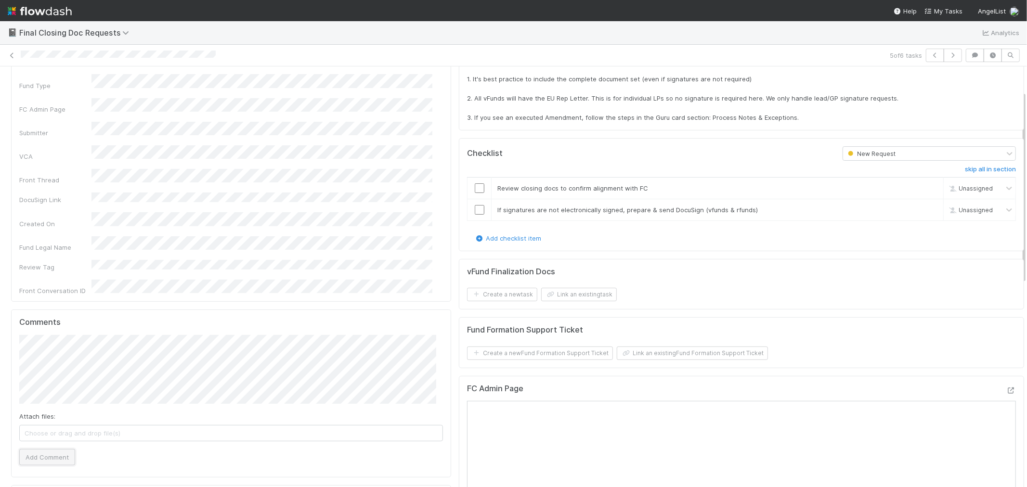
click at [58, 449] on button "Add Comment" at bounding box center [47, 457] width 56 height 16
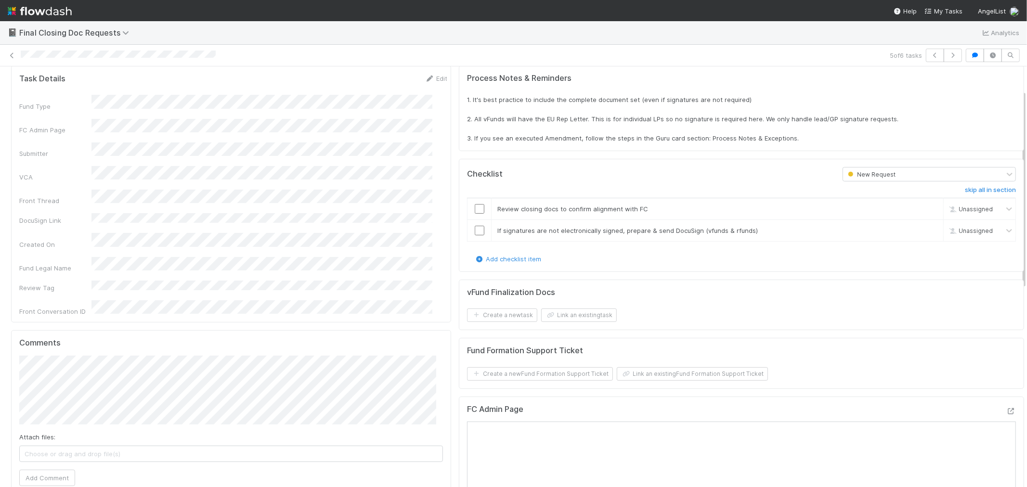
scroll to position [0, 0]
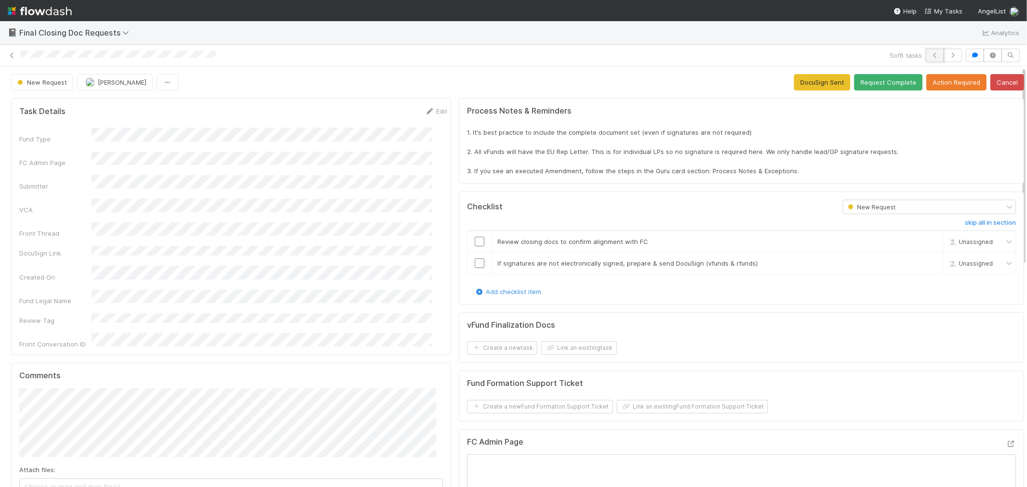
click at [930, 52] on icon "button" at bounding box center [935, 55] width 10 height 6
click at [948, 55] on icon "button" at bounding box center [953, 55] width 10 height 6
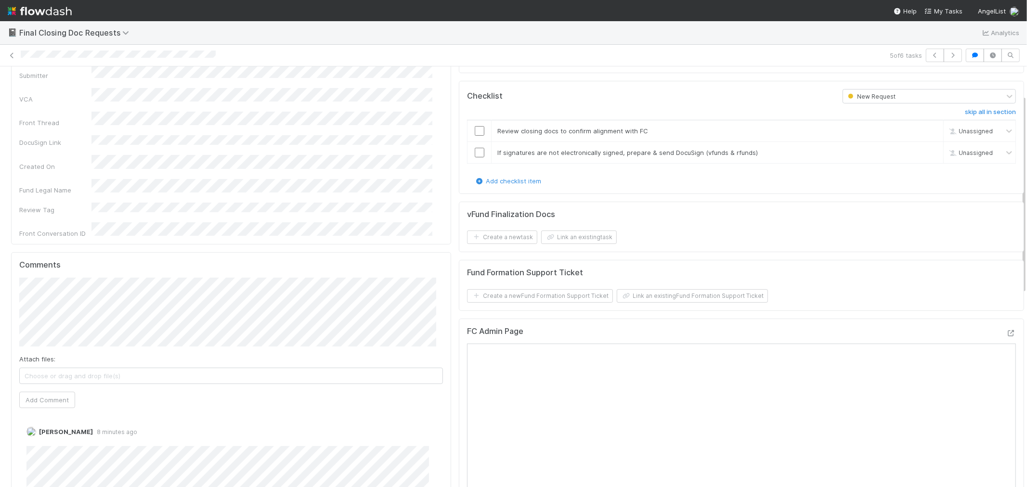
scroll to position [160, 0]
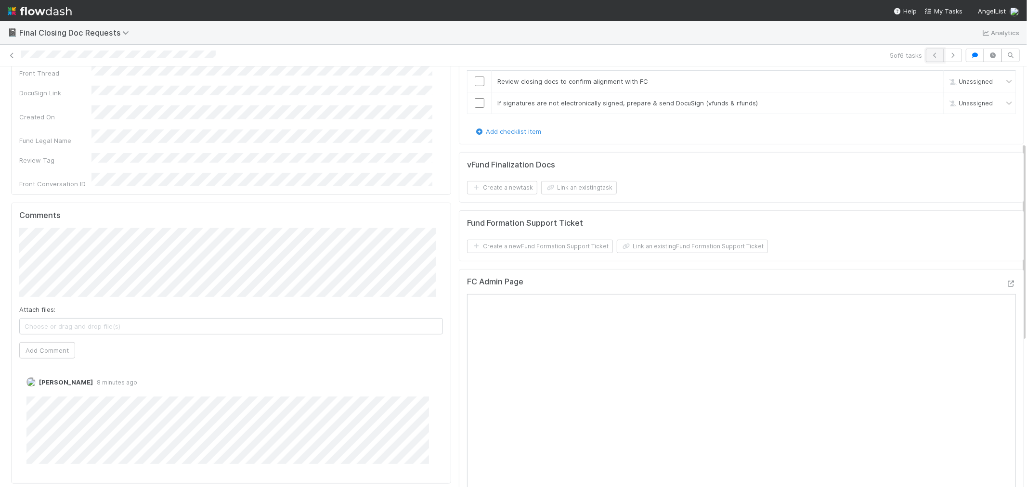
click at [926, 51] on button "button" at bounding box center [935, 55] width 18 height 13
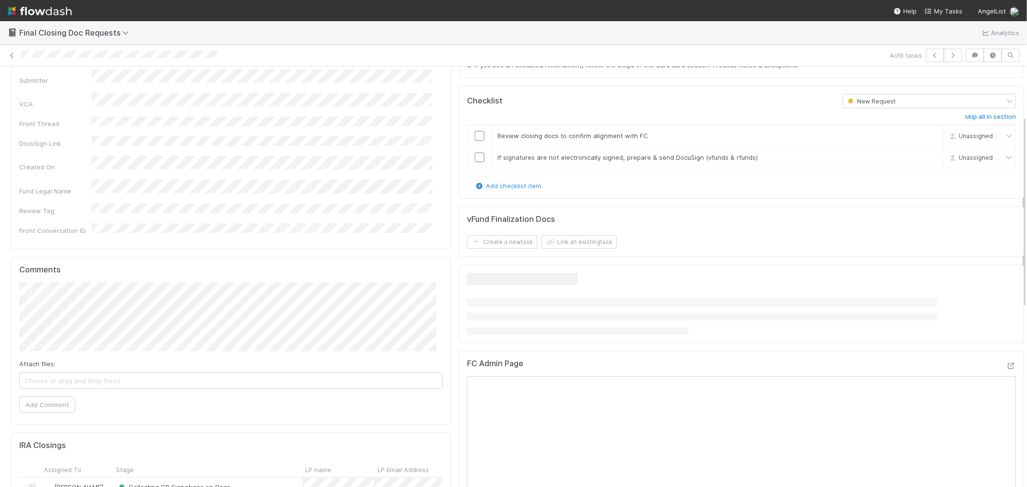
scroll to position [107, 0]
click at [61, 396] on button "Add Comment" at bounding box center [47, 404] width 56 height 16
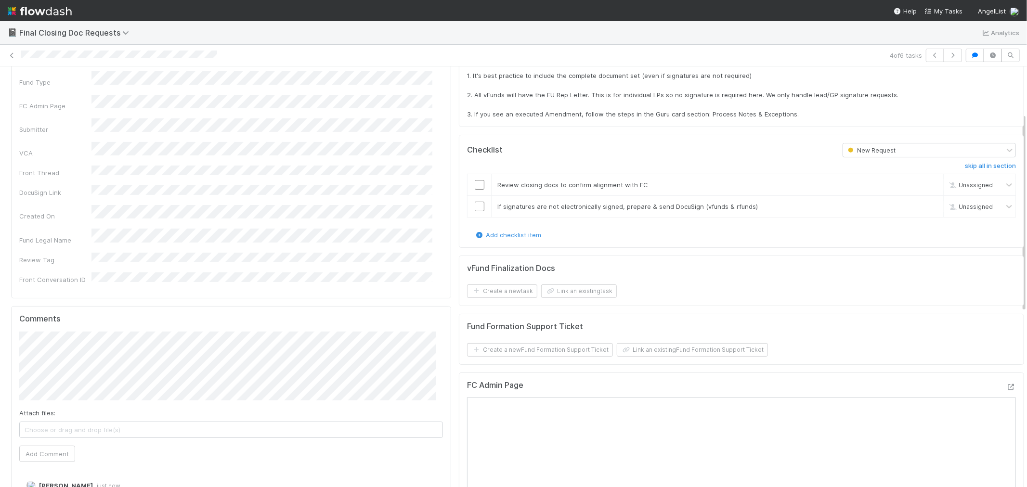
scroll to position [0, 0]
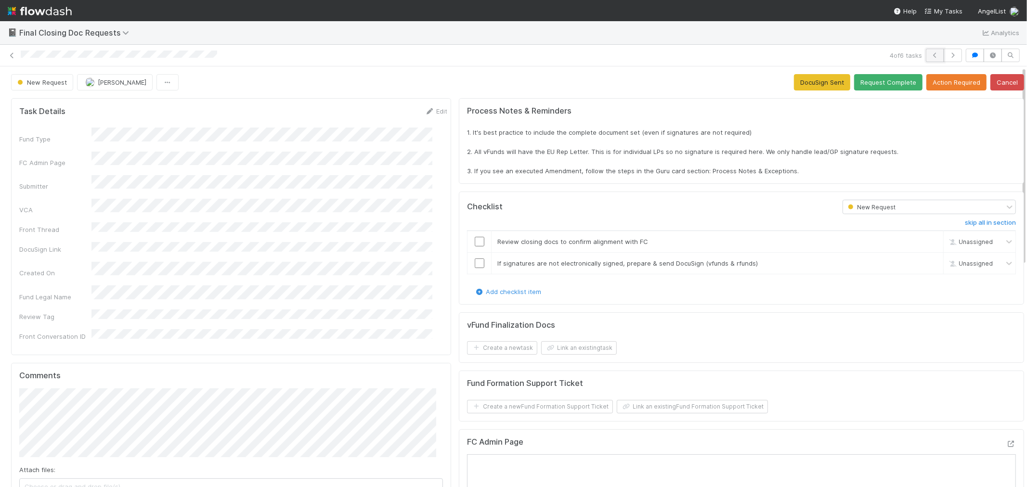
click at [930, 56] on icon "button" at bounding box center [935, 55] width 10 height 6
click at [948, 54] on icon "button" at bounding box center [953, 55] width 10 height 6
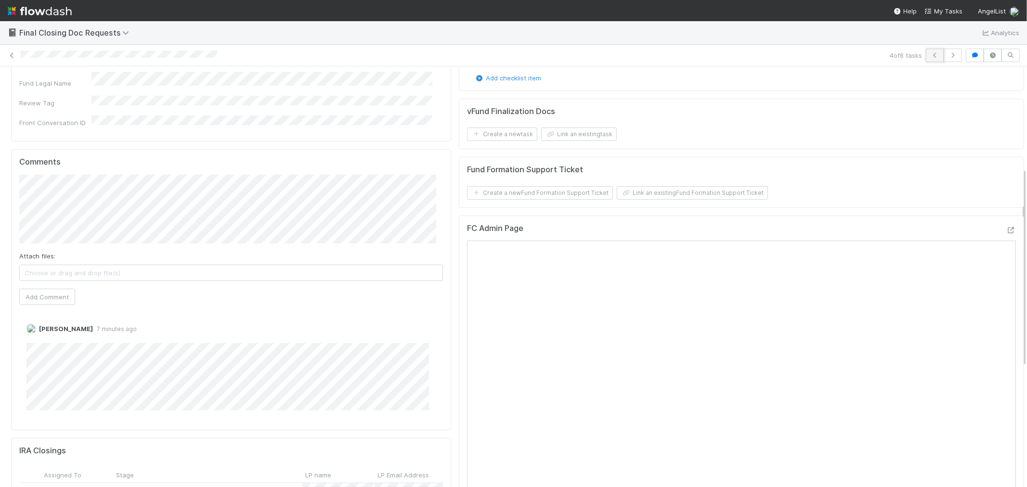
click at [930, 55] on icon "button" at bounding box center [935, 55] width 10 height 6
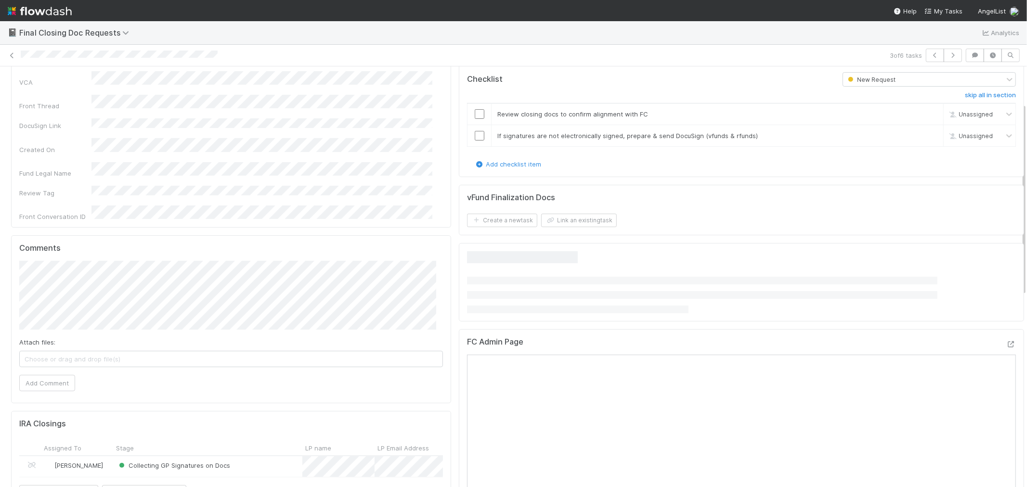
scroll to position [160, 0]
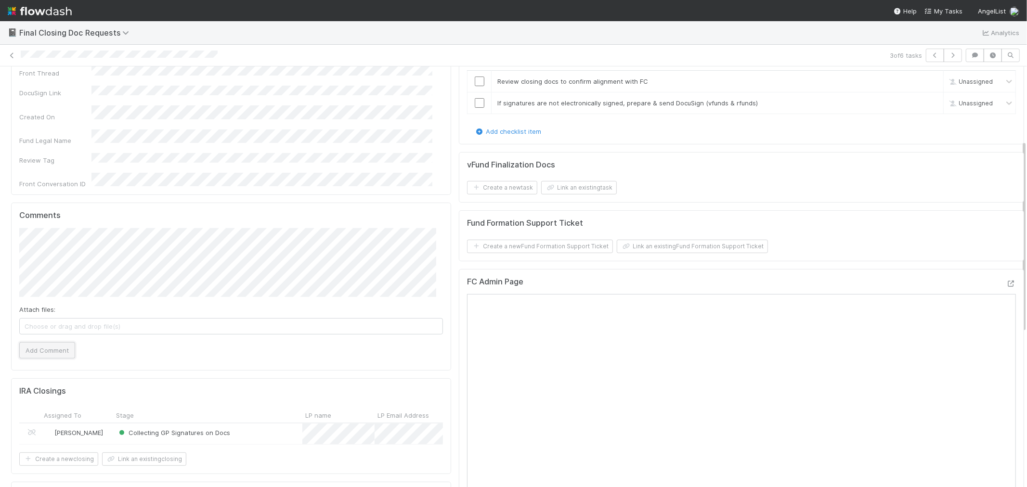
click at [37, 344] on button "Add Comment" at bounding box center [47, 350] width 56 height 16
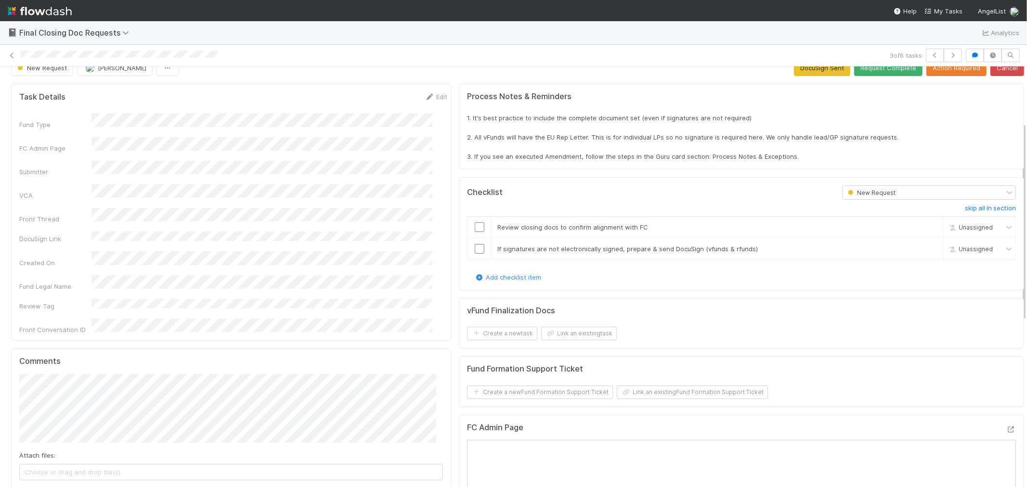
scroll to position [0, 0]
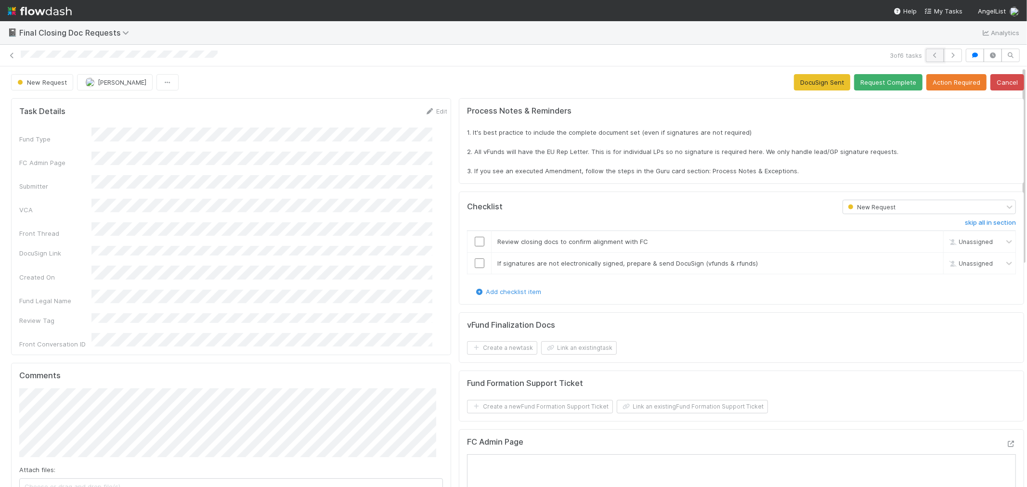
click at [927, 51] on button "button" at bounding box center [935, 55] width 18 height 13
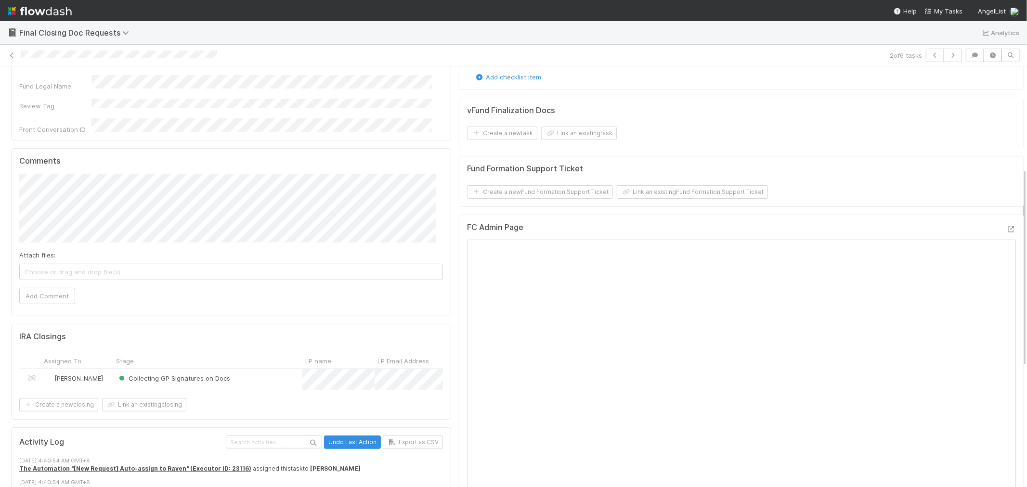
scroll to position [214, 0]
click at [1006, 233] on icon at bounding box center [1011, 230] width 10 height 6
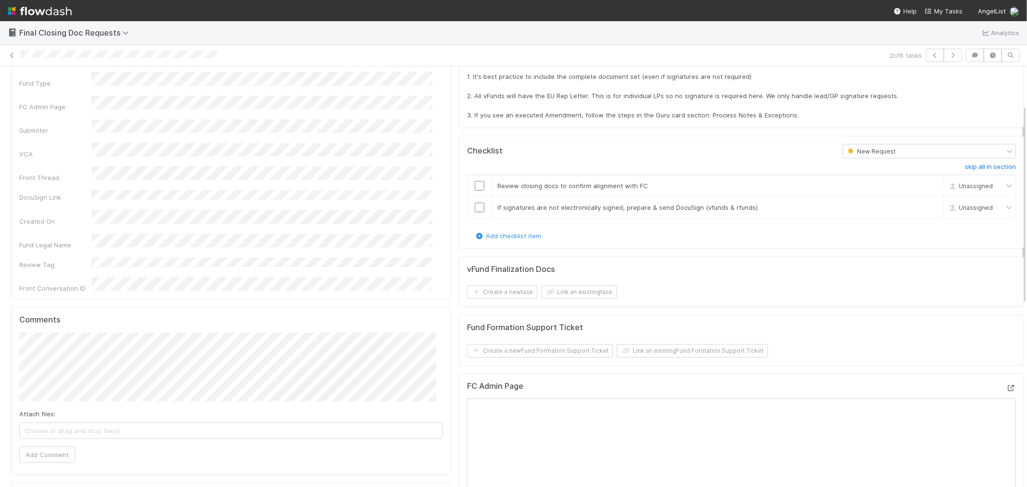
scroll to position [267, 0]
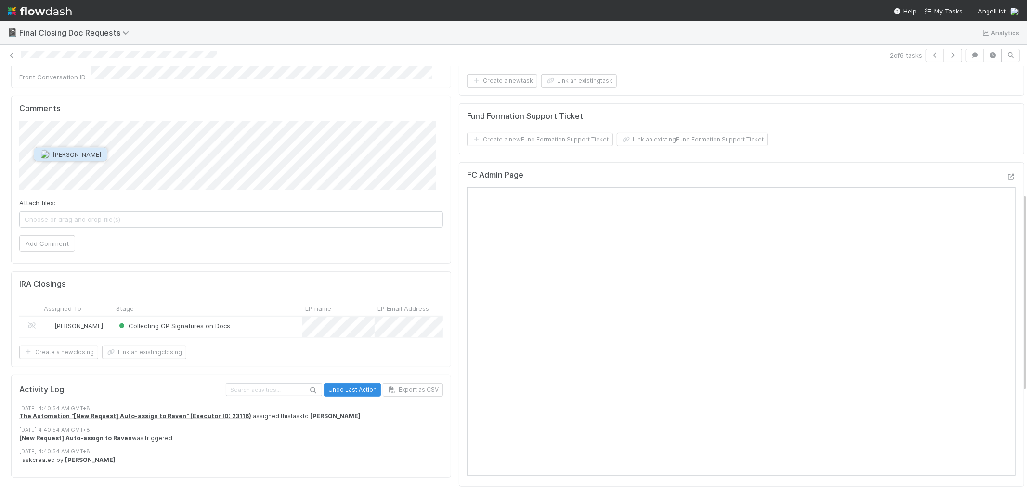
click at [92, 154] on span "[PERSON_NAME]" at bounding box center [76, 155] width 49 height 8
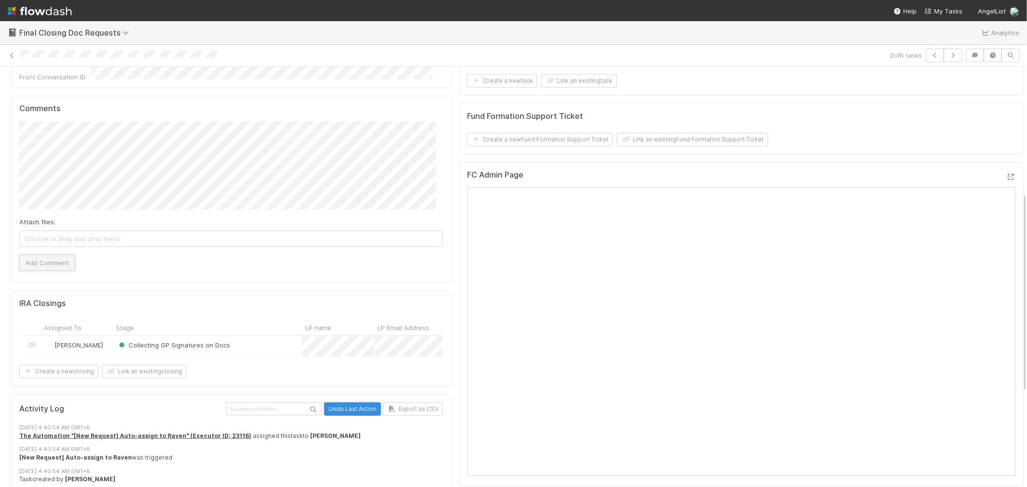
click at [50, 255] on button "Add Comment" at bounding box center [47, 263] width 56 height 16
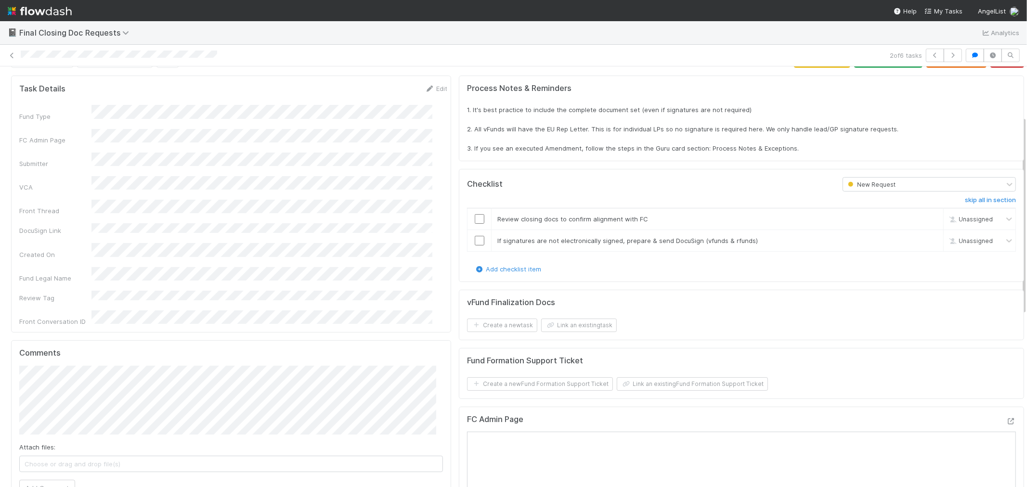
scroll to position [0, 0]
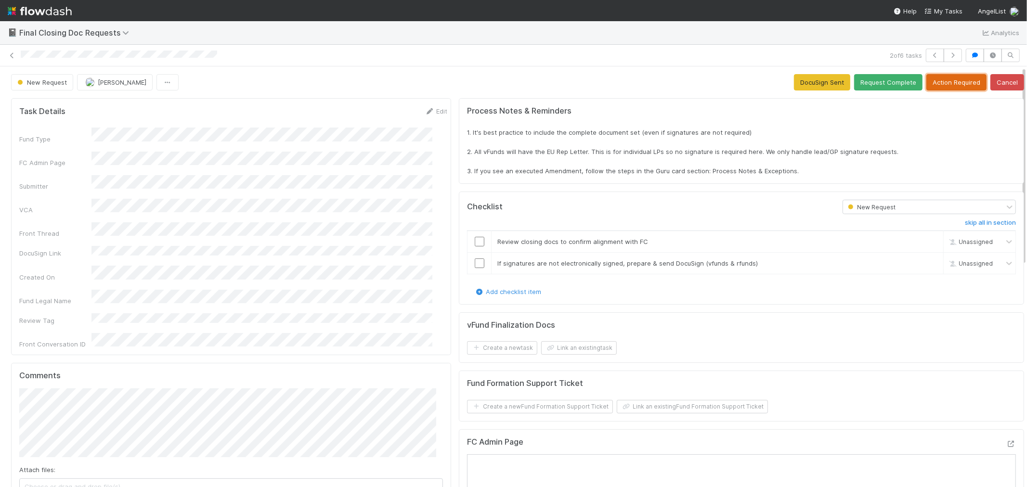
click at [940, 78] on button "Action Required" at bounding box center [956, 82] width 60 height 16
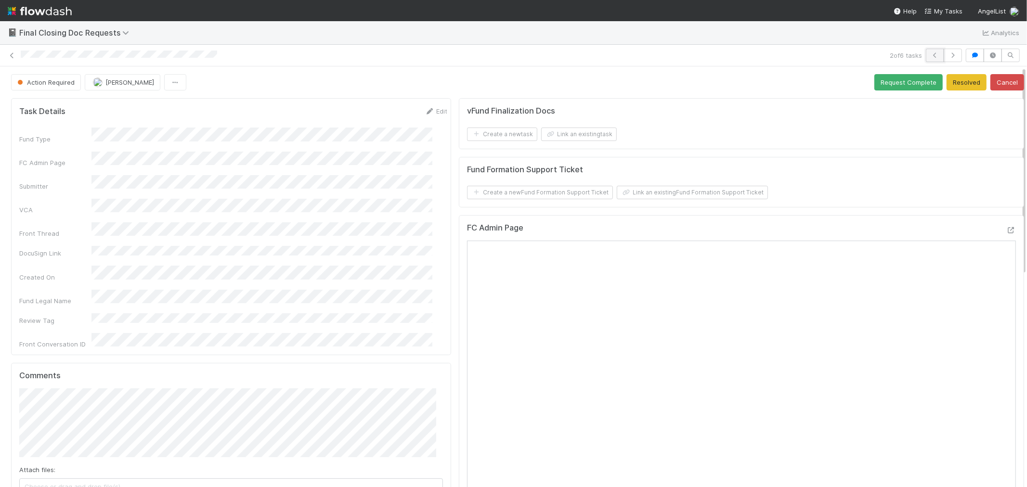
click at [926, 54] on button "button" at bounding box center [935, 55] width 18 height 13
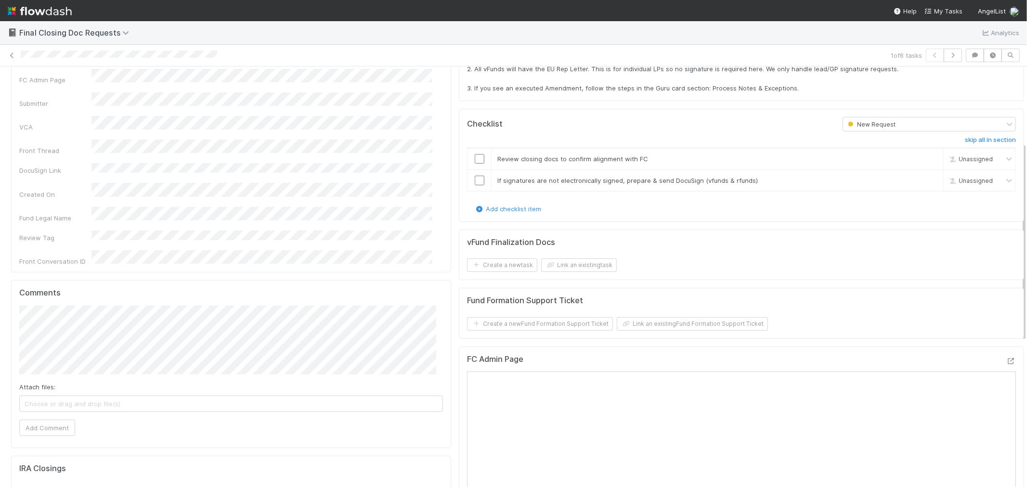
scroll to position [160, 0]
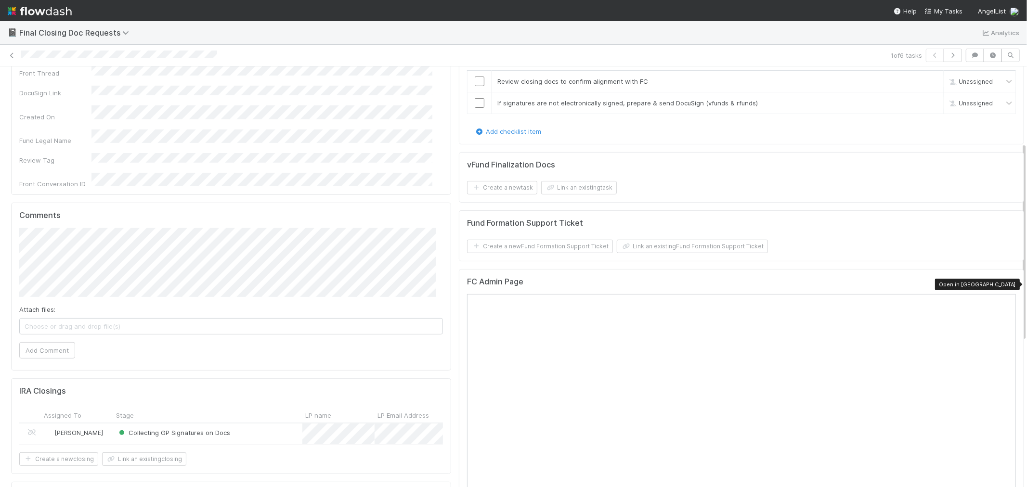
click at [1006, 283] on icon at bounding box center [1011, 284] width 10 height 6
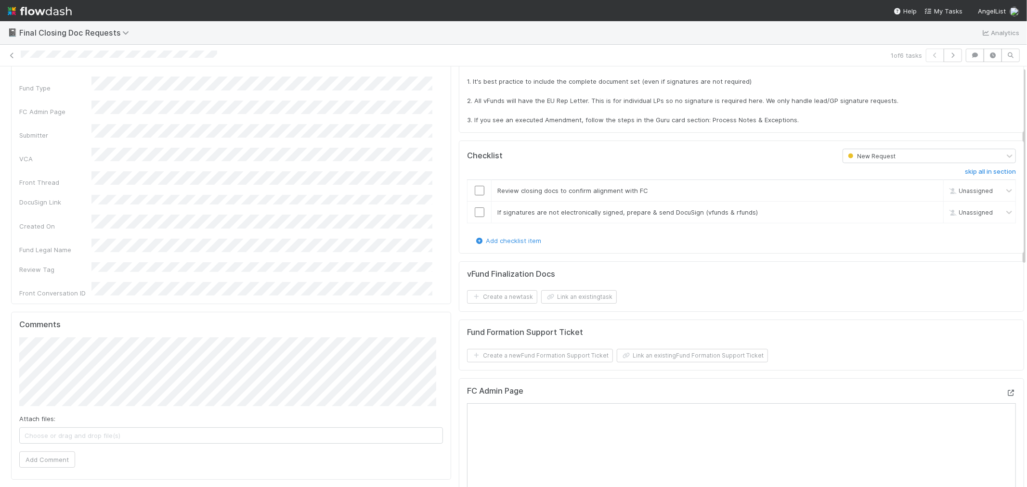
scroll to position [0, 0]
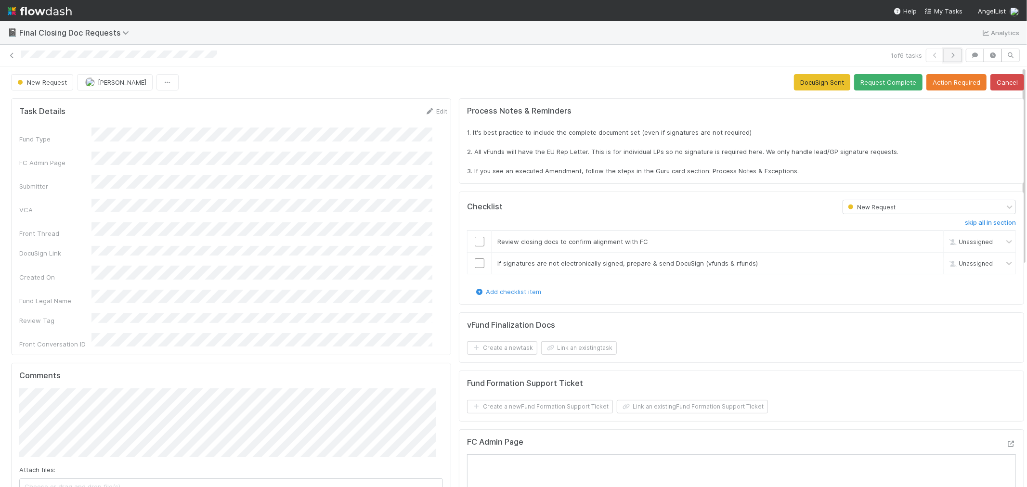
click at [943, 50] on button "button" at bounding box center [952, 55] width 18 height 13
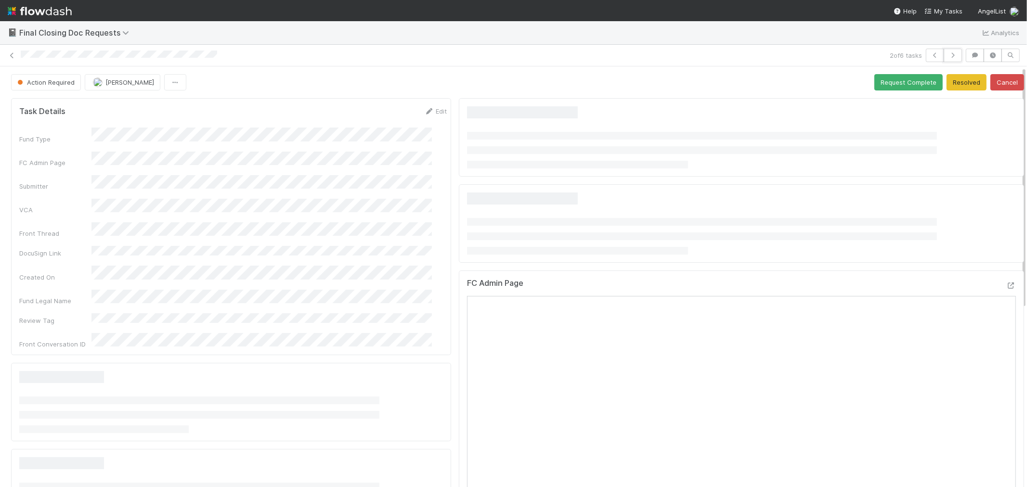
click at [943, 50] on button "button" at bounding box center [952, 55] width 18 height 13
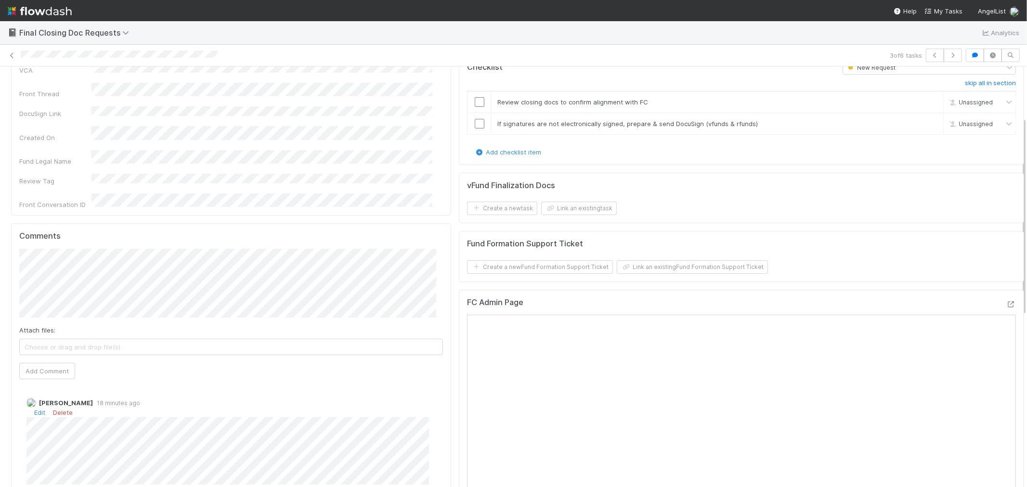
scroll to position [160, 0]
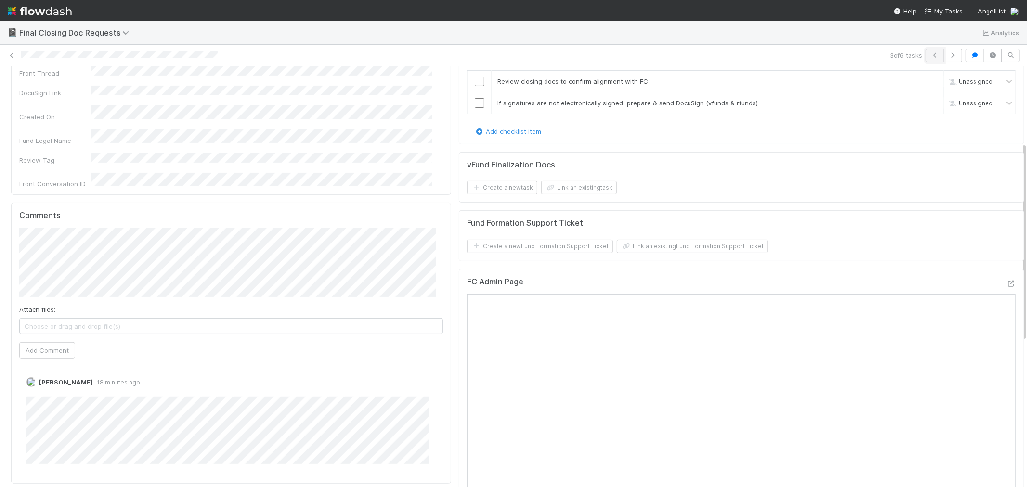
click at [930, 53] on icon "button" at bounding box center [935, 55] width 10 height 6
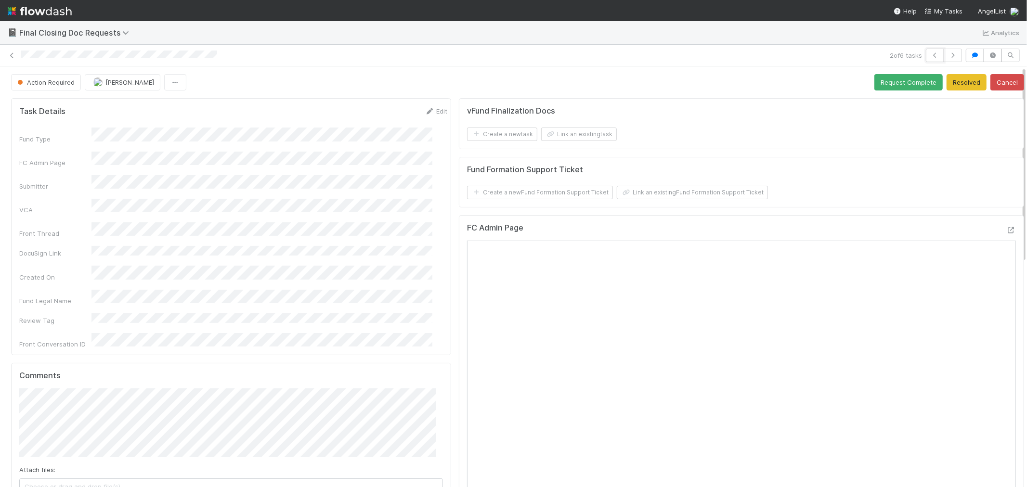
click at [930, 53] on icon "button" at bounding box center [935, 55] width 10 height 6
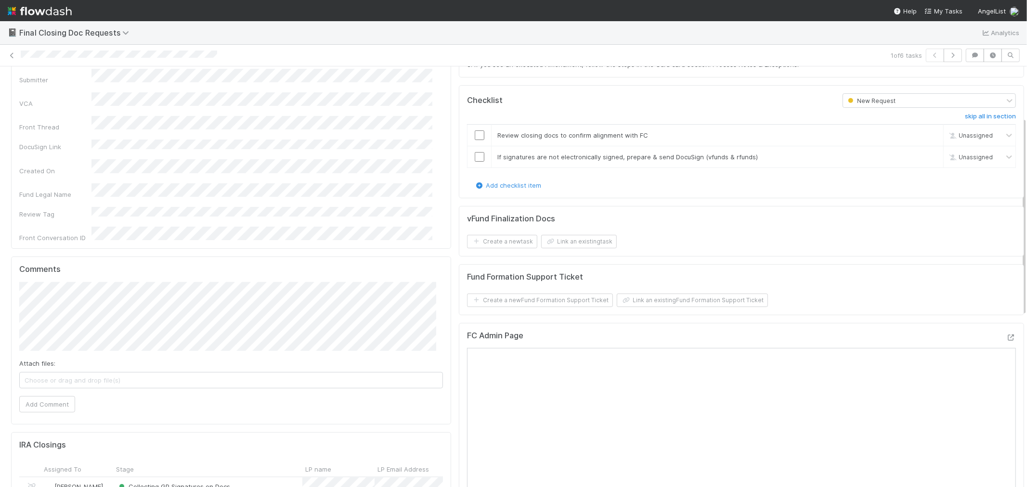
scroll to position [107, 0]
click at [51, 398] on button "Add Comment" at bounding box center [47, 404] width 56 height 16
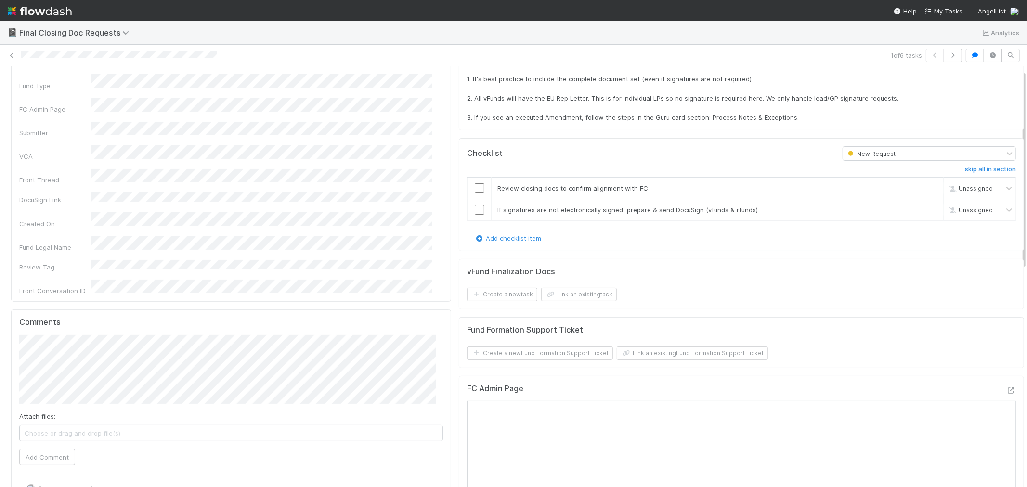
scroll to position [0, 0]
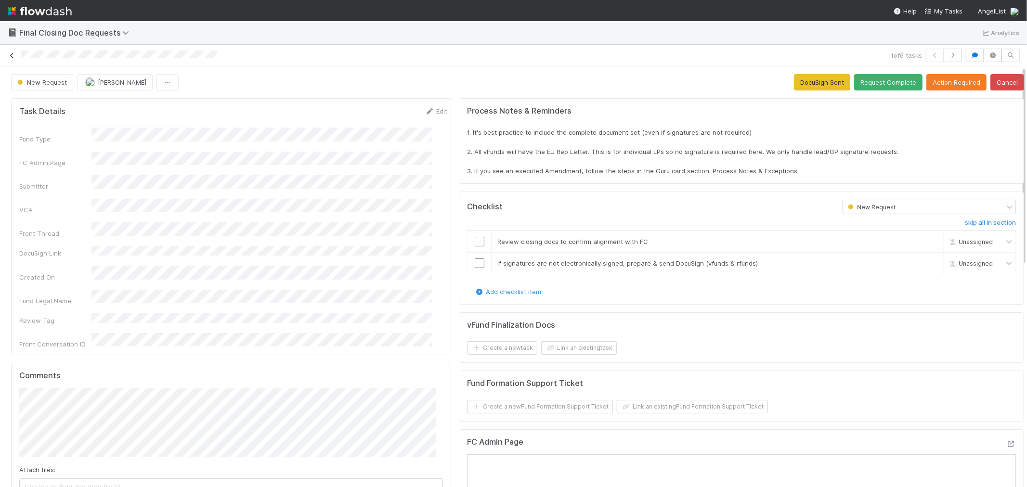
click at [11, 52] on icon at bounding box center [12, 55] width 10 height 6
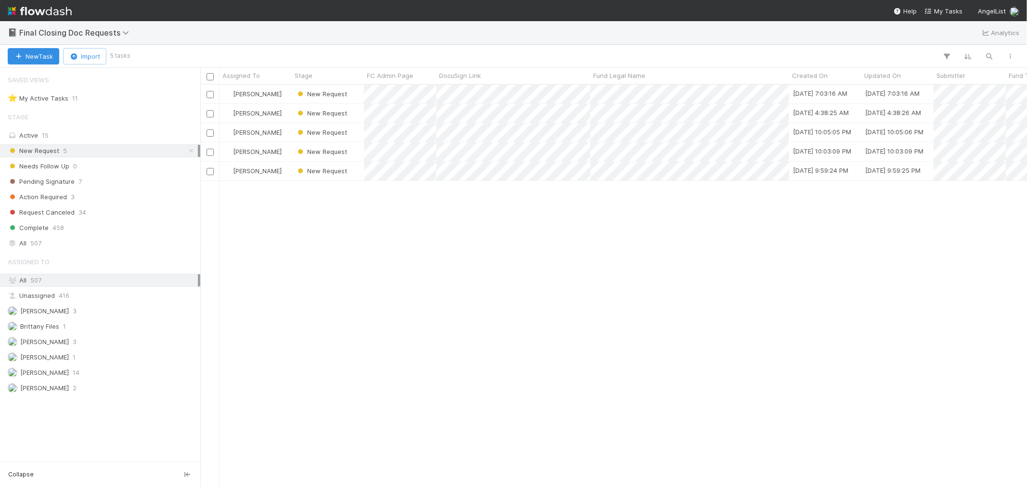
scroll to position [8, 8]
click at [56, 7] on img at bounding box center [40, 11] width 64 height 16
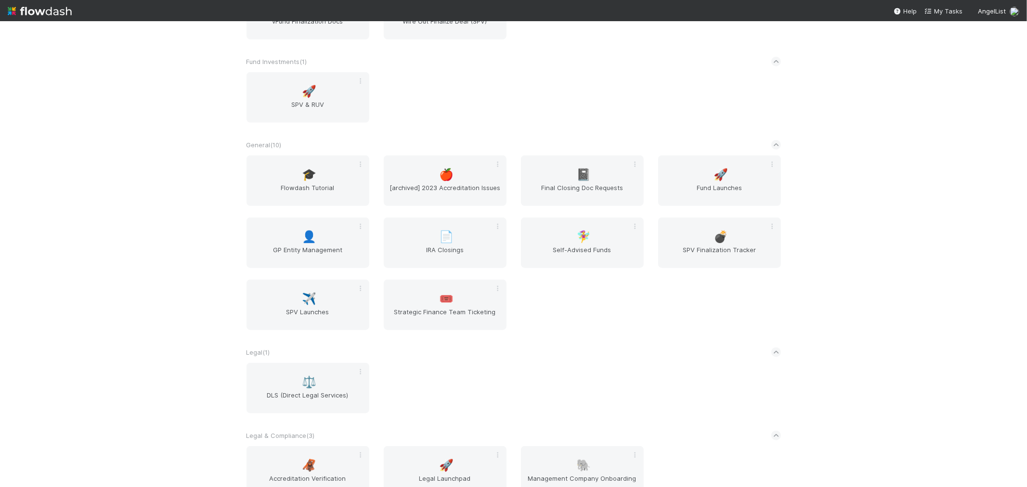
scroll to position [642, 0]
click at [729, 245] on span "SPV Finalization Tracker" at bounding box center [719, 254] width 115 height 19
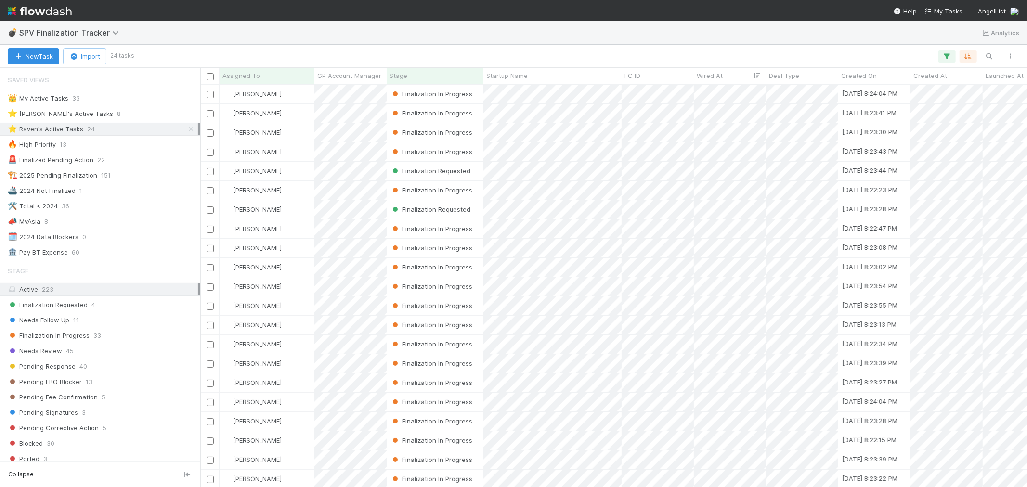
scroll to position [394, 818]
click at [59, 310] on span "Finalization Requested" at bounding box center [48, 305] width 80 height 12
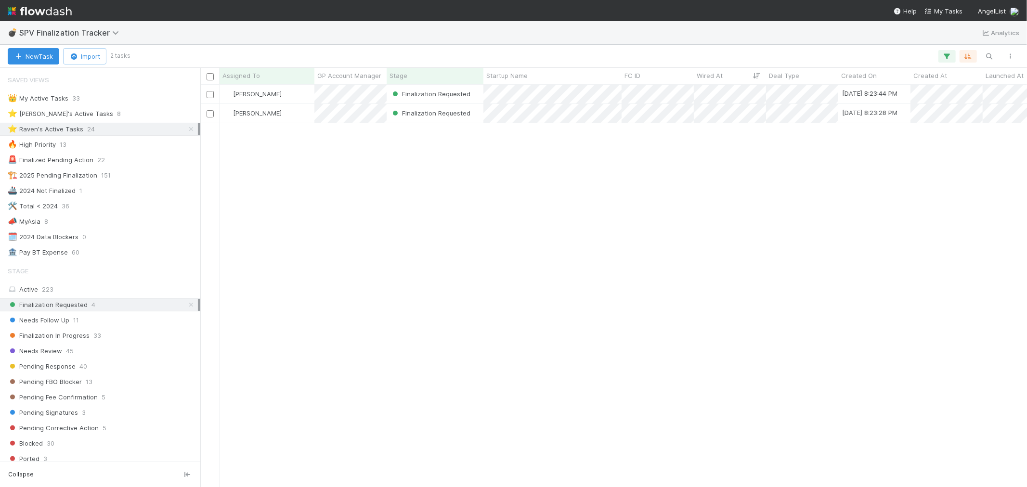
scroll to position [394, 818]
click at [294, 109] on div "[PERSON_NAME]" at bounding box center [266, 113] width 95 height 19
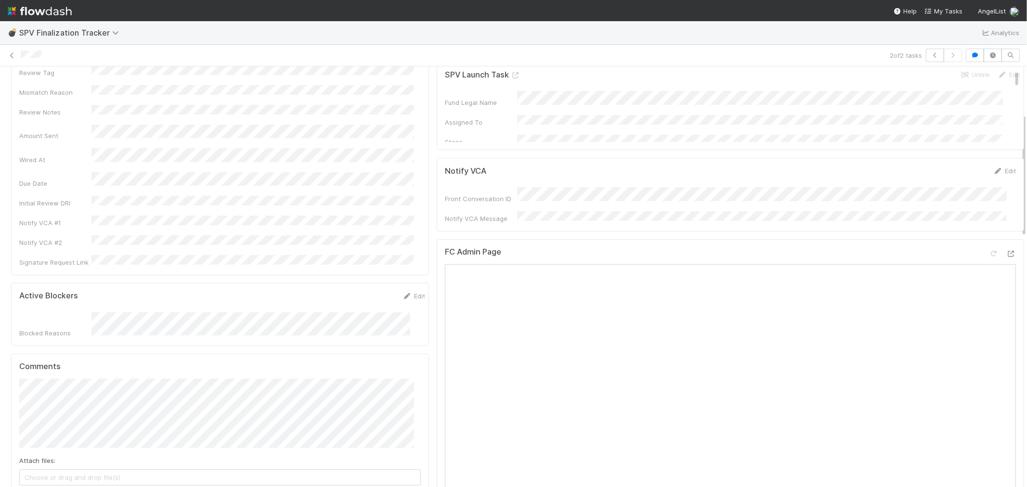
scroll to position [160, 0]
click at [1006, 249] on icon at bounding box center [1011, 250] width 10 height 6
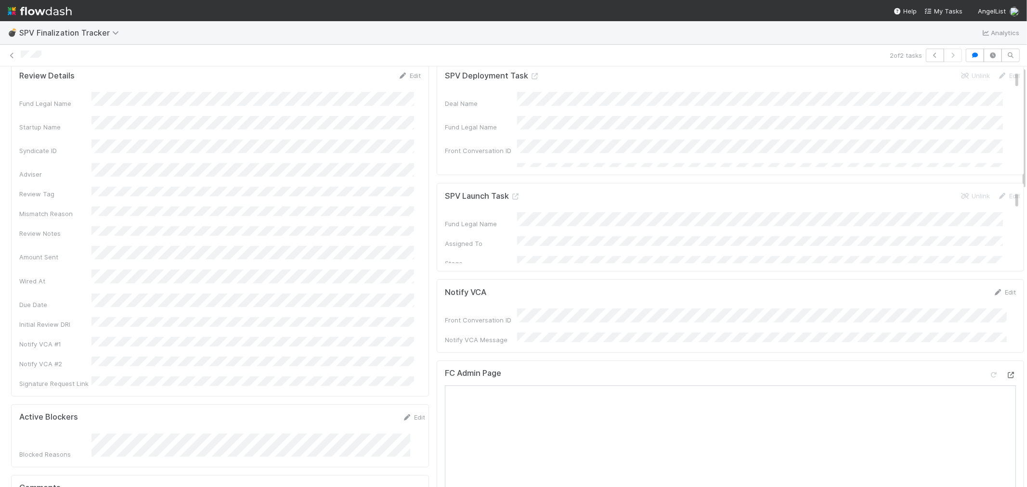
scroll to position [0, 0]
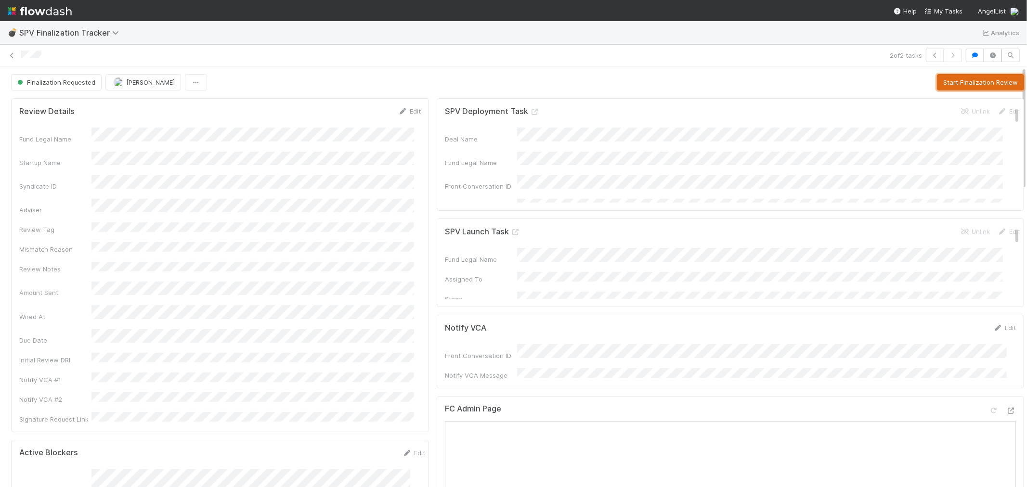
click at [950, 83] on button "Start Finalization Review" at bounding box center [980, 82] width 87 height 16
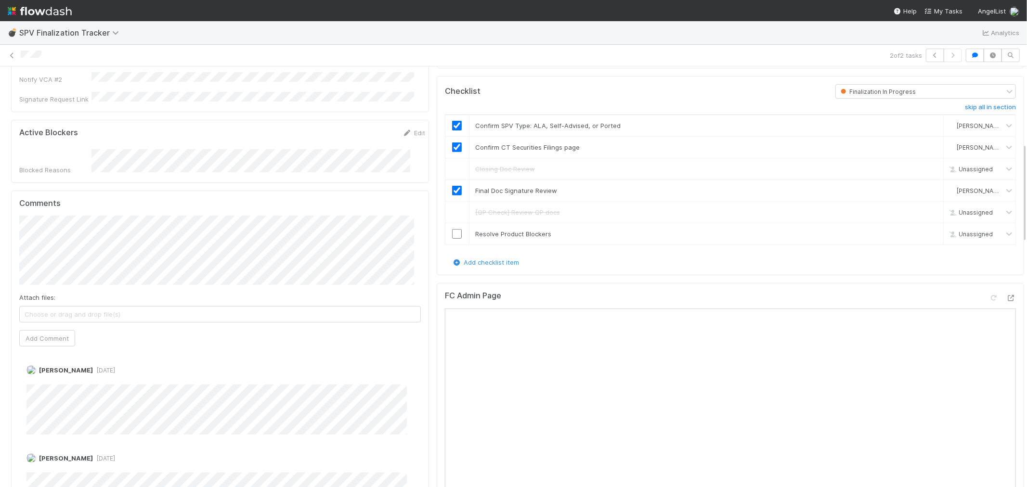
scroll to position [321, 0]
click at [452, 229] on input "checkbox" at bounding box center [457, 234] width 10 height 10
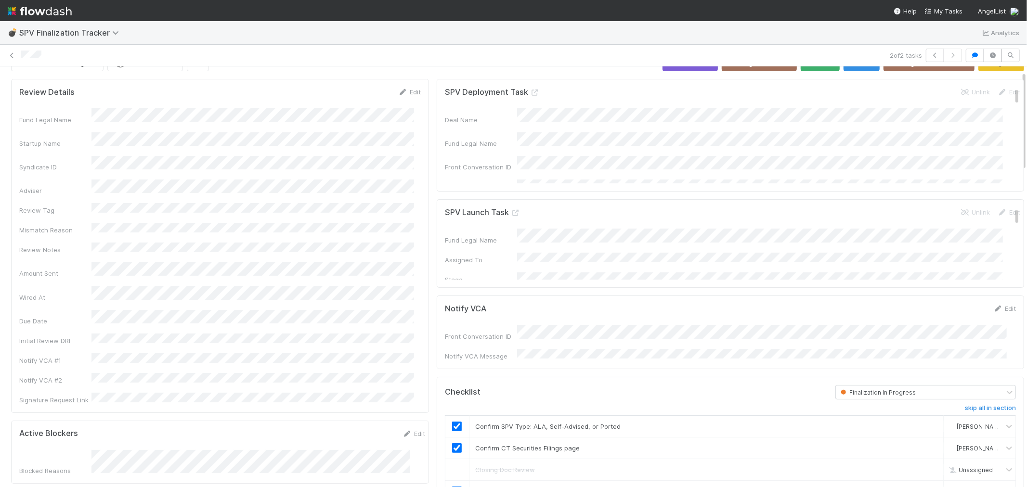
scroll to position [0, 0]
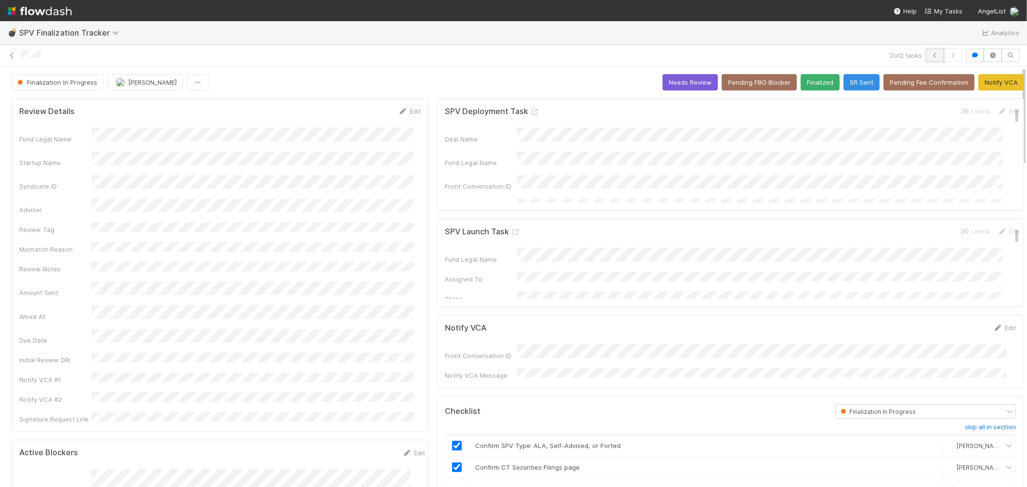
click at [926, 51] on button "button" at bounding box center [935, 55] width 18 height 13
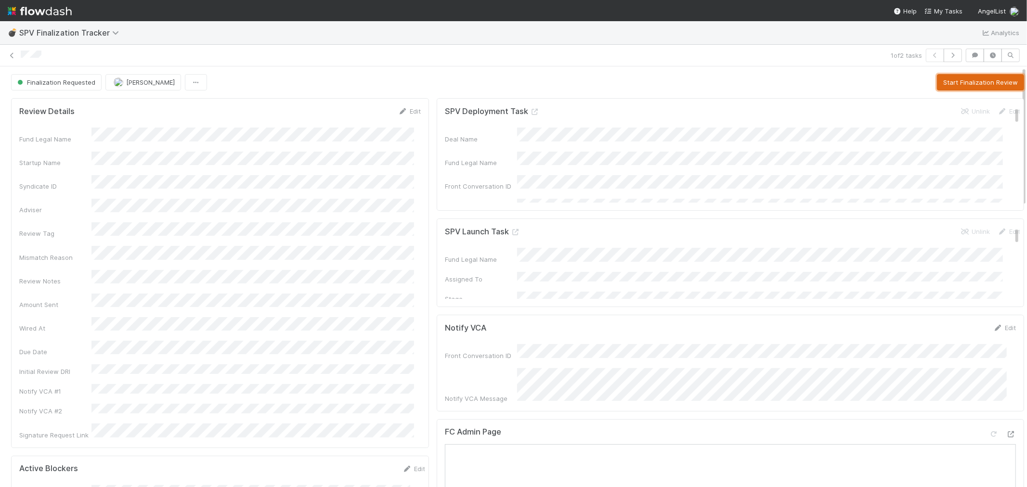
click at [937, 78] on button "Start Finalization Review" at bounding box center [980, 82] width 87 height 16
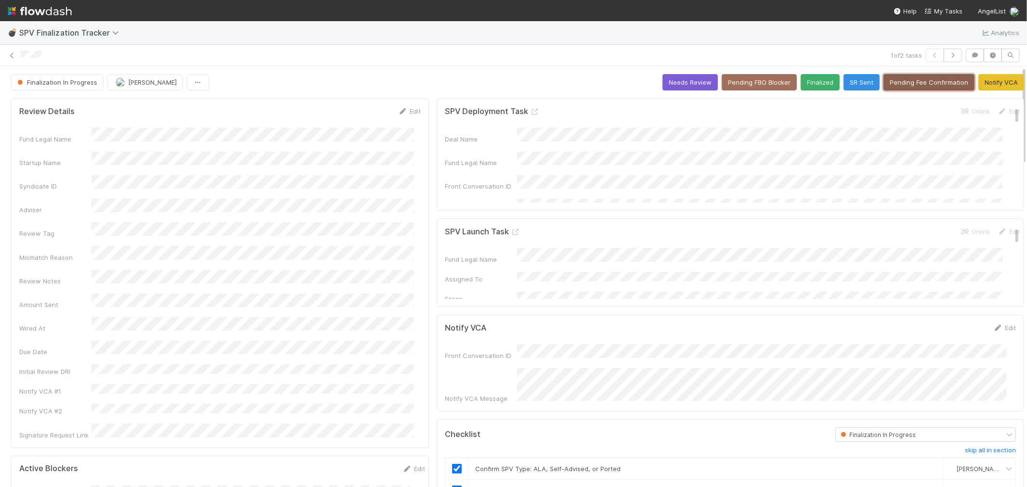
click at [908, 82] on button "Pending Fee Confirmation" at bounding box center [928, 82] width 91 height 16
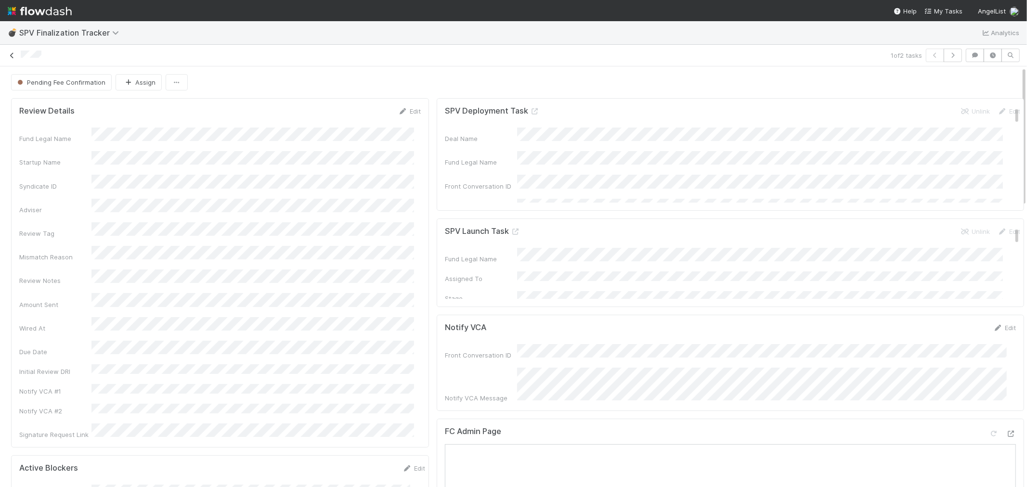
click at [15, 56] on icon at bounding box center [12, 55] width 10 height 6
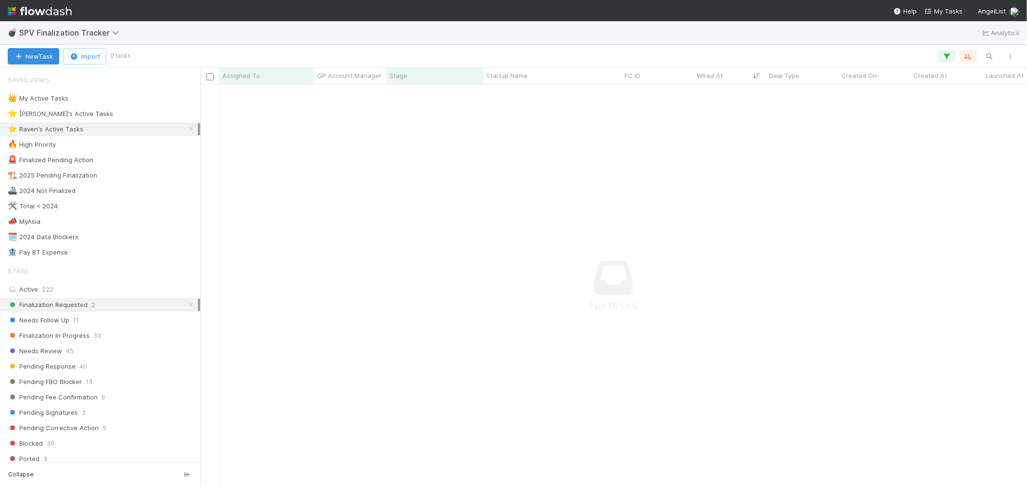
scroll to position [386, 810]
click at [128, 337] on div "Finalization In Progress 33" at bounding box center [103, 336] width 190 height 12
click at [186, 336] on icon at bounding box center [191, 336] width 10 height 6
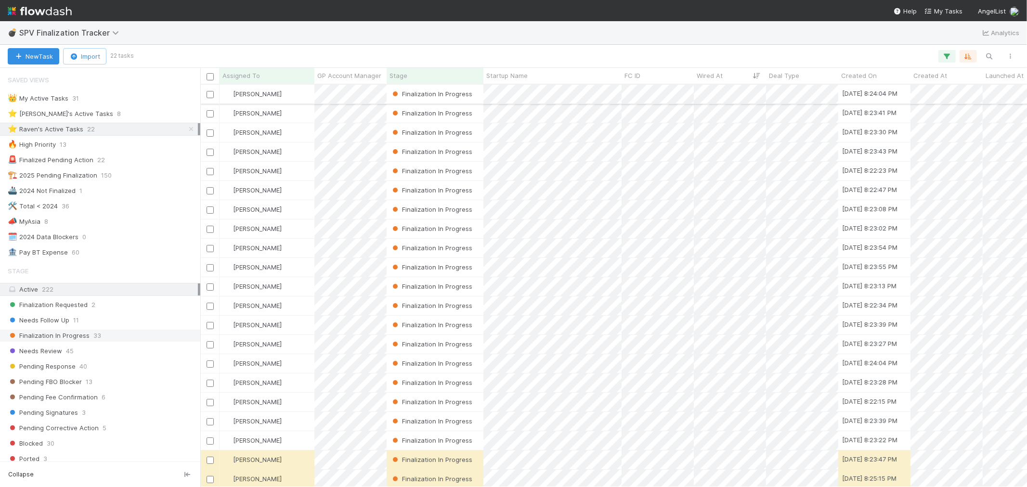
click at [295, 96] on div "[PERSON_NAME]" at bounding box center [266, 94] width 95 height 19
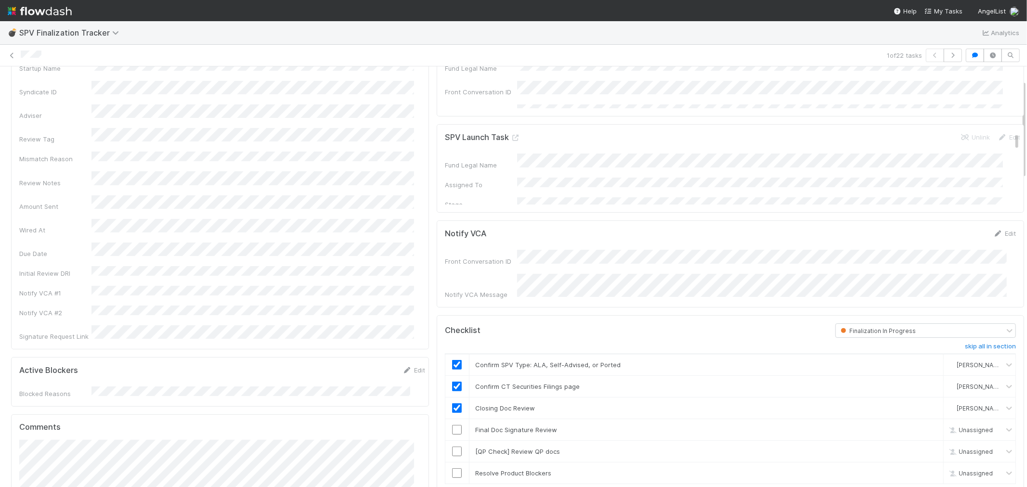
scroll to position [53, 0]
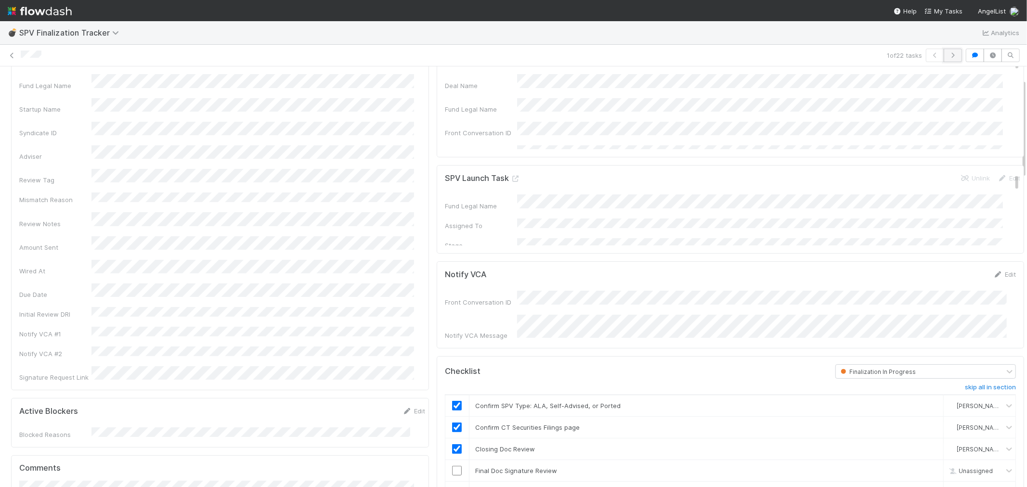
click at [948, 54] on icon "button" at bounding box center [953, 55] width 10 height 6
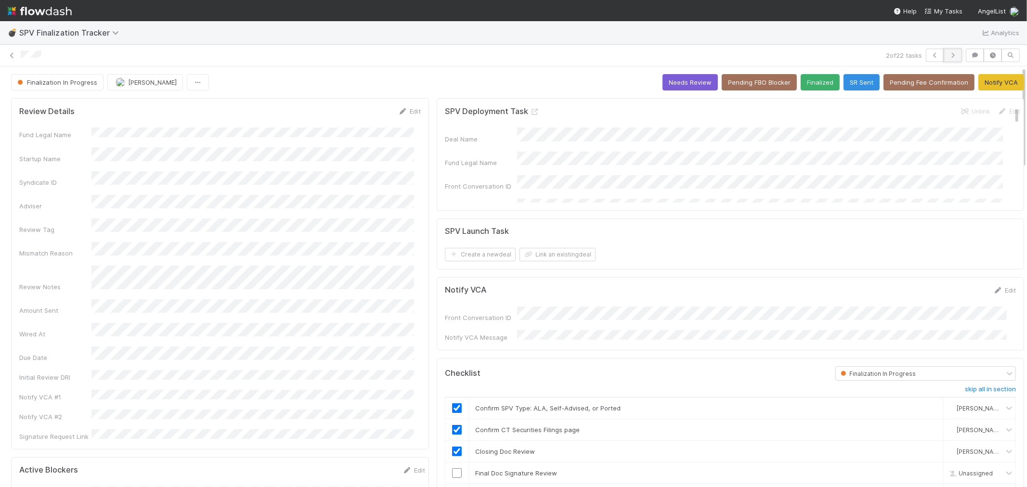
click at [948, 54] on icon "button" at bounding box center [953, 55] width 10 height 6
click at [948, 53] on icon "button" at bounding box center [953, 55] width 10 height 6
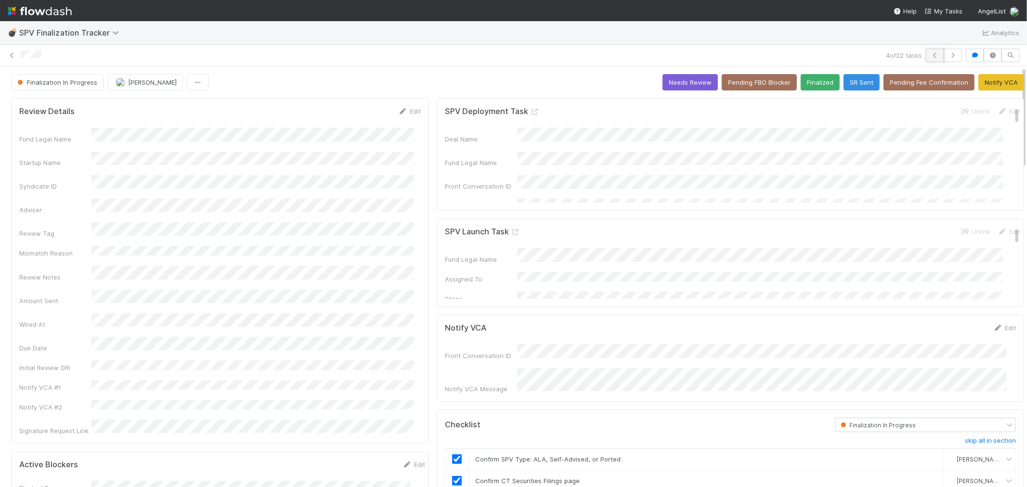
click at [926, 53] on button "button" at bounding box center [935, 55] width 18 height 13
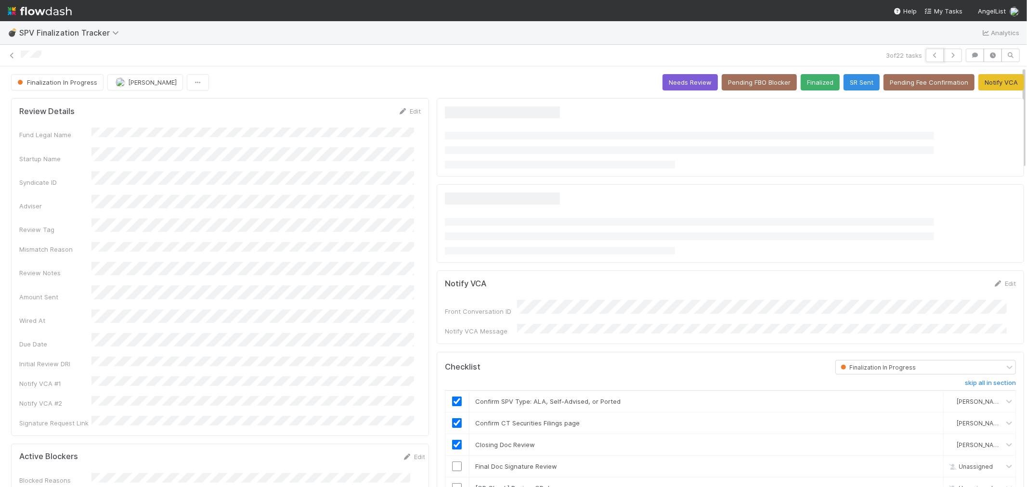
click at [926, 53] on button "button" at bounding box center [935, 55] width 18 height 13
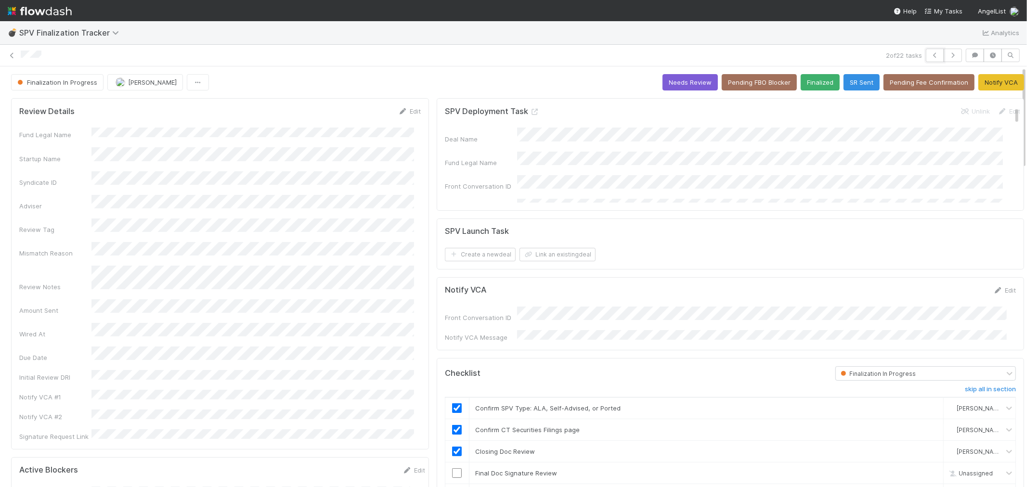
click at [926, 53] on button "button" at bounding box center [935, 55] width 18 height 13
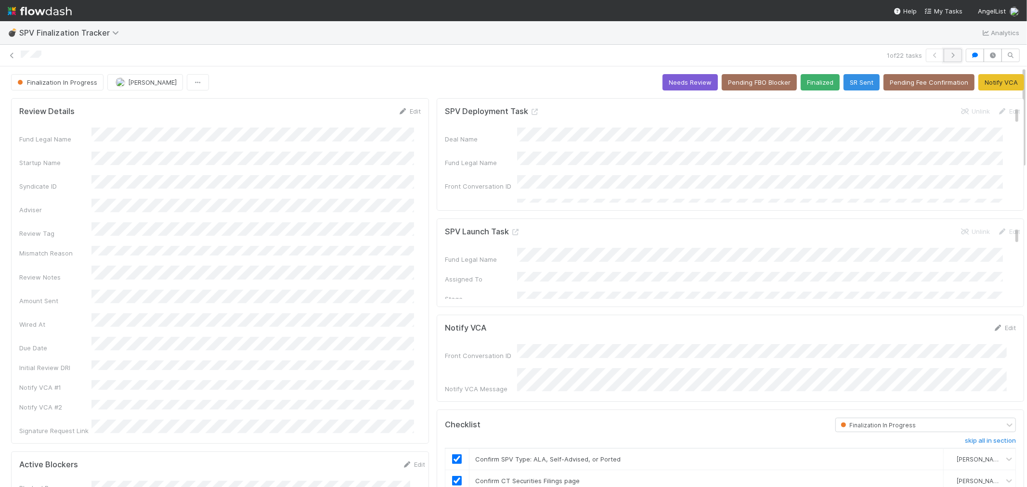
click at [948, 56] on icon "button" at bounding box center [953, 55] width 10 height 6
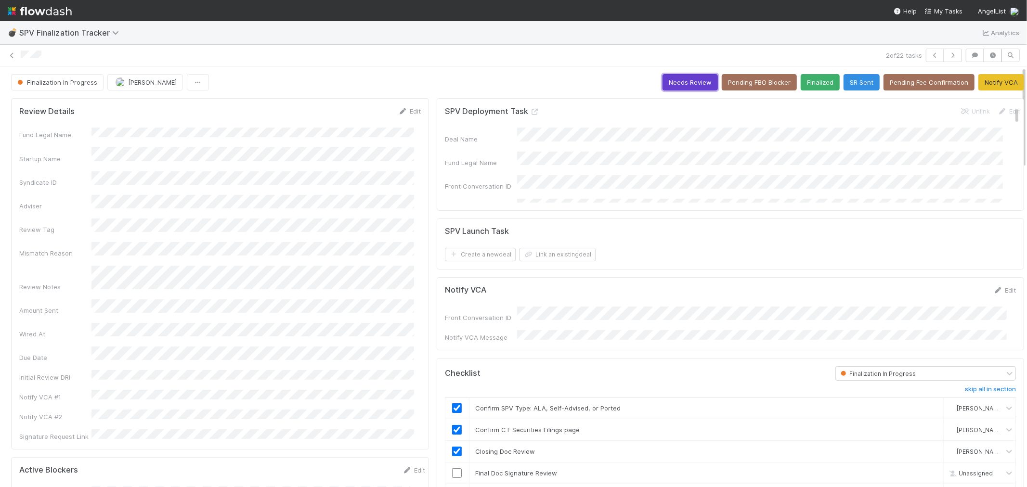
click at [687, 79] on button "Needs Review" at bounding box center [689, 82] width 55 height 16
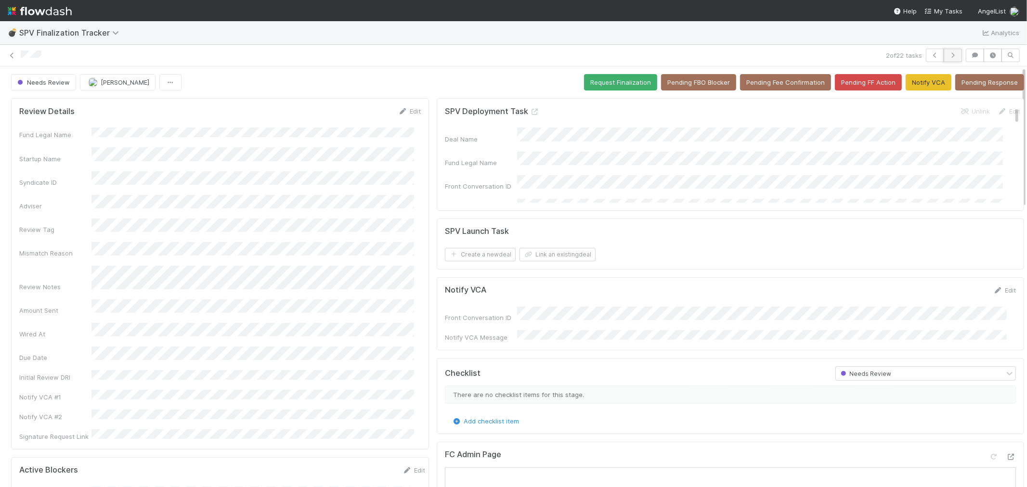
click at [950, 55] on button "button" at bounding box center [952, 55] width 18 height 13
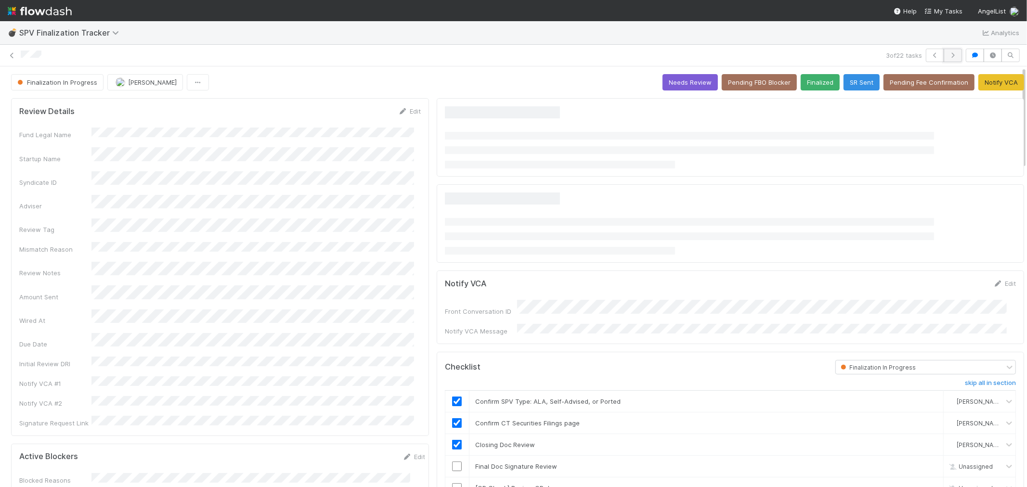
click at [950, 55] on button "button" at bounding box center [952, 55] width 18 height 13
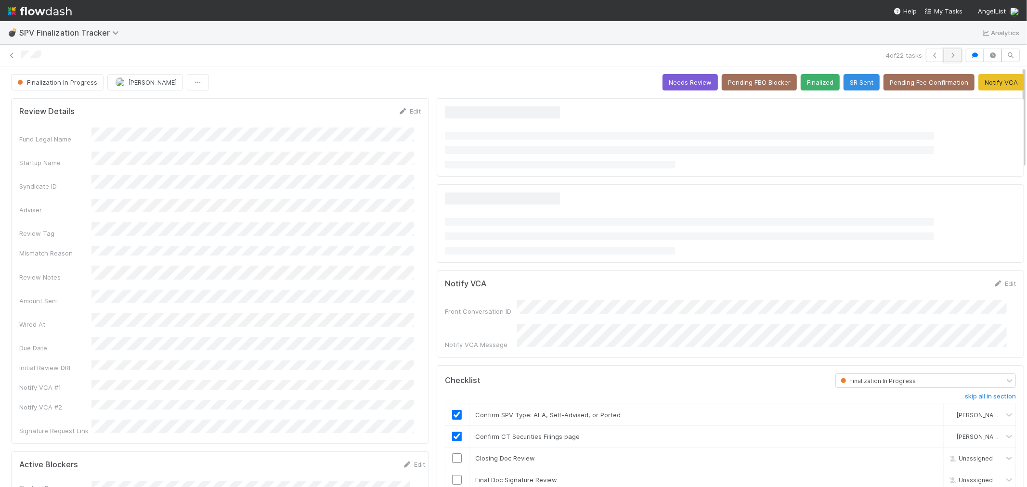
click at [949, 55] on button "button" at bounding box center [952, 55] width 18 height 13
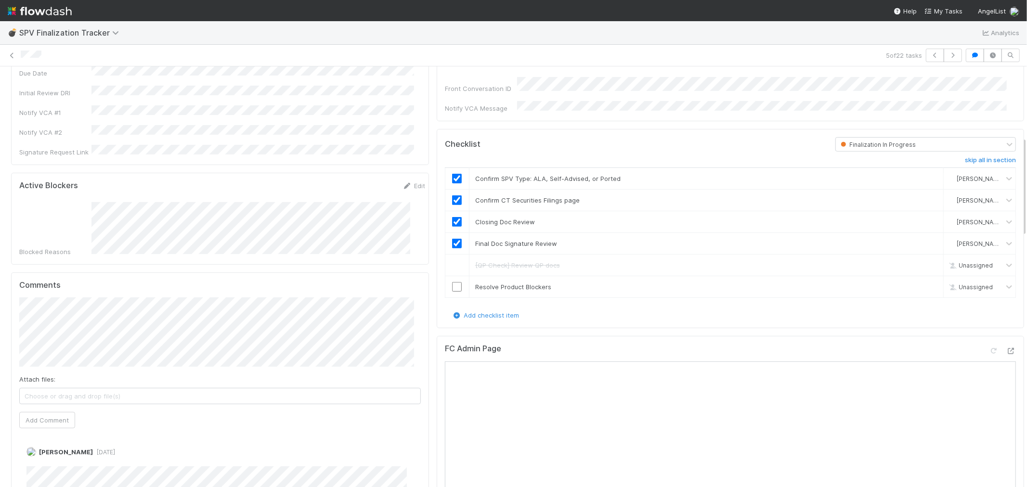
scroll to position [321, 0]
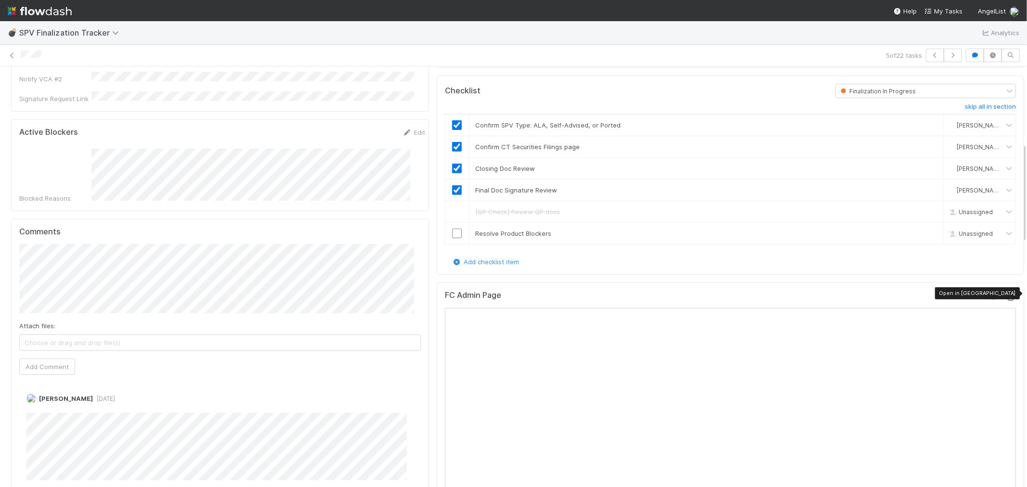
click at [1006, 295] on icon at bounding box center [1011, 298] width 10 height 6
click at [53, 359] on button "Add Comment" at bounding box center [47, 367] width 56 height 16
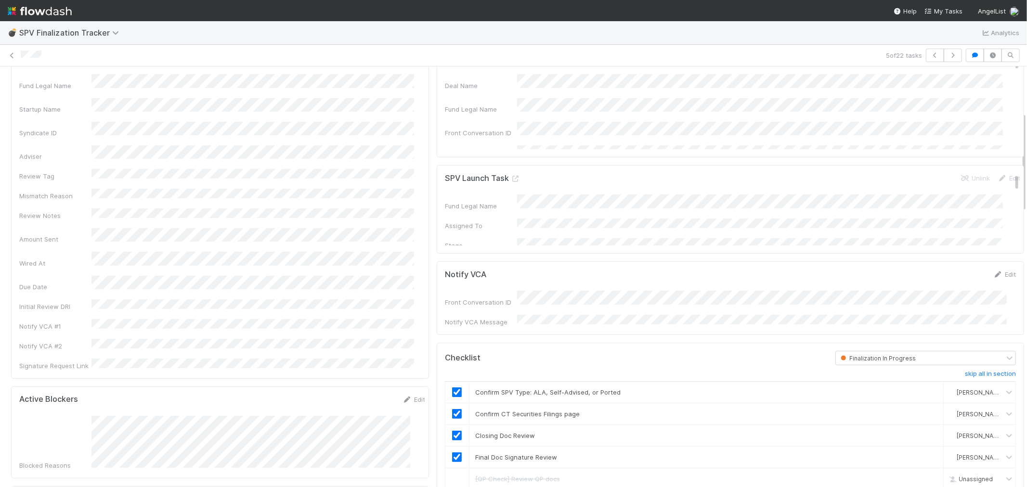
scroll to position [0, 0]
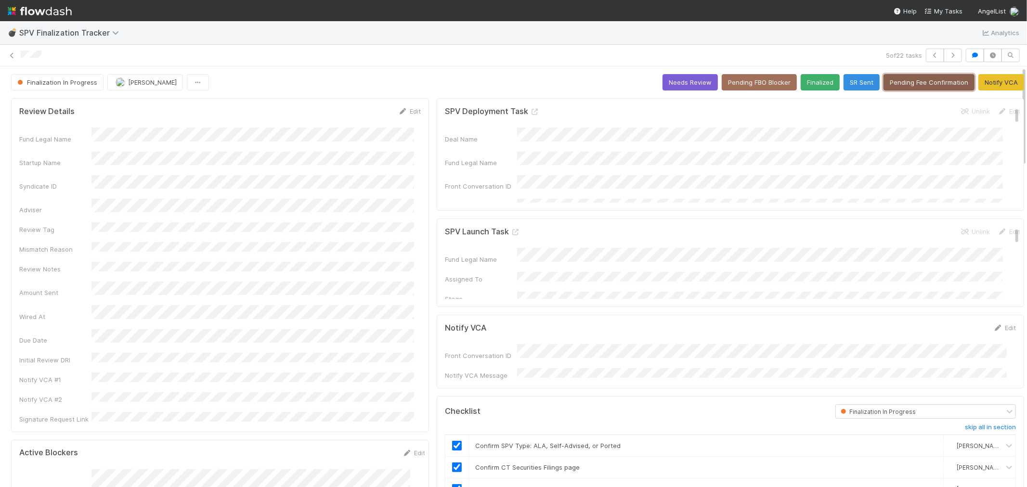
click at [891, 80] on button "Pending Fee Confirmation" at bounding box center [928, 82] width 91 height 16
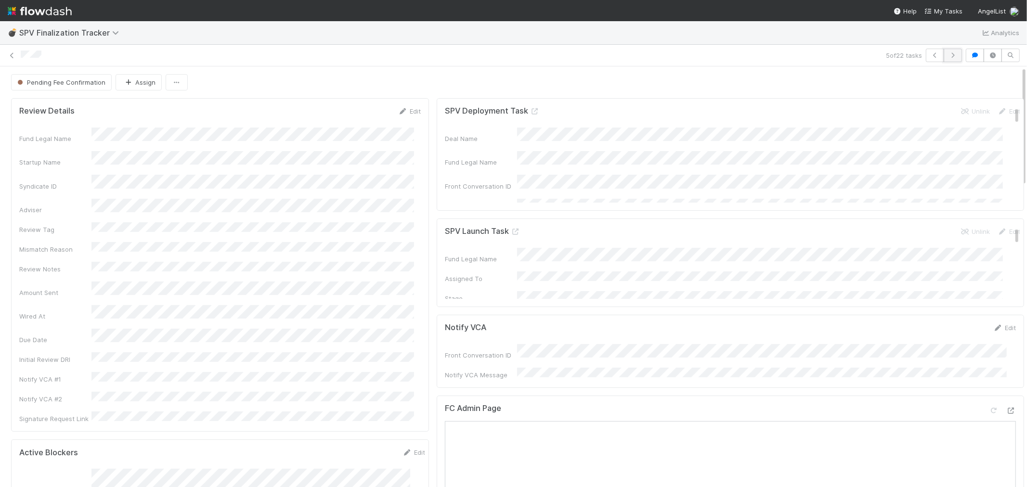
click at [948, 55] on icon "button" at bounding box center [953, 55] width 10 height 6
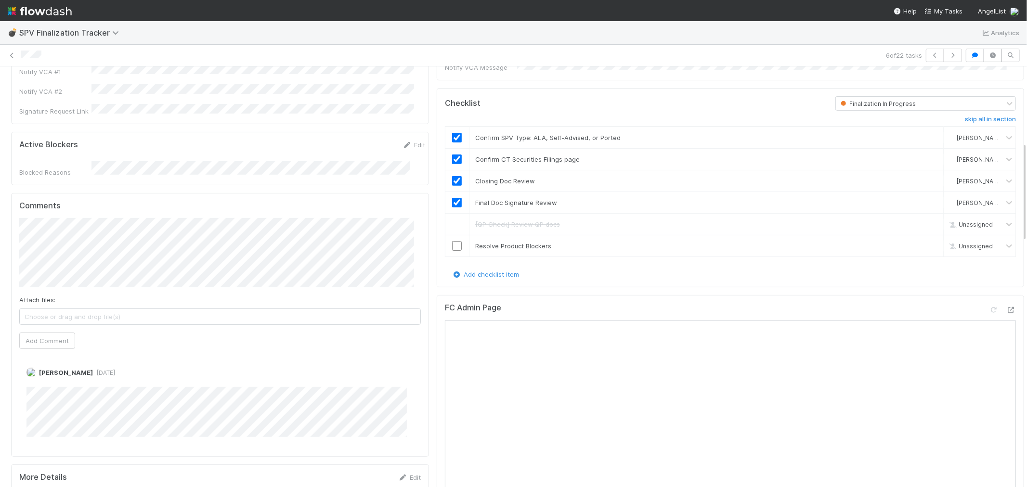
scroll to position [321, 0]
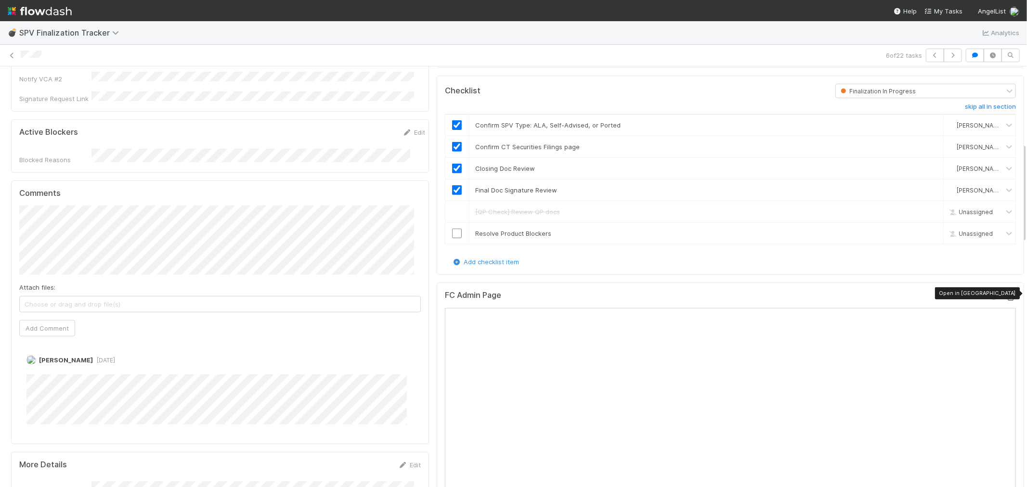
click at [1006, 295] on icon at bounding box center [1011, 298] width 10 height 6
click at [454, 231] on input "checkbox" at bounding box center [457, 234] width 10 height 10
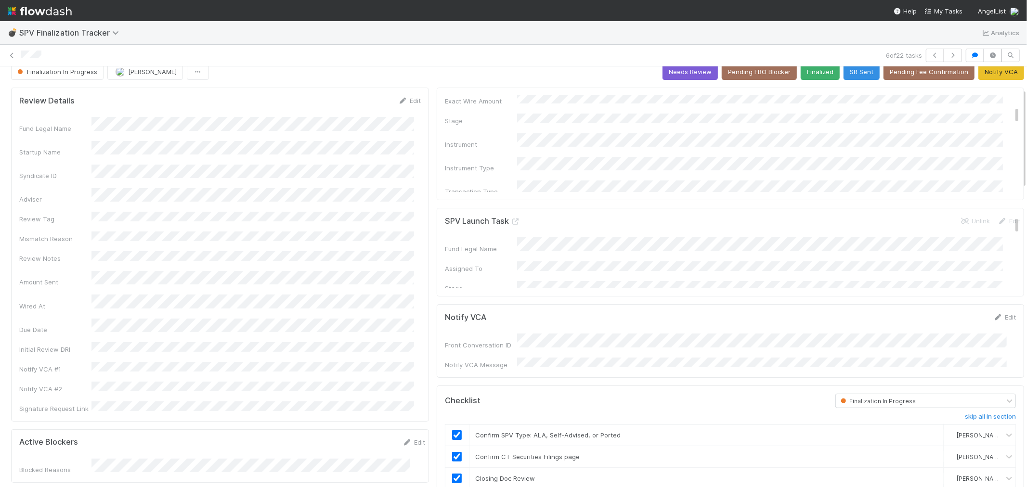
scroll to position [0, 0]
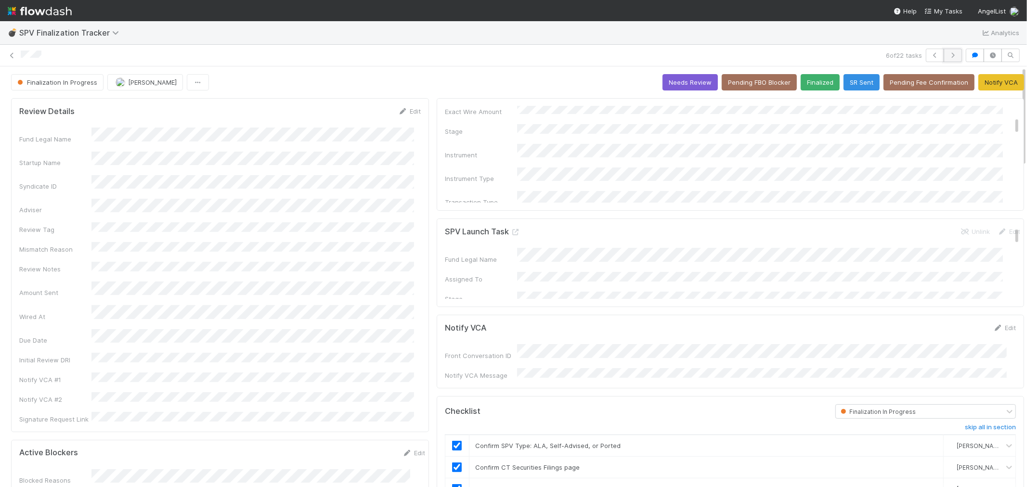
click at [945, 51] on button "button" at bounding box center [952, 55] width 18 height 13
click at [948, 56] on icon "button" at bounding box center [953, 55] width 10 height 6
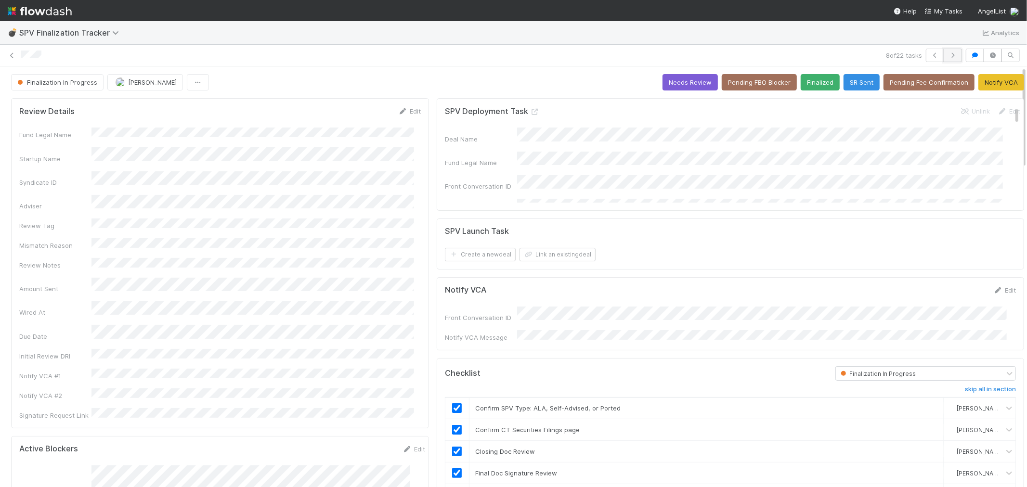
click at [948, 57] on icon "button" at bounding box center [953, 55] width 10 height 6
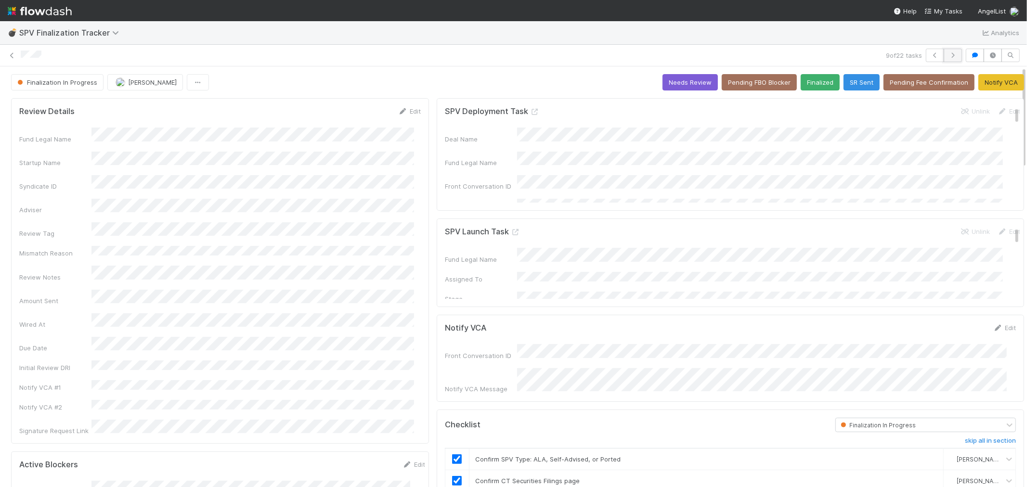
click at [948, 54] on icon "button" at bounding box center [953, 55] width 10 height 6
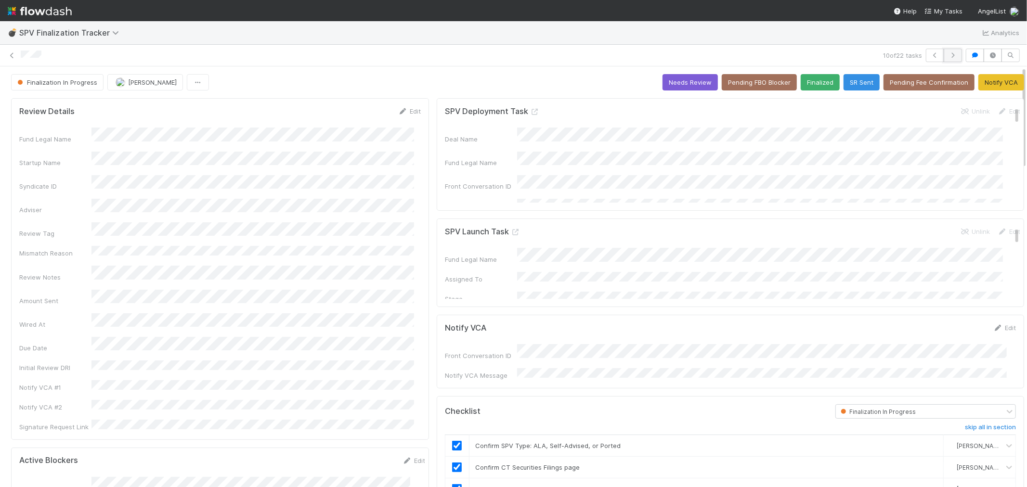
click at [948, 54] on icon "button" at bounding box center [953, 55] width 10 height 6
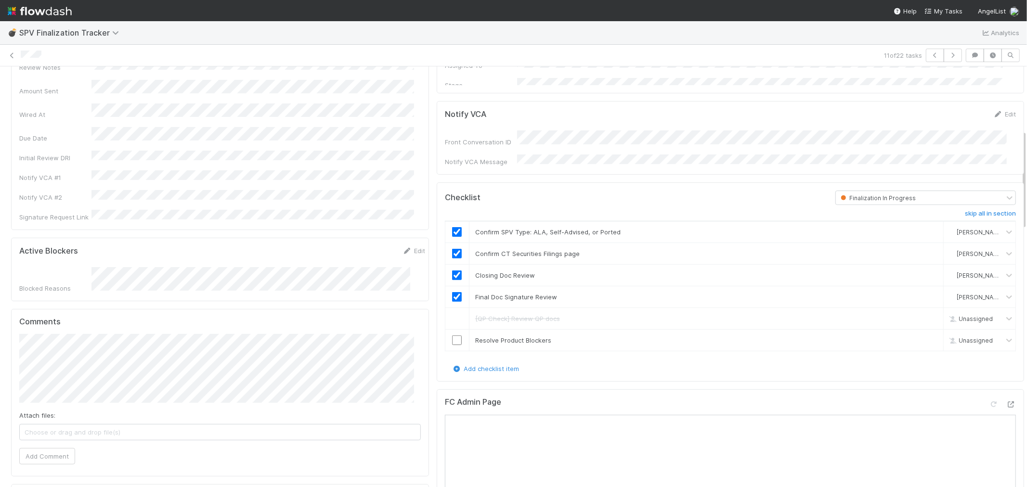
scroll to position [427, 0]
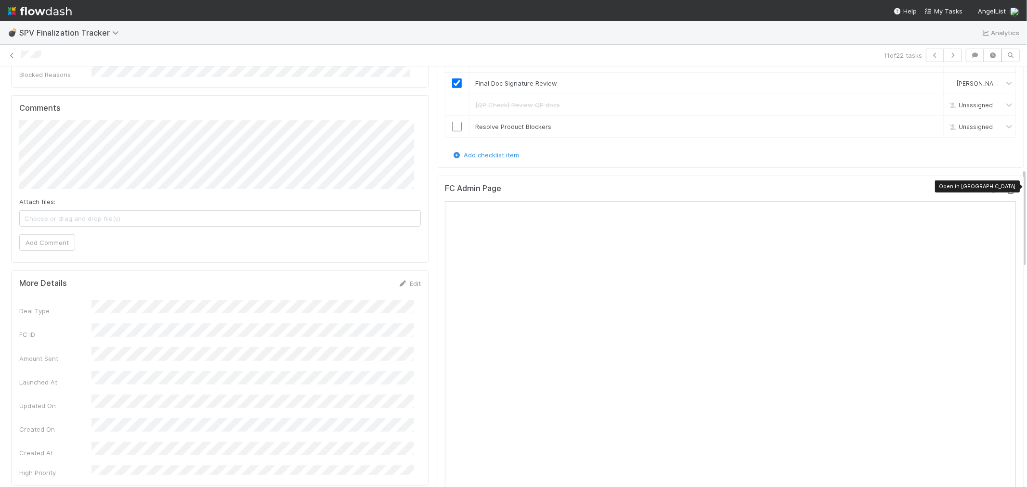
drag, startPoint x: 992, startPoint y: 184, endPoint x: 983, endPoint y: 180, distance: 9.5
click at [1006, 188] on icon at bounding box center [1011, 191] width 10 height 6
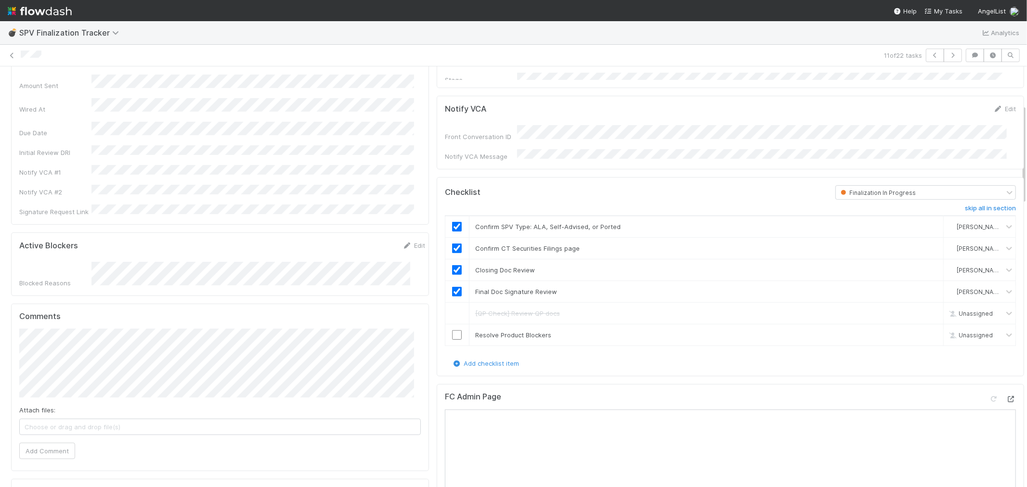
scroll to position [267, 0]
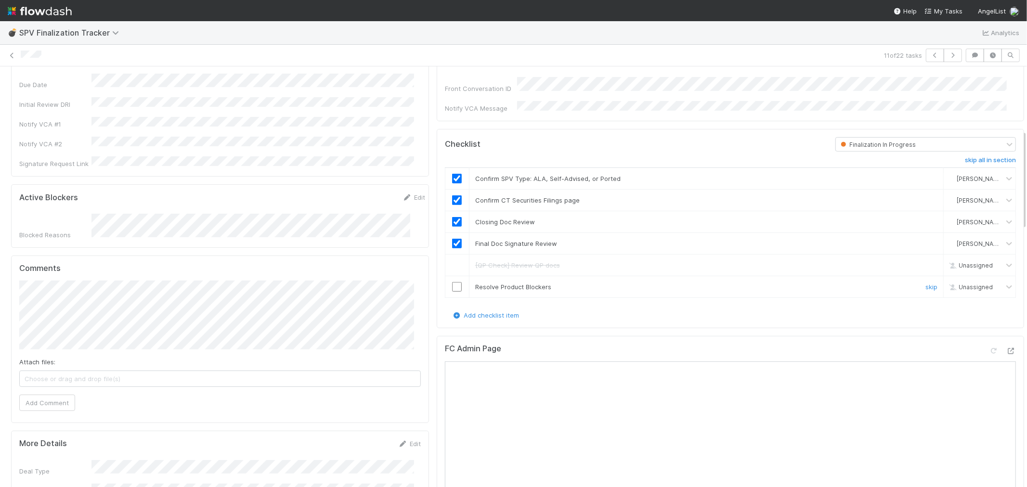
click at [452, 286] on input "checkbox" at bounding box center [457, 287] width 10 height 10
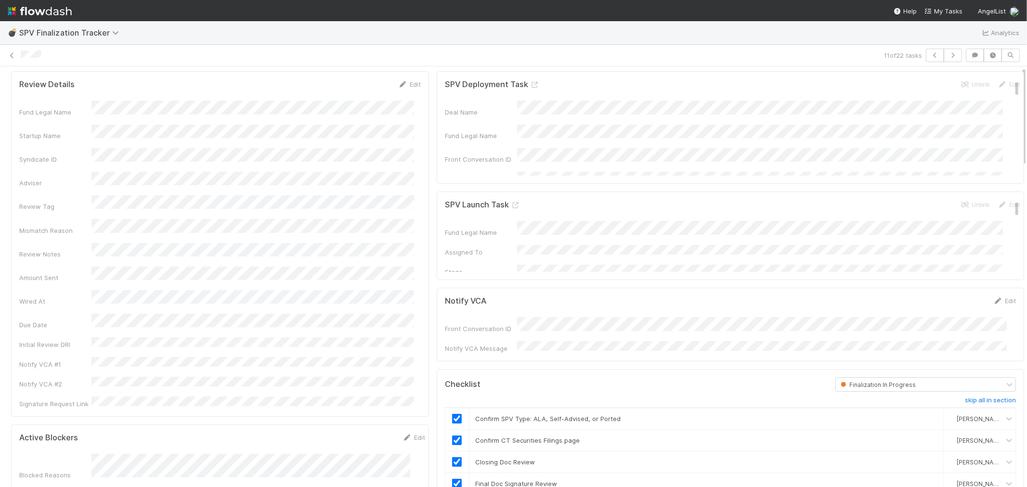
scroll to position [0, 0]
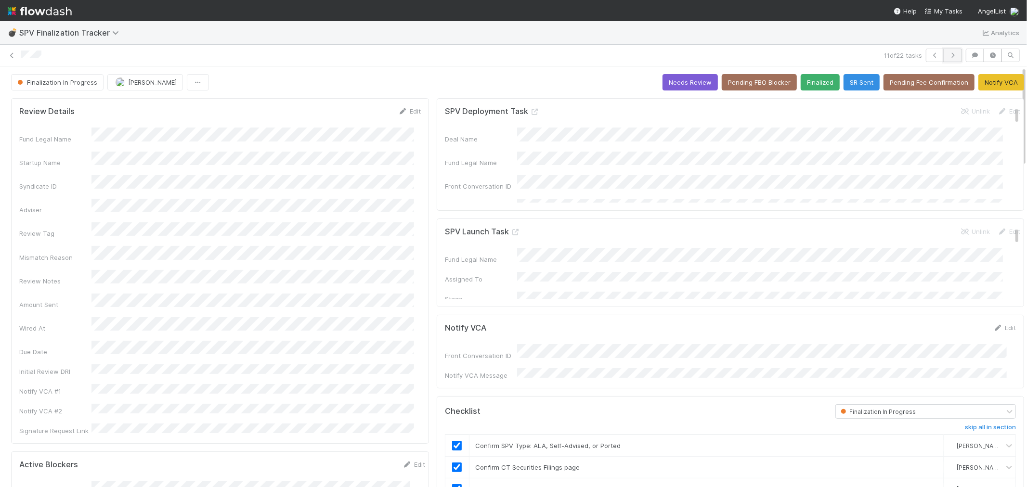
click at [948, 58] on icon "button" at bounding box center [953, 55] width 10 height 6
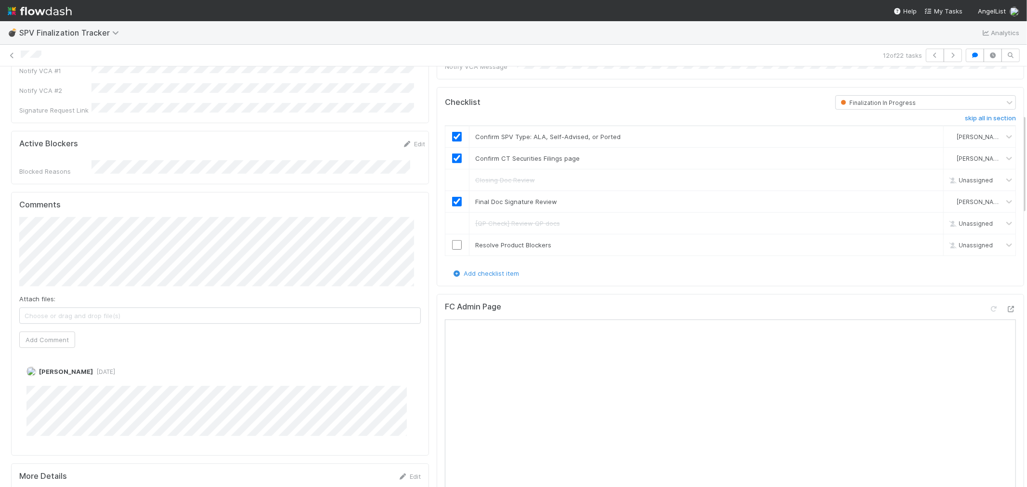
scroll to position [321, 0]
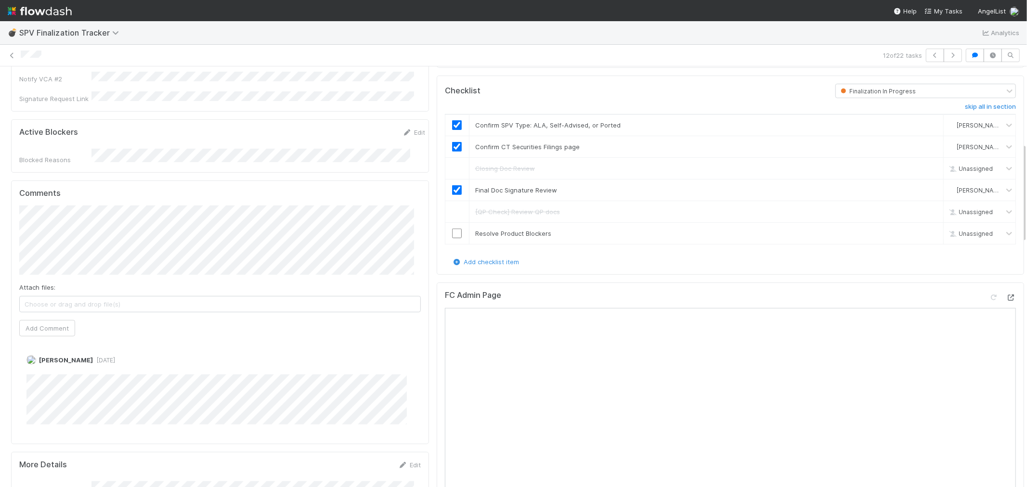
click at [1006, 295] on icon at bounding box center [1011, 298] width 10 height 6
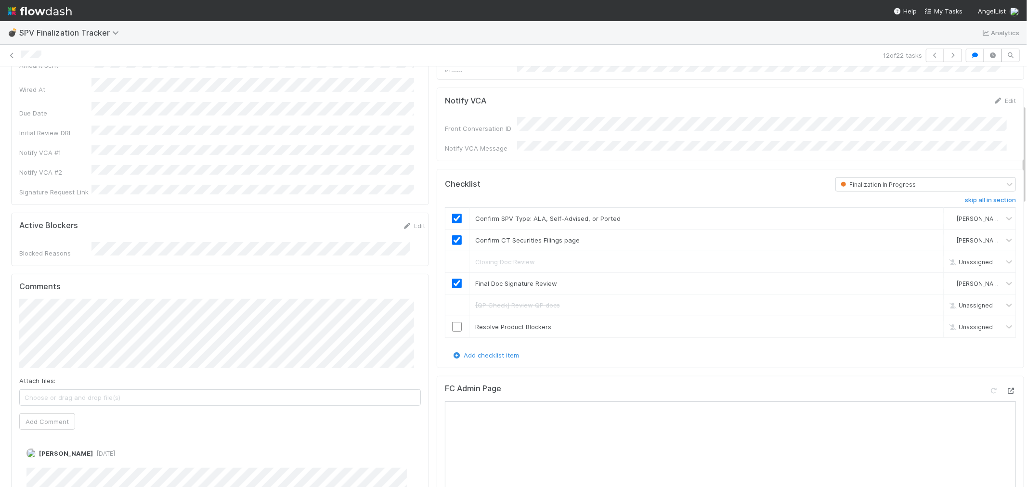
scroll to position [374, 0]
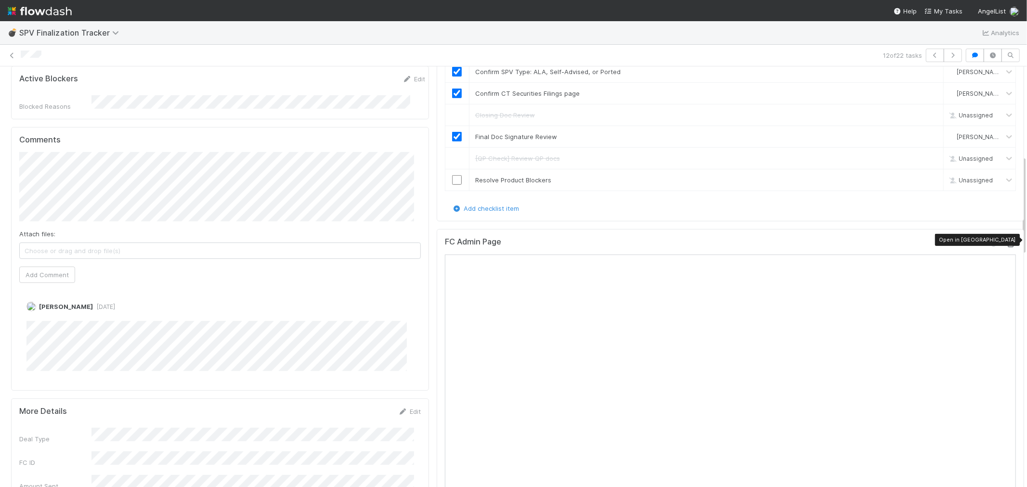
click at [1006, 243] on icon at bounding box center [1011, 244] width 10 height 6
click at [452, 177] on input "checkbox" at bounding box center [457, 180] width 10 height 10
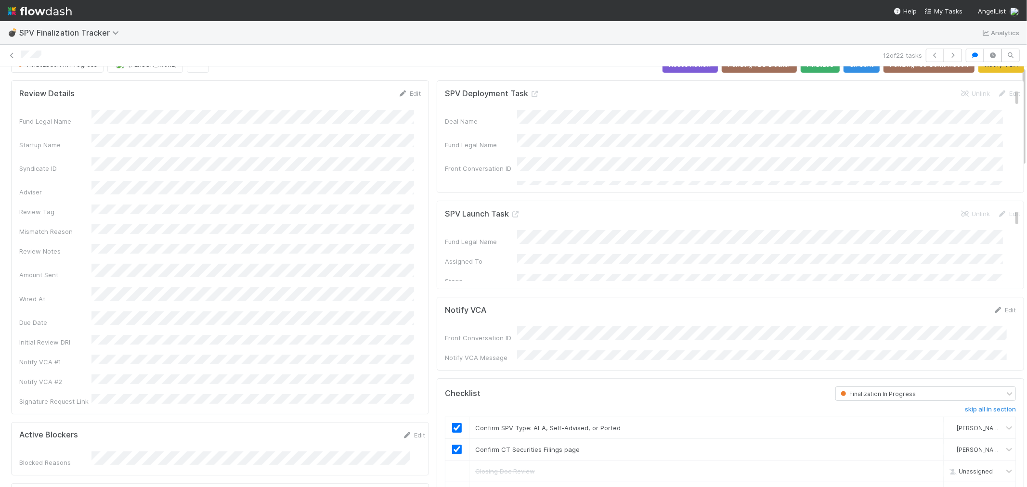
scroll to position [0, 0]
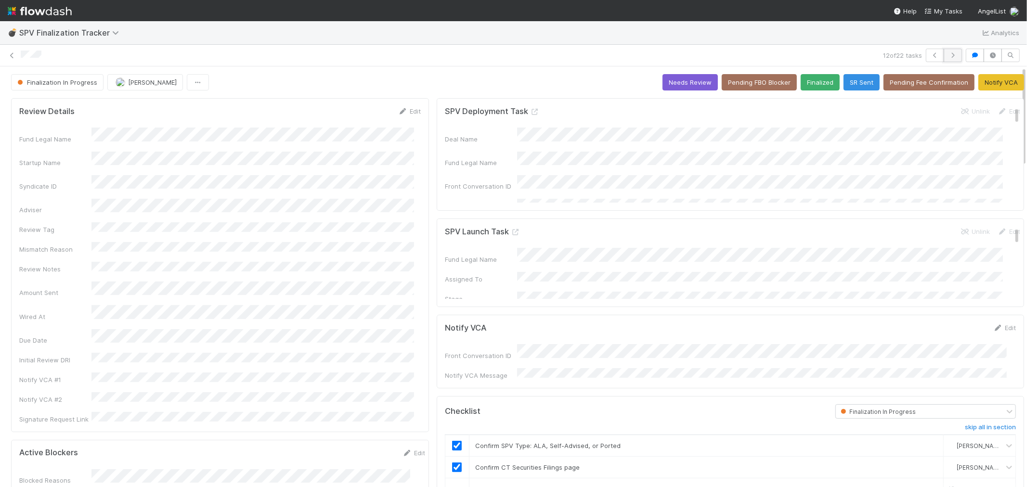
click at [948, 56] on icon "button" at bounding box center [953, 55] width 10 height 6
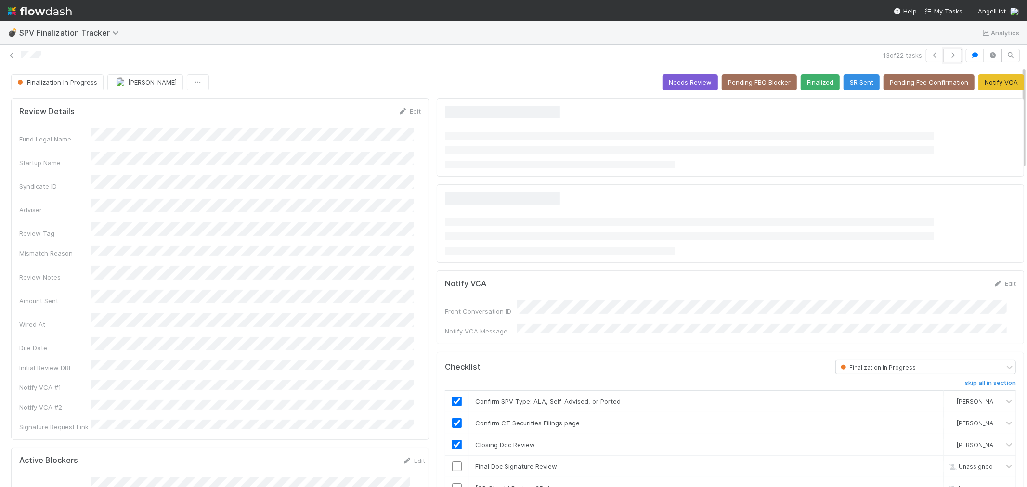
click at [948, 56] on icon "button" at bounding box center [953, 55] width 10 height 6
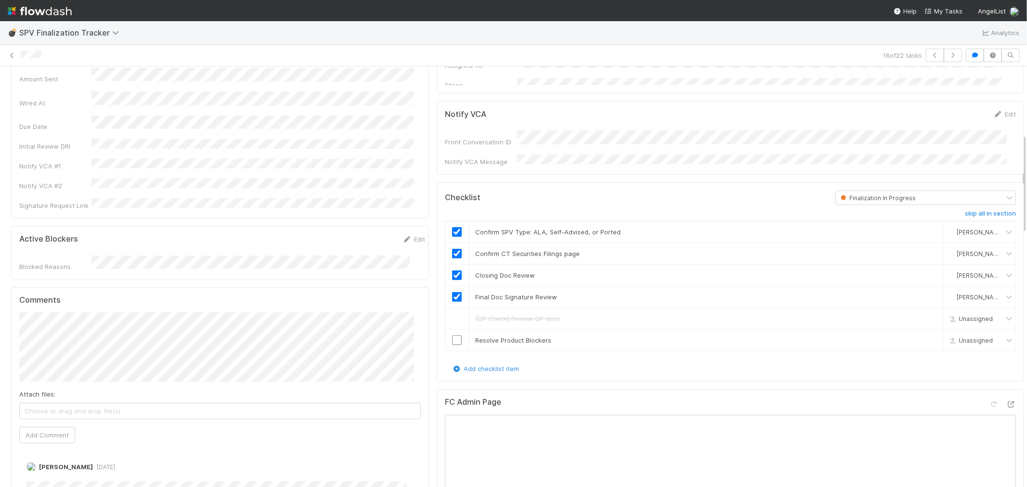
scroll to position [321, 0]
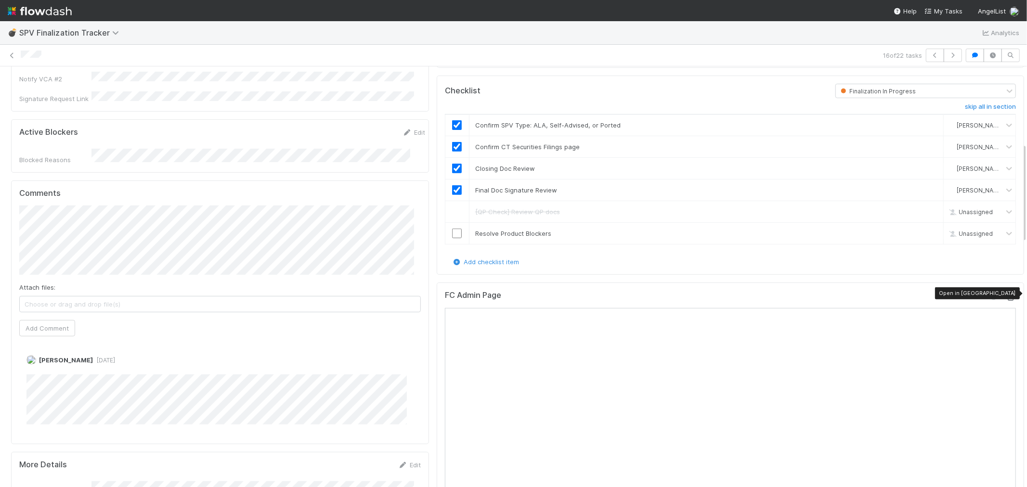
click at [1006, 295] on icon at bounding box center [1011, 298] width 10 height 6
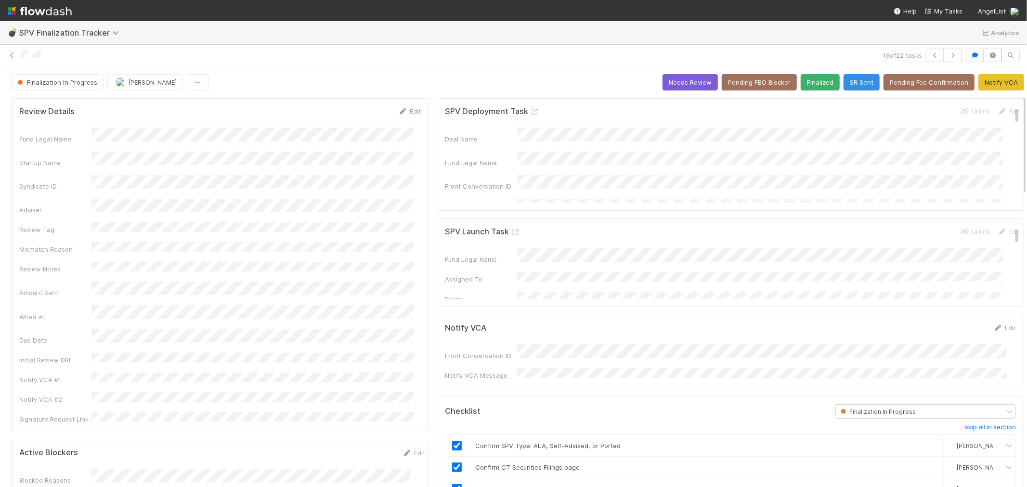
scroll to position [214, 0]
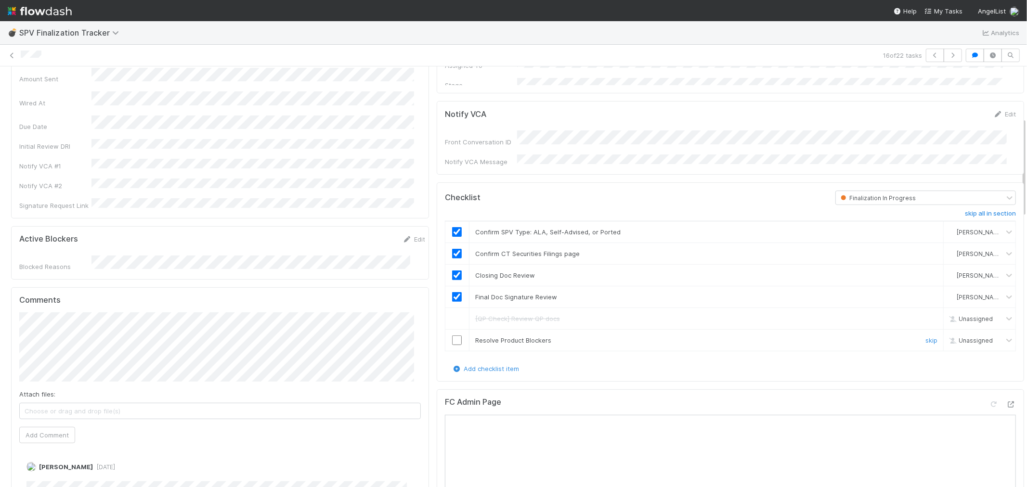
click at [452, 337] on input "checkbox" at bounding box center [457, 340] width 10 height 10
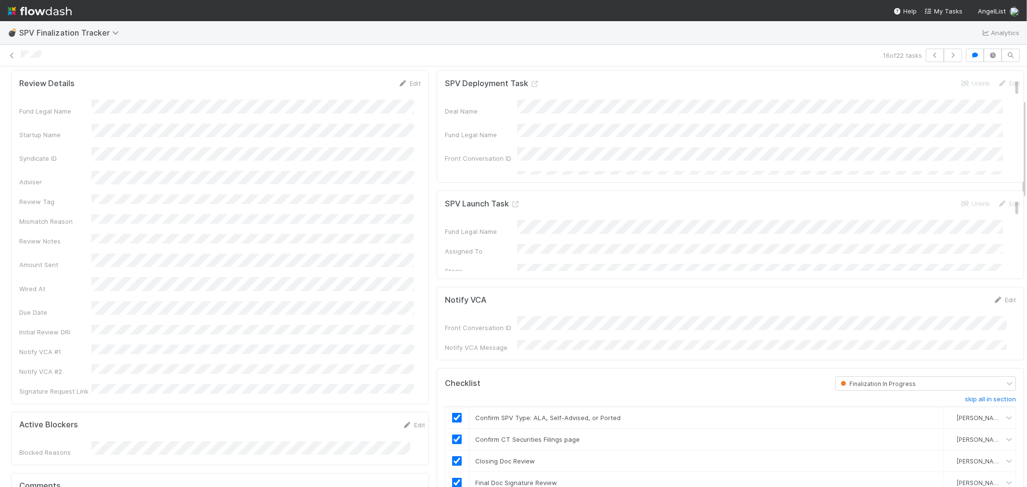
scroll to position [0, 0]
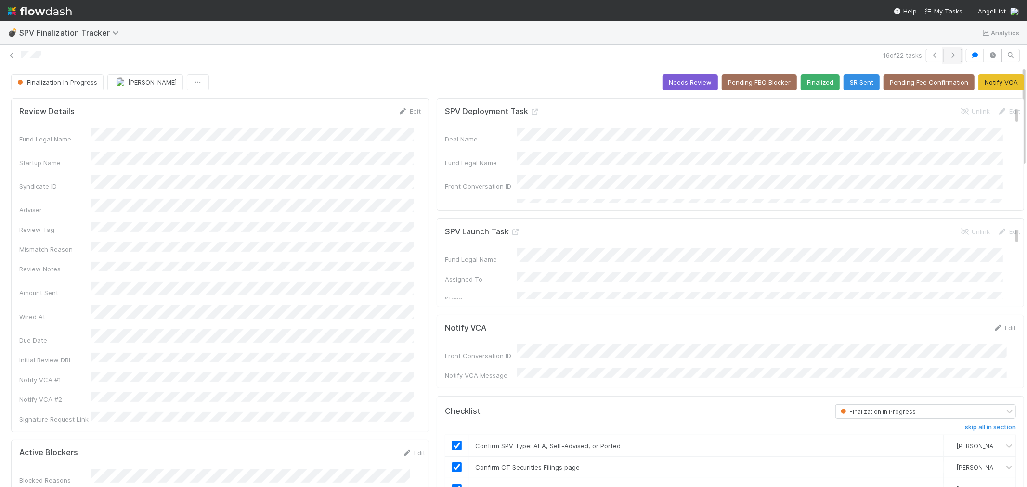
click at [948, 54] on icon "button" at bounding box center [953, 55] width 10 height 6
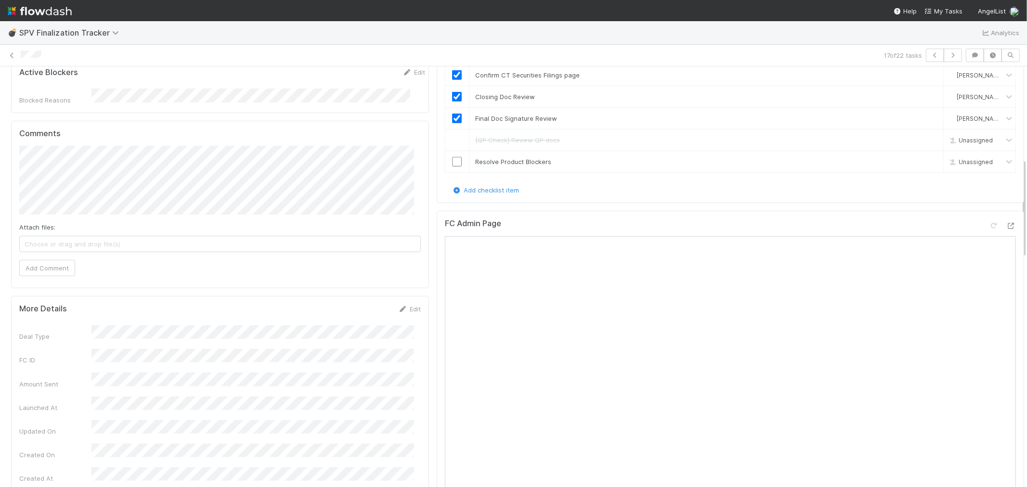
scroll to position [374, 0]
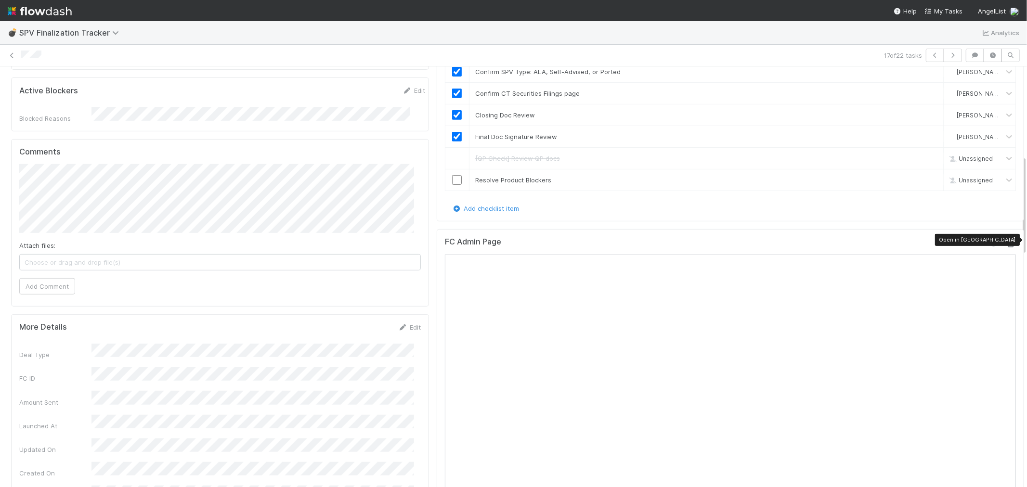
click at [1006, 241] on icon at bounding box center [1011, 244] width 10 height 6
click at [452, 178] on input "checkbox" at bounding box center [457, 180] width 10 height 10
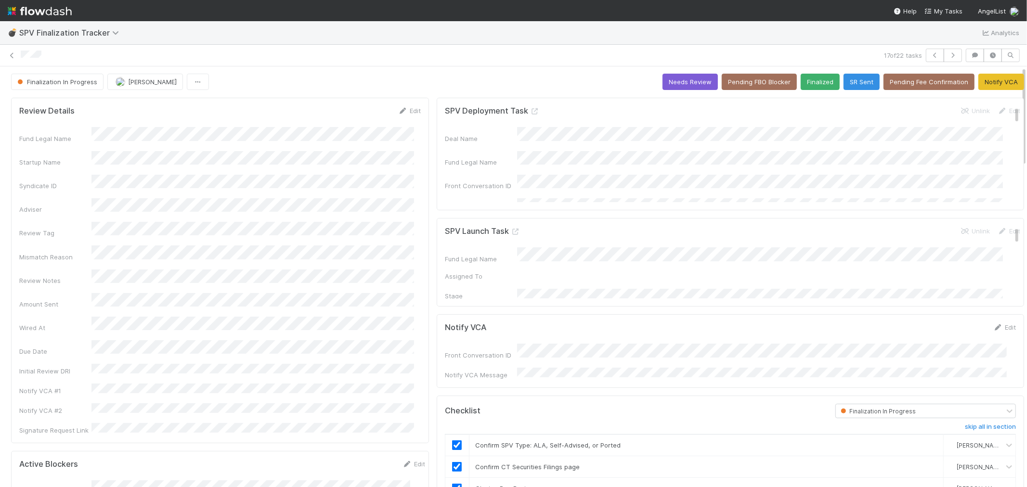
scroll to position [0, 0]
click at [948, 54] on icon "button" at bounding box center [953, 55] width 10 height 6
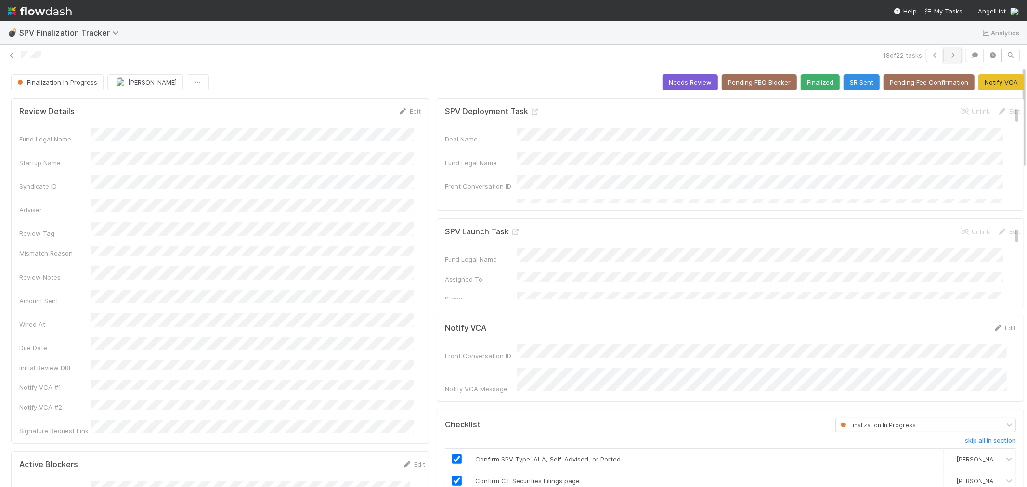
click at [948, 54] on icon "button" at bounding box center [953, 55] width 10 height 6
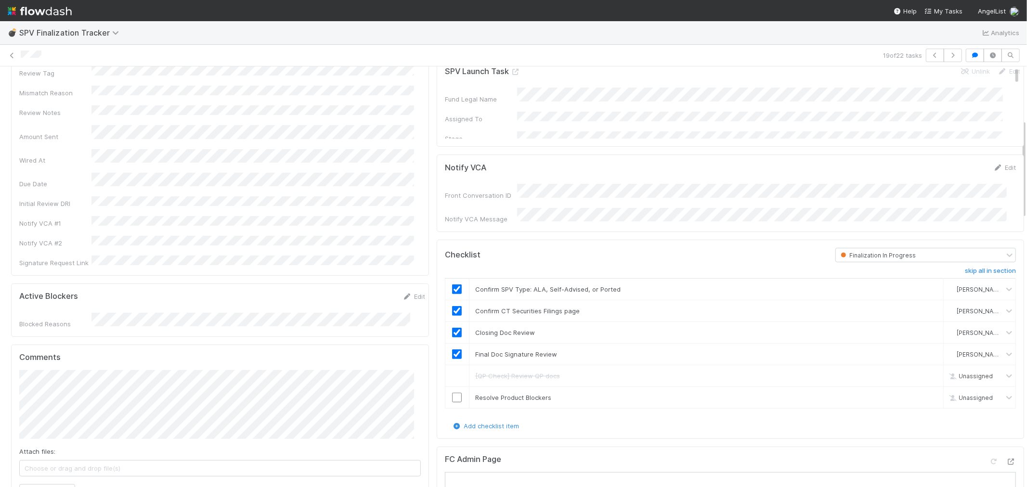
scroll to position [321, 0]
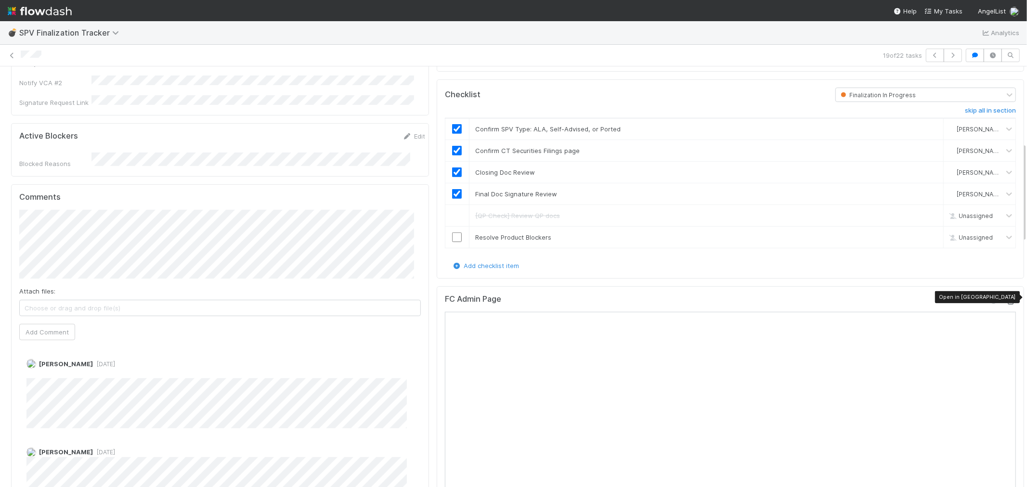
click at [1006, 298] on icon at bounding box center [1011, 301] width 10 height 6
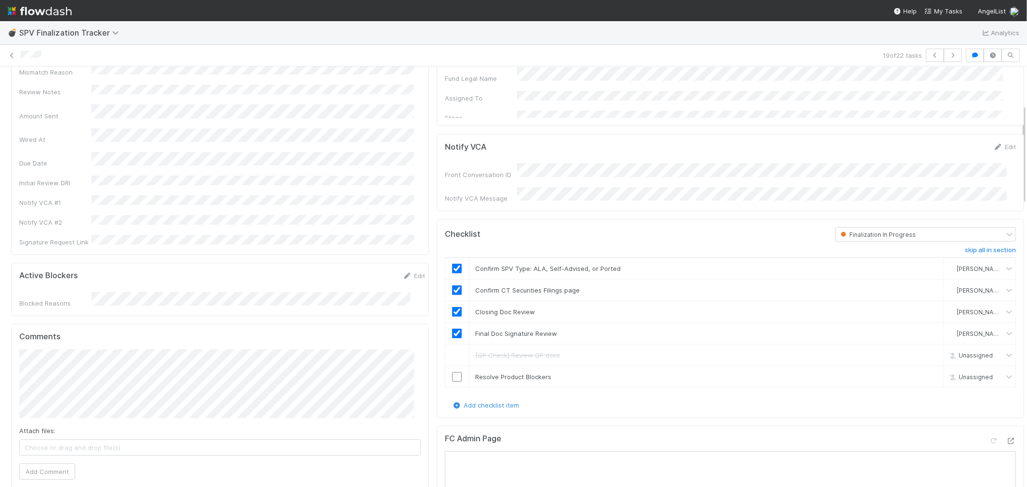
scroll to position [160, 0]
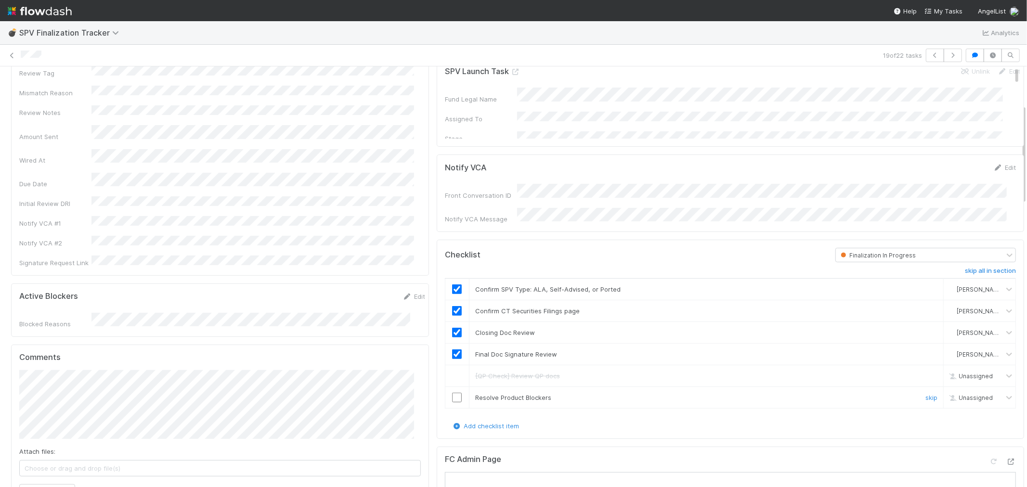
click at [452, 393] on input "checkbox" at bounding box center [457, 398] width 10 height 10
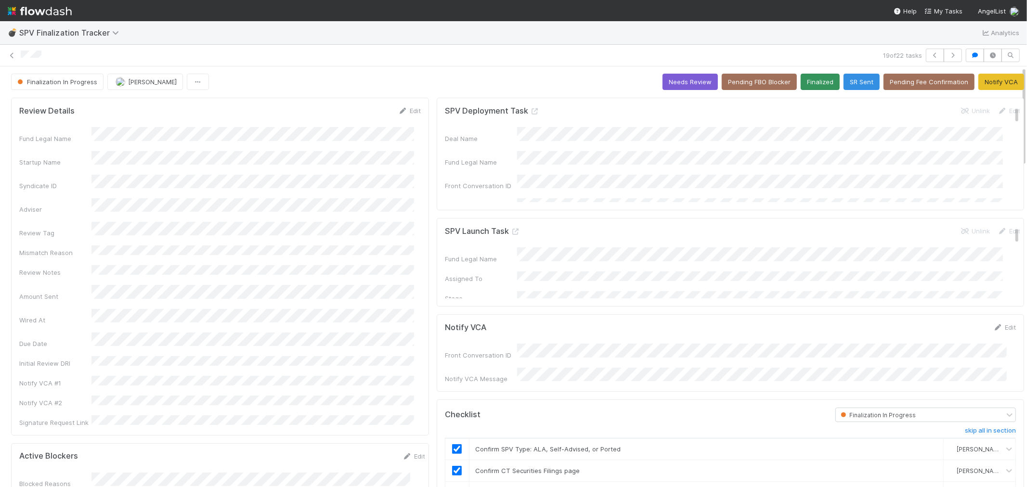
scroll to position [0, 0]
click at [948, 55] on icon "button" at bounding box center [953, 55] width 10 height 6
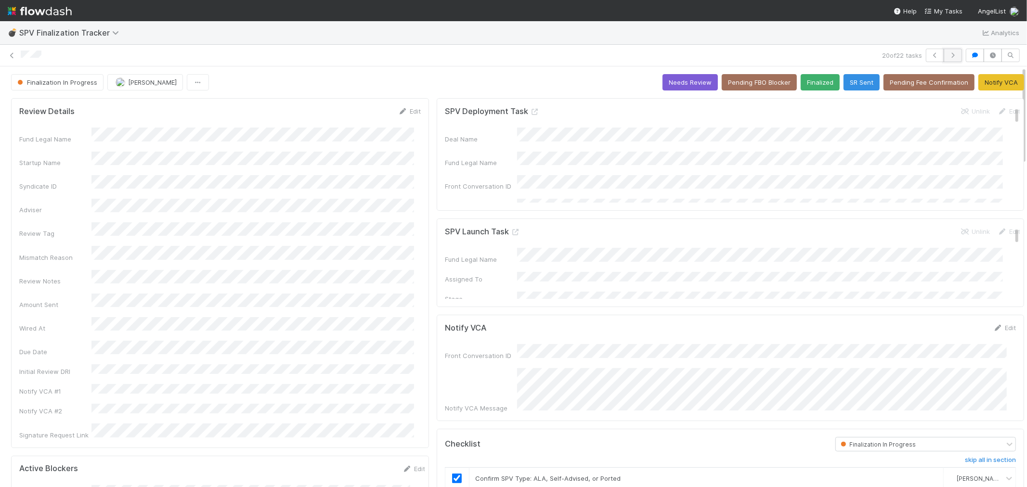
click at [950, 58] on button "button" at bounding box center [952, 55] width 18 height 13
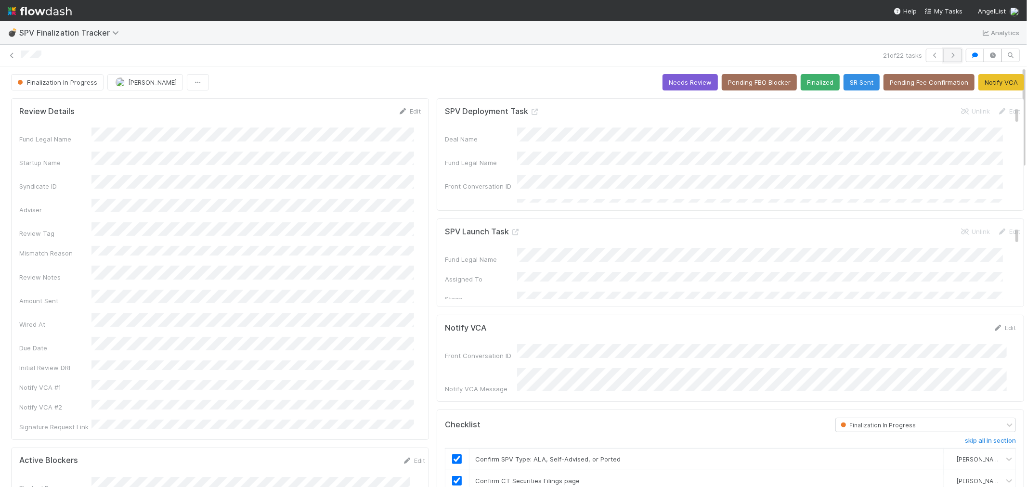
click at [948, 56] on icon "button" at bounding box center [953, 55] width 10 height 6
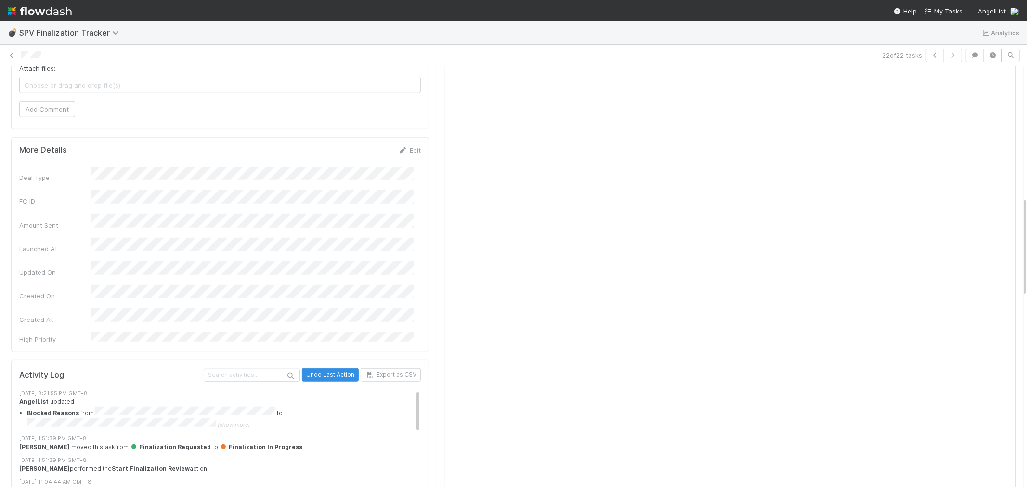
scroll to position [481, 0]
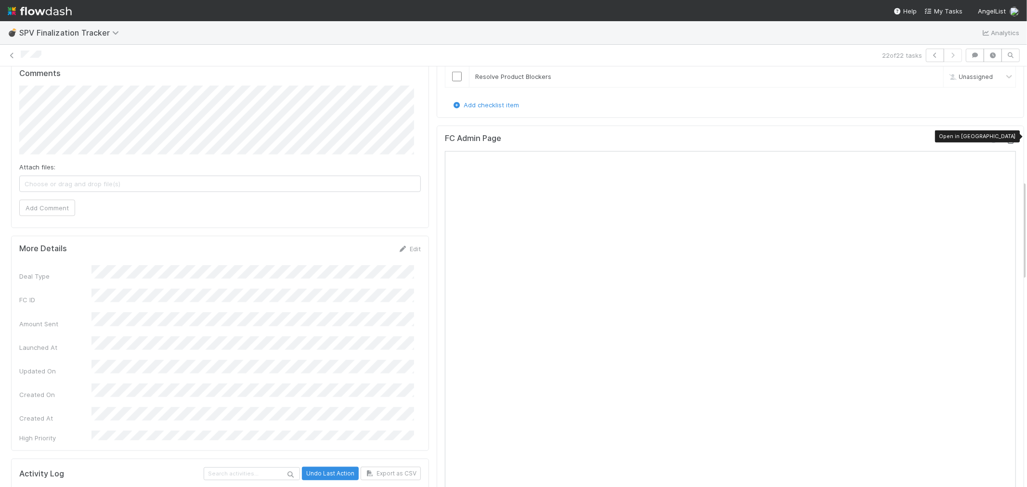
click at [1006, 138] on icon at bounding box center [1011, 141] width 10 height 6
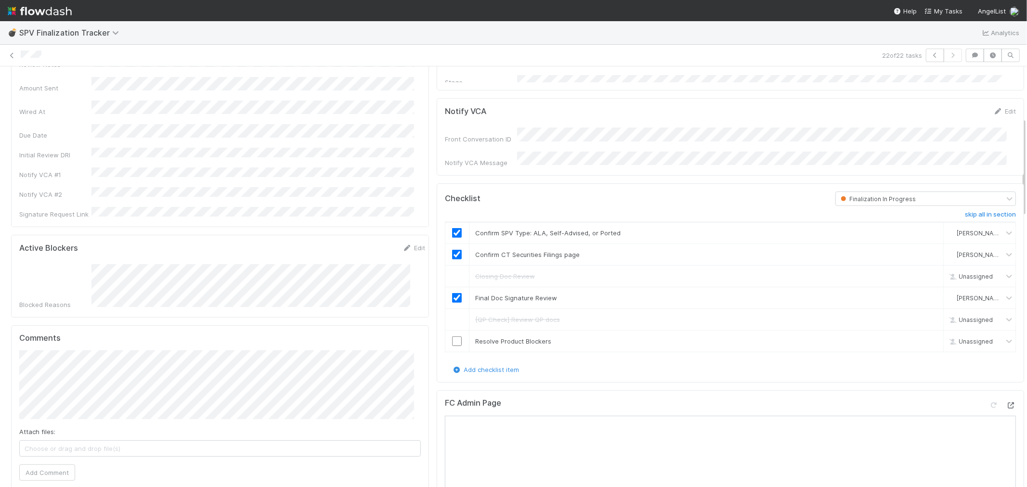
scroll to position [214, 0]
click at [61, 467] on button "Add Comment" at bounding box center [47, 475] width 56 height 16
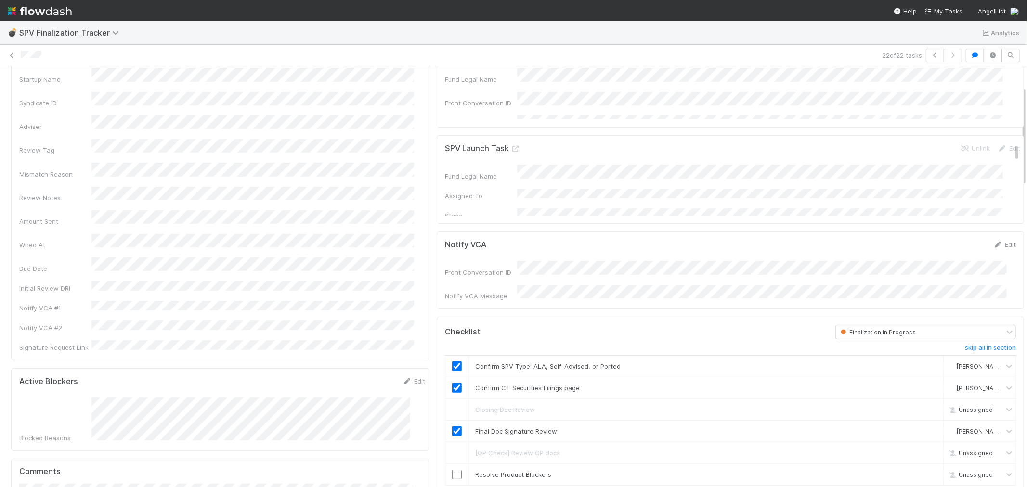
scroll to position [0, 0]
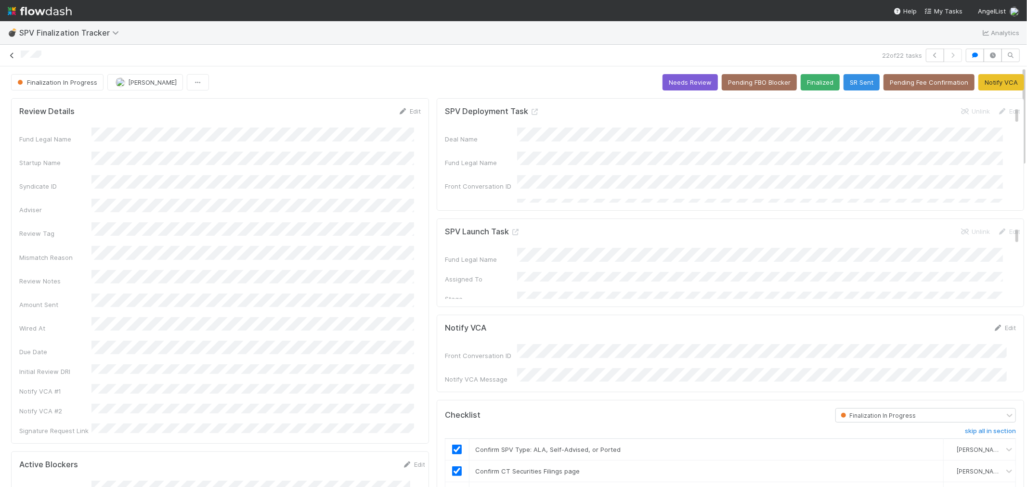
click at [13, 56] on icon at bounding box center [12, 55] width 10 height 6
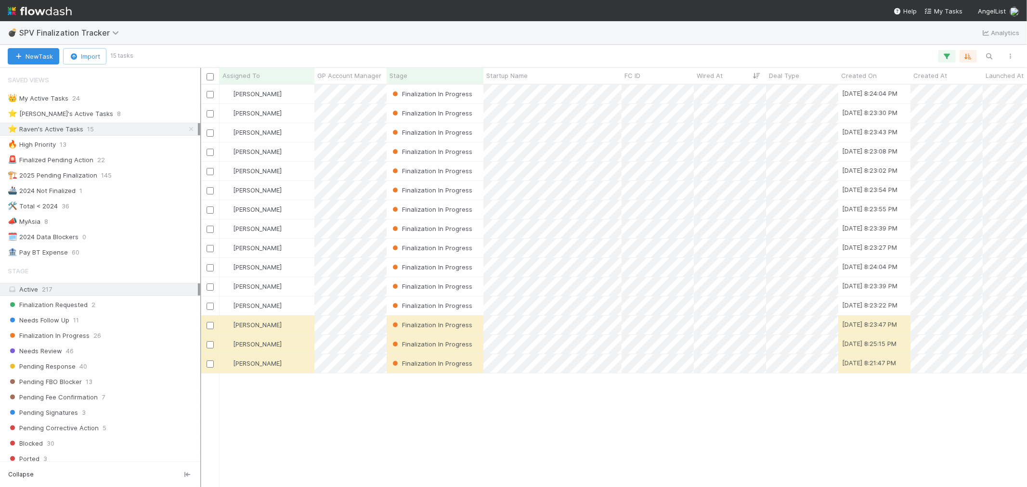
scroll to position [394, 818]
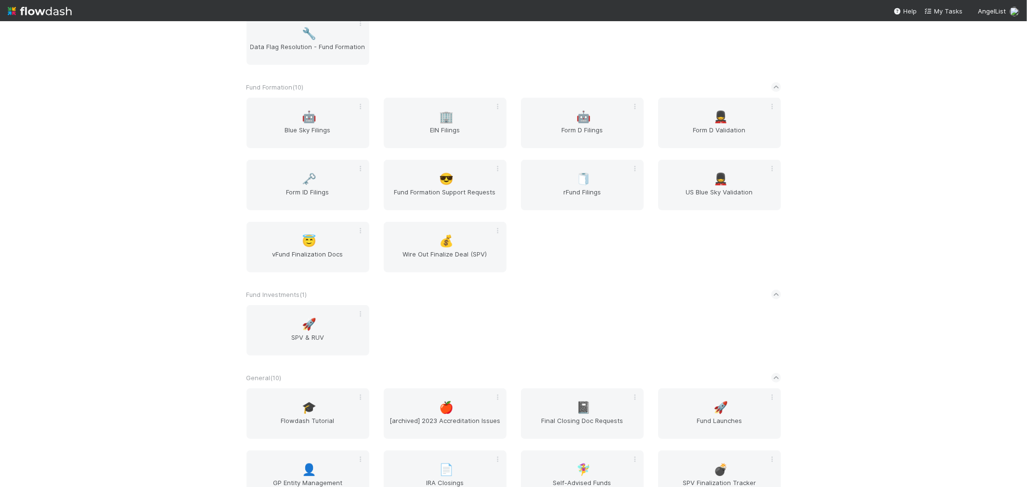
scroll to position [445, 0]
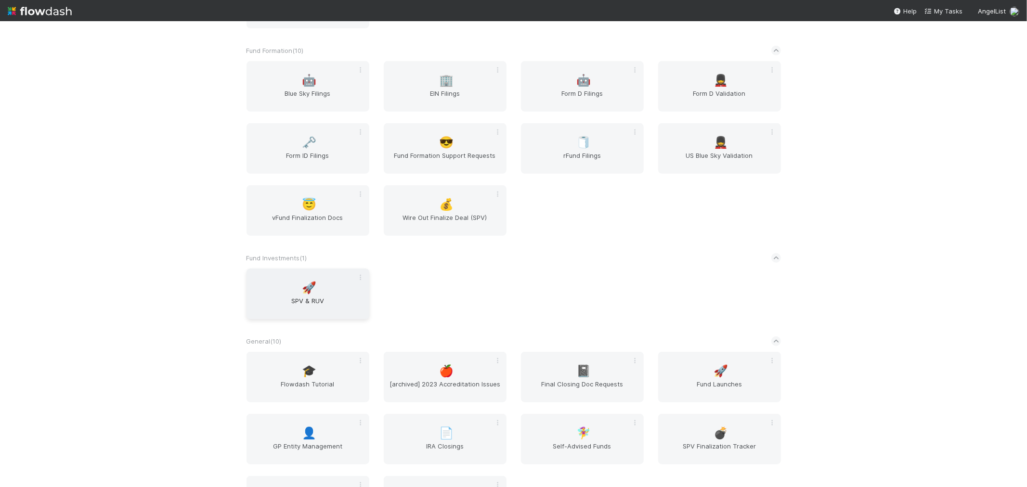
click at [304, 306] on span "SPV & RUV" at bounding box center [307, 305] width 115 height 19
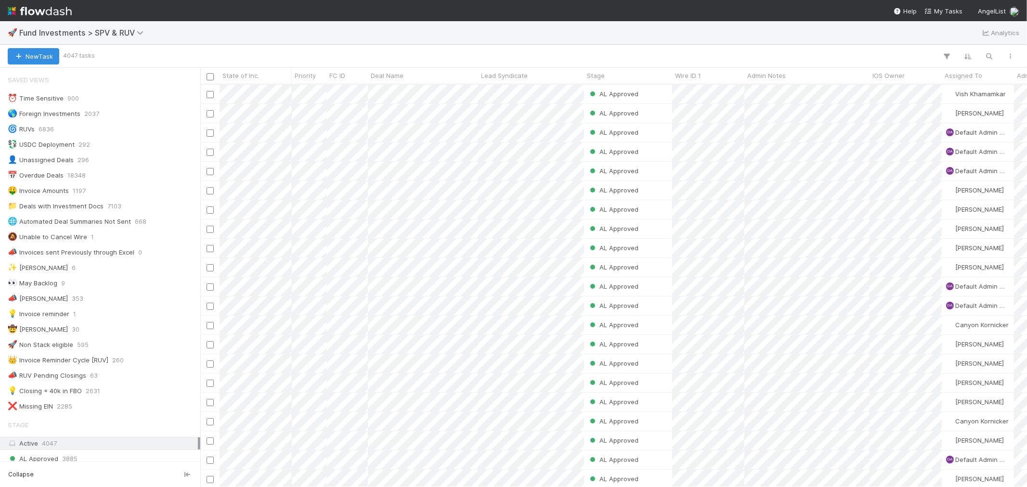
scroll to position [394, 818]
click at [992, 50] on button "button" at bounding box center [988, 56] width 17 height 13
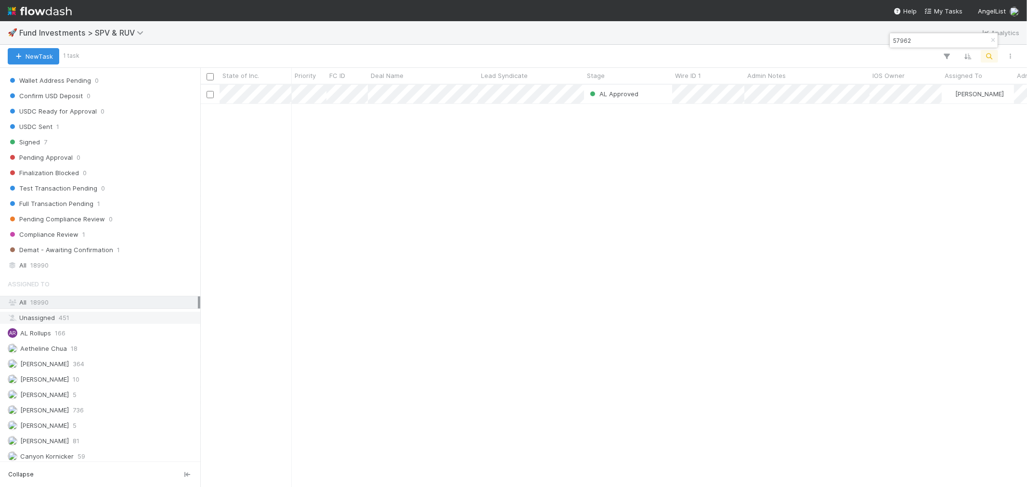
scroll to position [642, 0]
type input "57962"
click at [56, 270] on div "All 18990" at bounding box center [103, 264] width 190 height 12
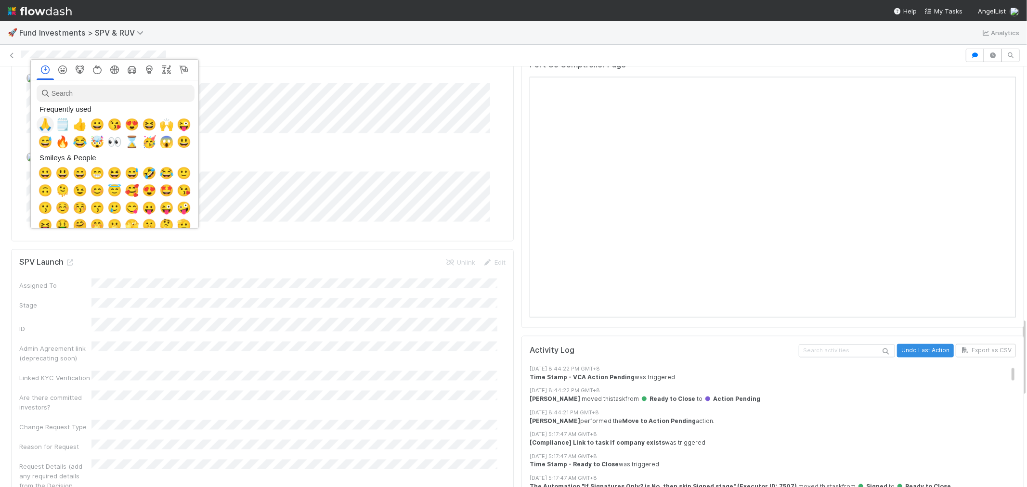
scroll to position [0, 4]
click at [57, 125] on span "🗒️" at bounding box center [60, 124] width 14 height 13
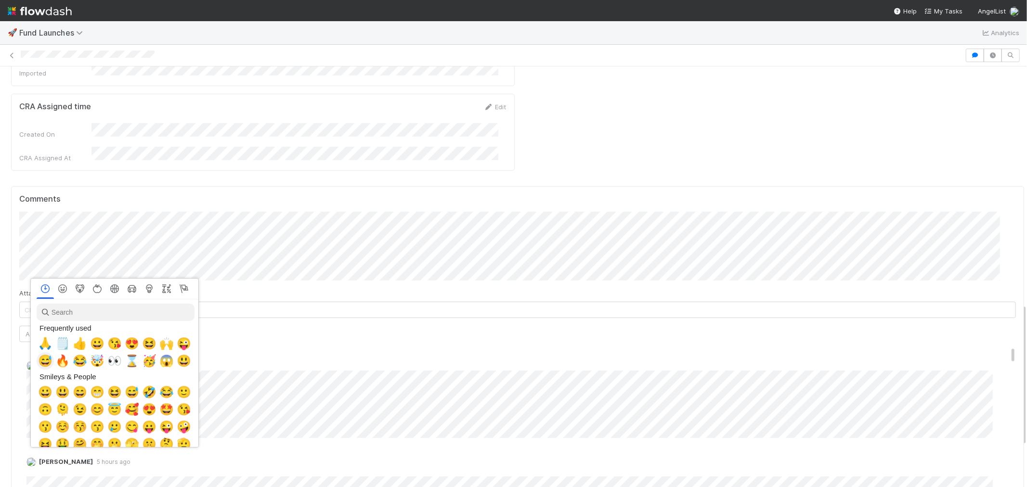
scroll to position [0, 4]
click at [59, 342] on span "🗒️" at bounding box center [60, 343] width 14 height 13
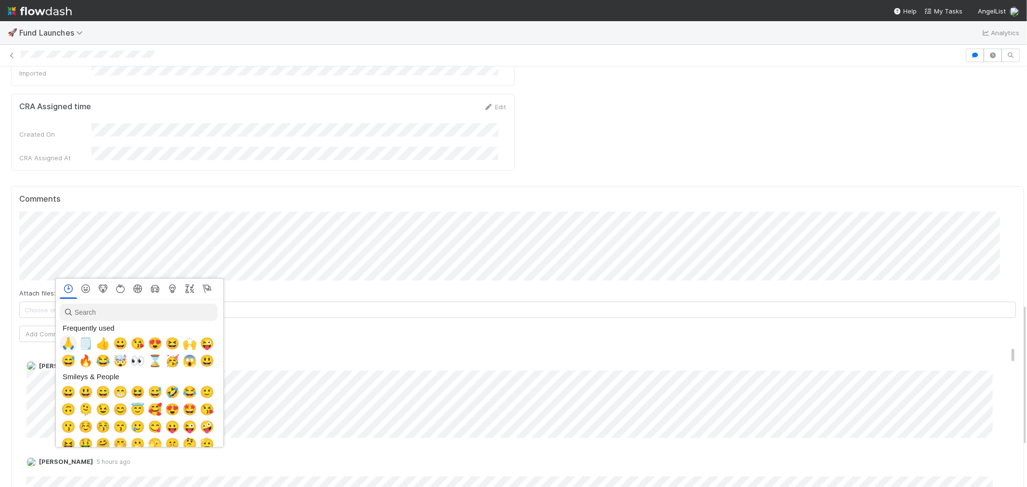
click at [63, 343] on span "🙏" at bounding box center [68, 343] width 14 height 13
